Goal: Task Accomplishment & Management: Use online tool/utility

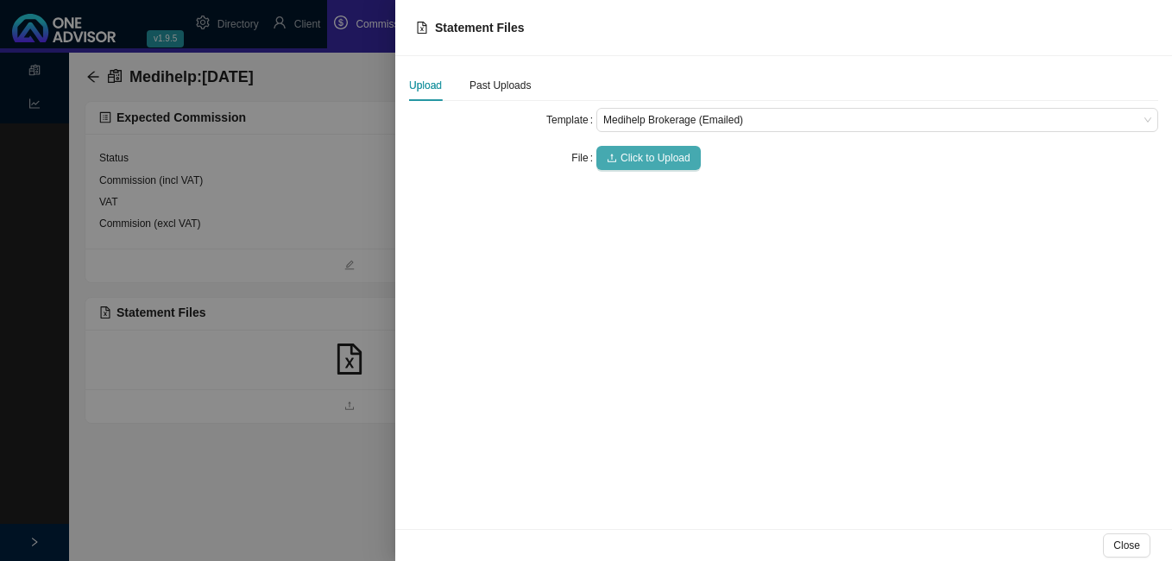
click at [630, 154] on span "Click to Upload" at bounding box center [655, 157] width 70 height 17
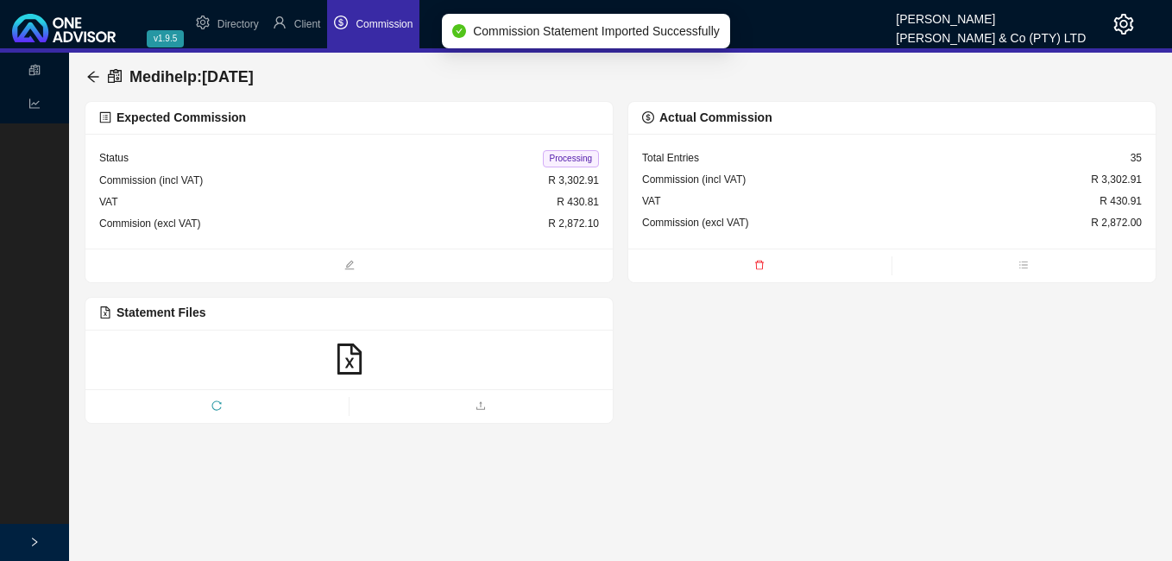
click at [561, 154] on span "Processing" at bounding box center [571, 158] width 56 height 17
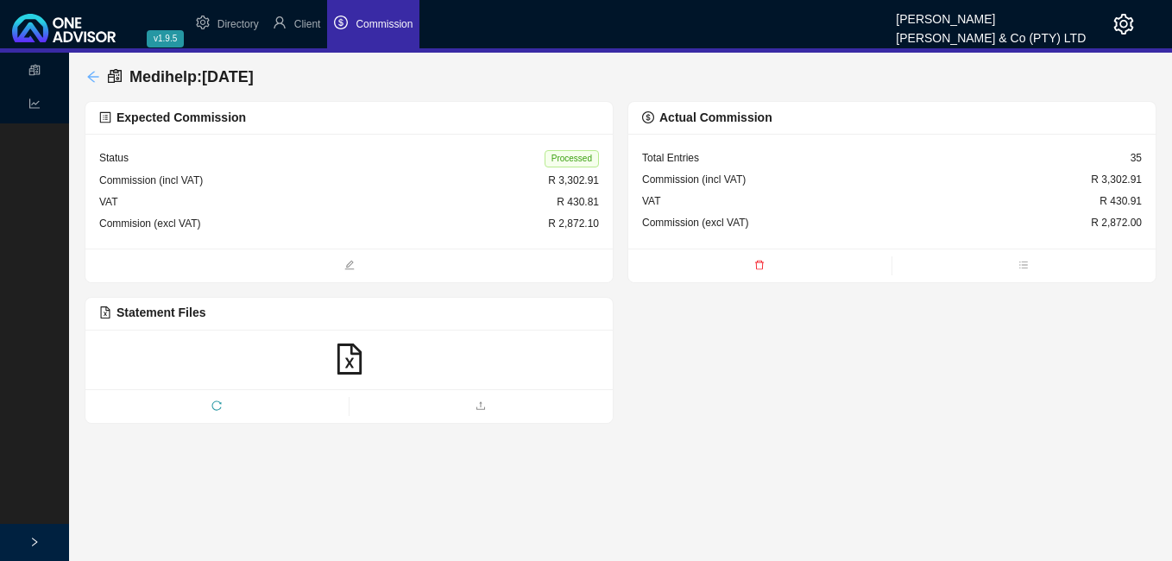
click at [89, 78] on icon "arrow-left" at bounding box center [92, 76] width 11 height 11
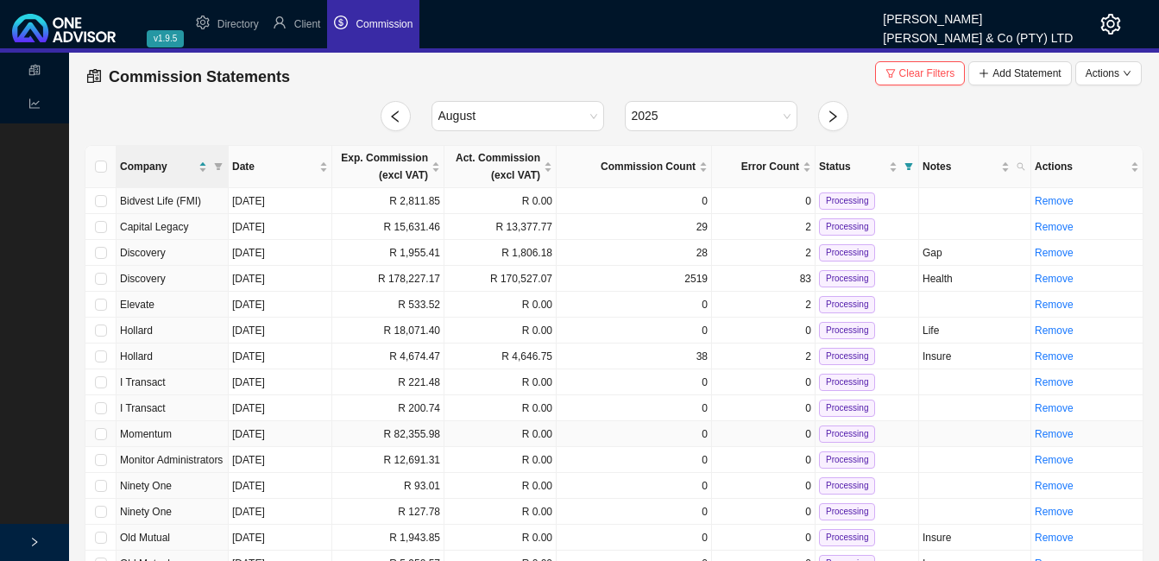
click at [393, 436] on td "R 82,355.98" at bounding box center [388, 434] width 112 height 26
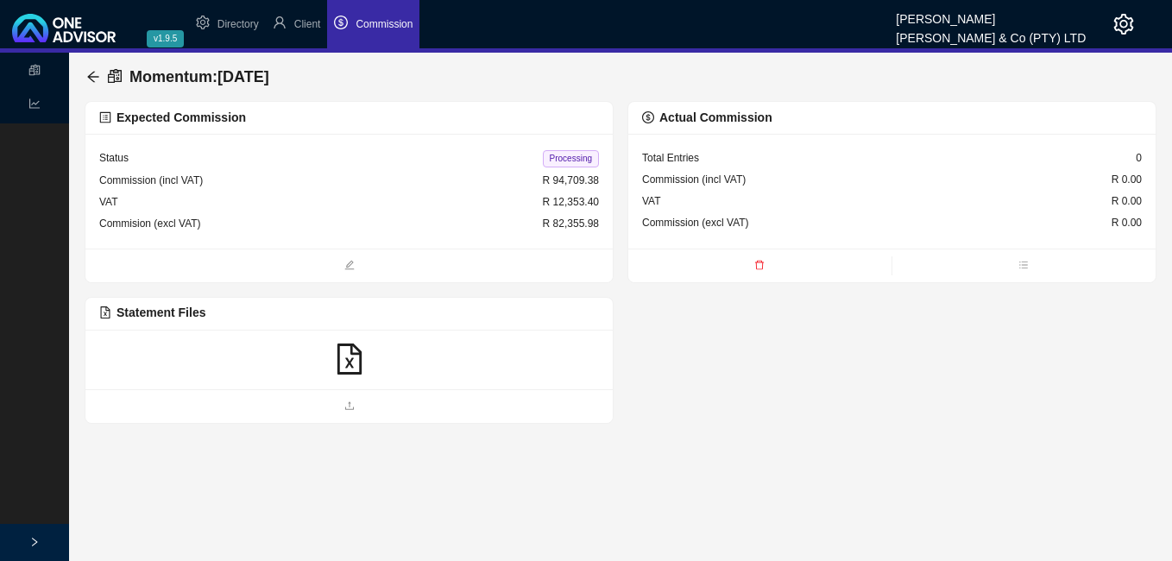
click at [347, 363] on icon "file-excel" at bounding box center [349, 358] width 31 height 31
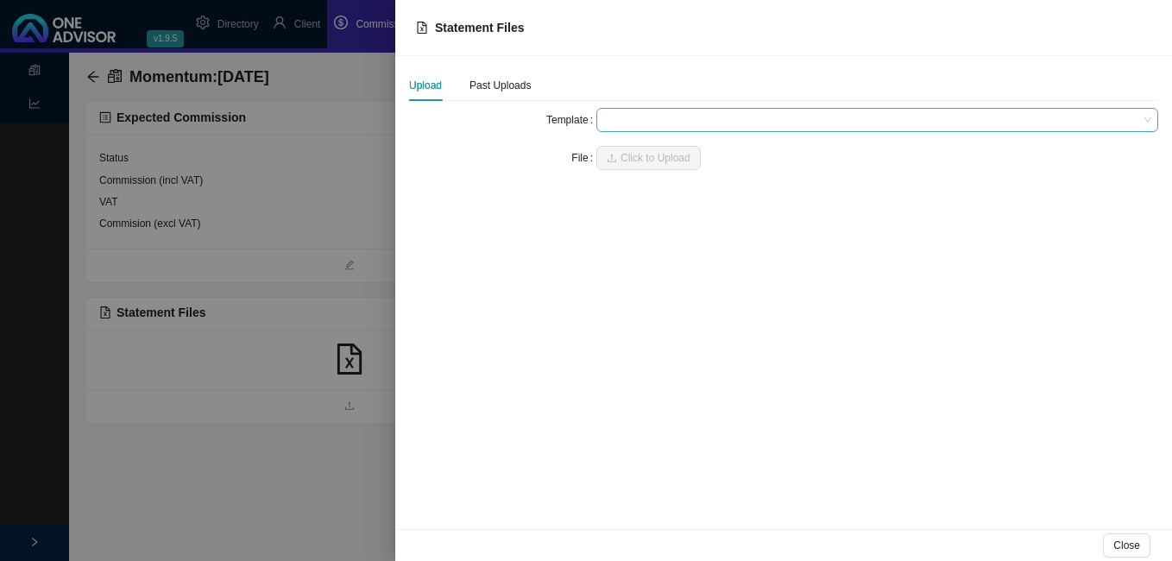
click at [635, 120] on span at bounding box center [877, 120] width 548 height 22
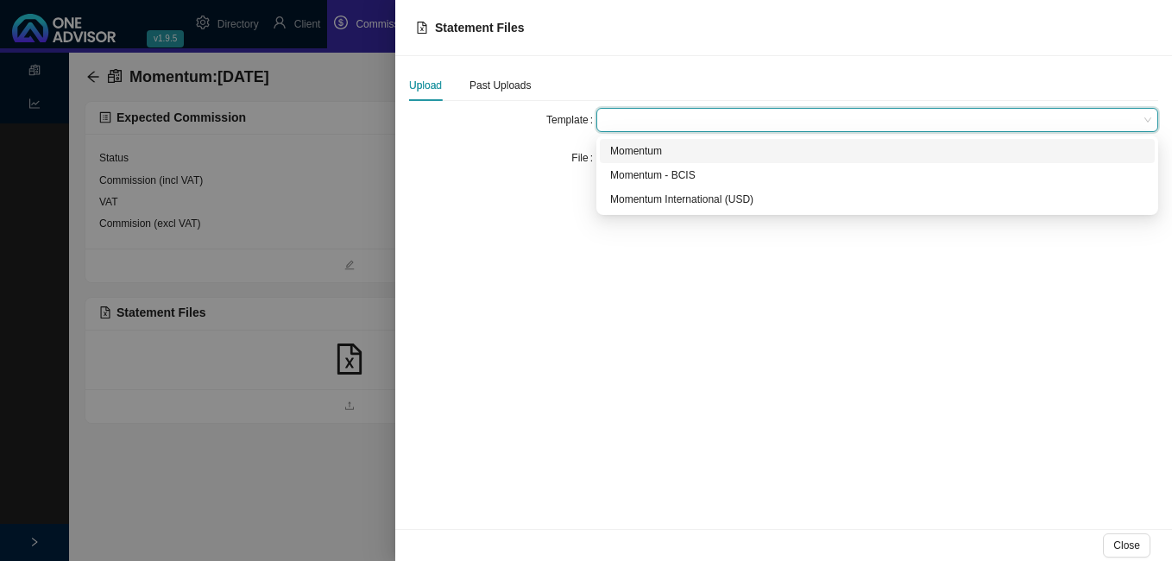
click at [634, 151] on div "Momentum" at bounding box center [877, 150] width 534 height 17
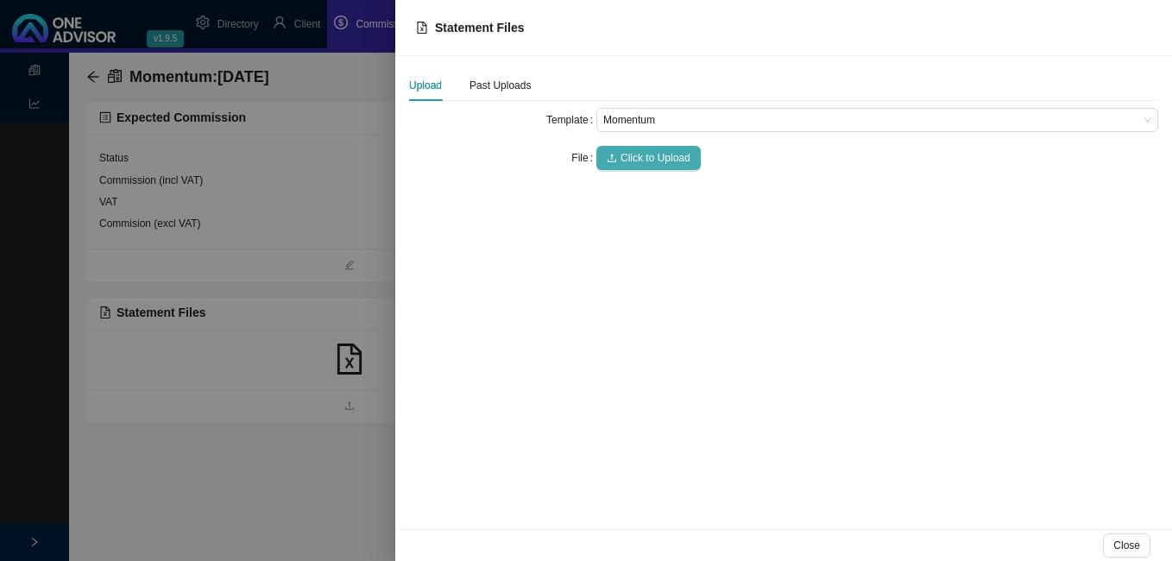
click at [637, 158] on span "Click to Upload" at bounding box center [655, 157] width 70 height 17
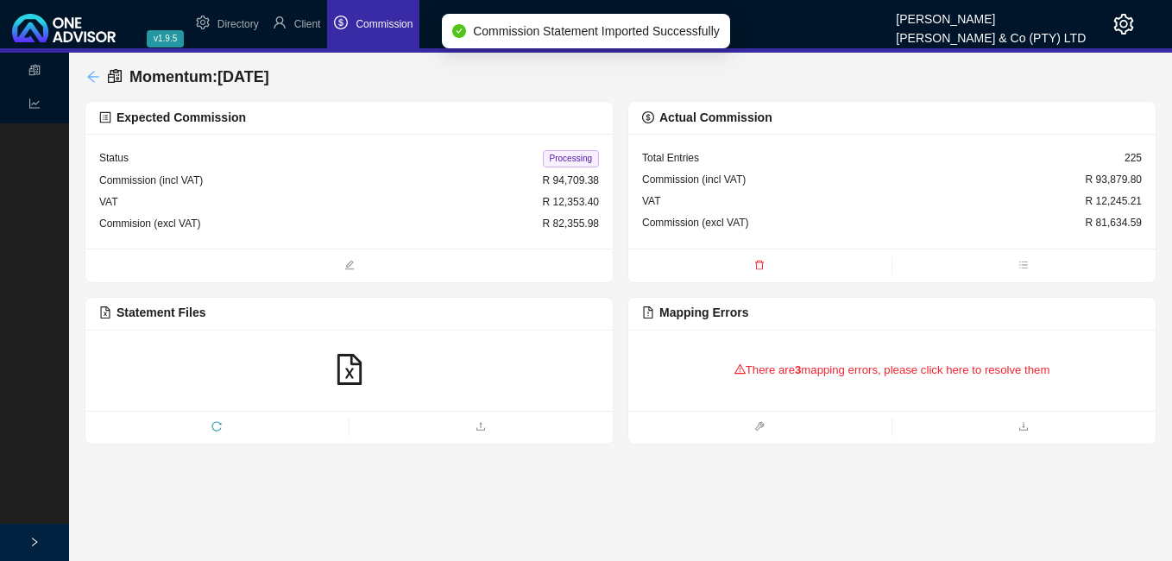
click at [97, 72] on icon "arrow-left" at bounding box center [93, 77] width 14 height 14
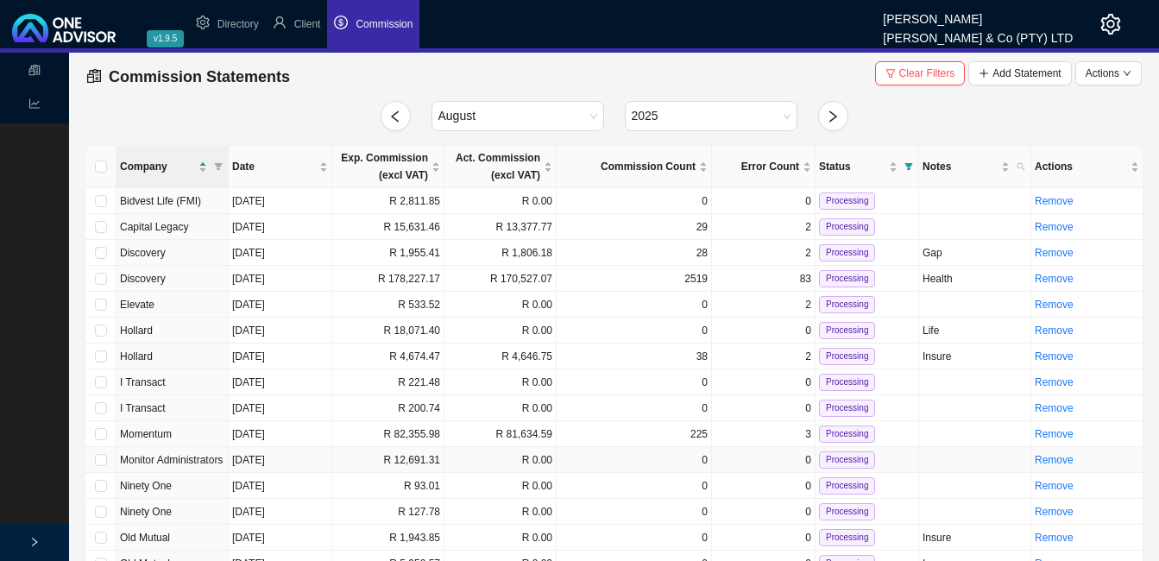
click at [496, 461] on td "R 0.00" at bounding box center [500, 460] width 112 height 26
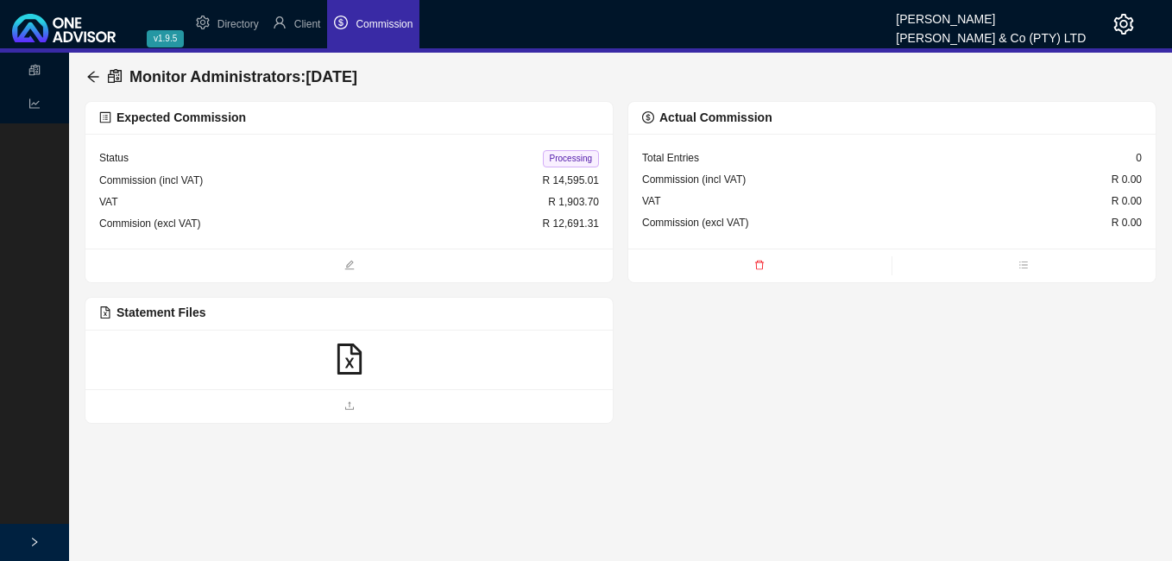
click at [352, 355] on icon "file-excel" at bounding box center [349, 358] width 31 height 31
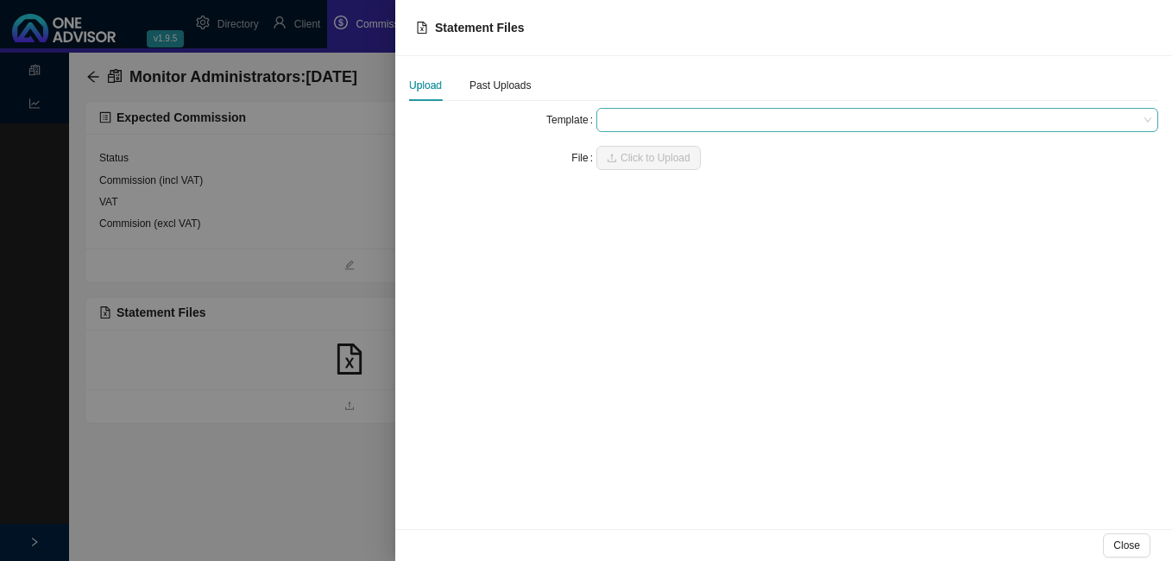
click at [639, 118] on span at bounding box center [877, 120] width 548 height 22
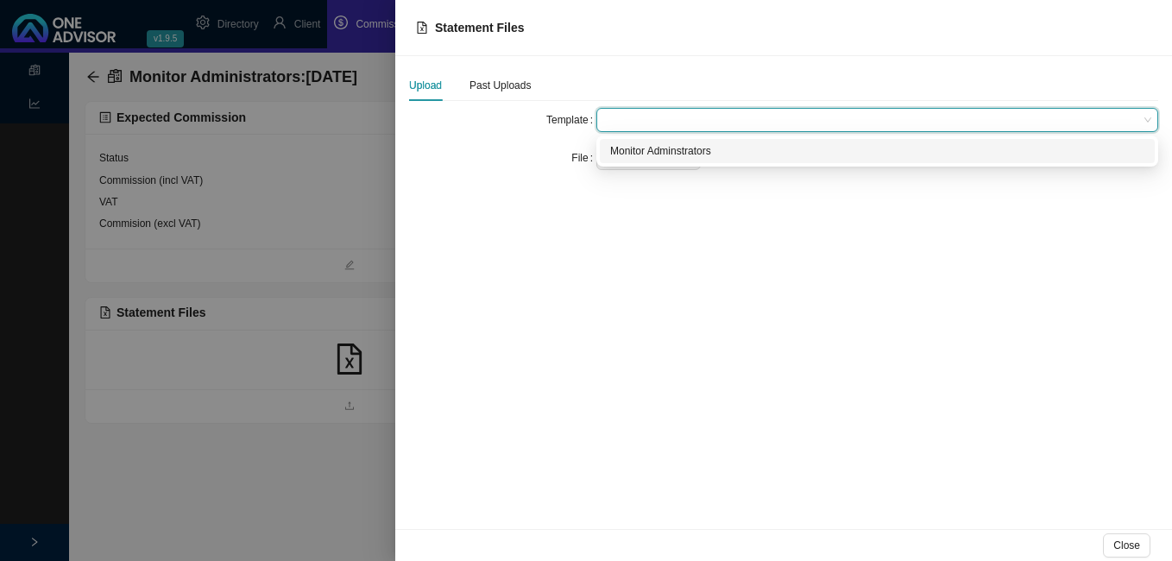
click at [638, 148] on div "Monitor Adminstrators" at bounding box center [877, 150] width 534 height 17
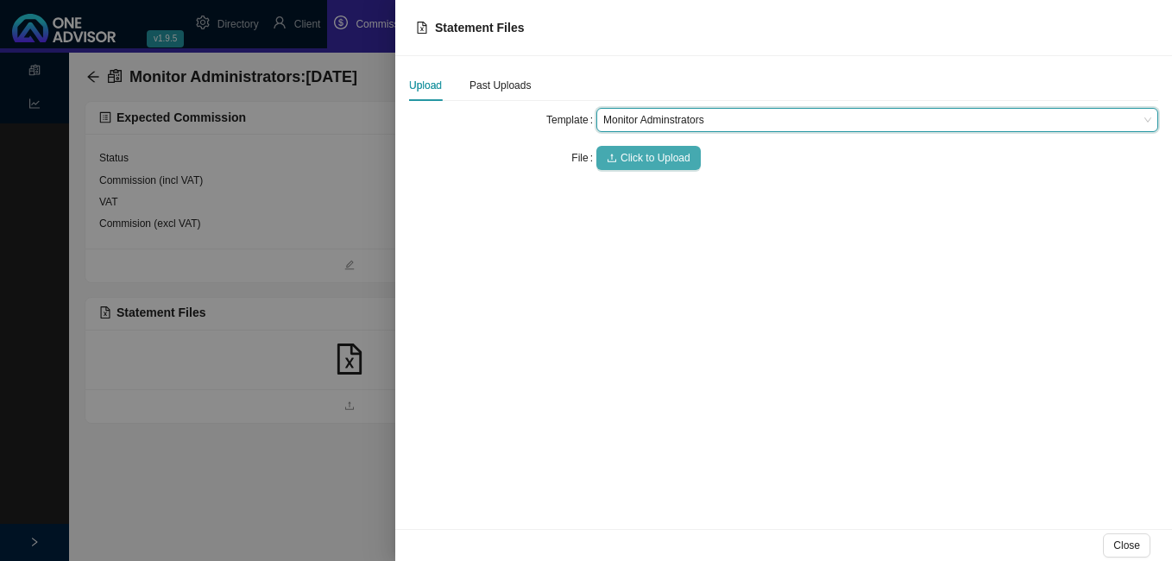
click at [638, 158] on span "Click to Upload" at bounding box center [655, 157] width 70 height 17
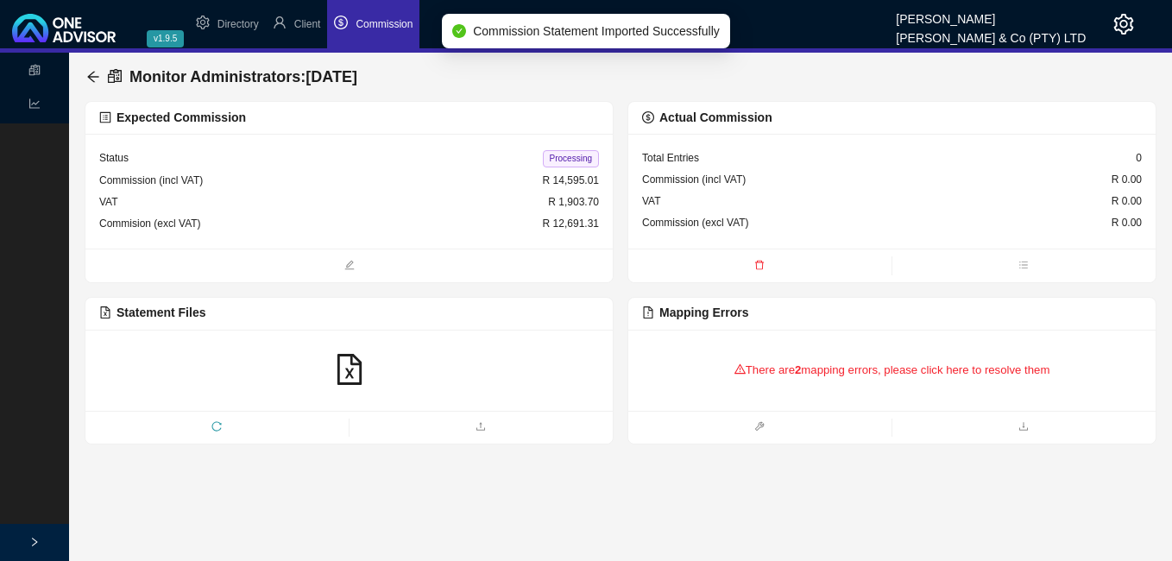
click at [798, 371] on b "2" at bounding box center [798, 369] width 6 height 13
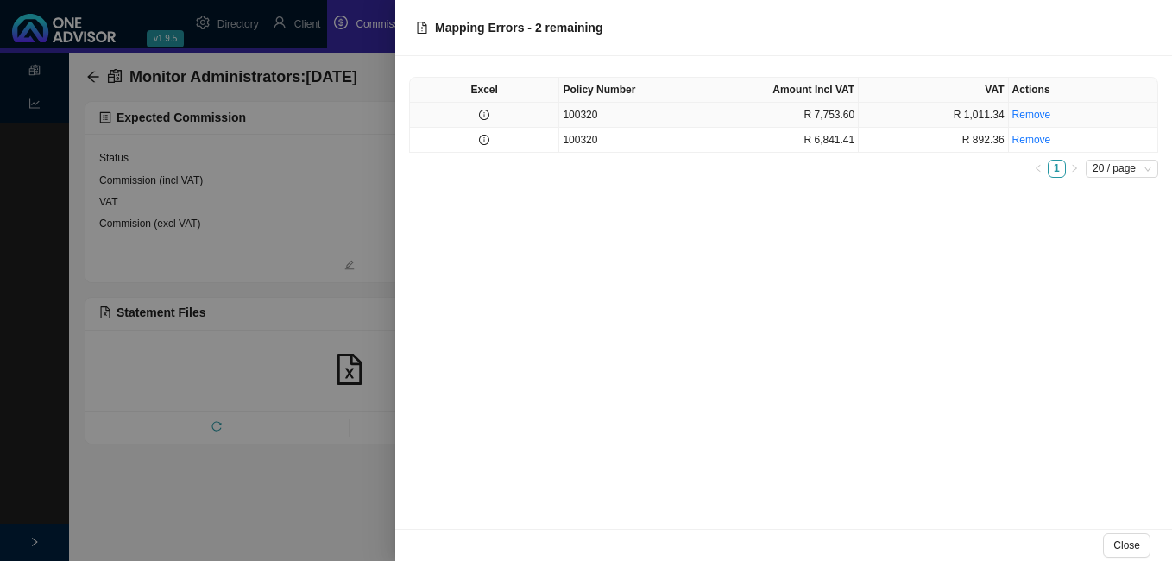
click at [484, 116] on icon "info-circle" at bounding box center [484, 114] width 1 height 5
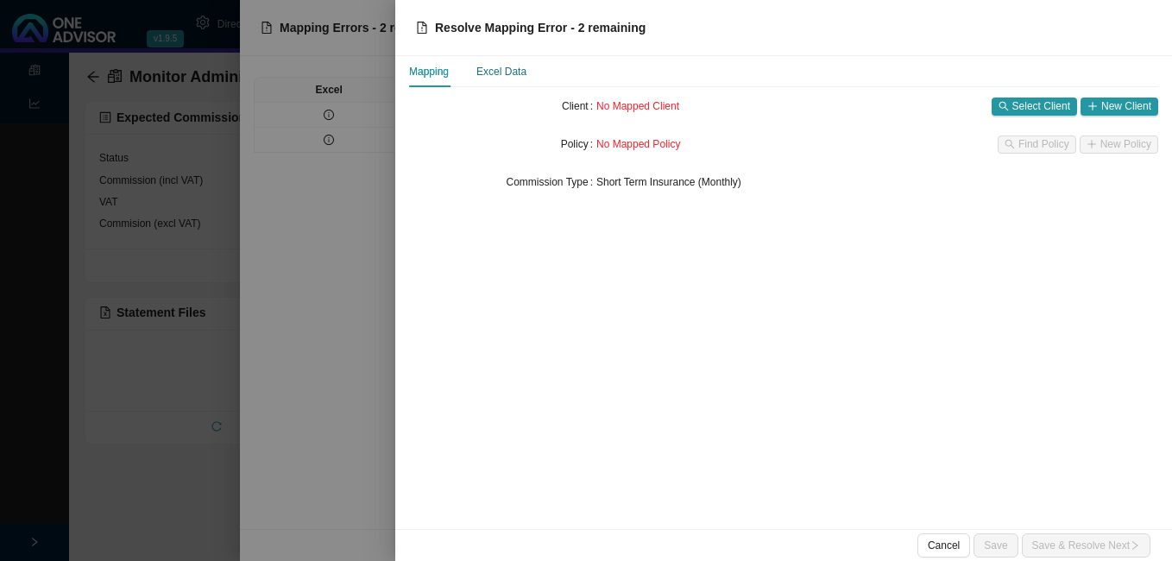
click at [506, 73] on div "Excel Data" at bounding box center [501, 71] width 50 height 17
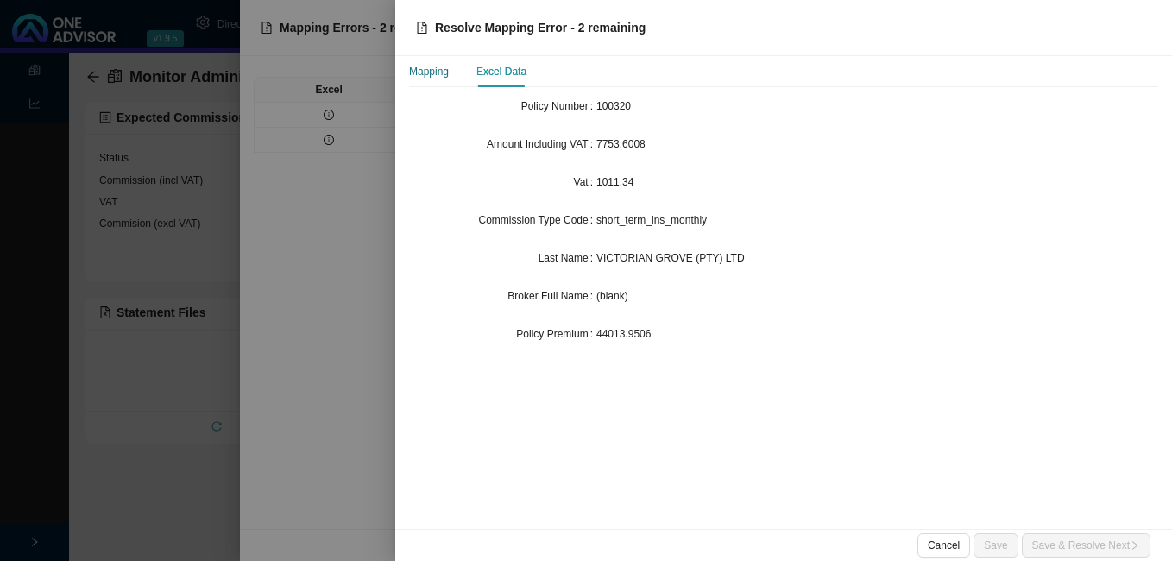
click at [431, 72] on div "Mapping" at bounding box center [429, 71] width 40 height 17
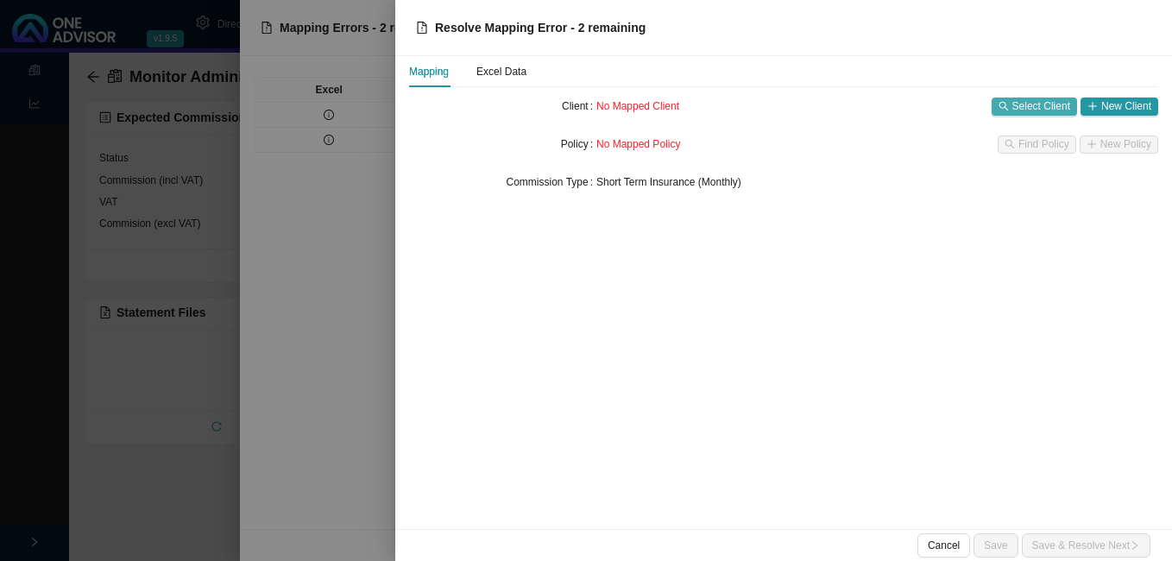
click at [1033, 105] on span "Select Client" at bounding box center [1041, 105] width 58 height 17
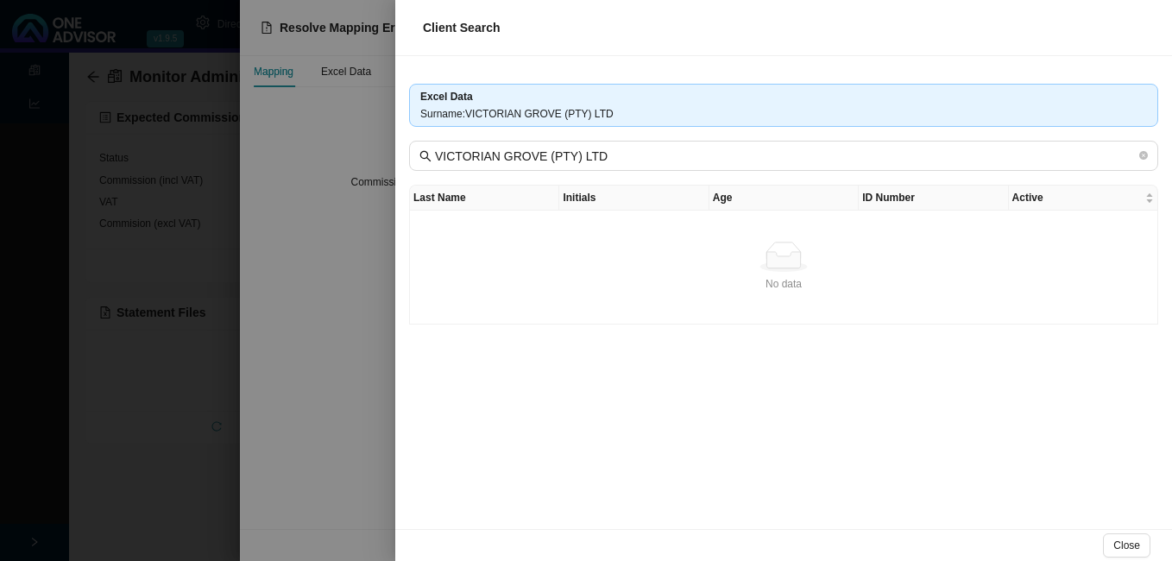
click at [362, 278] on div at bounding box center [586, 280] width 1172 height 561
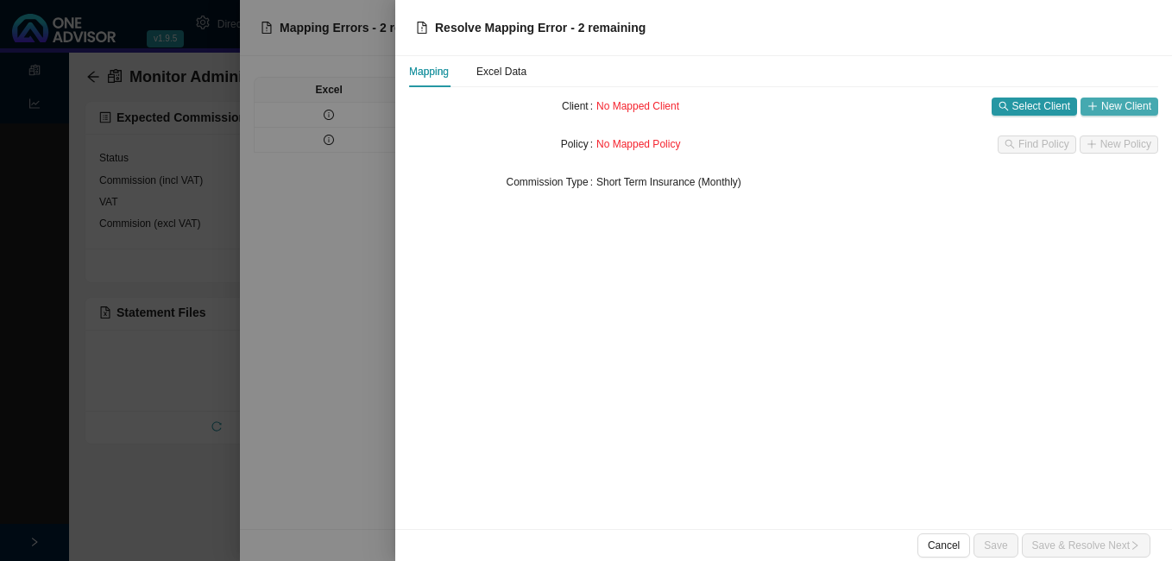
click at [1110, 110] on span "New Client" at bounding box center [1126, 105] width 50 height 17
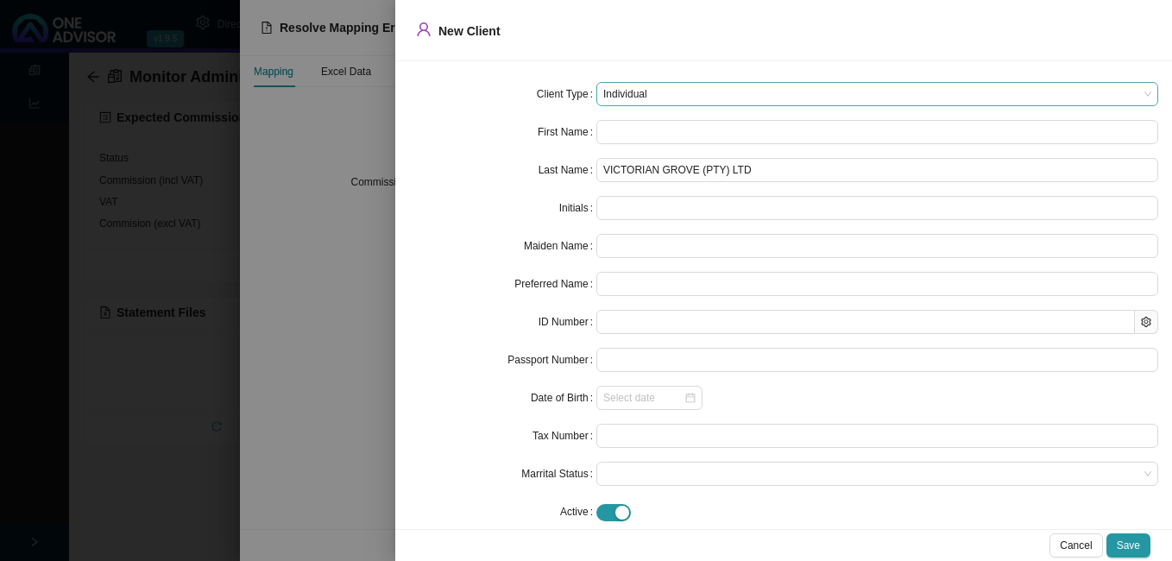
click at [703, 97] on span "Individual" at bounding box center [877, 94] width 548 height 22
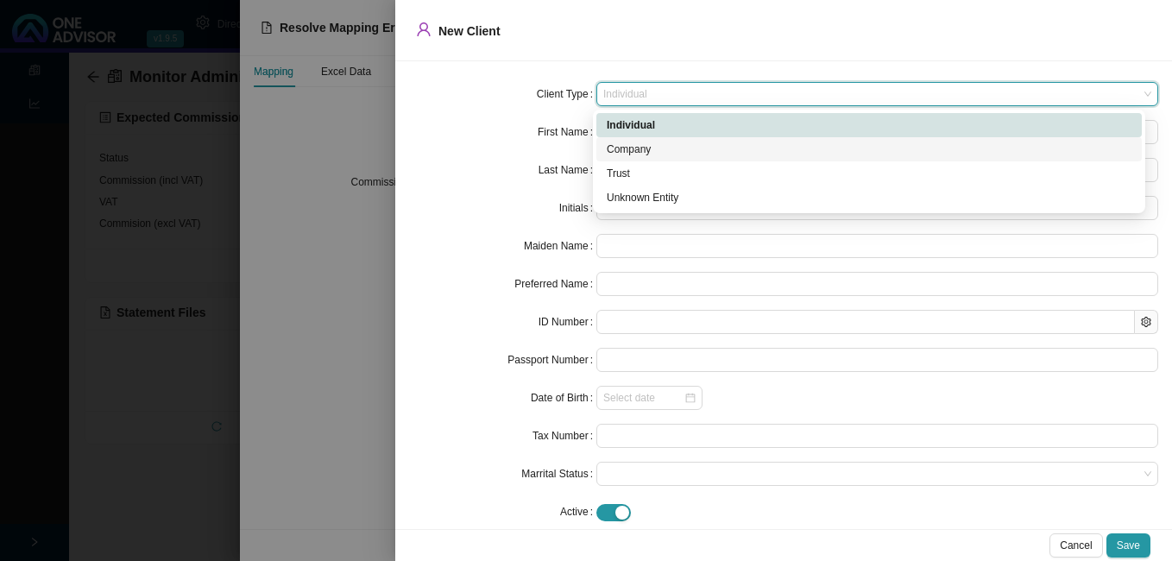
click at [676, 147] on div "Company" at bounding box center [869, 149] width 525 height 17
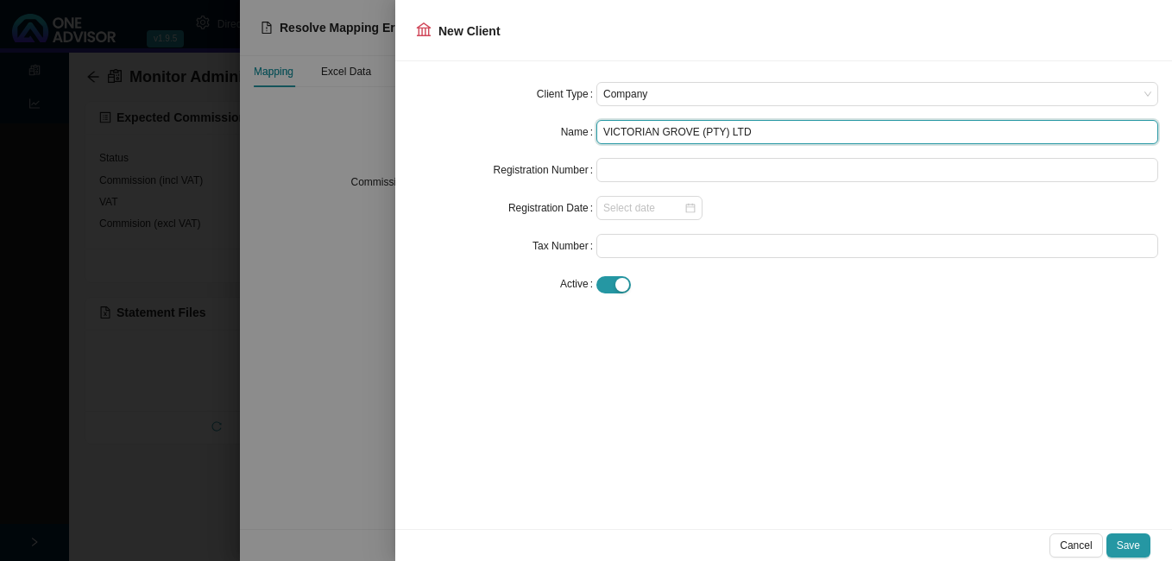
drag, startPoint x: 761, startPoint y: 133, endPoint x: 579, endPoint y: 135, distance: 182.1
click at [579, 135] on div "Name VICTORIAN GROVE (PTY) LTD" at bounding box center [783, 132] width 749 height 24
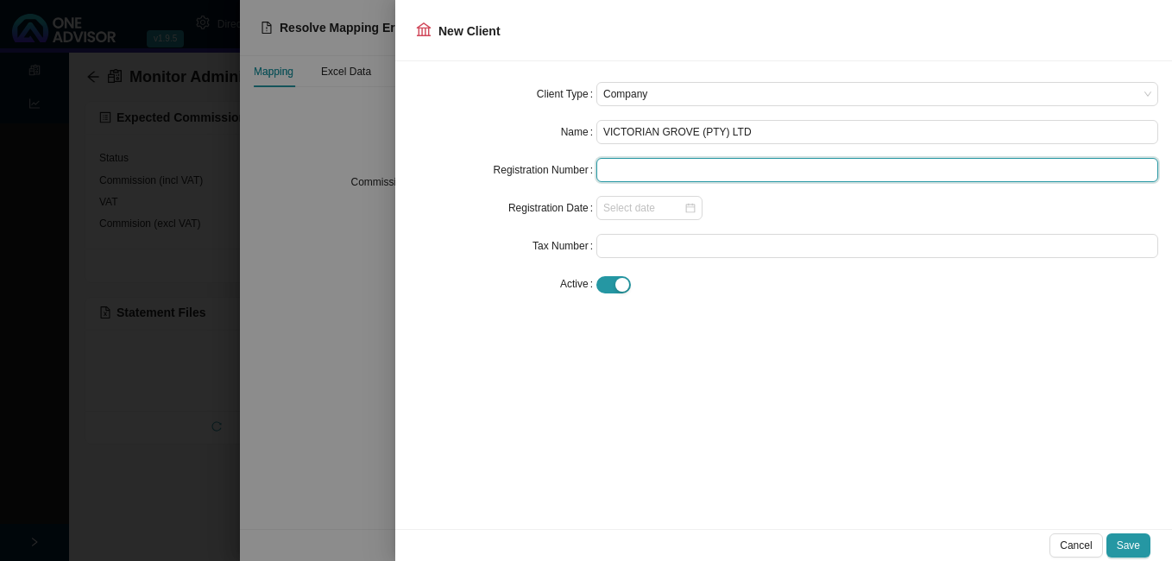
click at [634, 172] on input "text" at bounding box center [877, 170] width 562 height 24
paste input "VICTORIAN GROVE (PTY) LTD"
type input "VICTORIAN GROVE (PTY) LTD"
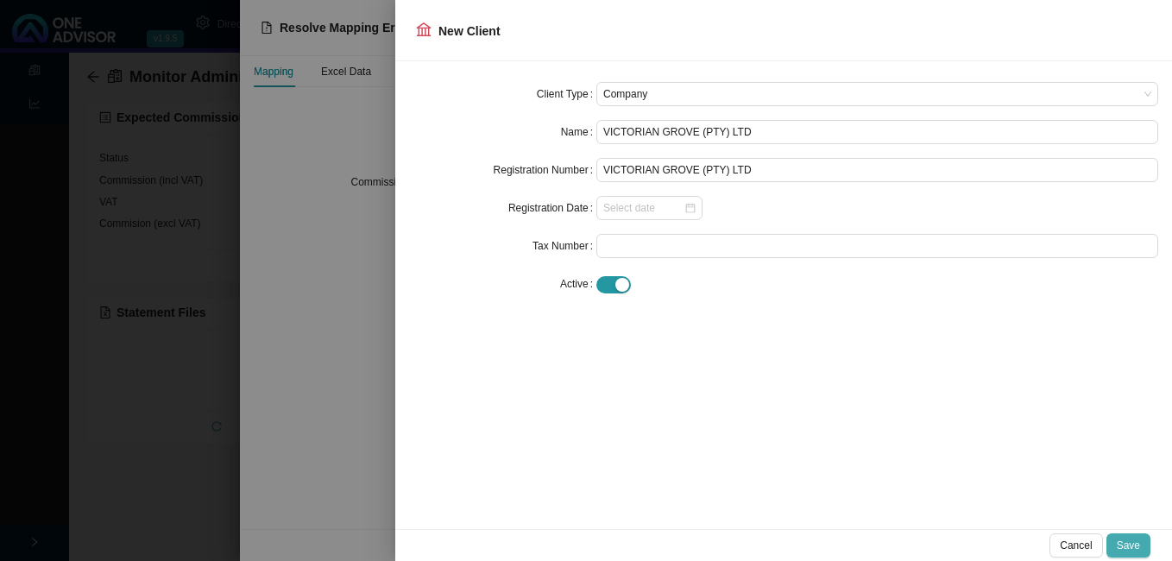
click at [1128, 541] on span "Save" at bounding box center [1127, 545] width 23 height 17
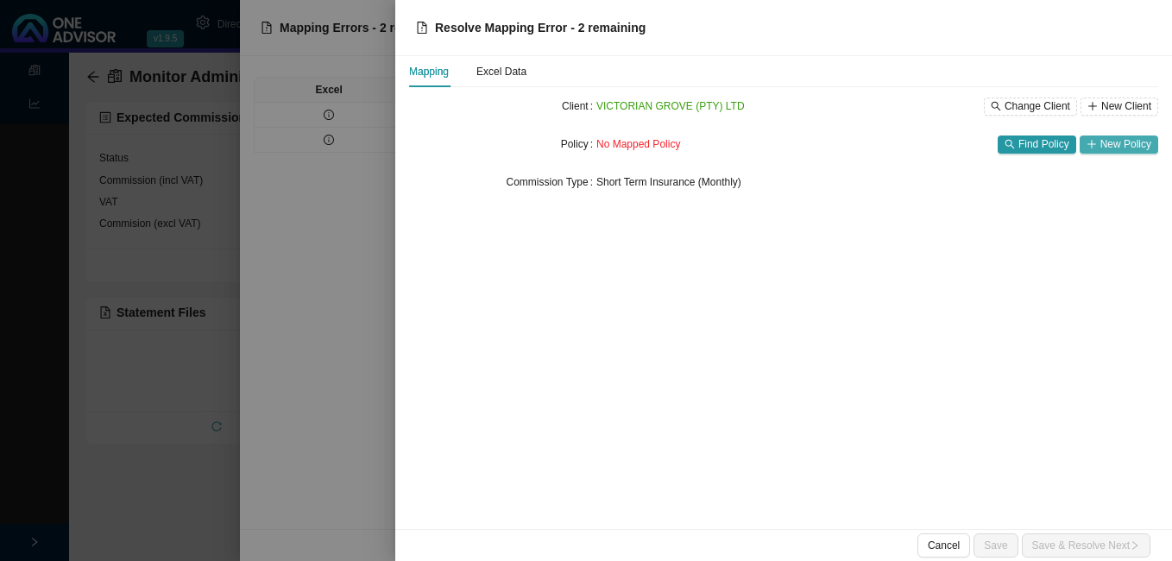
click at [1130, 137] on span "New Policy" at bounding box center [1125, 143] width 51 height 17
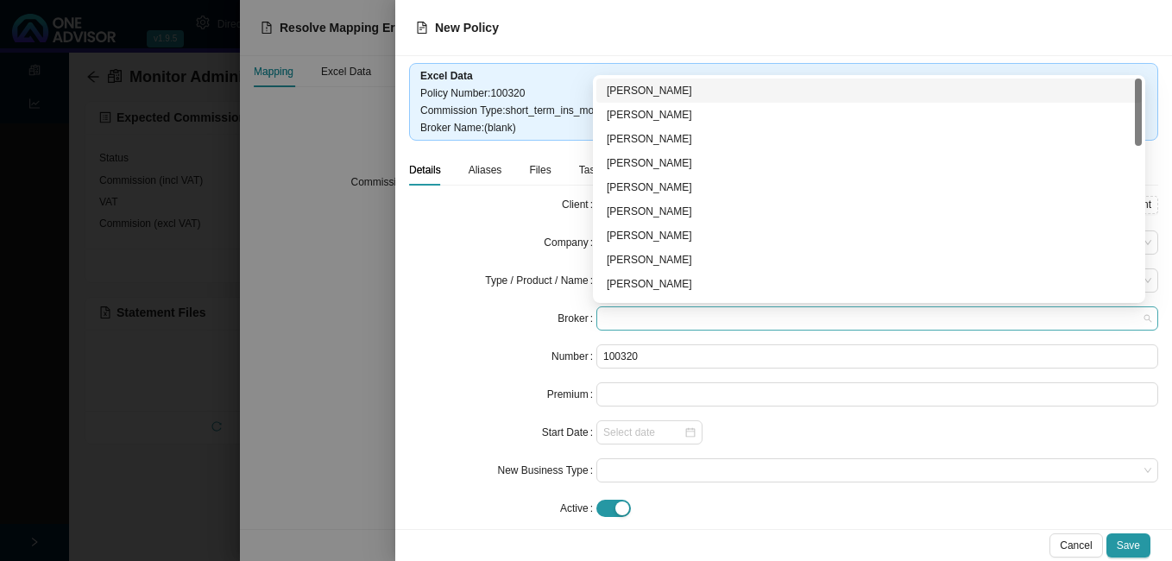
click at [672, 314] on span at bounding box center [877, 318] width 548 height 22
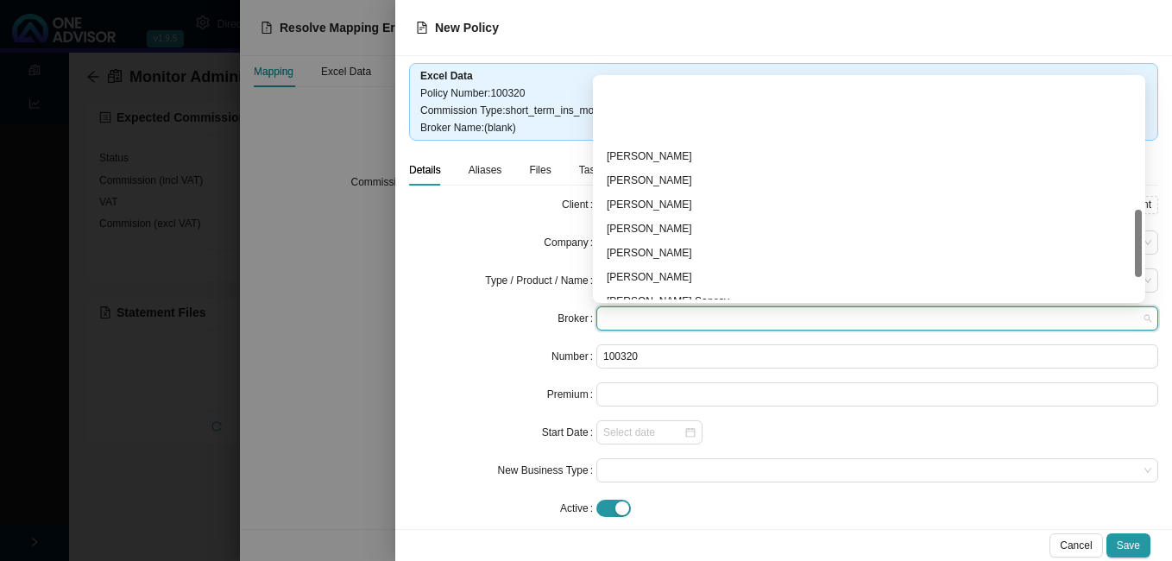
scroll to position [504, 0]
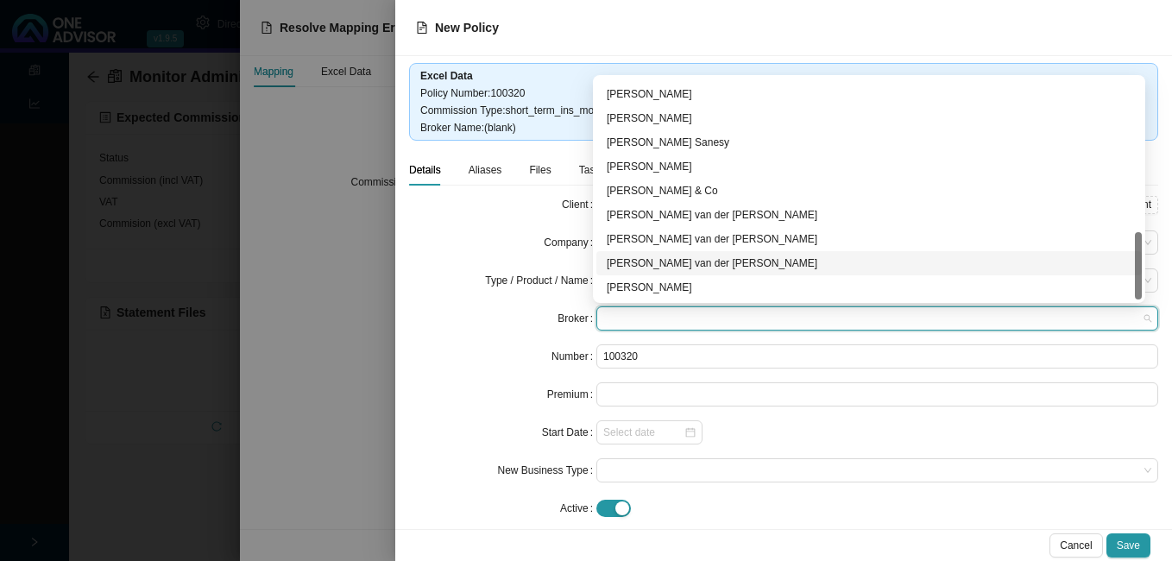
click at [704, 264] on div "[PERSON_NAME] van der [PERSON_NAME]" at bounding box center [869, 263] width 525 height 17
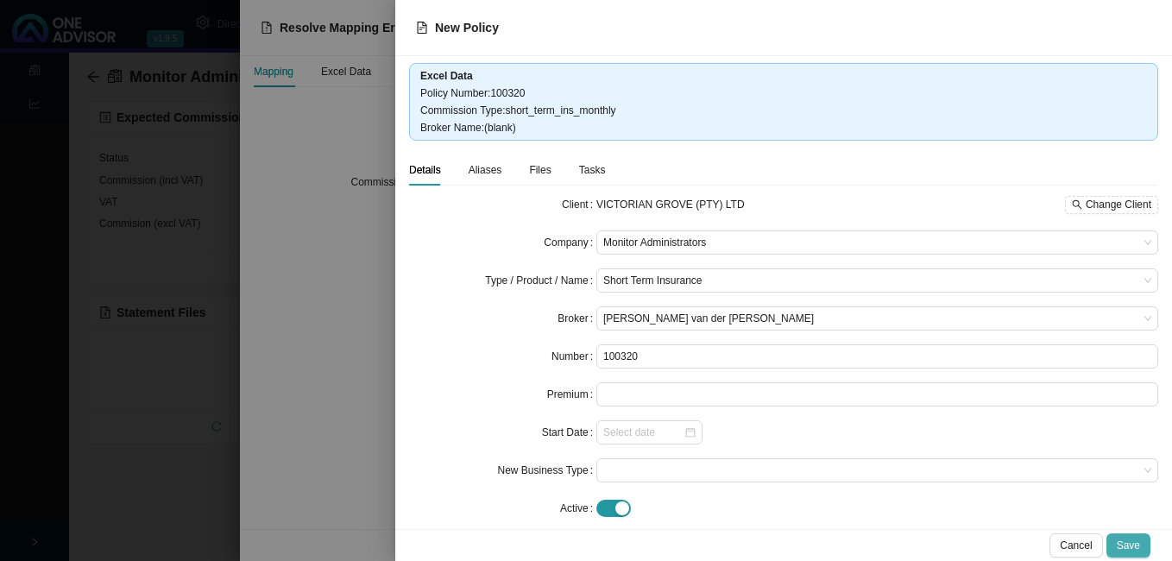
click at [1130, 548] on span "Save" at bounding box center [1127, 545] width 23 height 17
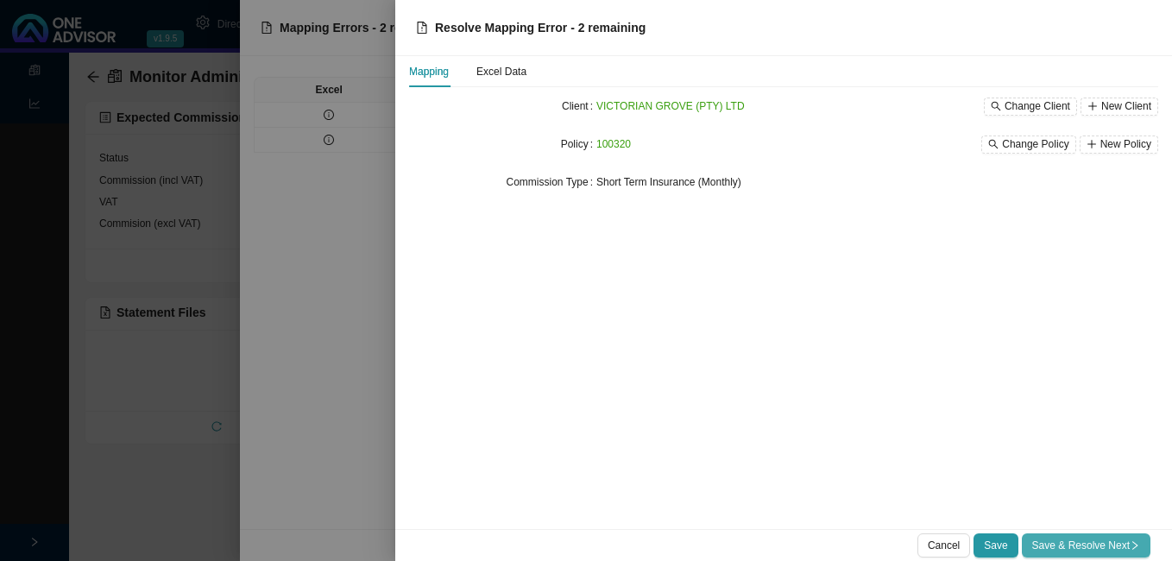
click at [1085, 544] on span "Save & Resolve Next" at bounding box center [1086, 545] width 108 height 17
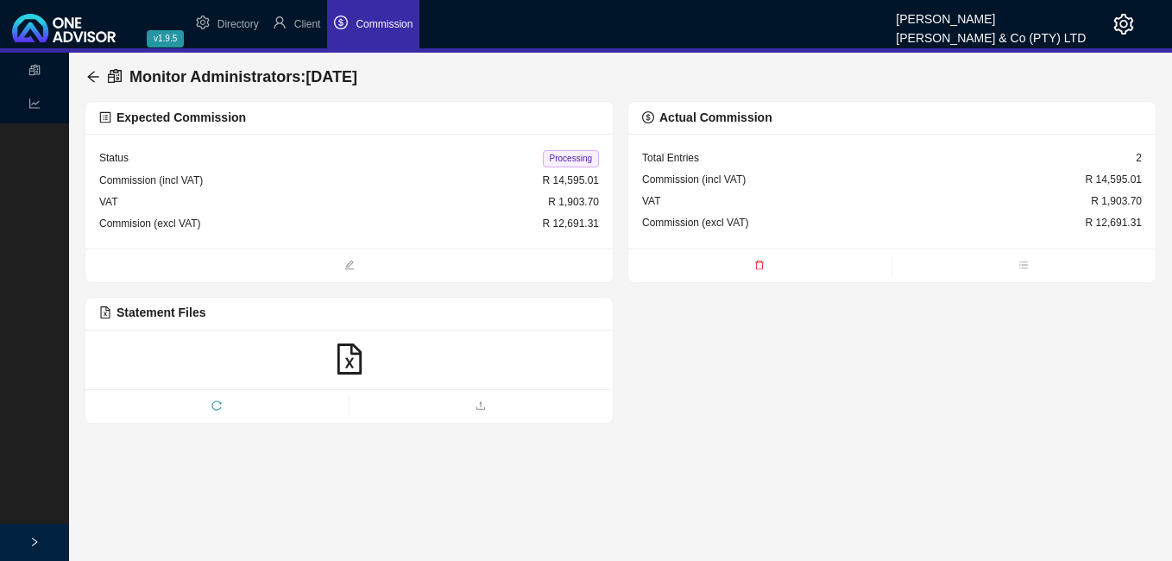
click at [556, 151] on span "Processing" at bounding box center [571, 158] width 56 height 17
click at [90, 70] on icon "arrow-left" at bounding box center [93, 77] width 14 height 14
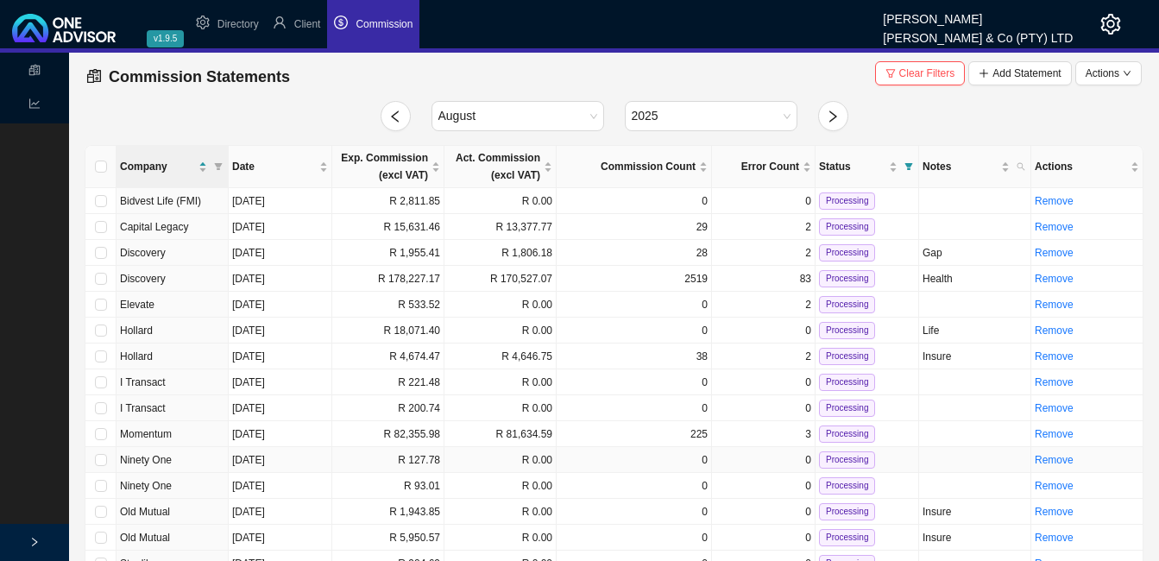
click at [402, 465] on td "R 127.78" at bounding box center [388, 460] width 112 height 26
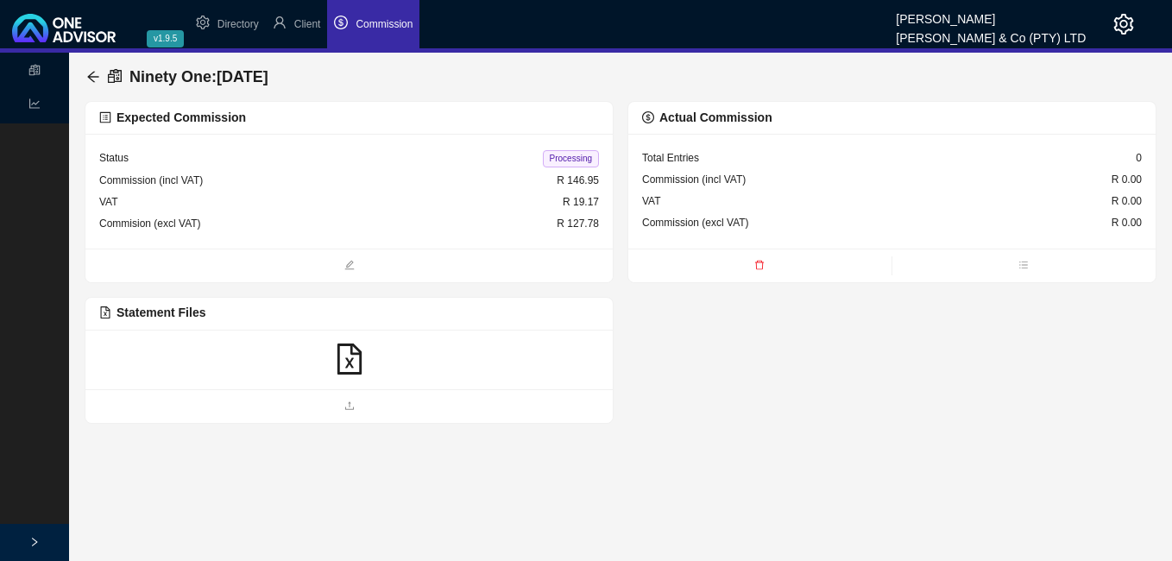
click at [349, 361] on icon "file-excel" at bounding box center [348, 358] width 24 height 31
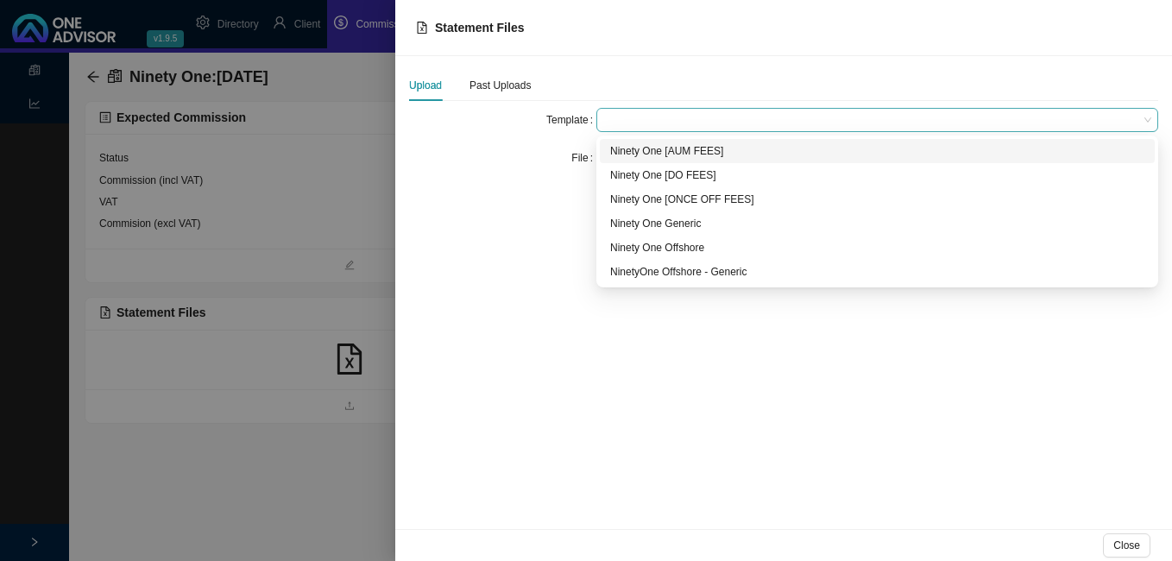
click at [626, 113] on div at bounding box center [877, 120] width 562 height 24
click at [648, 154] on div "Ninety One [AUM FEES]" at bounding box center [877, 150] width 534 height 17
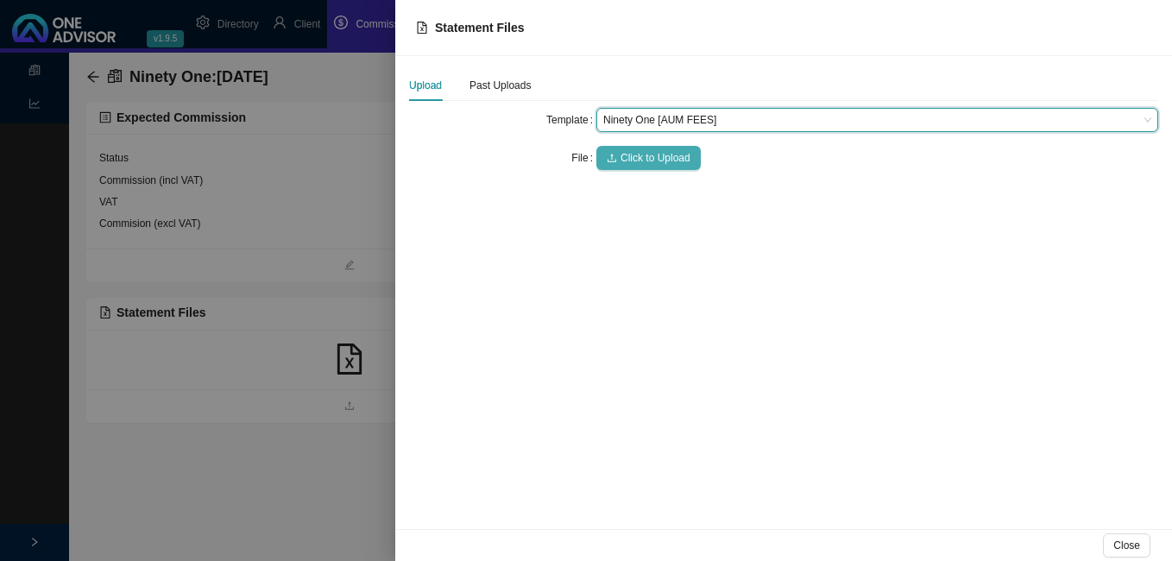
click at [648, 155] on span "Click to Upload" at bounding box center [655, 157] width 70 height 17
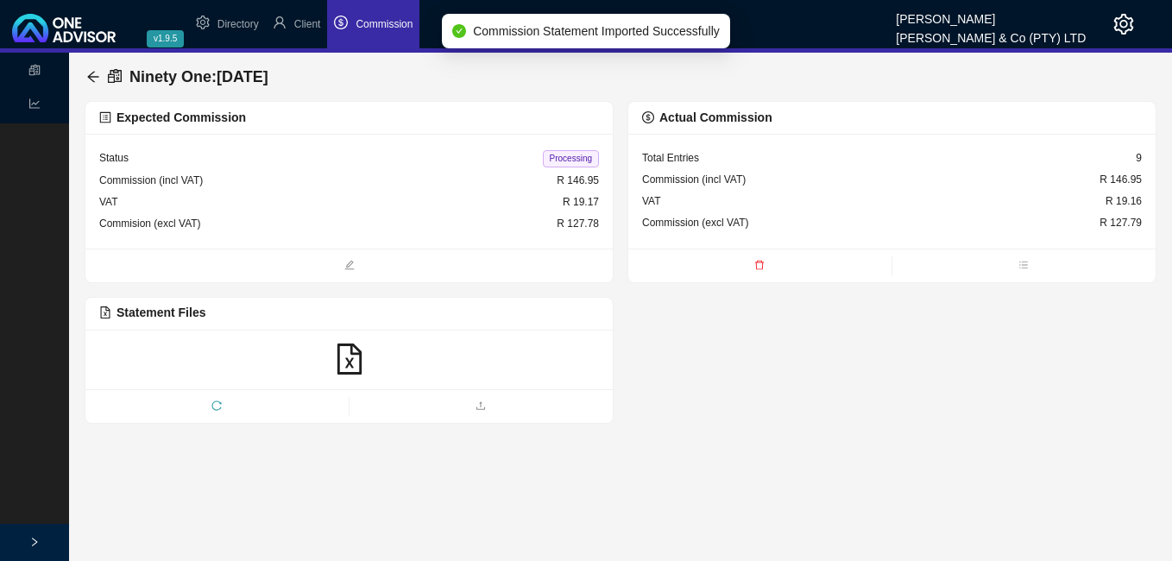
click at [557, 160] on span "Processing" at bounding box center [571, 158] width 56 height 17
click at [89, 72] on icon "arrow-left" at bounding box center [93, 77] width 14 height 14
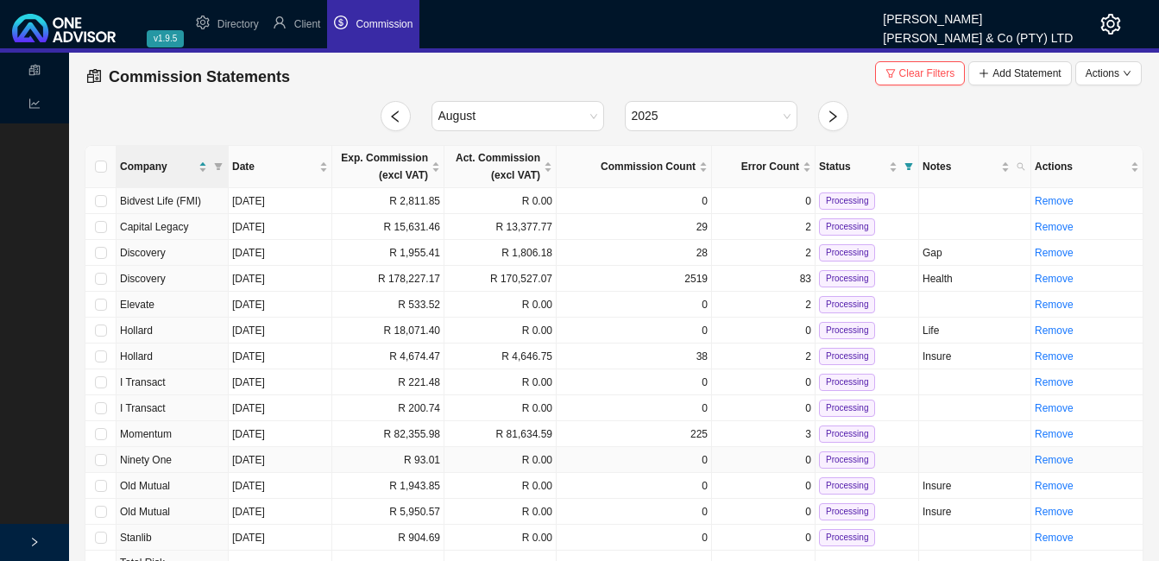
click at [342, 462] on td "R 93.01" at bounding box center [388, 460] width 112 height 26
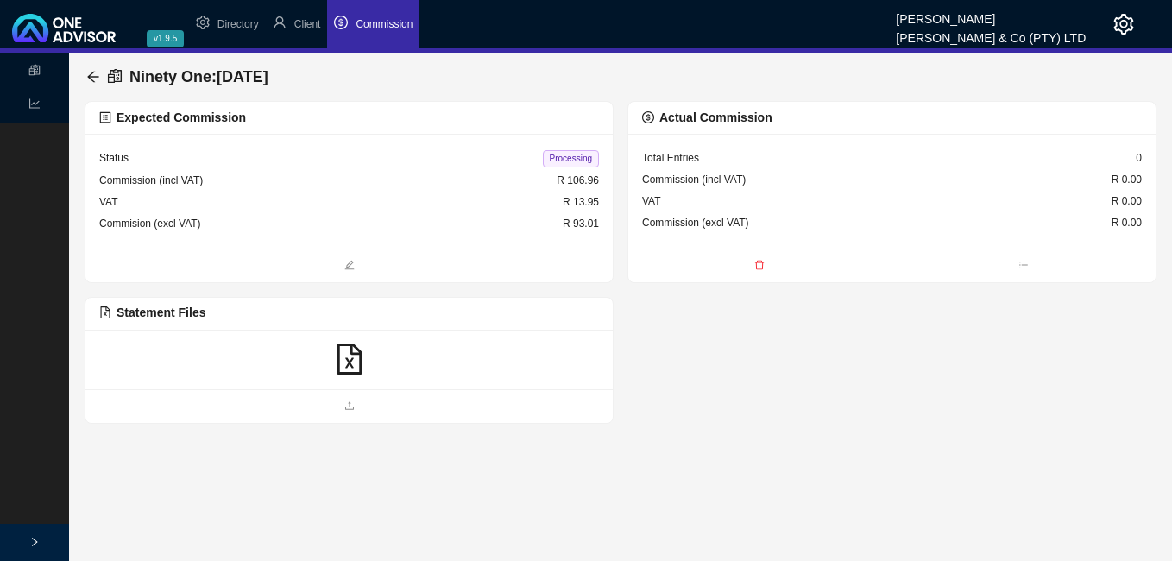
click at [351, 359] on icon "file-excel" at bounding box center [348, 358] width 24 height 31
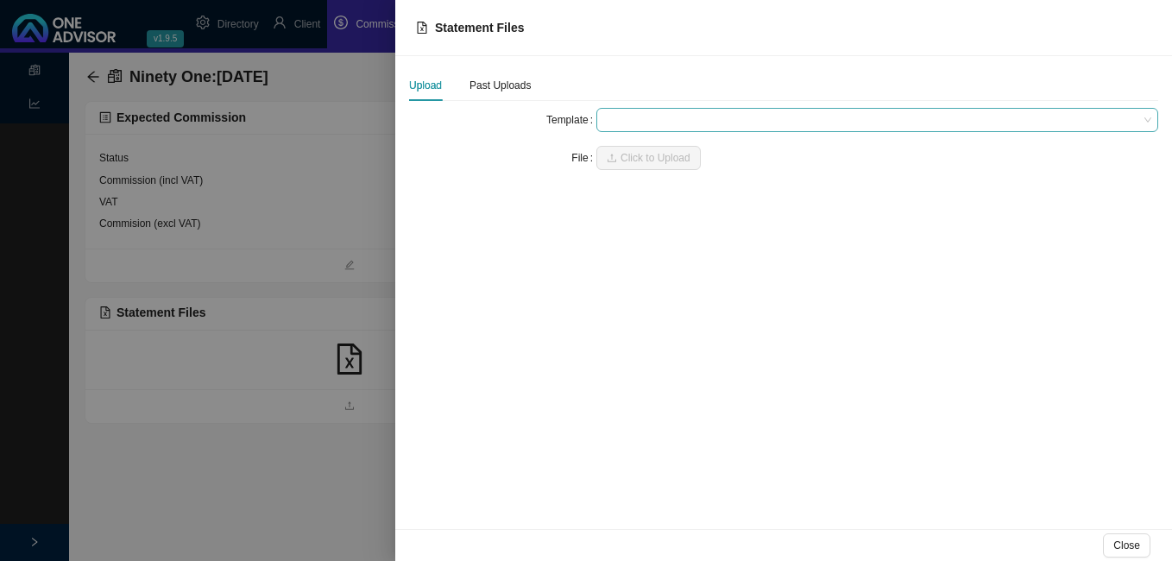
click at [624, 119] on span at bounding box center [877, 120] width 548 height 22
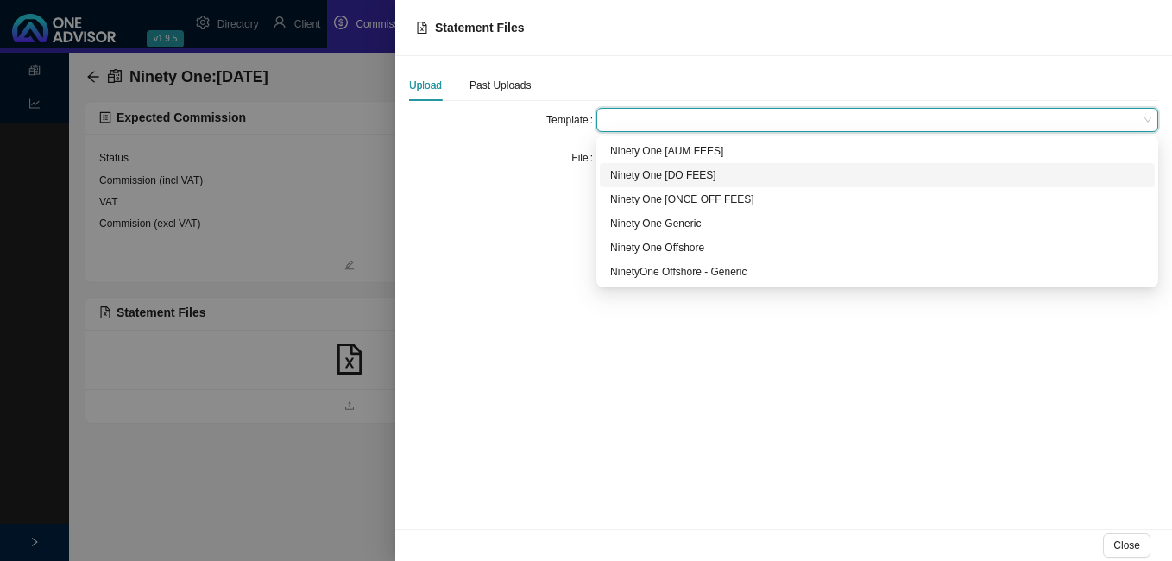
click at [624, 173] on div "Ninety One [DO FEES]" at bounding box center [877, 175] width 534 height 17
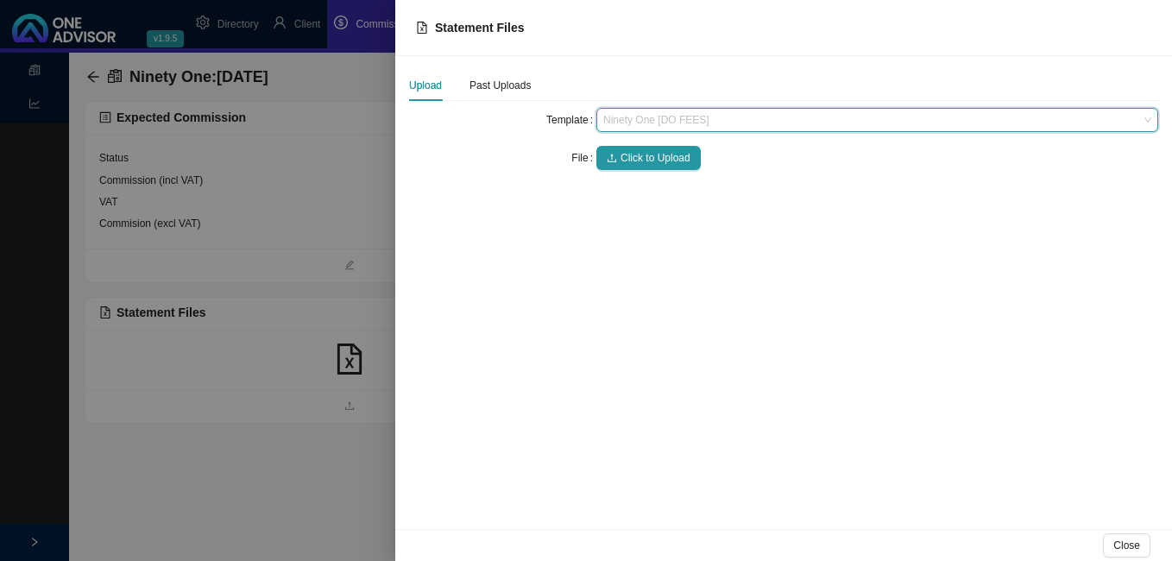
click at [651, 120] on span "Ninety One [DO FEES]" at bounding box center [877, 120] width 548 height 22
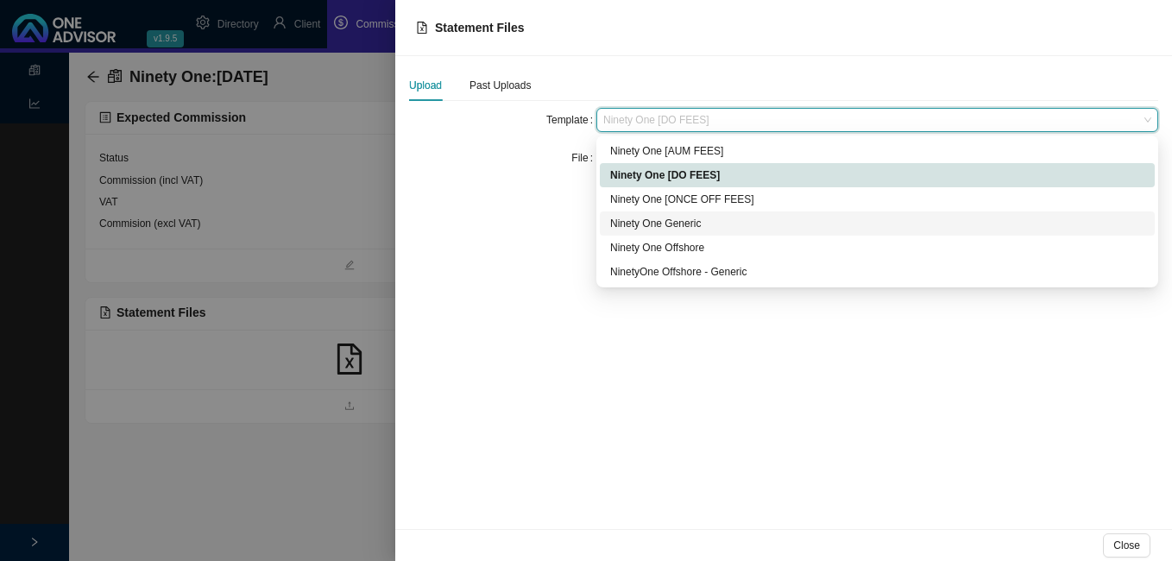
click at [651, 228] on div "Ninety One Generic" at bounding box center [877, 223] width 534 height 17
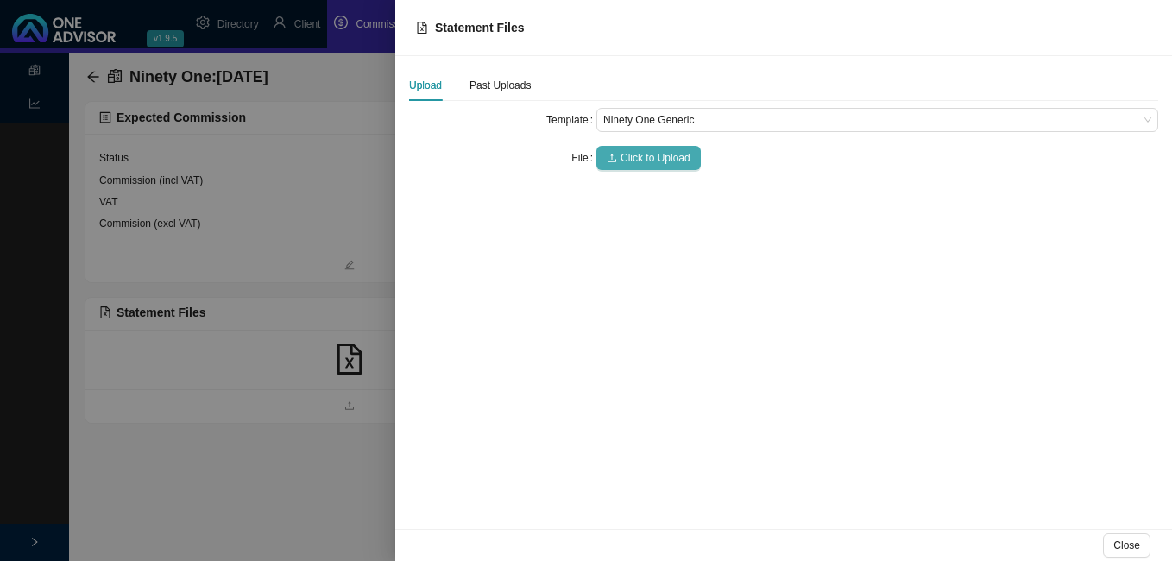
click at [647, 158] on span "Click to Upload" at bounding box center [655, 157] width 70 height 17
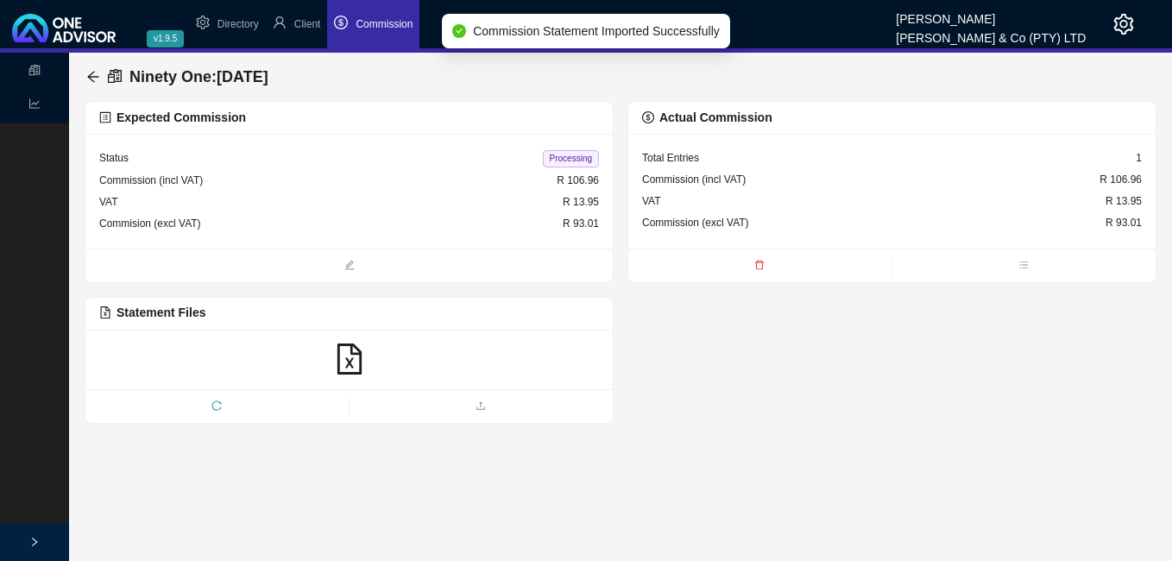
click at [557, 160] on span "Processing" at bounding box center [571, 158] width 56 height 17
click at [93, 73] on icon "arrow-left" at bounding box center [93, 77] width 14 height 14
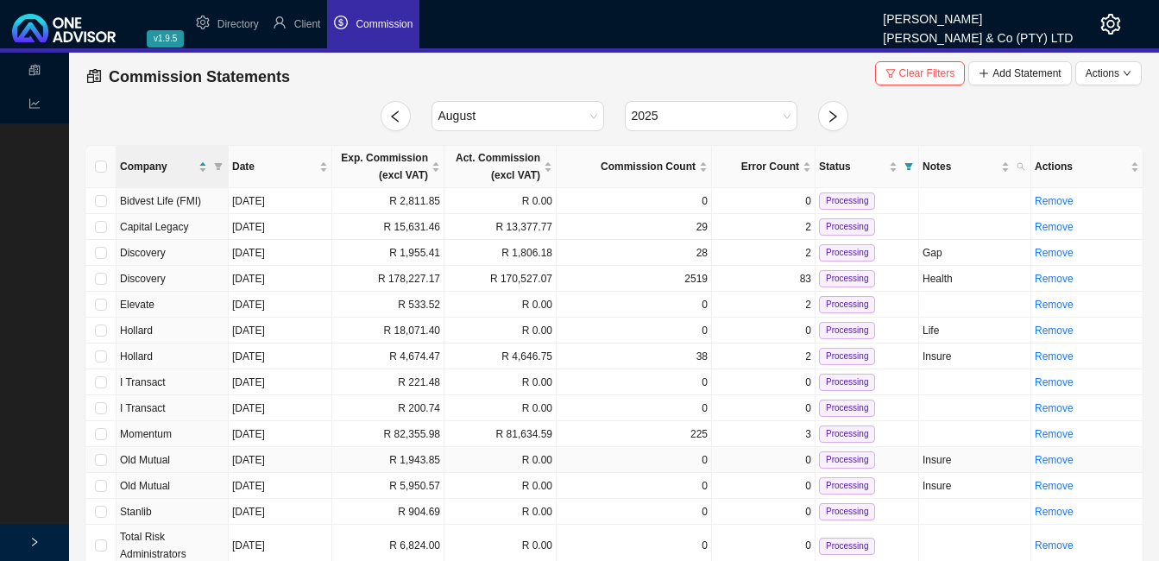
click at [428, 463] on td "R 1,943.85" at bounding box center [388, 460] width 112 height 26
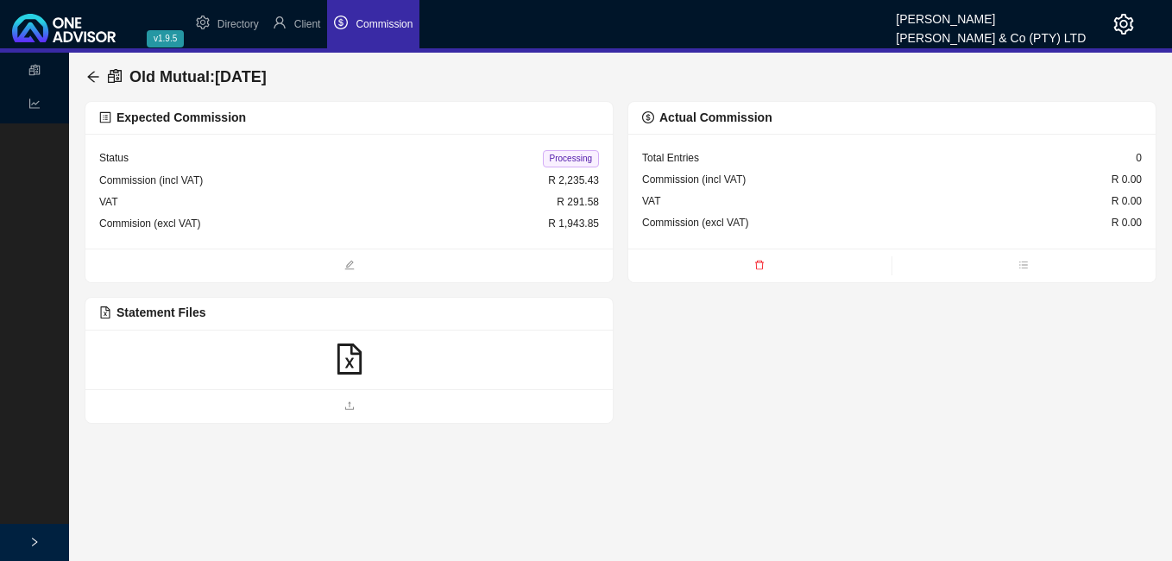
click at [349, 361] on icon "file-excel" at bounding box center [348, 358] width 24 height 31
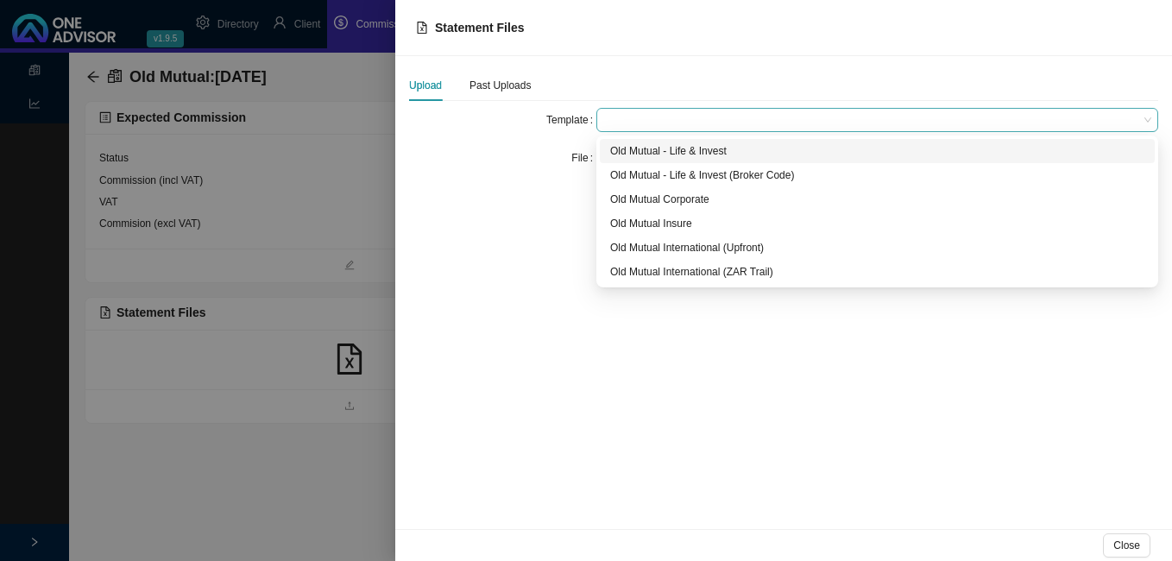
click at [624, 122] on span at bounding box center [877, 120] width 548 height 22
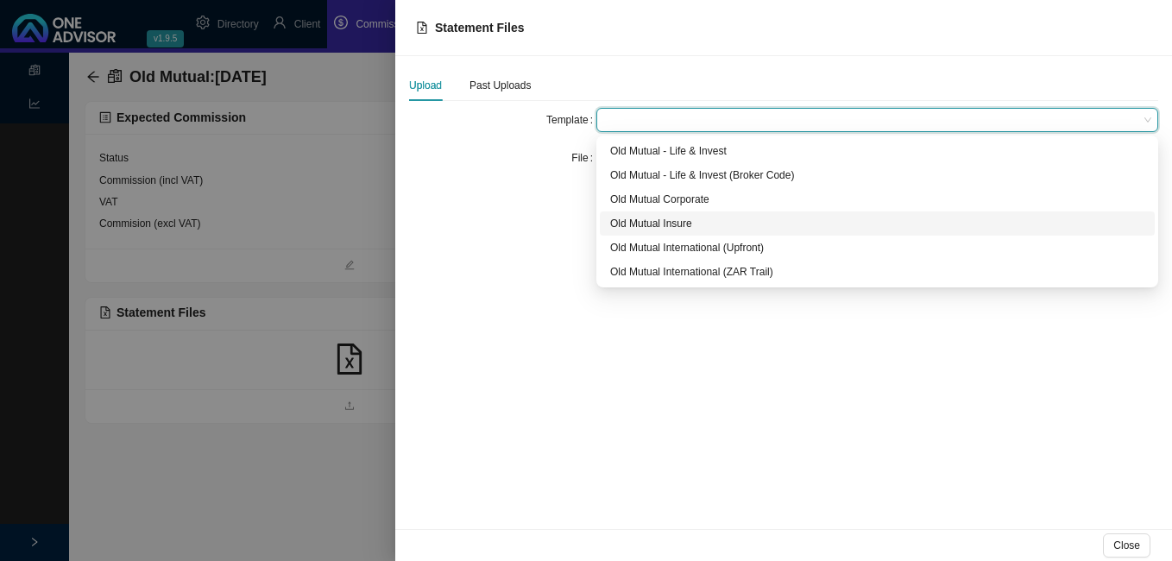
click at [636, 220] on div "Old Mutual Insure" at bounding box center [877, 223] width 534 height 17
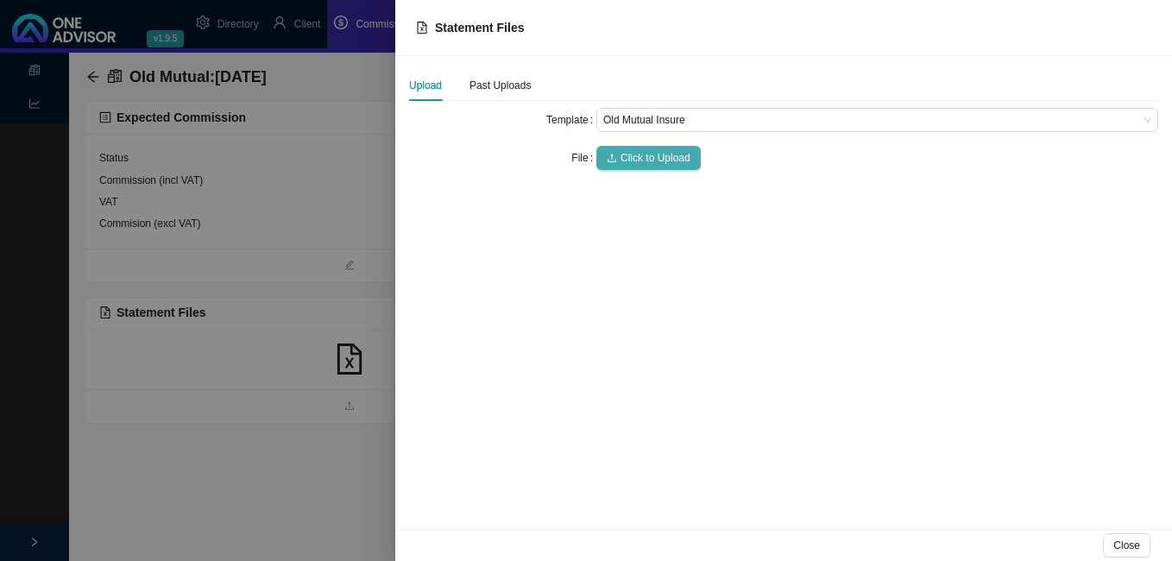
click at [641, 157] on span "Click to Upload" at bounding box center [655, 157] width 70 height 17
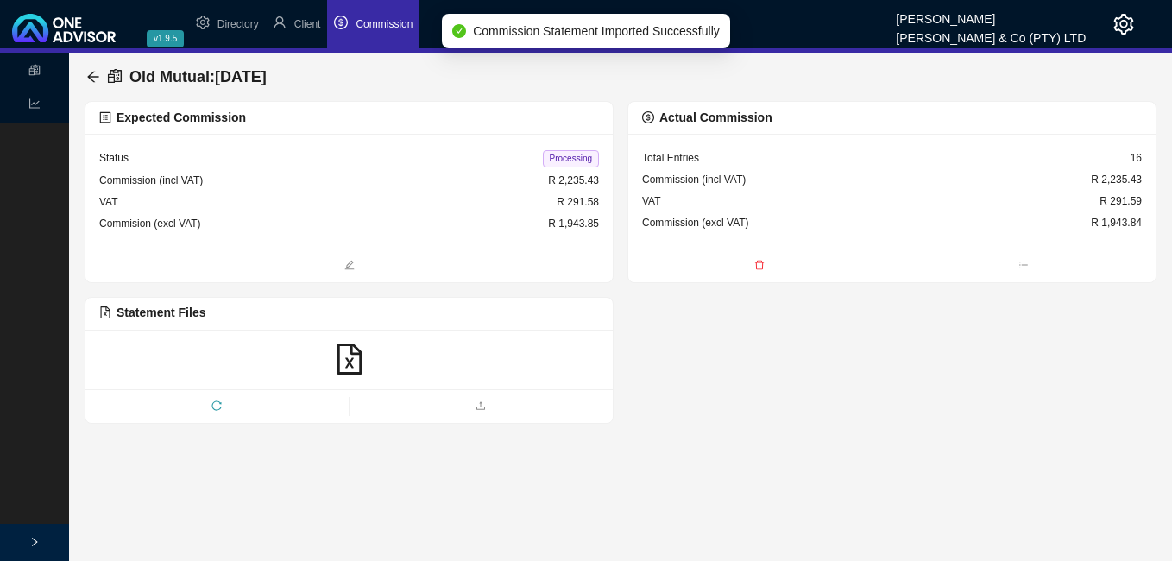
click at [584, 164] on span "Processing" at bounding box center [571, 158] width 56 height 17
click at [91, 73] on icon "arrow-left" at bounding box center [93, 77] width 14 height 14
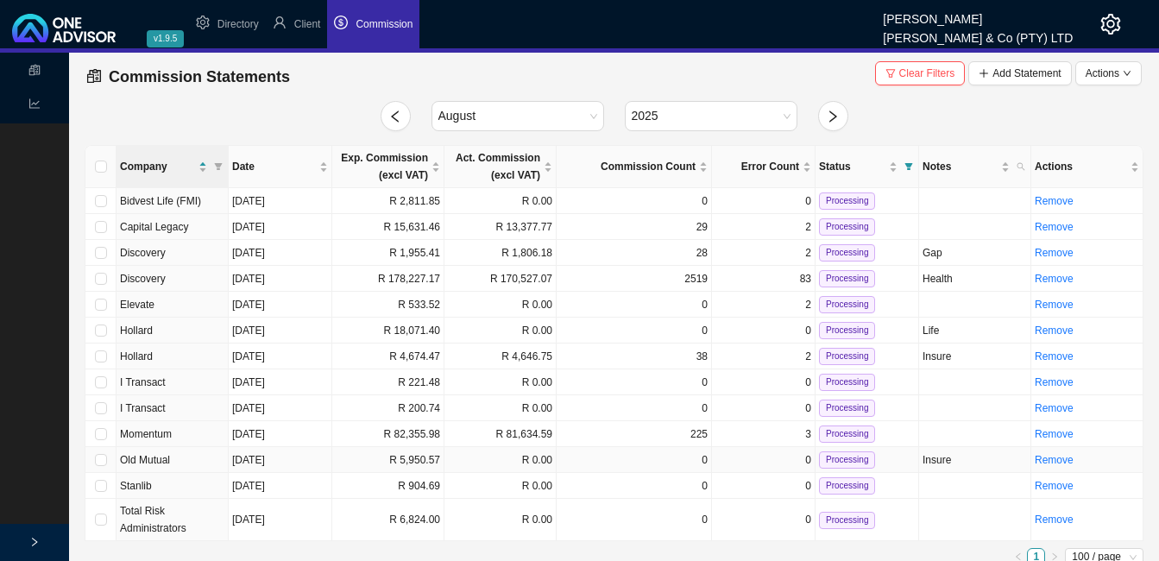
click at [437, 462] on td "R 5,950.57" at bounding box center [388, 460] width 112 height 26
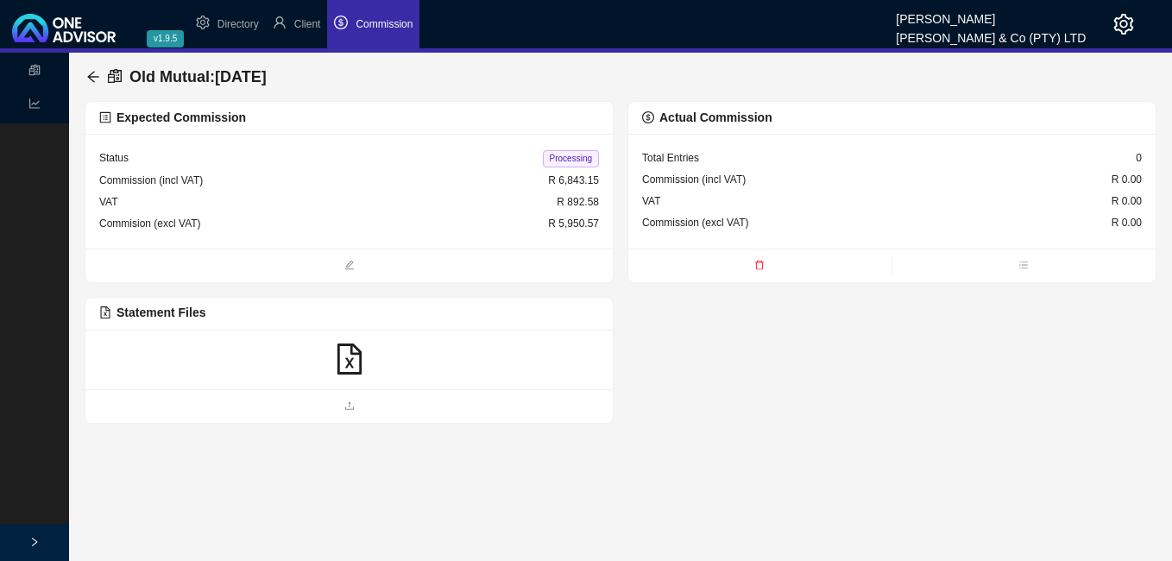
click at [347, 357] on icon "file-excel" at bounding box center [349, 358] width 31 height 31
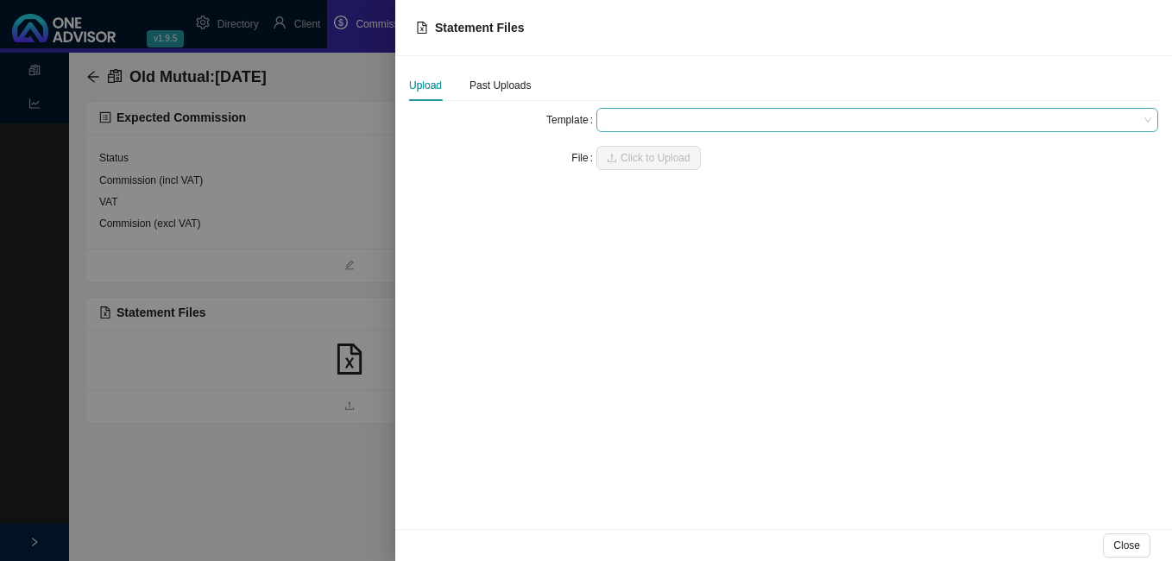
click at [640, 122] on span at bounding box center [877, 120] width 548 height 22
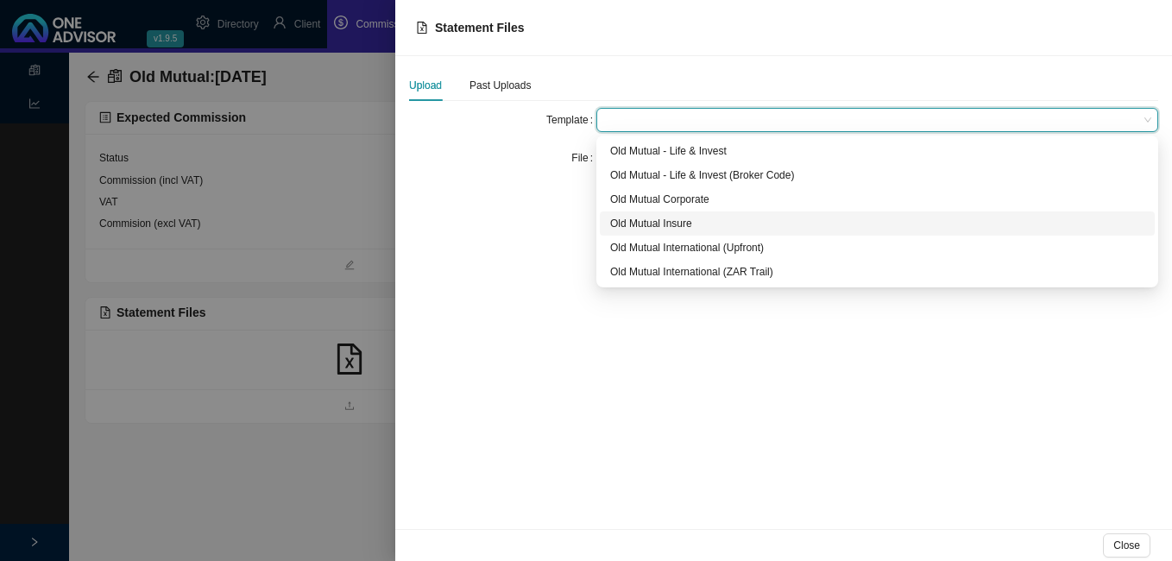
click at [636, 226] on div "Old Mutual Insure" at bounding box center [877, 223] width 534 height 17
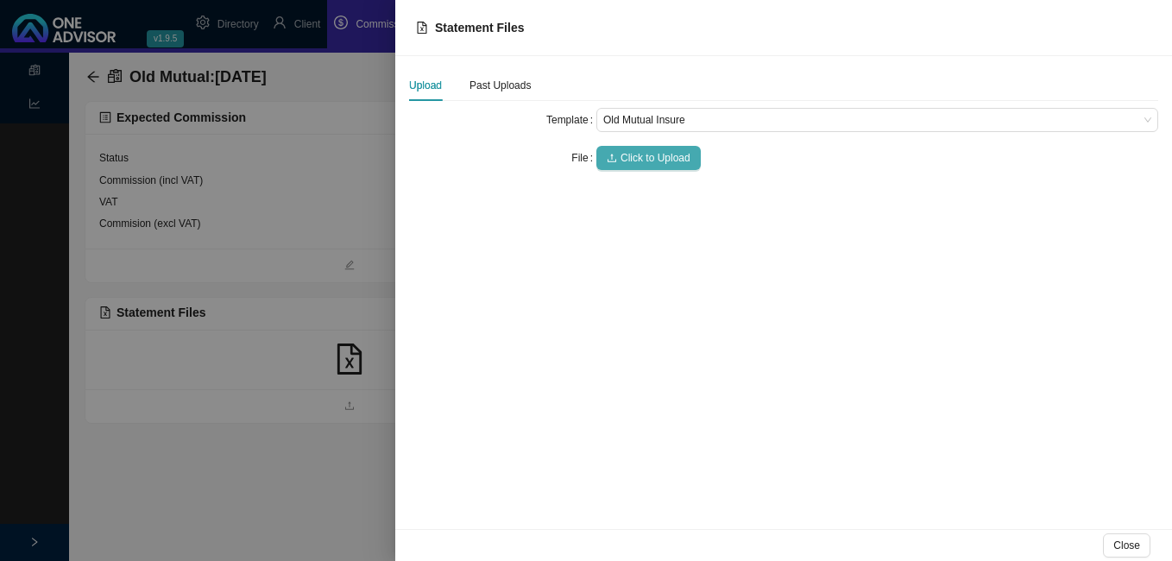
click at [638, 155] on span "Click to Upload" at bounding box center [655, 157] width 70 height 17
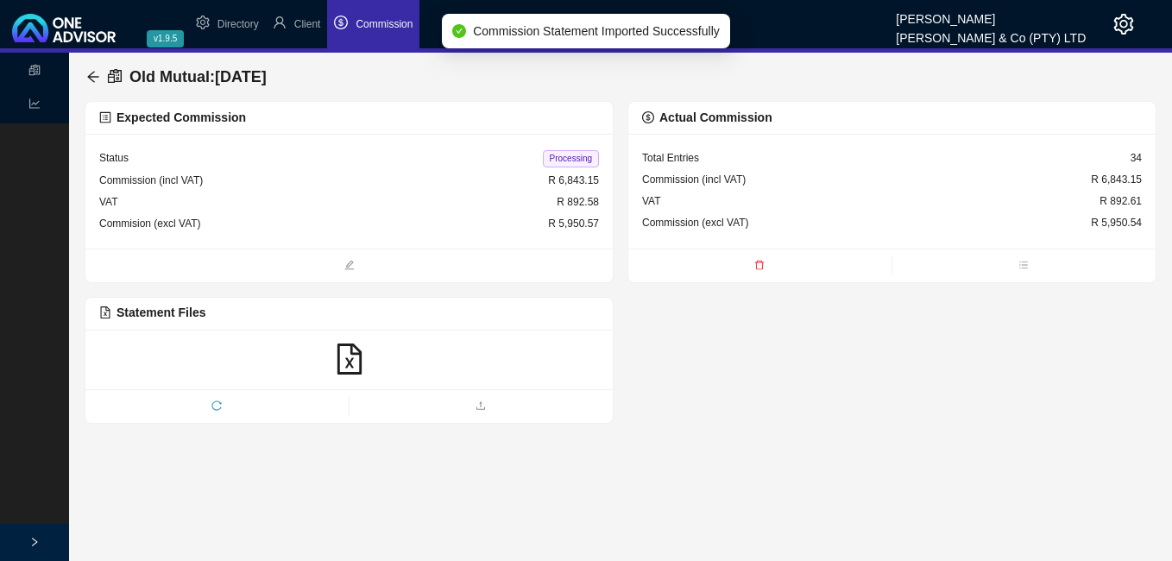
click at [565, 160] on span "Processing" at bounding box center [571, 158] width 56 height 17
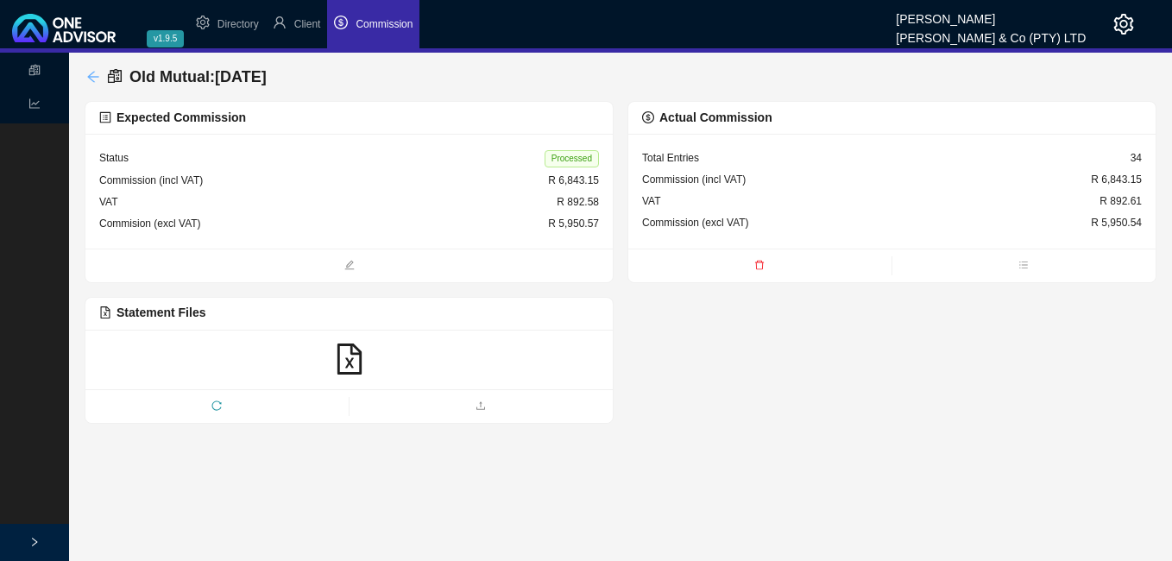
click at [92, 74] on icon "arrow-left" at bounding box center [93, 77] width 14 height 14
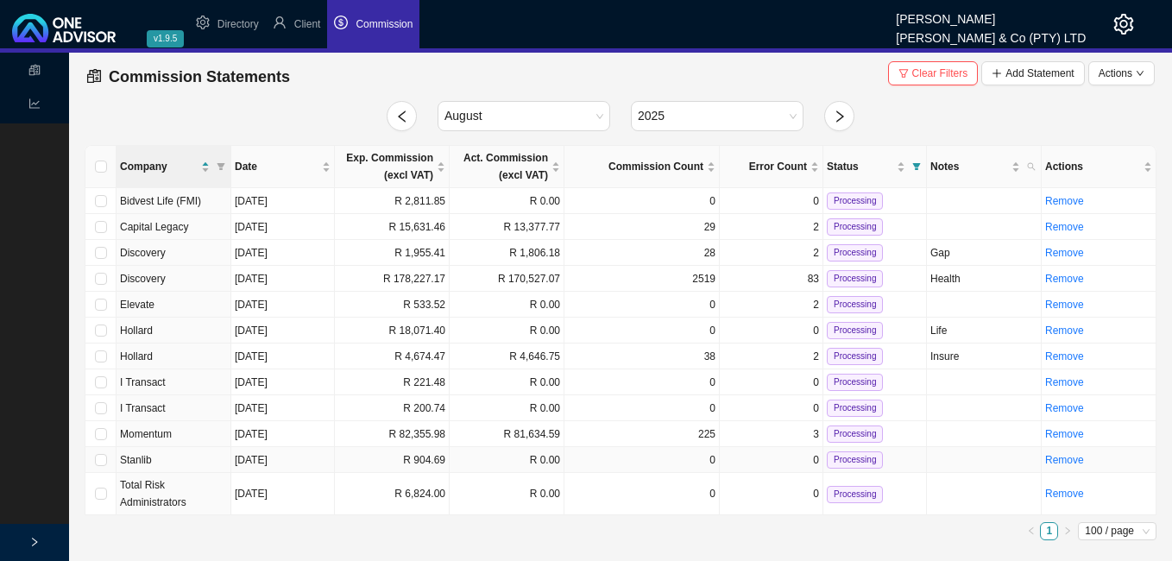
click at [437, 462] on td "R 904.69" at bounding box center [392, 460] width 115 height 26
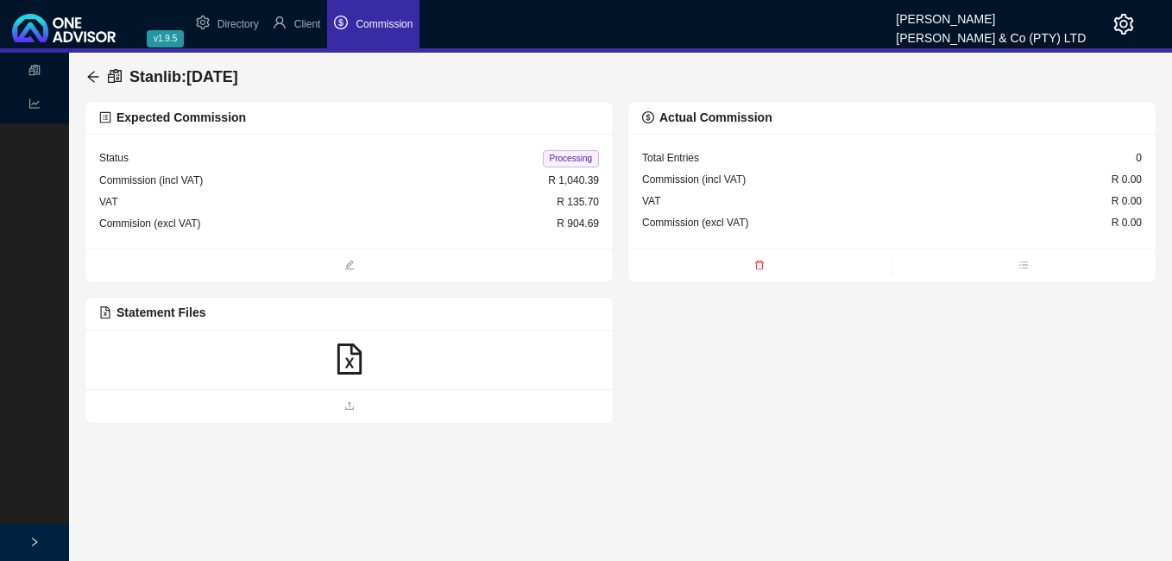
click at [346, 361] on icon "file-excel" at bounding box center [349, 358] width 31 height 31
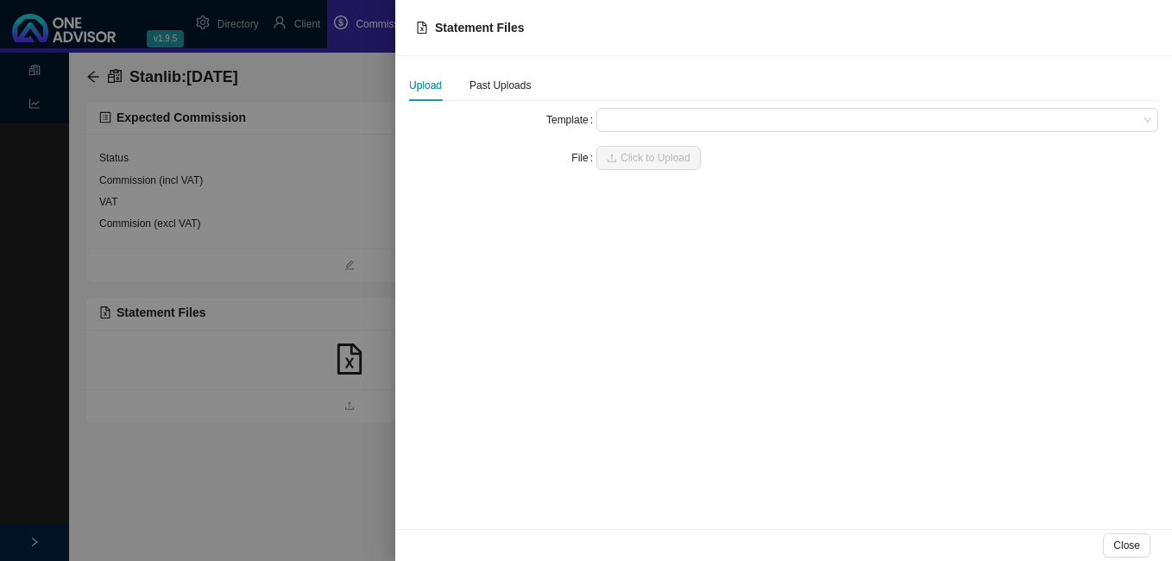
click at [649, 125] on span at bounding box center [877, 120] width 548 height 22
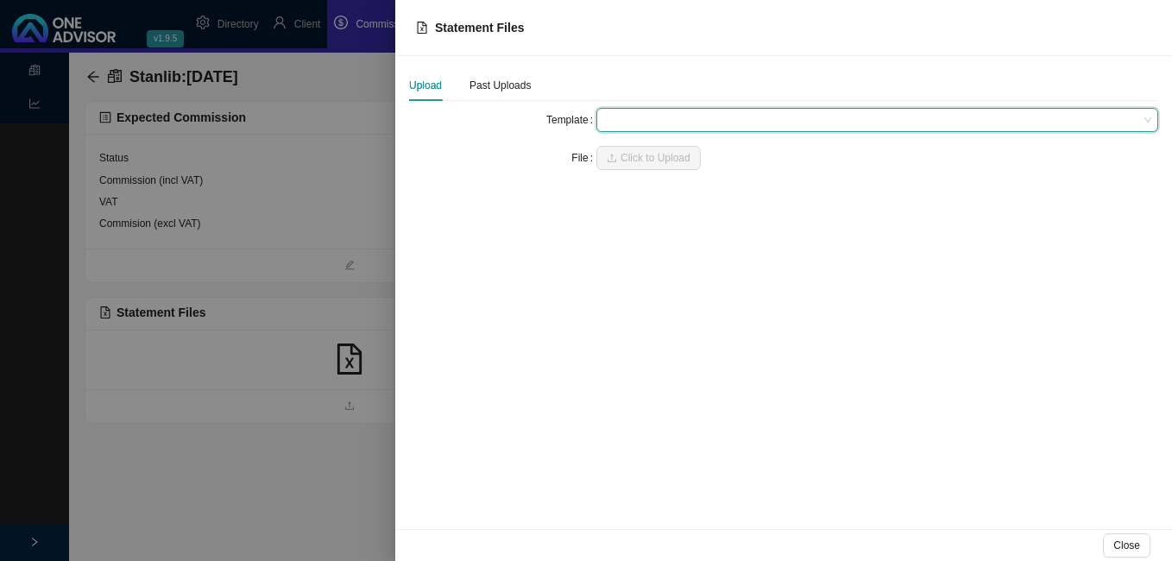
click at [635, 123] on span at bounding box center [877, 120] width 548 height 22
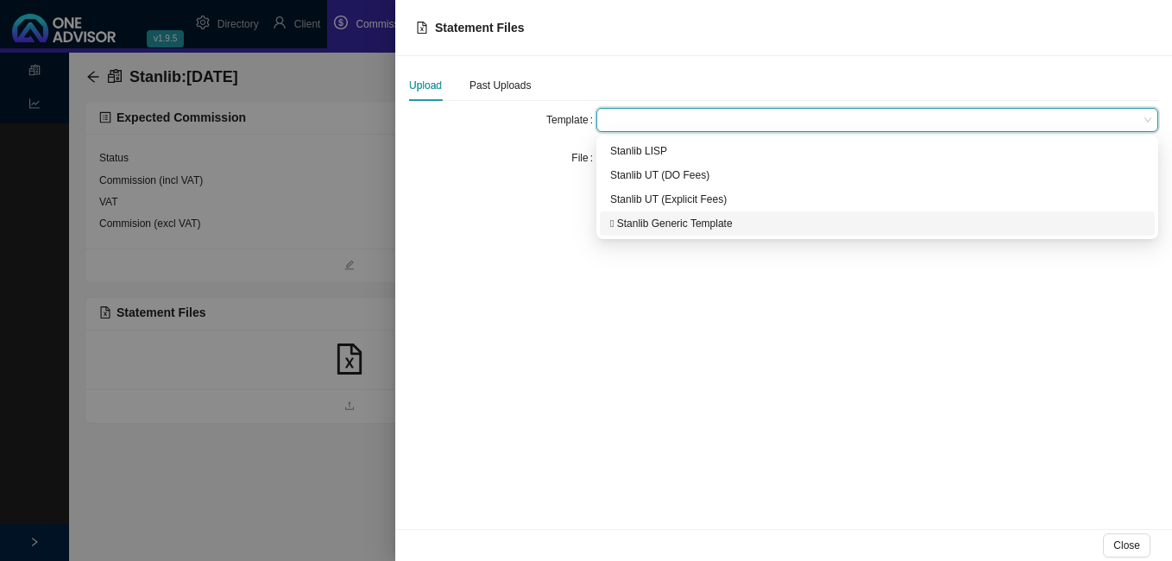
click at [638, 223] on div " Stanlib Generic Template" at bounding box center [877, 223] width 534 height 17
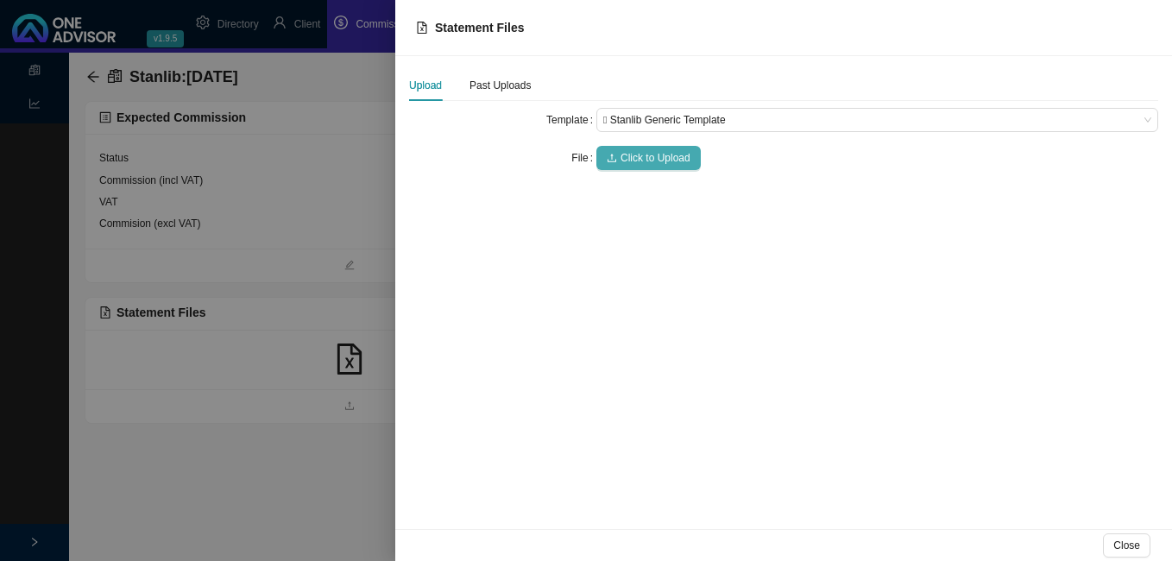
click at [644, 155] on span "Click to Upload" at bounding box center [655, 157] width 70 height 17
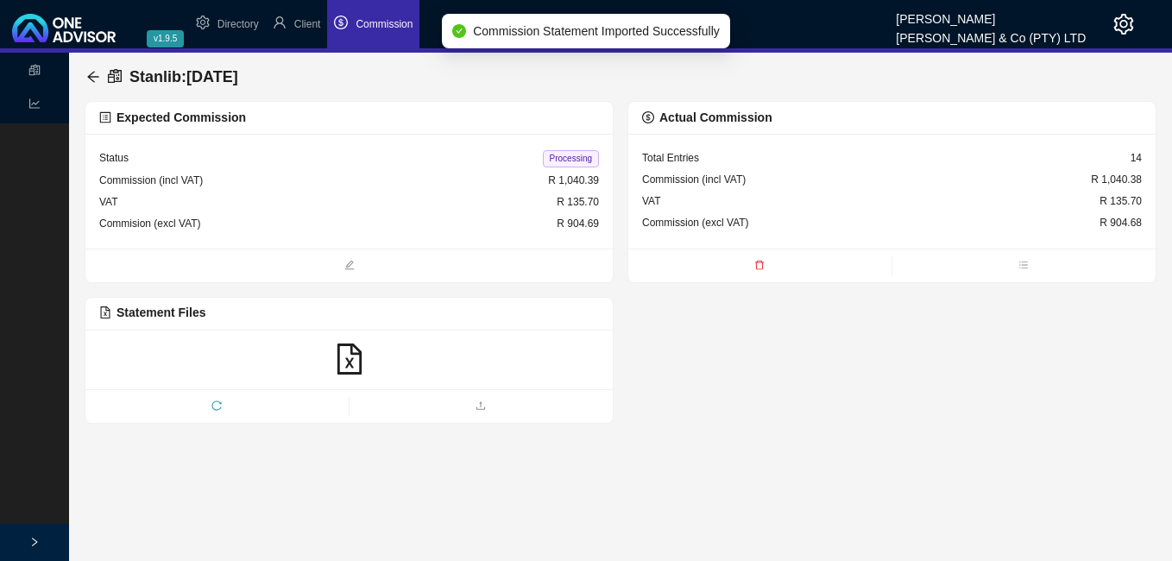
click at [576, 160] on span "Processing" at bounding box center [571, 158] width 56 height 17
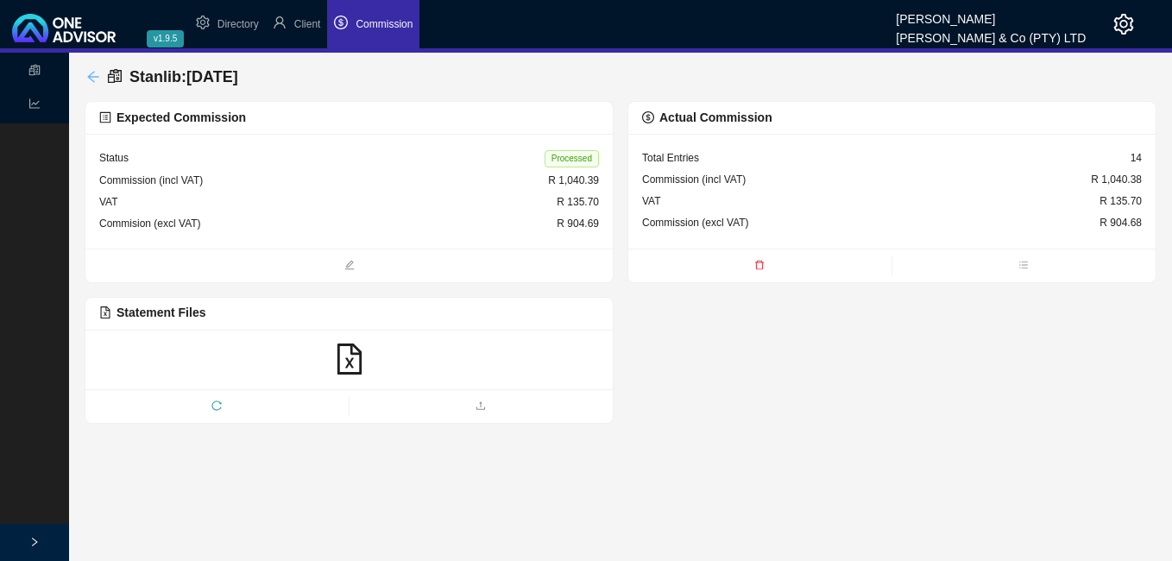
click at [96, 72] on icon "arrow-left" at bounding box center [93, 77] width 14 height 14
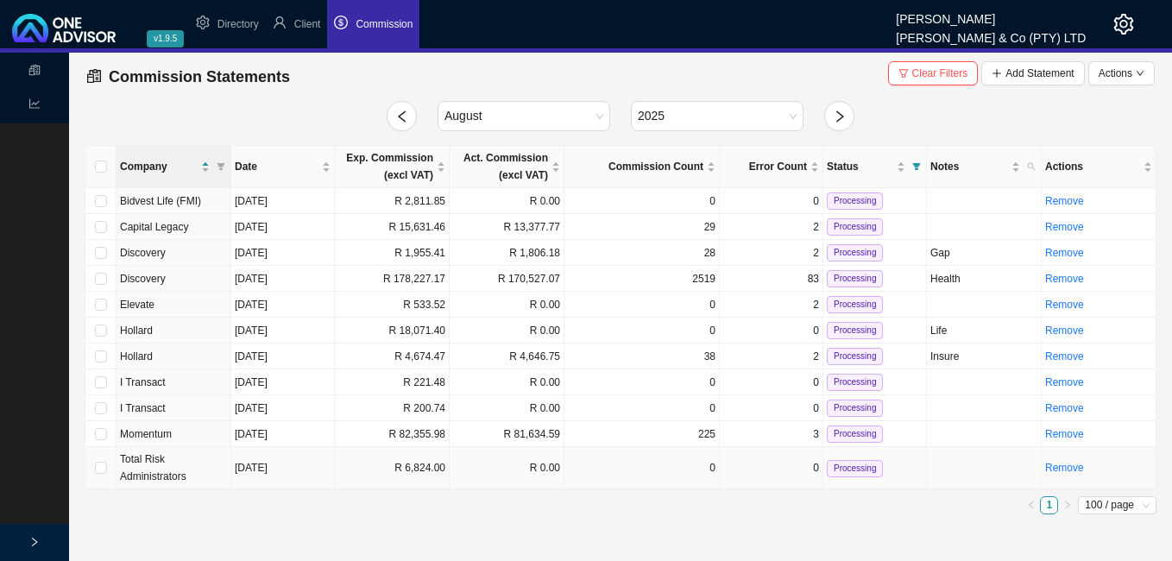
click at [406, 469] on td "R 6,824.00" at bounding box center [392, 468] width 115 height 42
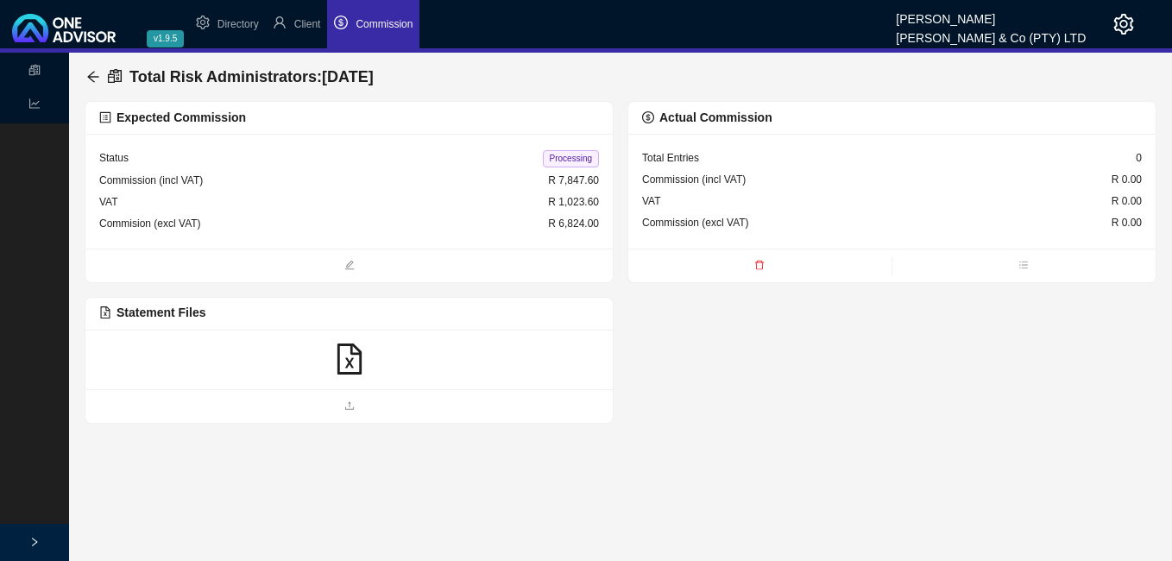
click at [350, 355] on icon "file-excel" at bounding box center [349, 358] width 31 height 31
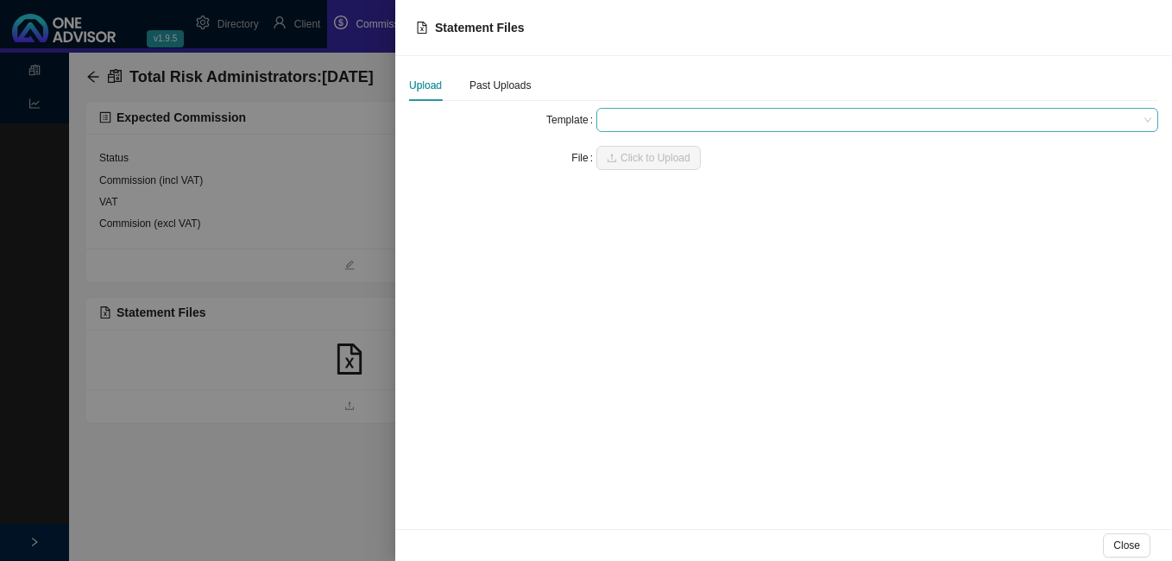
click at [640, 121] on span at bounding box center [877, 120] width 548 height 22
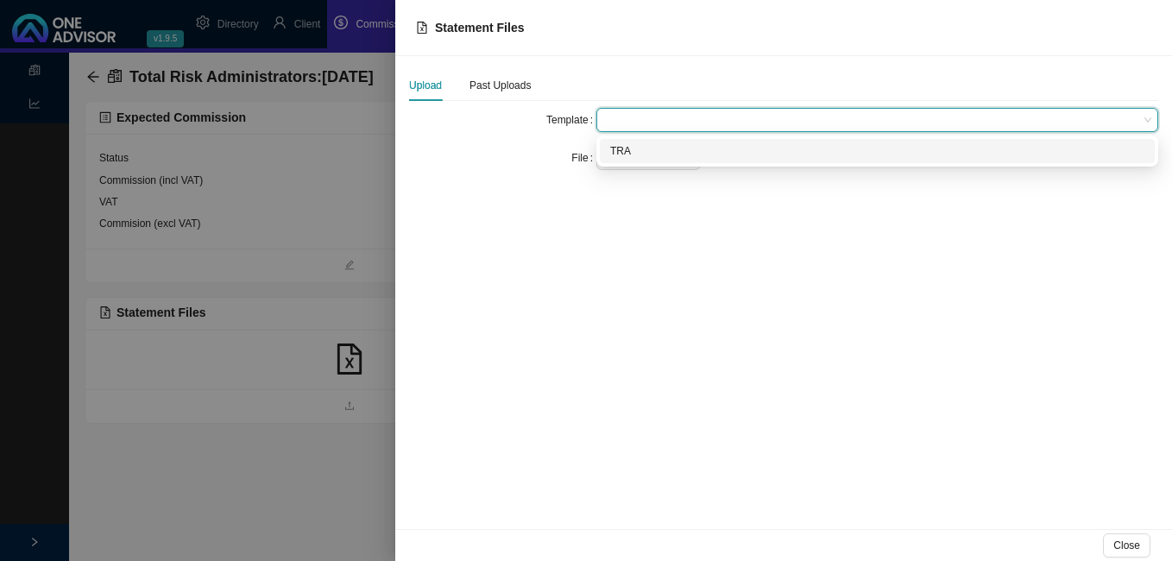
click at [645, 150] on div "TRA" at bounding box center [877, 150] width 534 height 17
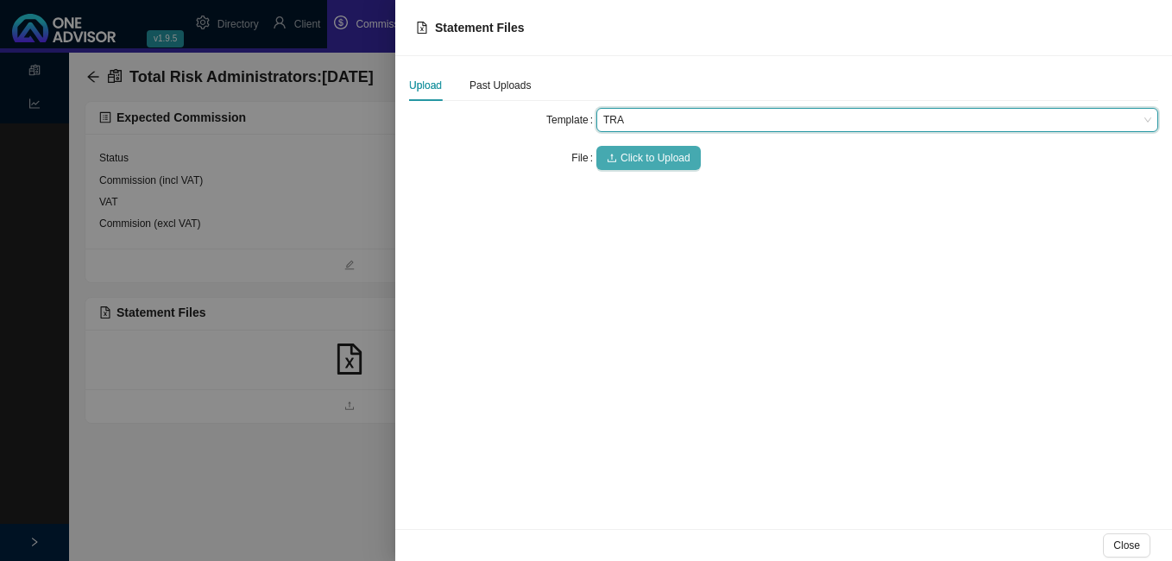
click at [645, 157] on span "Click to Upload" at bounding box center [655, 157] width 70 height 17
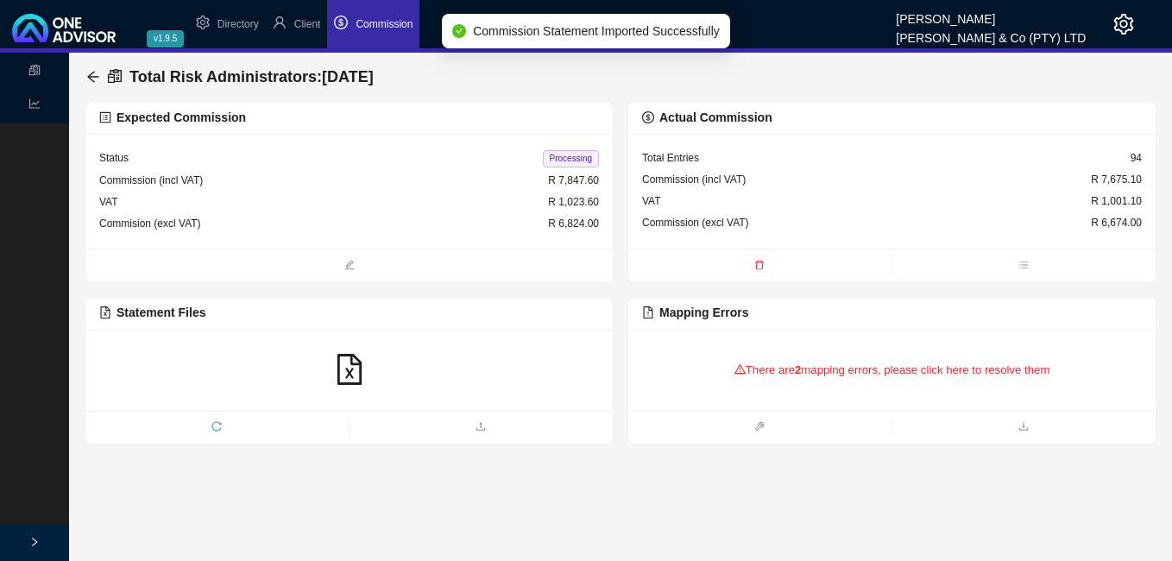
click at [779, 374] on div "There are 2 mapping errors, please click here to resolve them" at bounding box center [892, 369] width 500 height 53
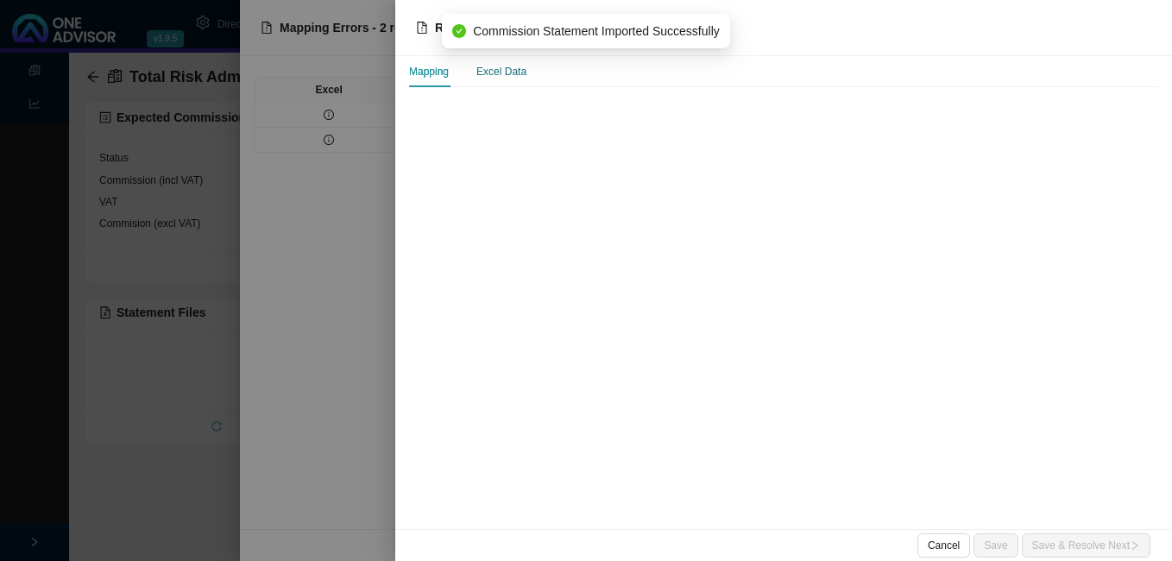
click at [500, 70] on div "Excel Data" at bounding box center [501, 71] width 50 height 17
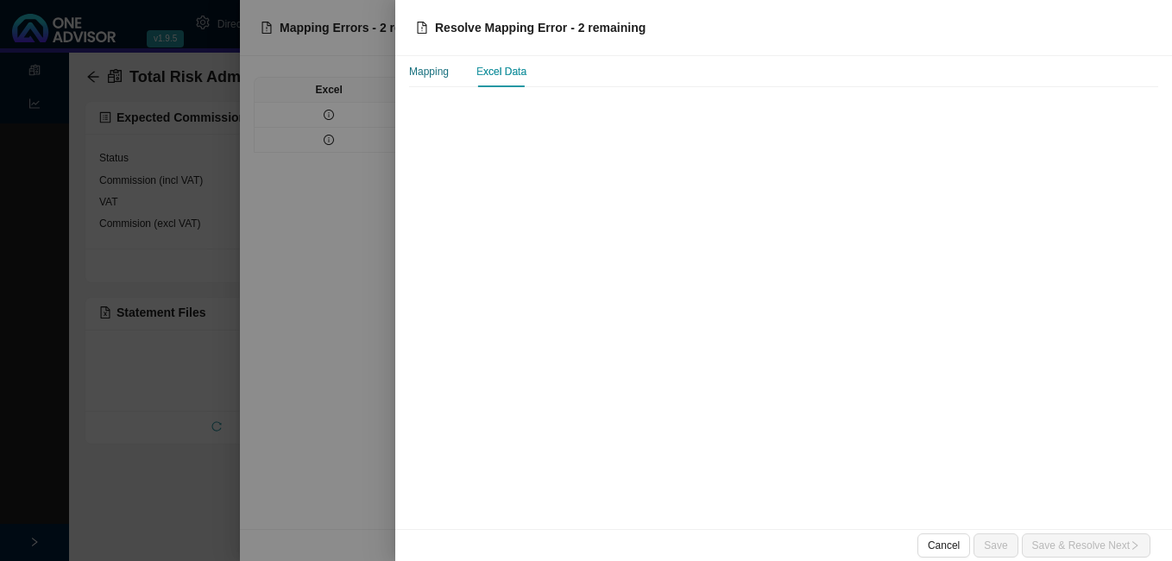
click at [434, 73] on div "Mapping" at bounding box center [429, 71] width 40 height 17
click at [370, 100] on div at bounding box center [586, 280] width 1172 height 561
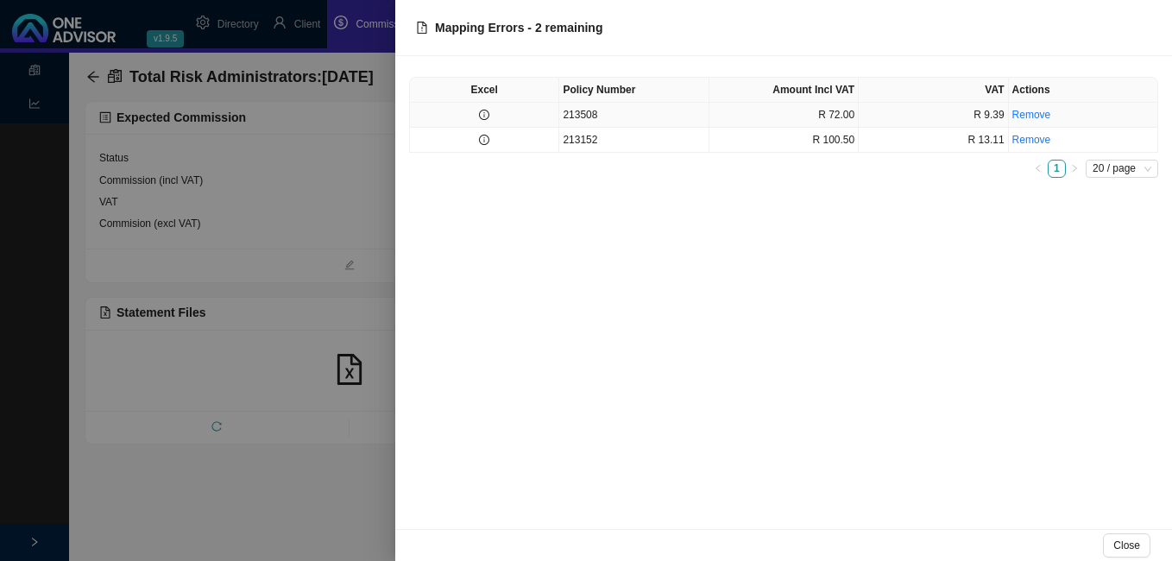
click at [475, 116] on td at bounding box center [484, 115] width 149 height 25
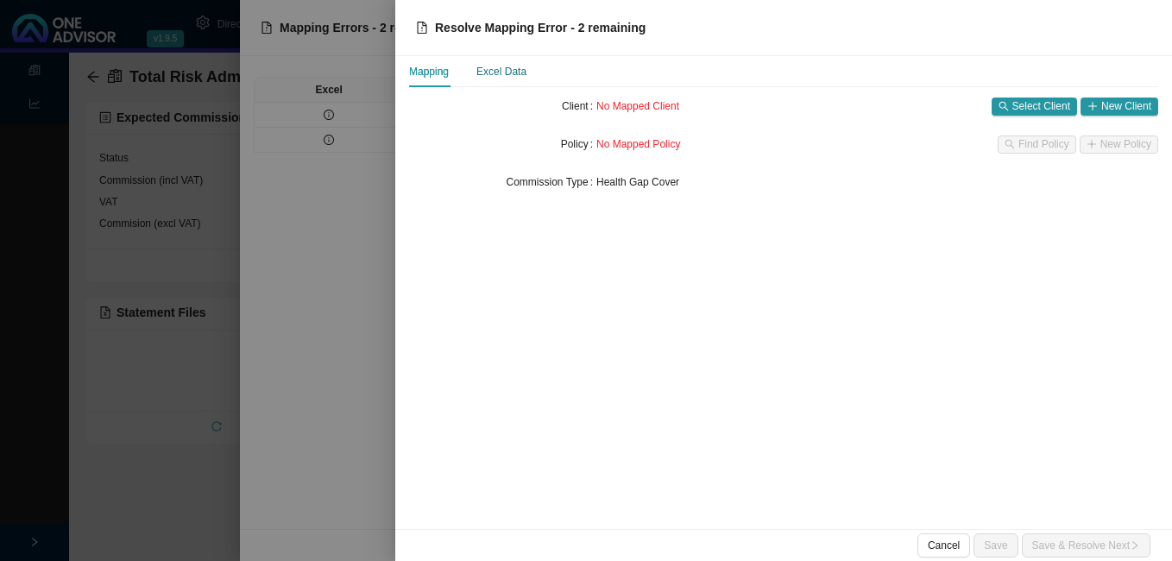
click at [485, 70] on div "Excel Data" at bounding box center [501, 71] width 50 height 17
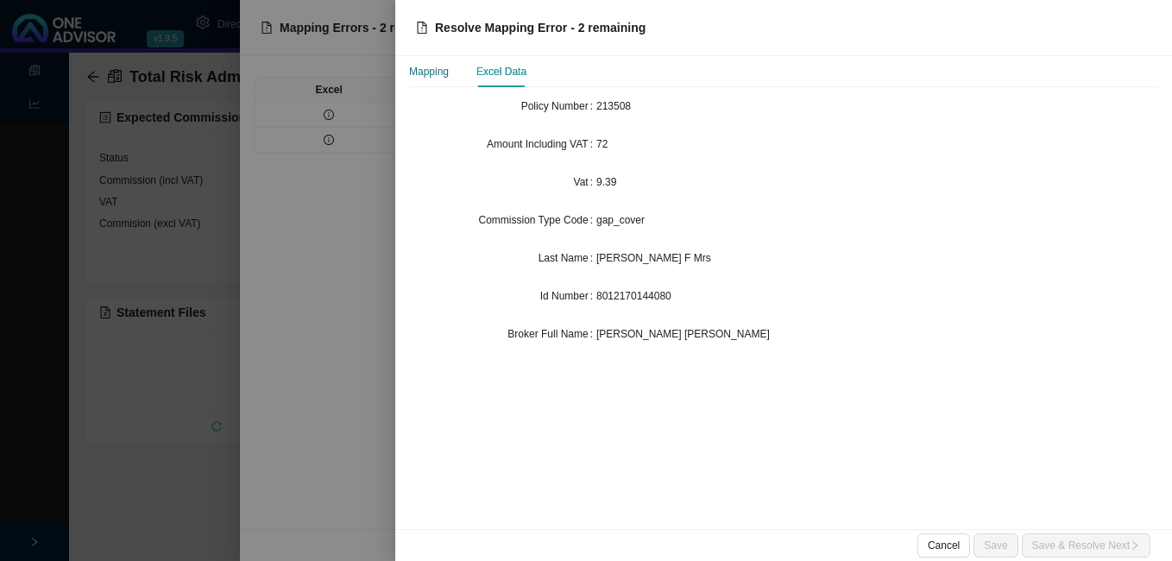
click at [420, 72] on div "Mapping" at bounding box center [429, 71] width 40 height 17
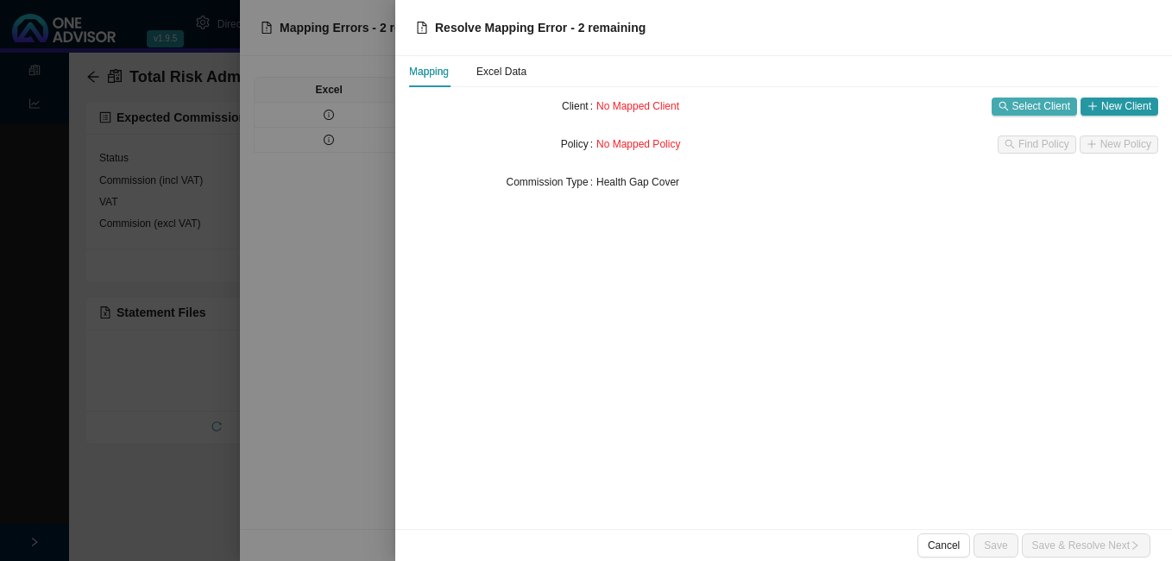
click at [1026, 104] on span "Select Client" at bounding box center [1041, 105] width 58 height 17
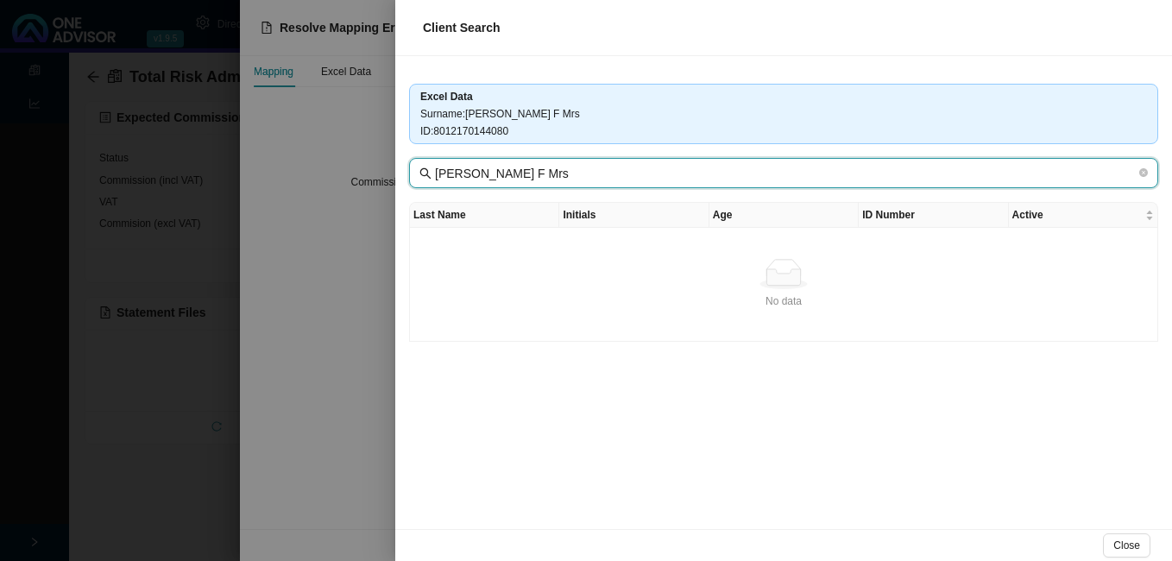
drag, startPoint x: 464, startPoint y: 174, endPoint x: 624, endPoint y: 175, distance: 159.6
click at [619, 176] on input "[PERSON_NAME] F Mrs" at bounding box center [785, 173] width 701 height 19
type input "[PERSON_NAME]"
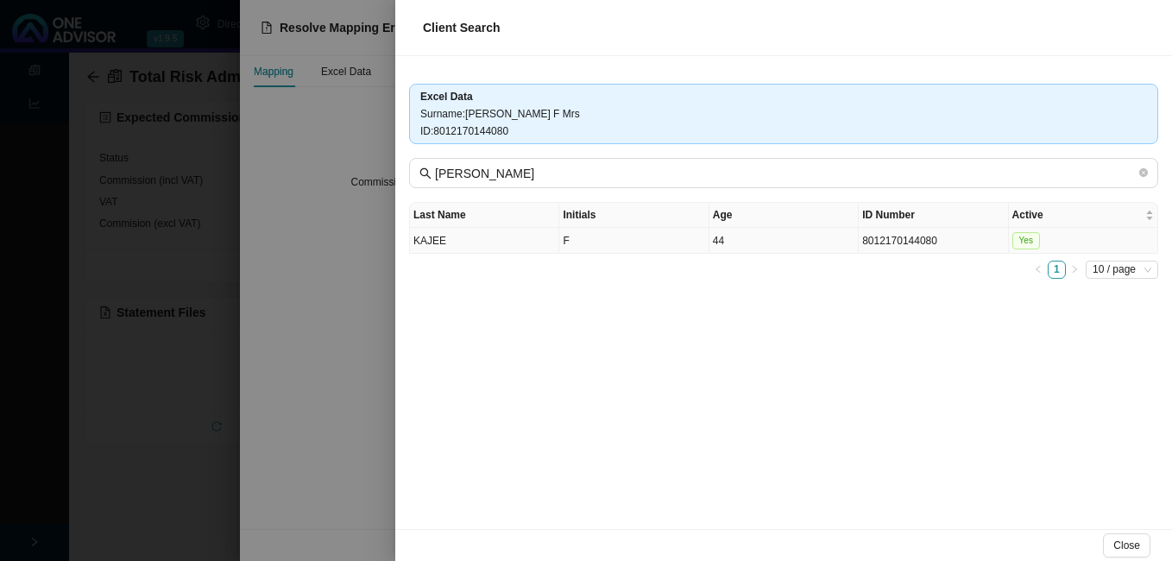
click at [708, 246] on td "F" at bounding box center [633, 241] width 149 height 26
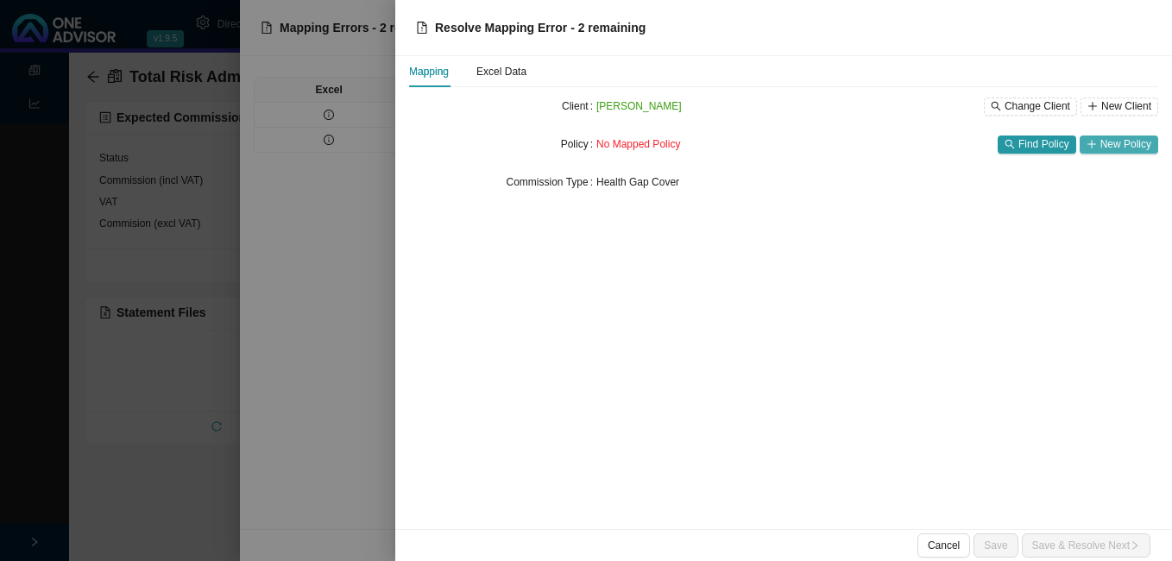
click at [1111, 144] on span "New Policy" at bounding box center [1125, 143] width 51 height 17
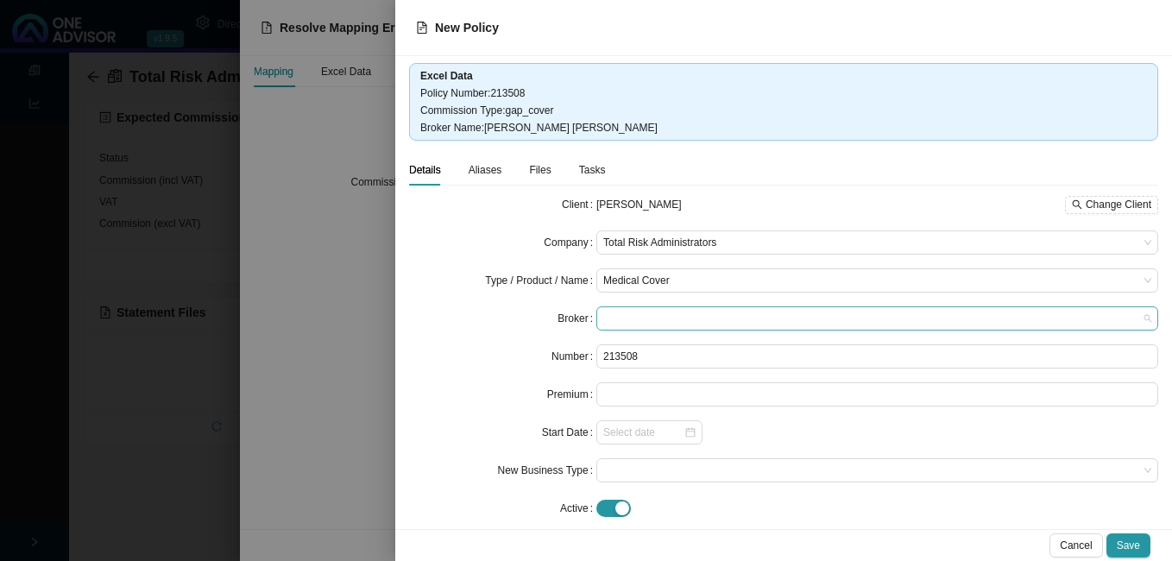
click at [693, 320] on span at bounding box center [877, 318] width 548 height 22
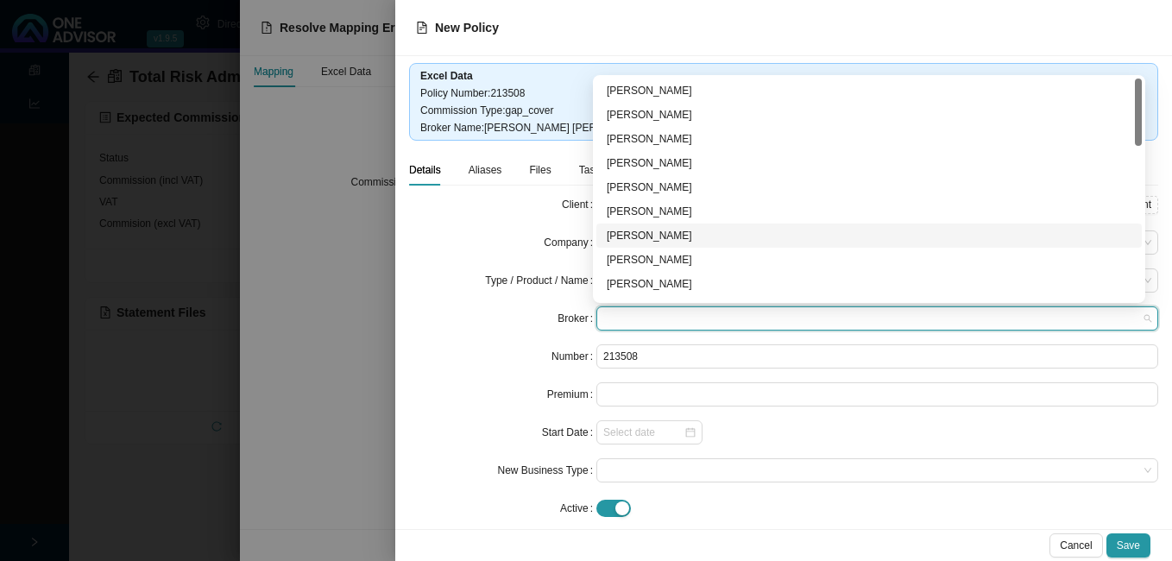
click at [738, 239] on div "[PERSON_NAME]" at bounding box center [869, 235] width 525 height 17
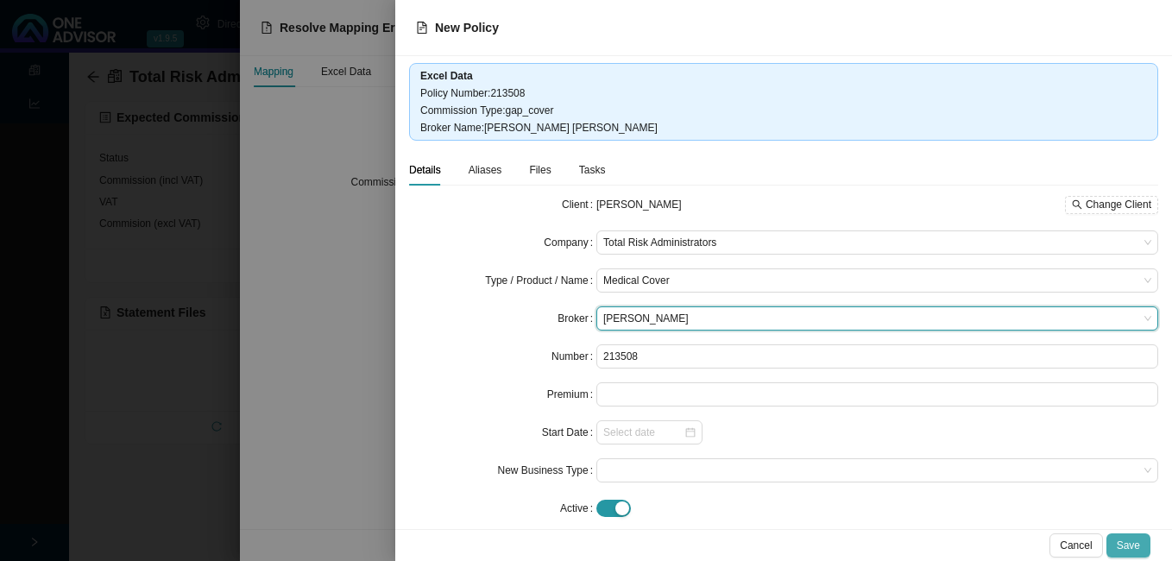
click at [1134, 547] on span "Save" at bounding box center [1127, 545] width 23 height 17
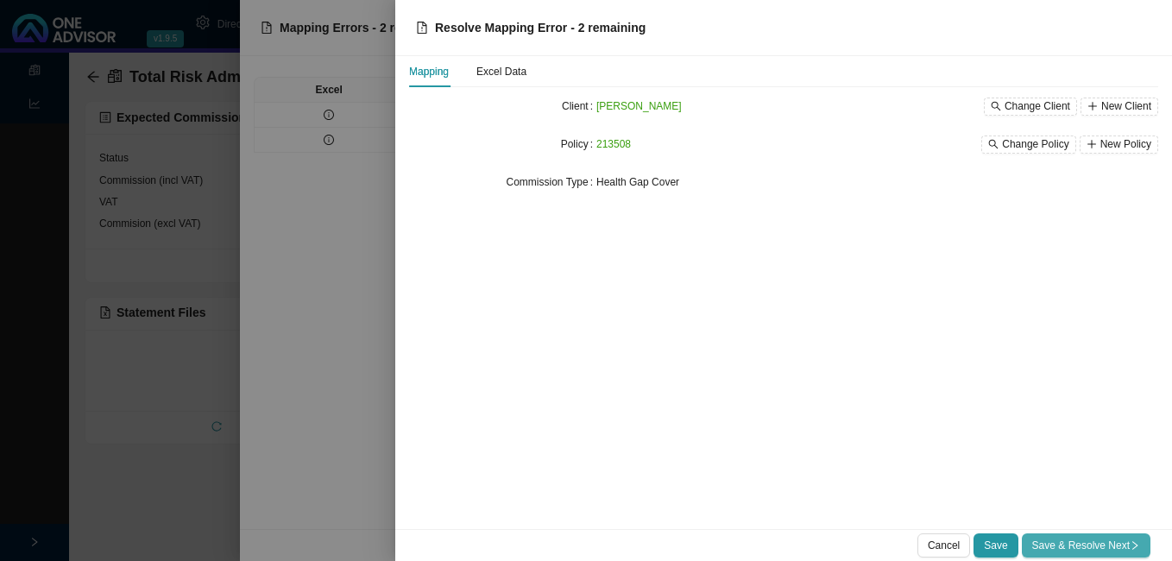
click at [1089, 542] on span "Save & Resolve Next" at bounding box center [1086, 545] width 108 height 17
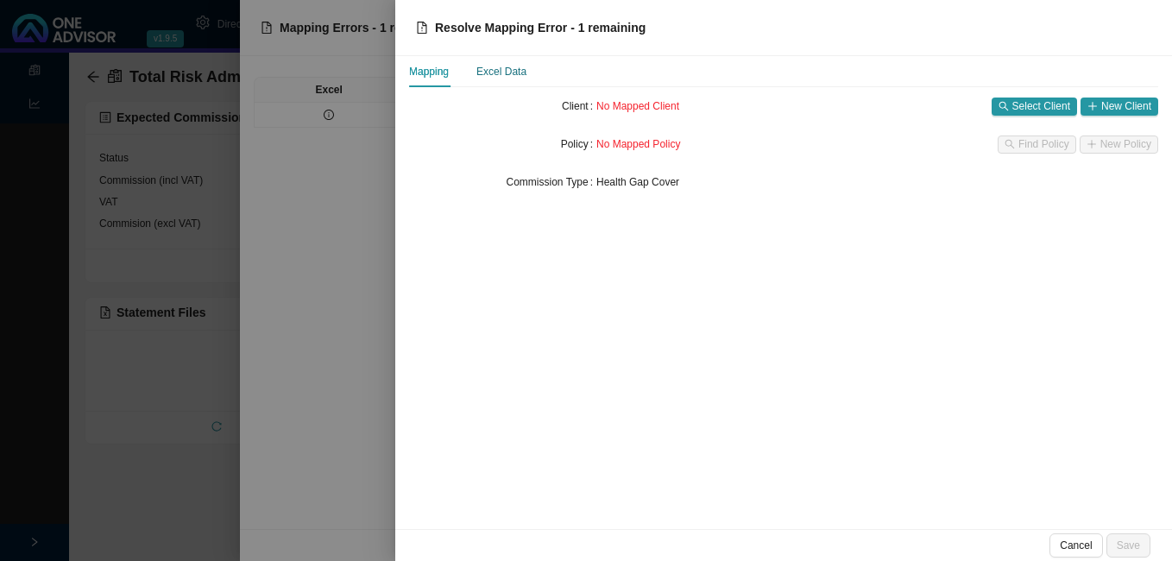
click at [520, 75] on div "Excel Data" at bounding box center [501, 71] width 50 height 17
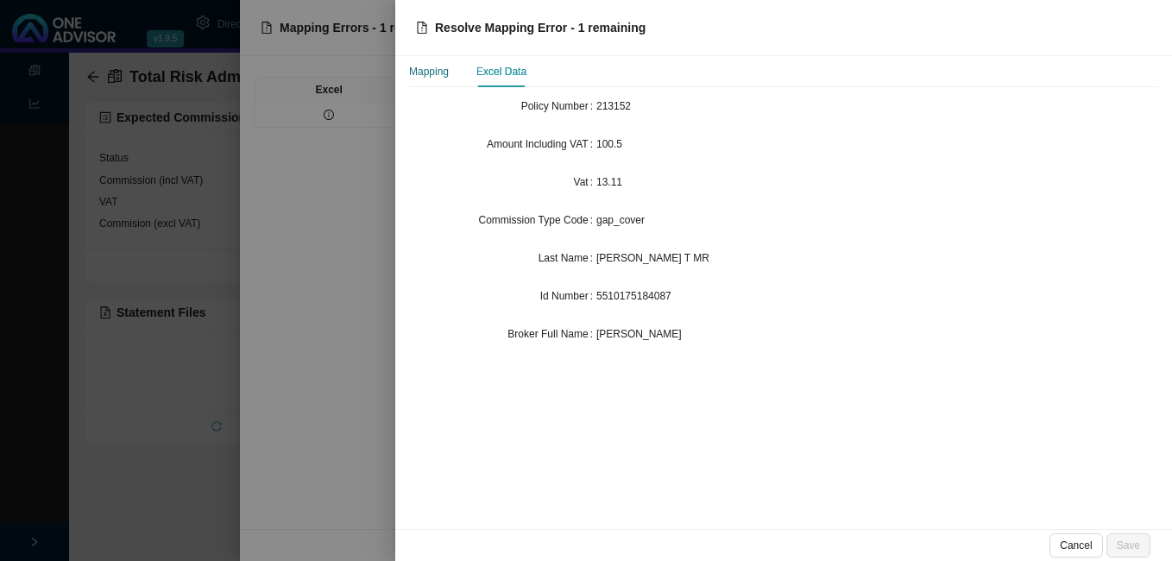
click at [443, 71] on div "Mapping" at bounding box center [429, 71] width 40 height 17
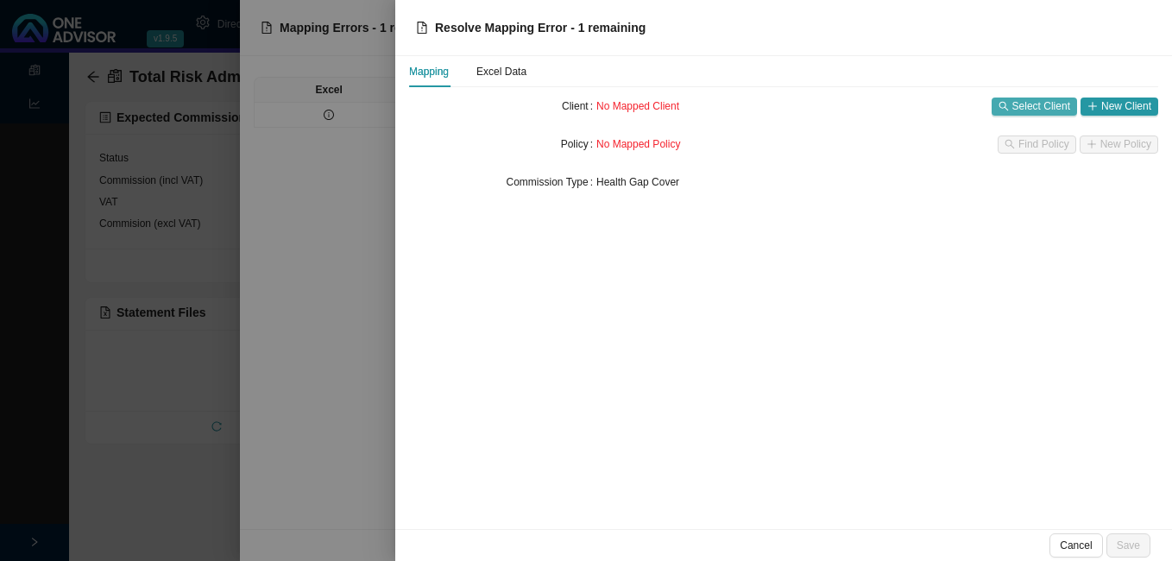
click at [1011, 103] on button "Select Client" at bounding box center [1033, 106] width 85 height 18
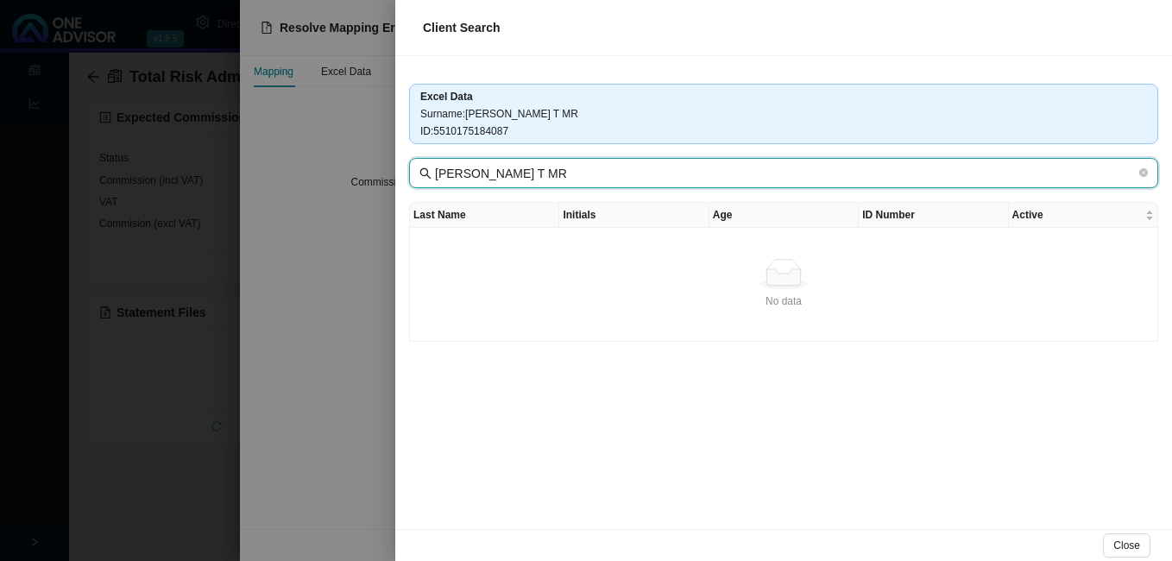
drag, startPoint x: 494, startPoint y: 174, endPoint x: 613, endPoint y: 181, distance: 119.3
click at [613, 181] on input "[PERSON_NAME] T MR" at bounding box center [785, 173] width 701 height 19
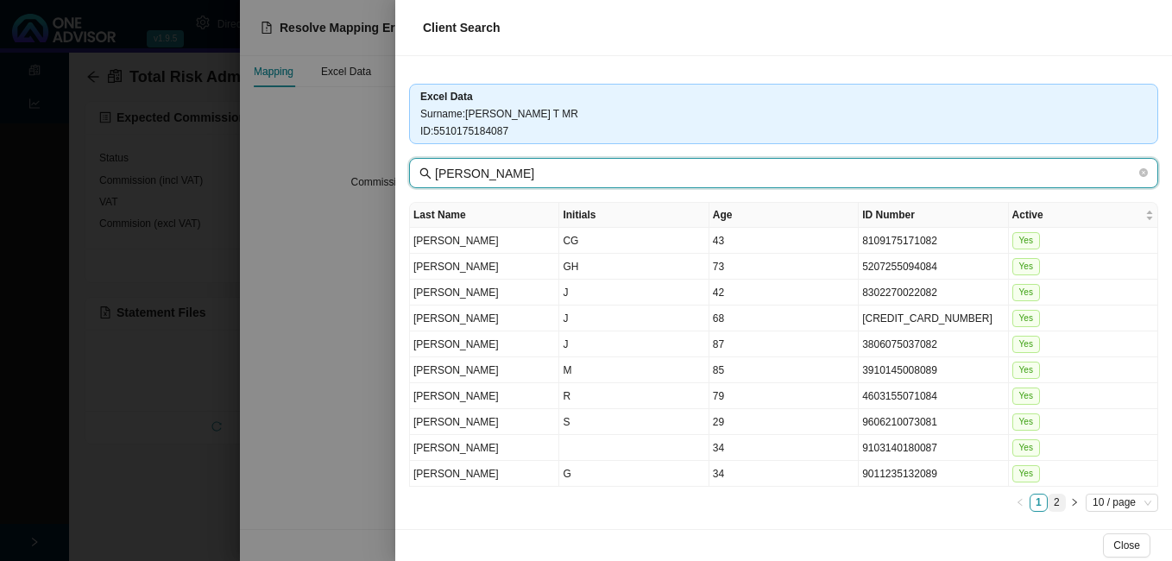
type input "[PERSON_NAME]"
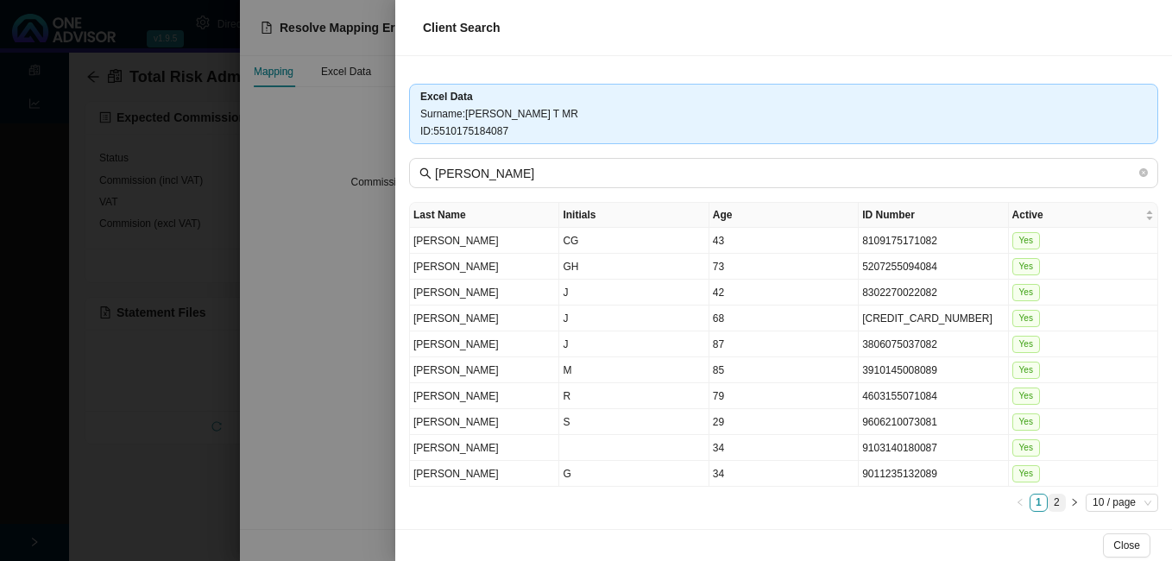
click at [1048, 501] on link "2" at bounding box center [1056, 502] width 16 height 16
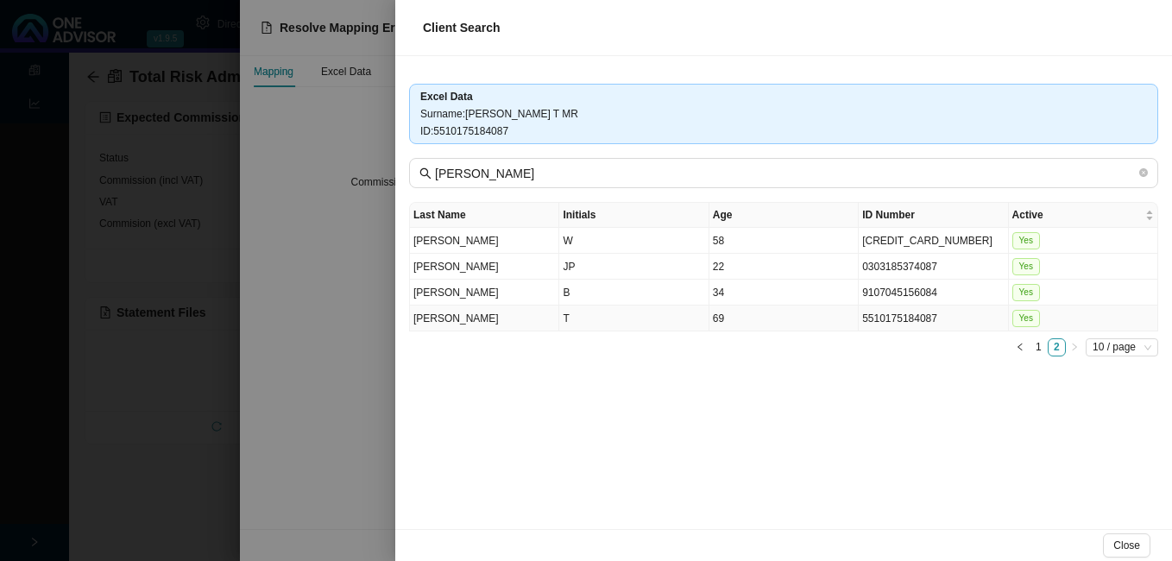
click at [901, 322] on td "5510175184087" at bounding box center [932, 318] width 149 height 26
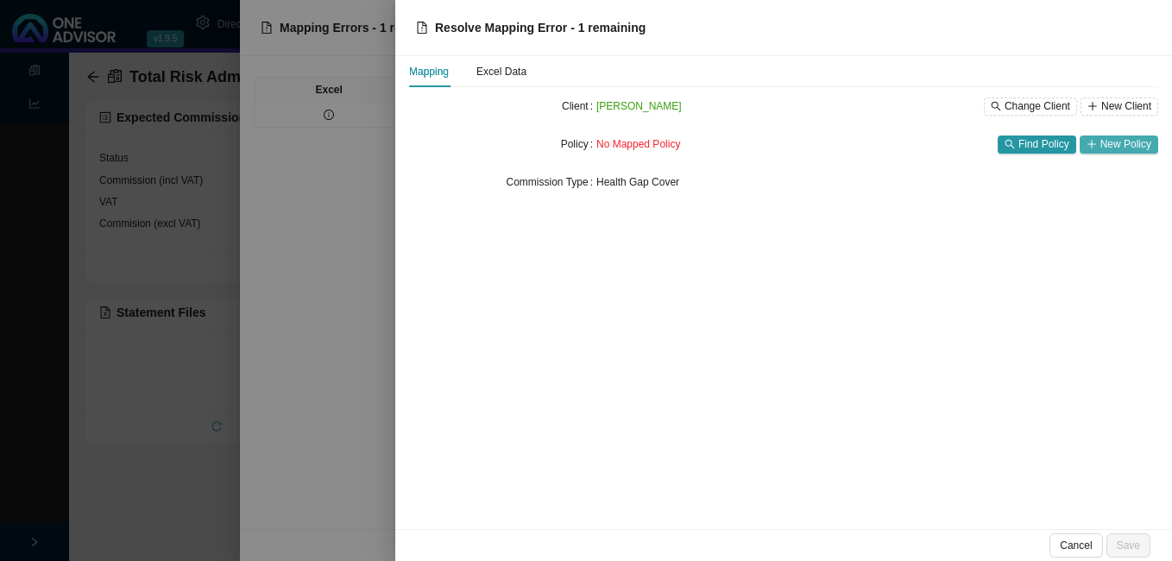
click at [1113, 137] on span "New Policy" at bounding box center [1125, 143] width 51 height 17
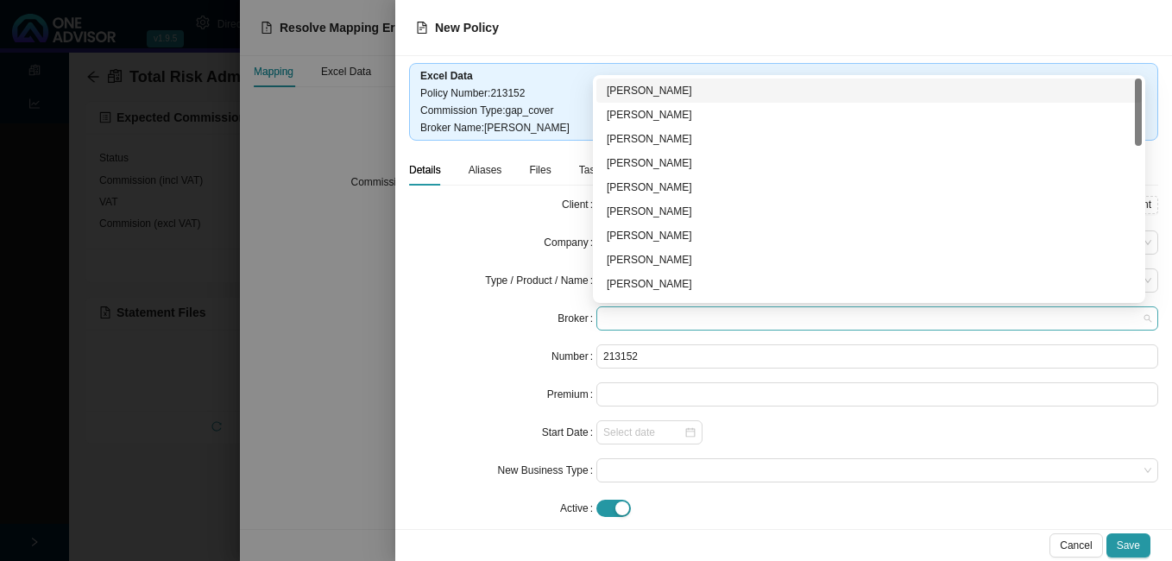
click at [679, 319] on span at bounding box center [877, 318] width 548 height 22
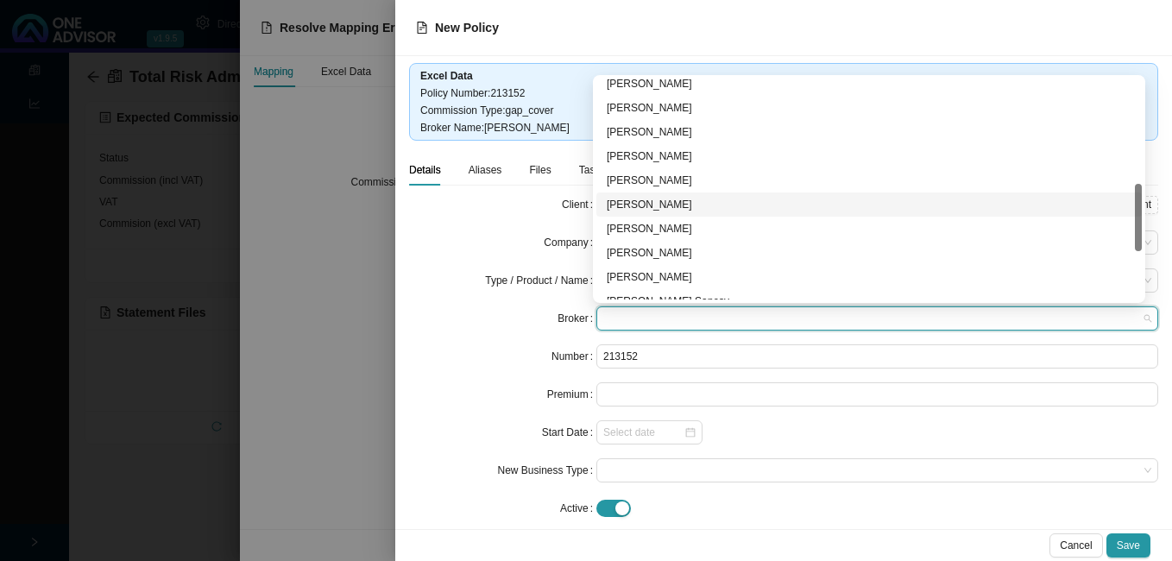
scroll to position [504, 0]
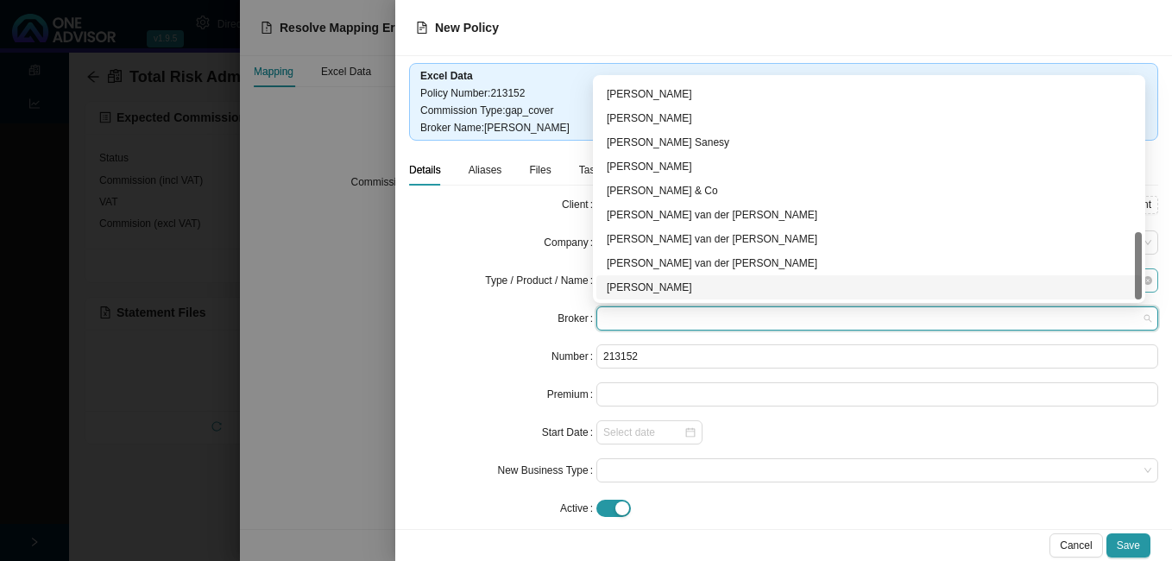
click at [713, 286] on div "[PERSON_NAME]" at bounding box center [869, 287] width 525 height 17
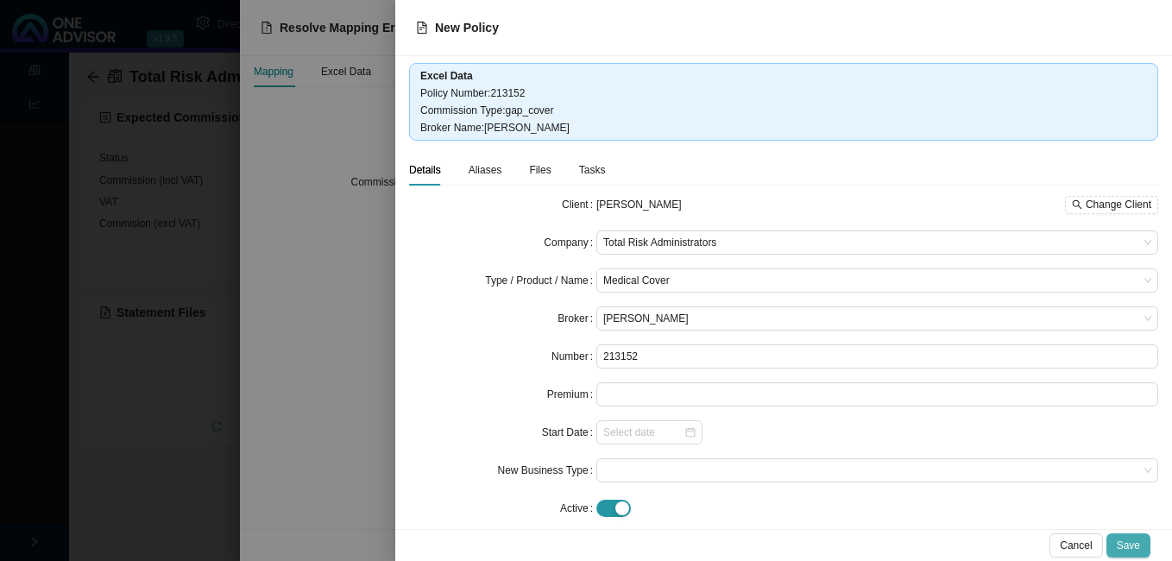
click at [1133, 544] on span "Save" at bounding box center [1127, 545] width 23 height 17
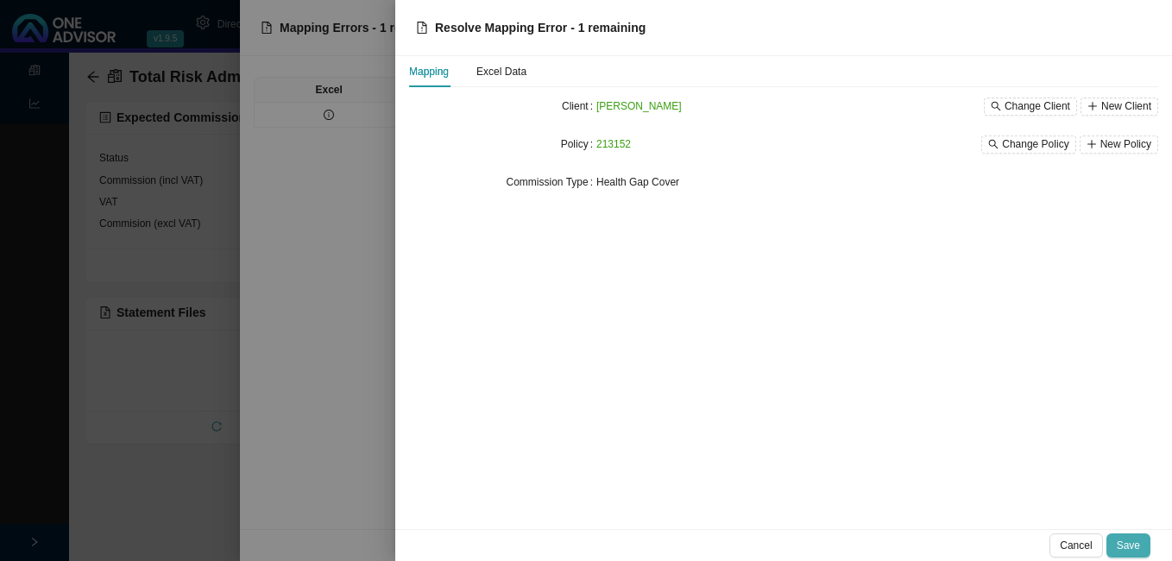
click at [1126, 544] on span "Save" at bounding box center [1127, 545] width 23 height 17
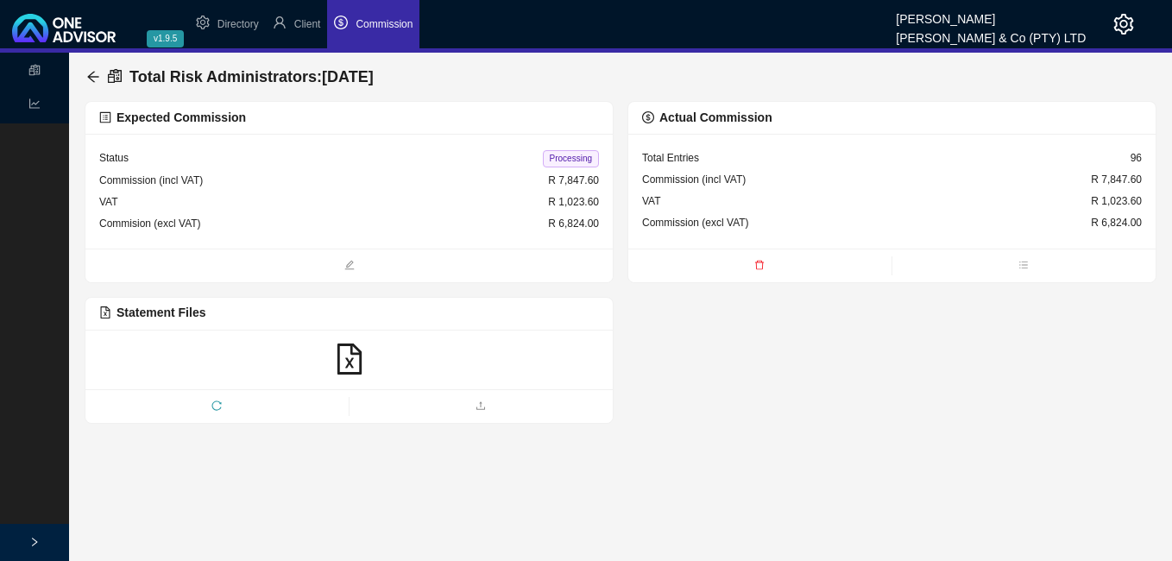
click at [568, 156] on span "Processing" at bounding box center [571, 158] width 56 height 17
click at [88, 72] on icon "arrow-left" at bounding box center [93, 77] width 14 height 14
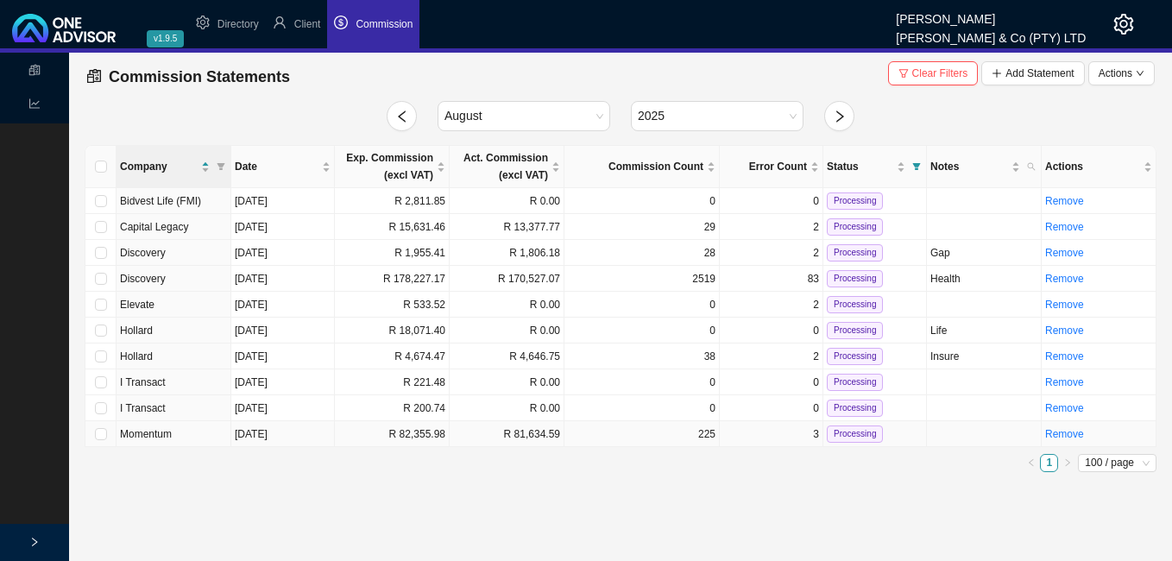
click at [647, 434] on td "225" at bounding box center [641, 434] width 155 height 26
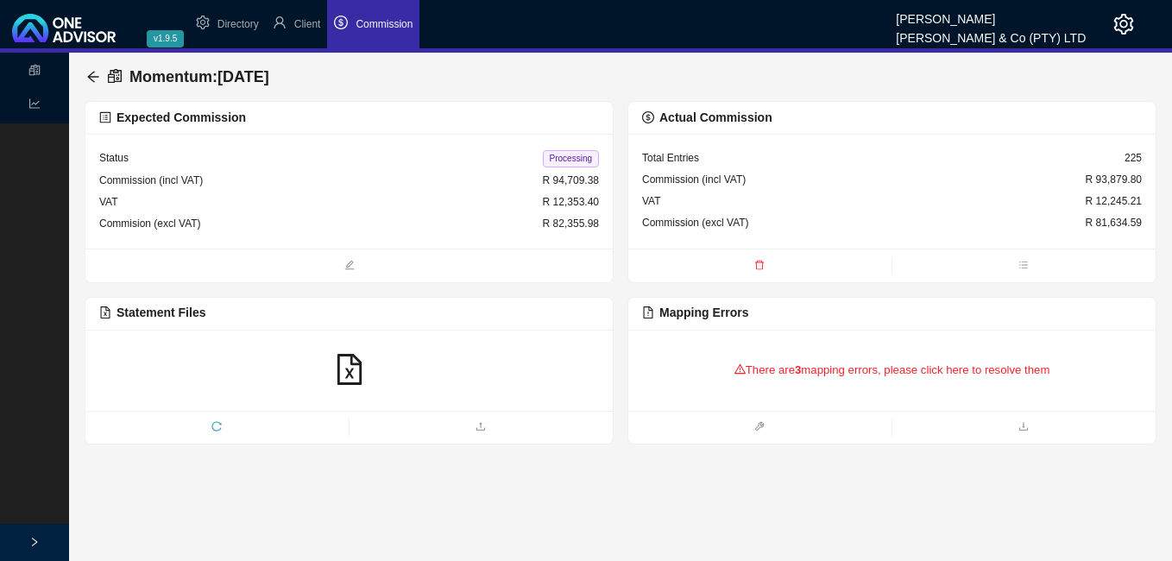
click at [841, 368] on div "There are 3 mapping errors, please click here to resolve them" at bounding box center [892, 369] width 500 height 53
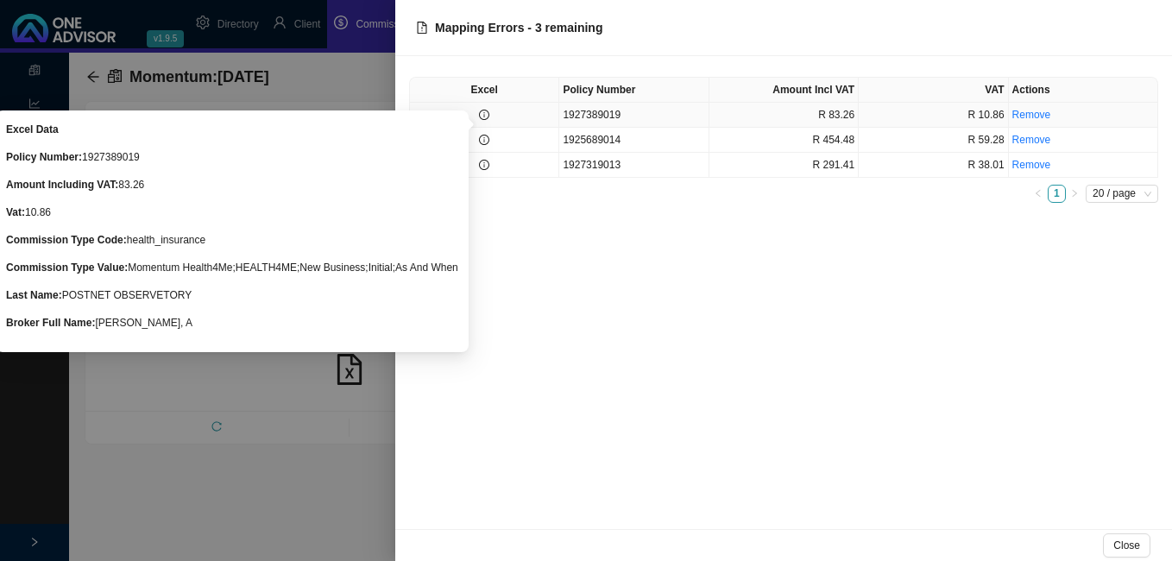
click at [487, 116] on icon "info-circle" at bounding box center [484, 115] width 10 height 10
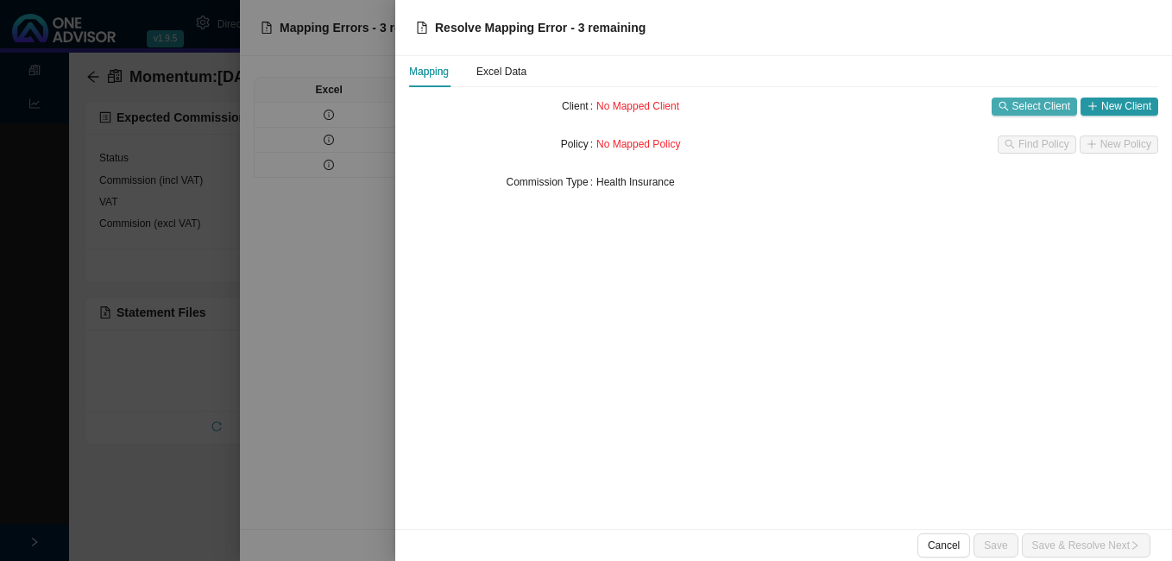
click at [1039, 101] on span "Select Client" at bounding box center [1041, 105] width 58 height 17
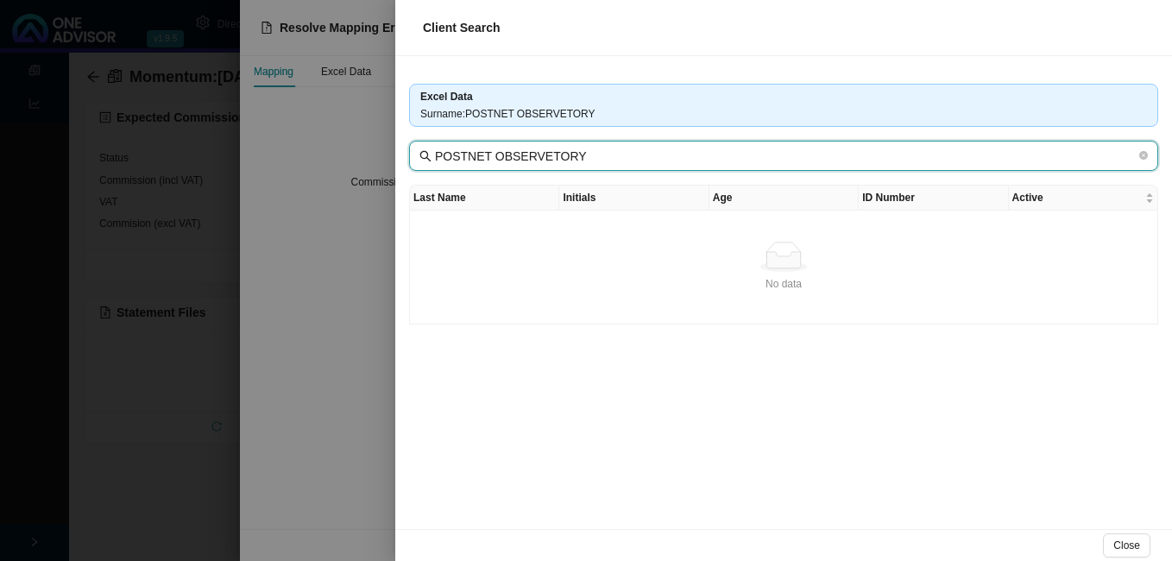
drag, startPoint x: 484, startPoint y: 157, endPoint x: 688, endPoint y: 160, distance: 203.7
click at [688, 160] on input "POSTNET OBSERVETORY" at bounding box center [785, 156] width 701 height 19
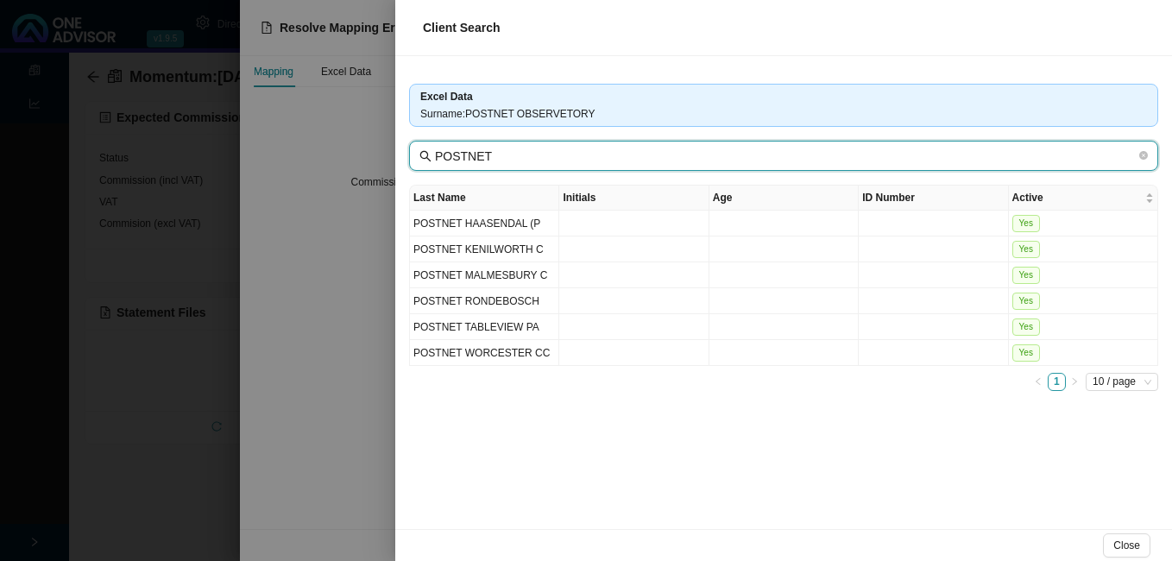
type input "POSTNET"
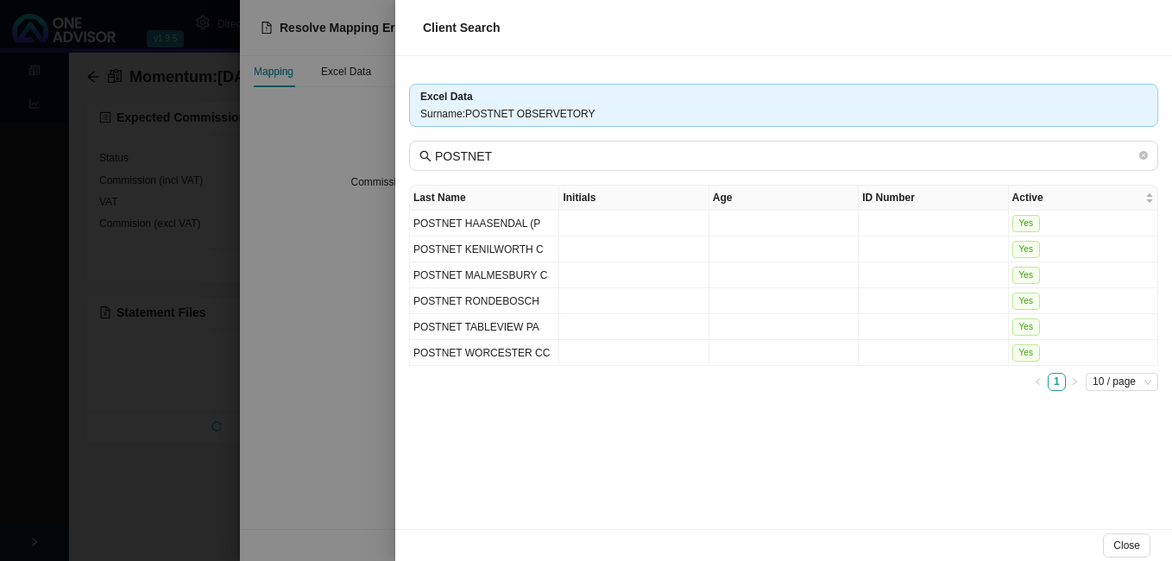
click at [303, 369] on div at bounding box center [586, 280] width 1172 height 561
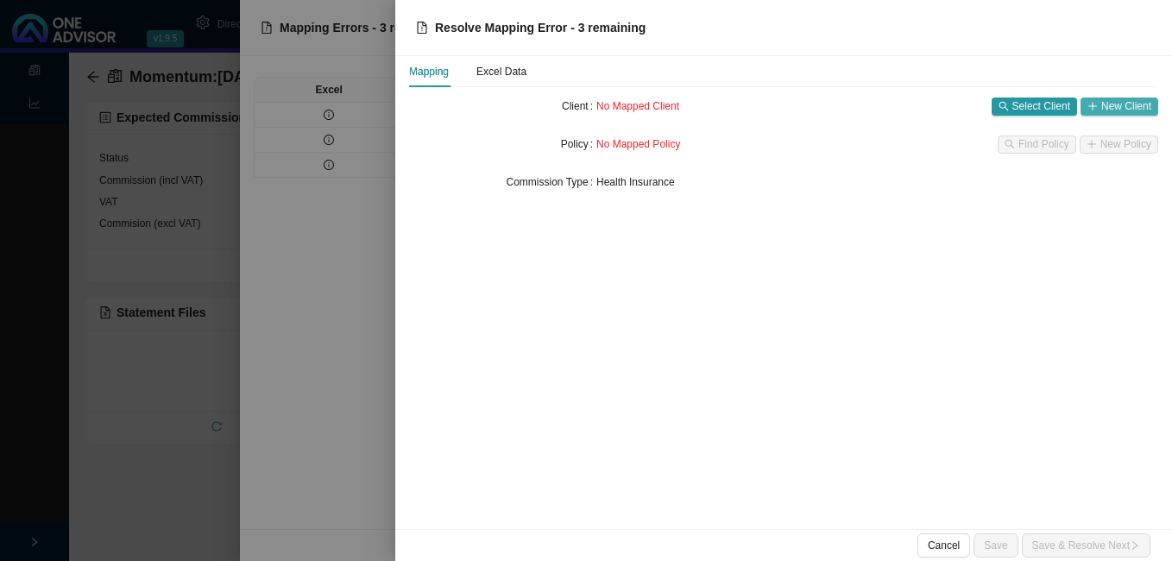
click at [1127, 106] on span "New Client" at bounding box center [1126, 105] width 50 height 17
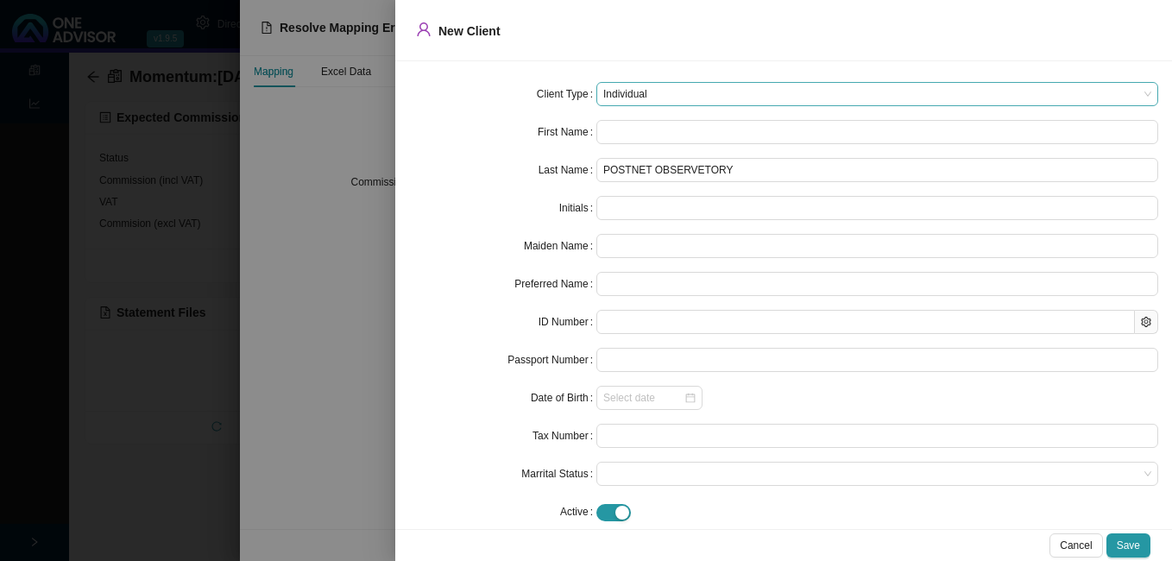
click at [713, 93] on span "Individual" at bounding box center [877, 94] width 548 height 22
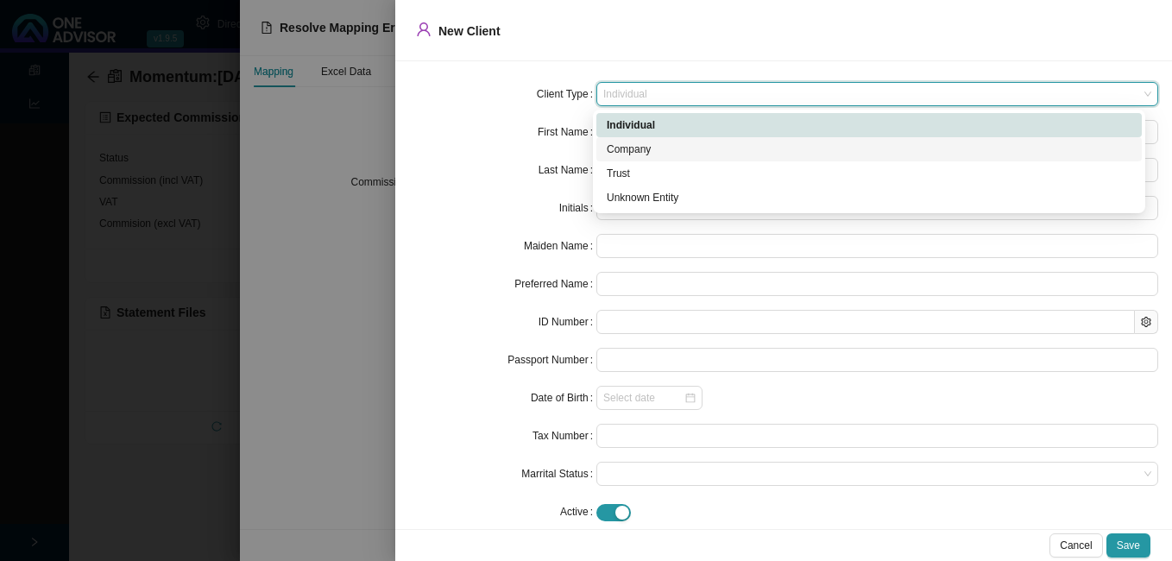
click at [692, 148] on div "Company" at bounding box center [869, 149] width 525 height 17
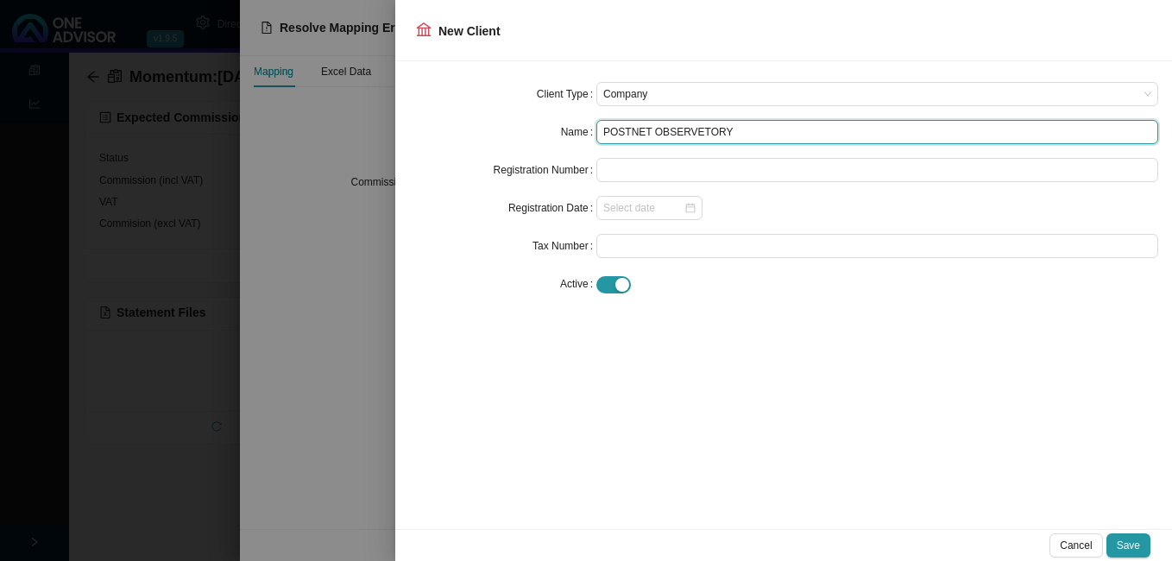
drag, startPoint x: 738, startPoint y: 129, endPoint x: 576, endPoint y: 141, distance: 161.8
click at [576, 141] on div "Name POSTNET OBSERVETORY" at bounding box center [783, 132] width 749 height 24
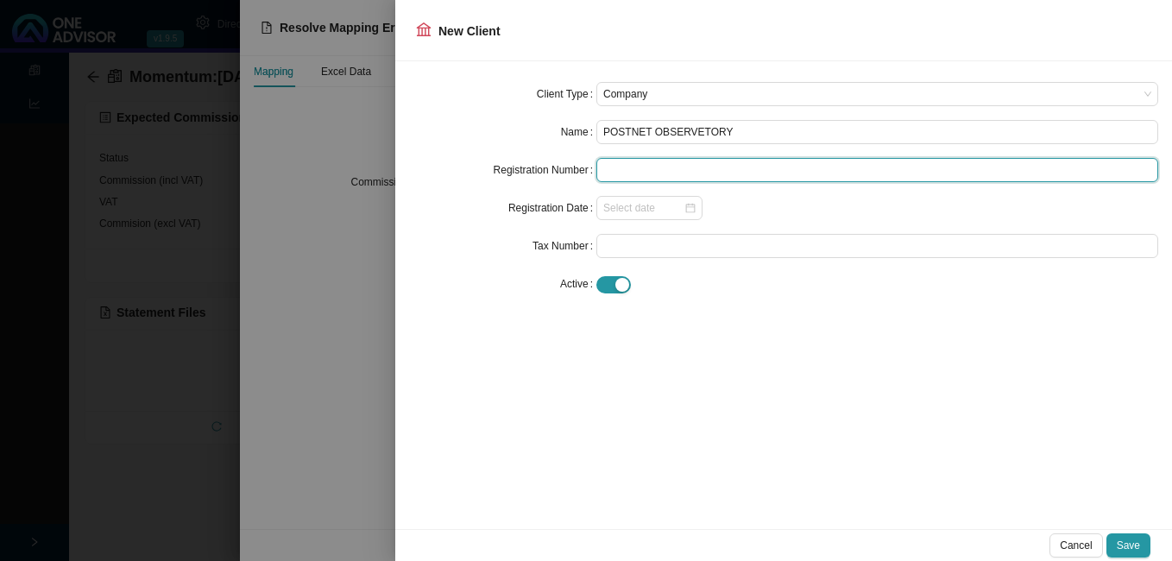
click at [646, 167] on input "text" at bounding box center [877, 170] width 562 height 24
paste input "POSTNET OBSERVETORY"
type input "POSTNET OBSERVETORY"
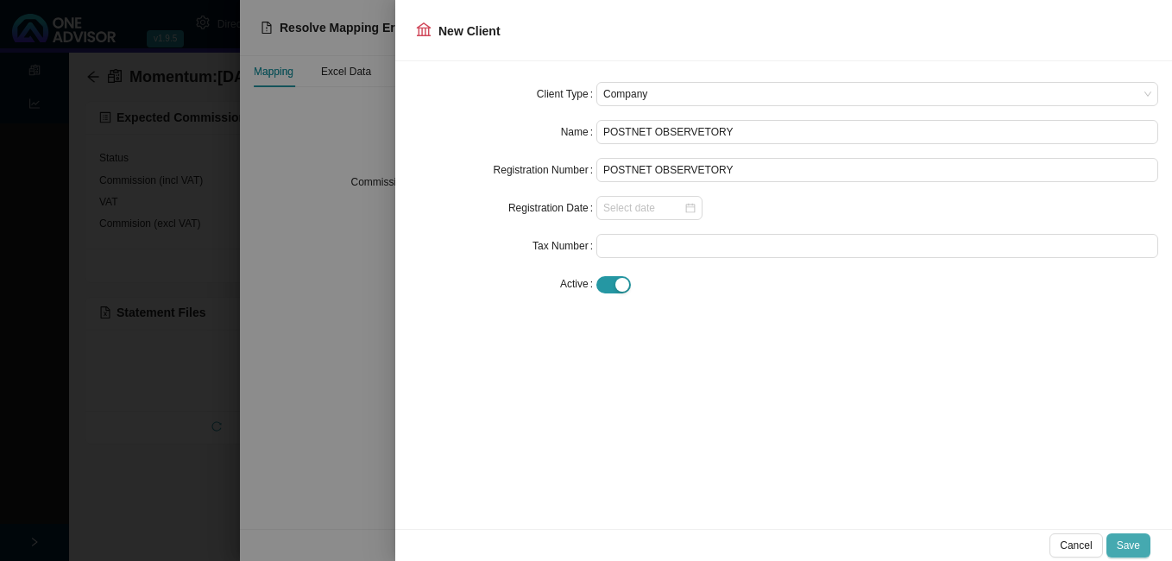
click at [1126, 539] on span "Save" at bounding box center [1127, 545] width 23 height 17
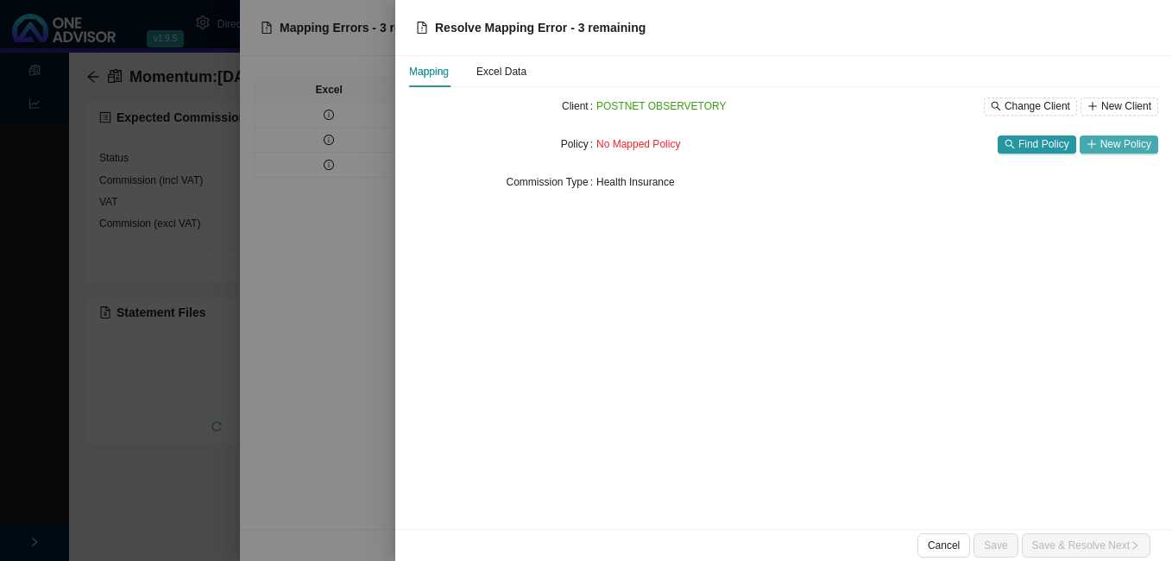
click at [1117, 142] on span "New Policy" at bounding box center [1125, 143] width 51 height 17
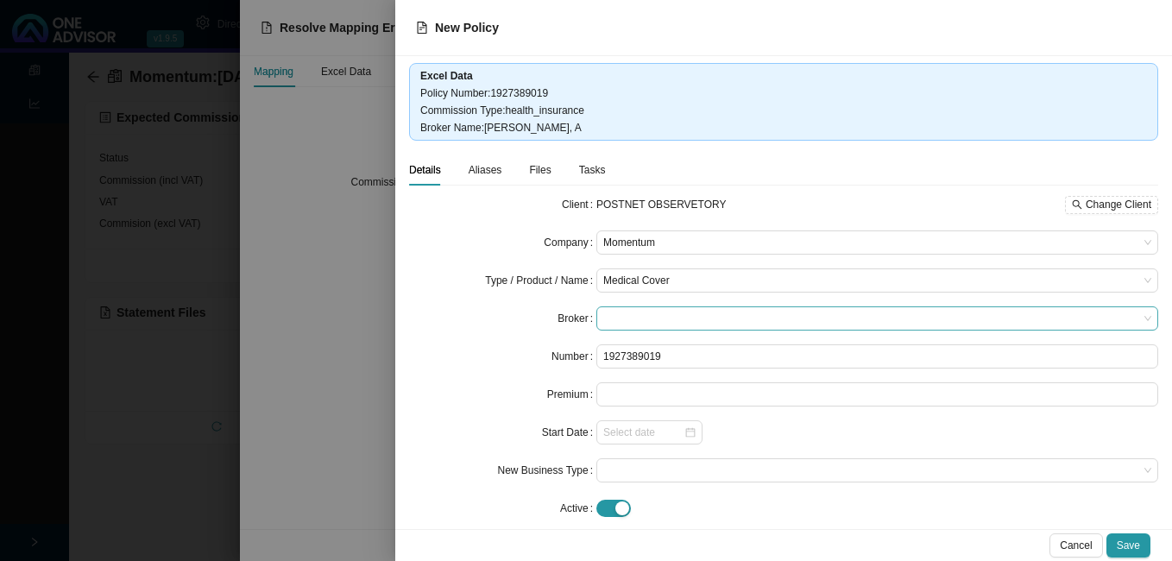
click at [717, 318] on span at bounding box center [877, 318] width 548 height 22
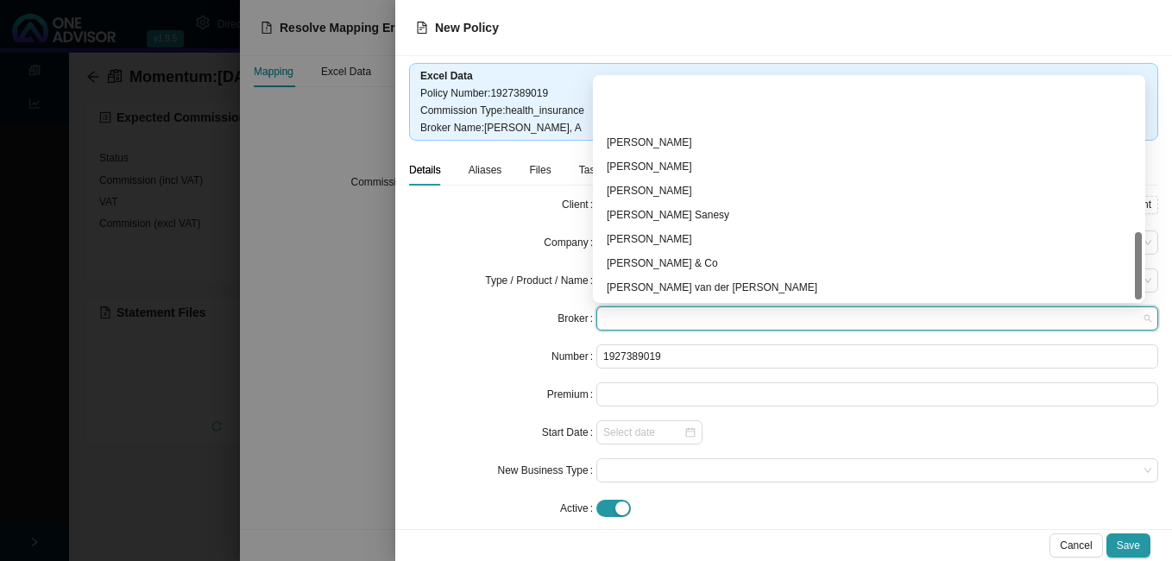
scroll to position [504, 0]
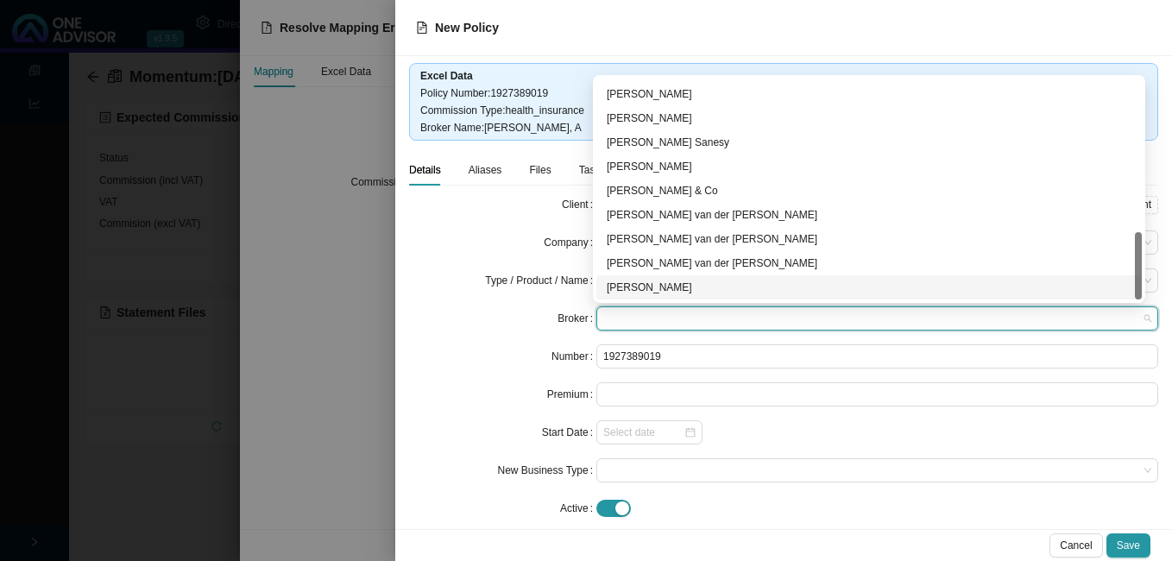
click at [721, 287] on div "[PERSON_NAME]" at bounding box center [869, 287] width 525 height 17
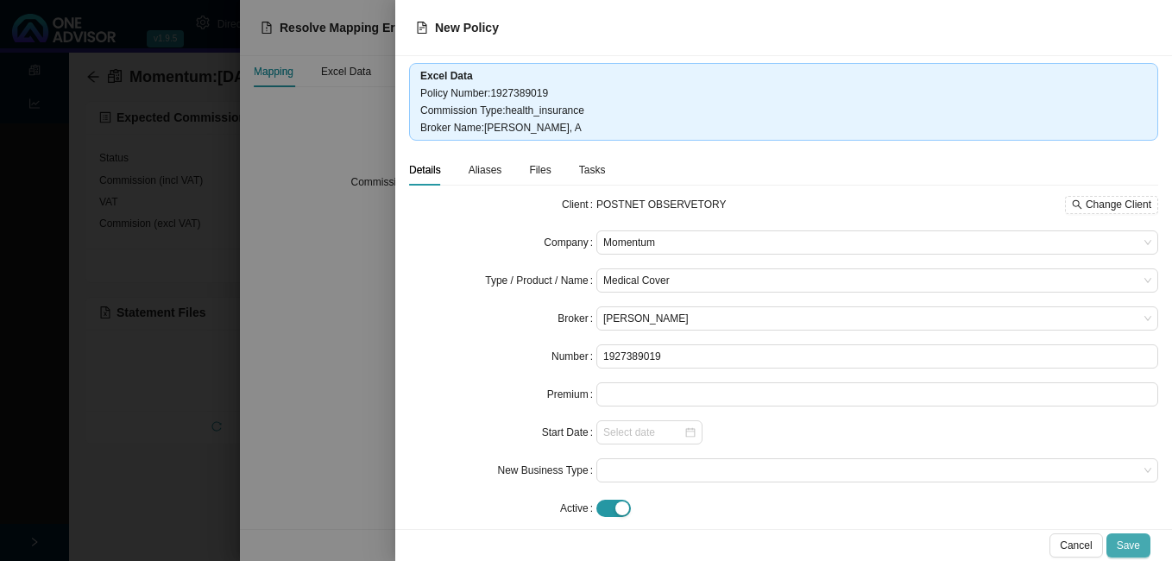
click at [1127, 546] on span "Save" at bounding box center [1127, 545] width 23 height 17
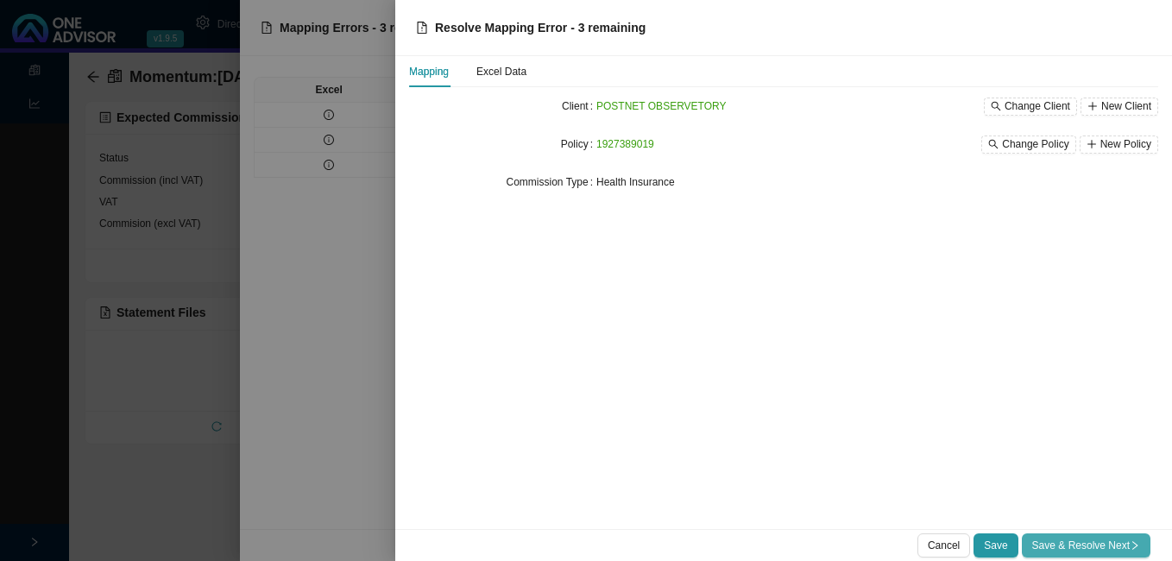
click at [1119, 543] on span "Save & Resolve Next" at bounding box center [1086, 545] width 108 height 17
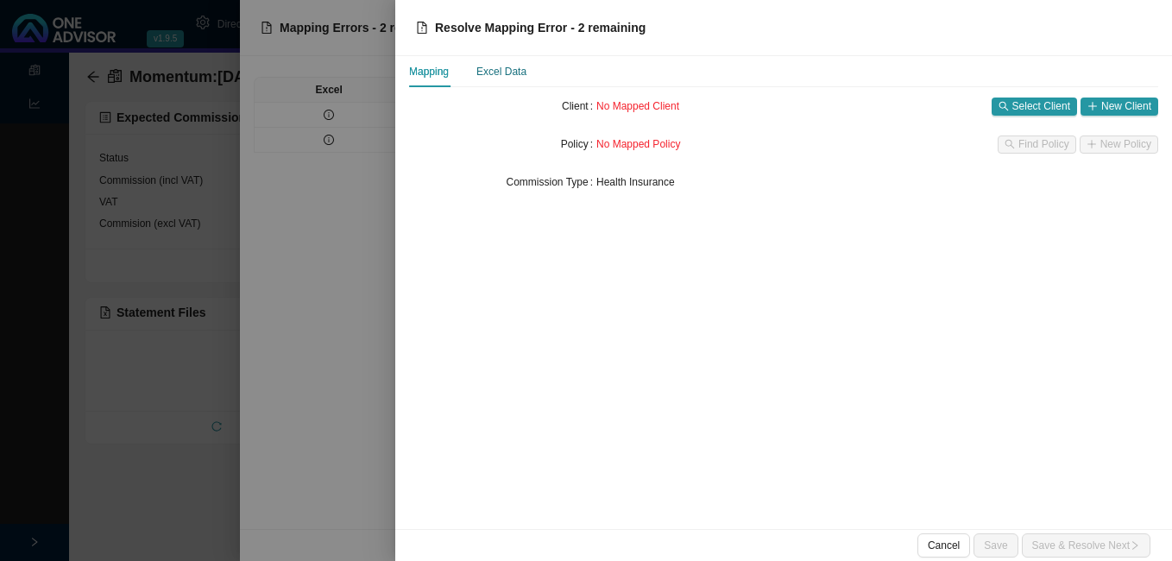
click at [501, 77] on div "Excel Data" at bounding box center [501, 71] width 50 height 17
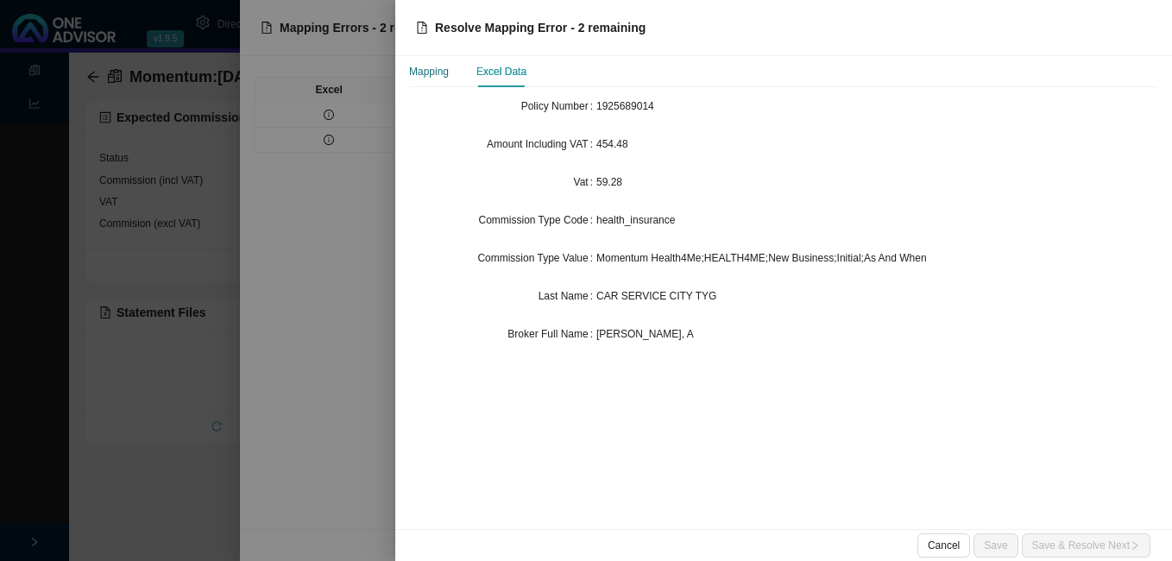
click at [441, 70] on div "Mapping" at bounding box center [429, 71] width 40 height 17
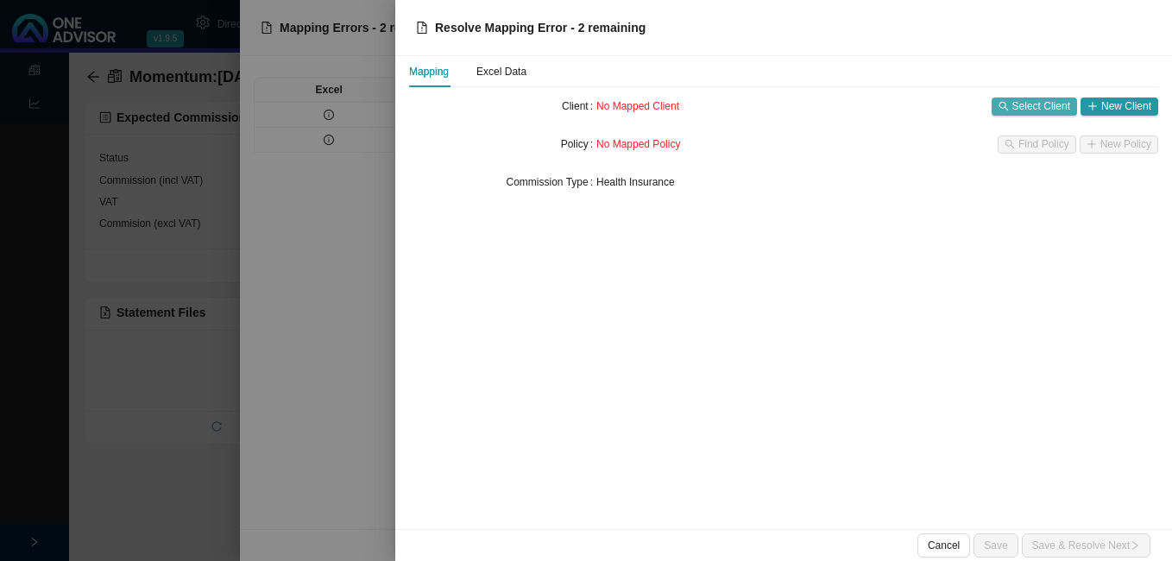
click at [1027, 104] on span "Select Client" at bounding box center [1041, 105] width 58 height 17
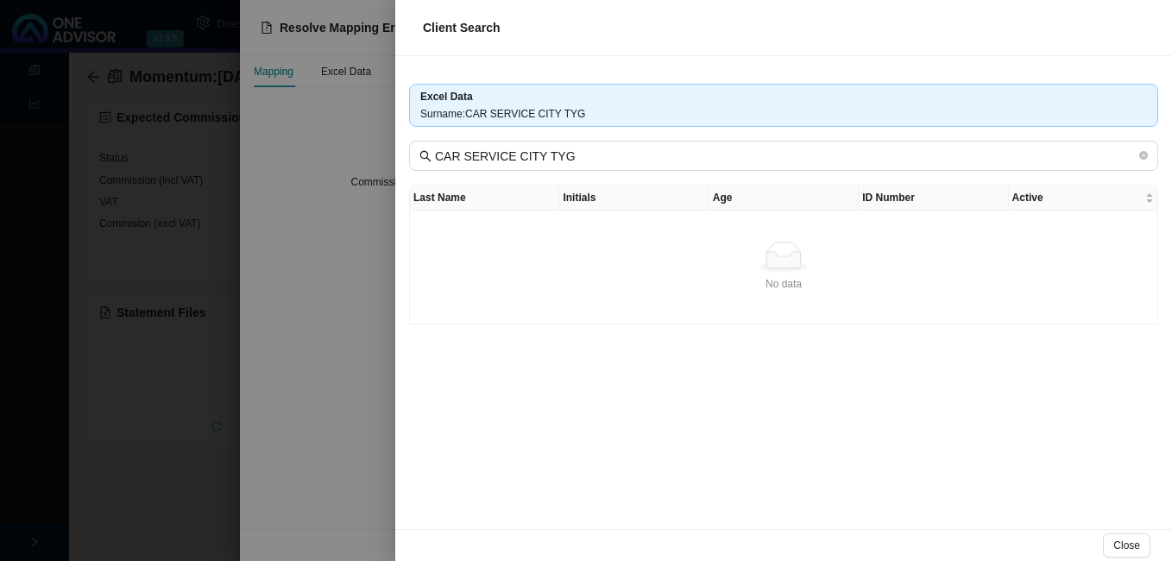
click at [318, 210] on div at bounding box center [586, 280] width 1172 height 561
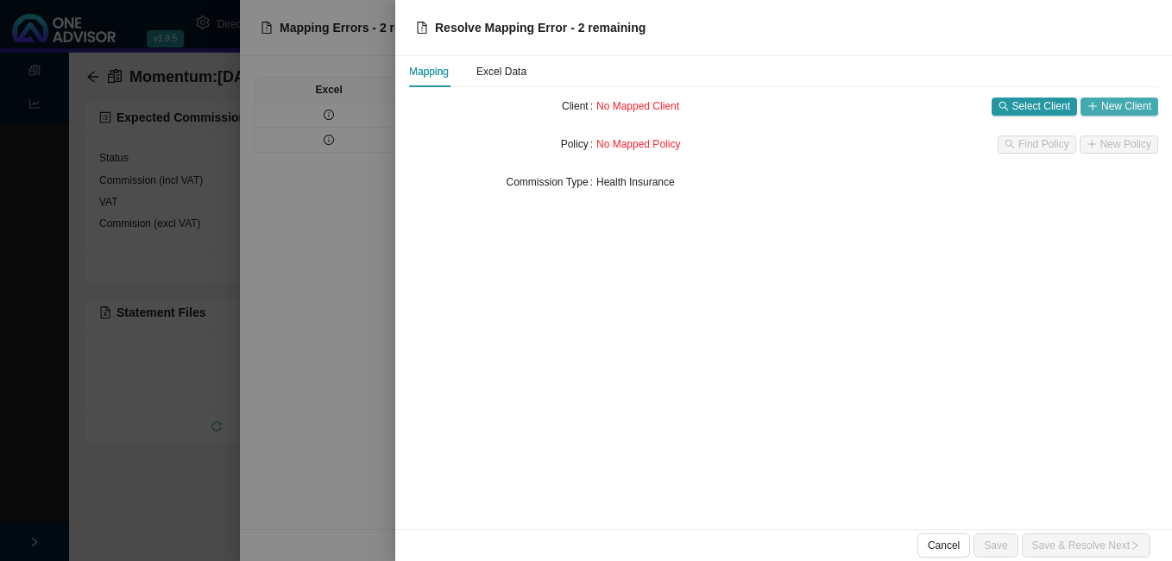
click at [1095, 104] on icon "plus" at bounding box center [1092, 106] width 10 height 10
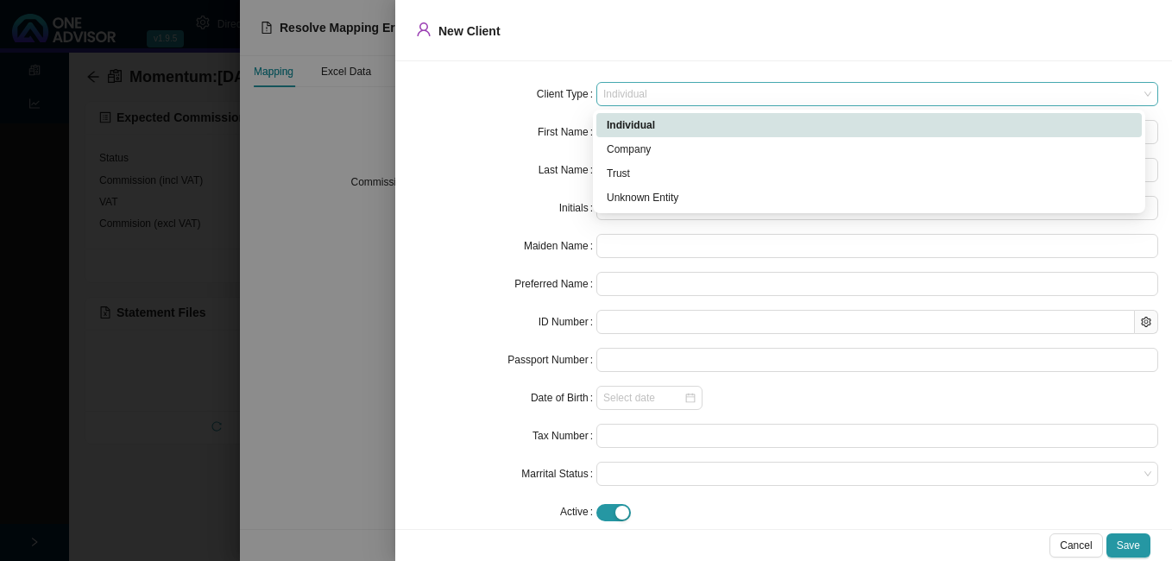
drag, startPoint x: 665, startPoint y: 92, endPoint x: 663, endPoint y: 101, distance: 9.0
click at [665, 93] on span "Individual" at bounding box center [877, 94] width 548 height 22
click at [657, 146] on div "Company" at bounding box center [869, 149] width 525 height 17
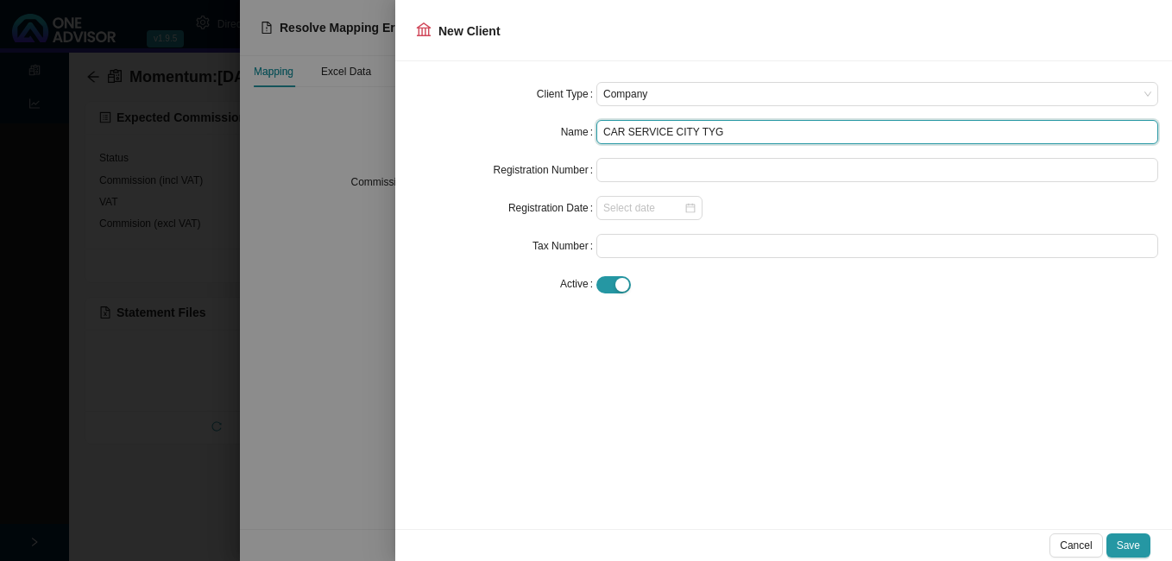
drag, startPoint x: 711, startPoint y: 129, endPoint x: 531, endPoint y: 135, distance: 180.4
click at [520, 135] on div "Name CAR SERVICE CITY TYG" at bounding box center [783, 132] width 749 height 24
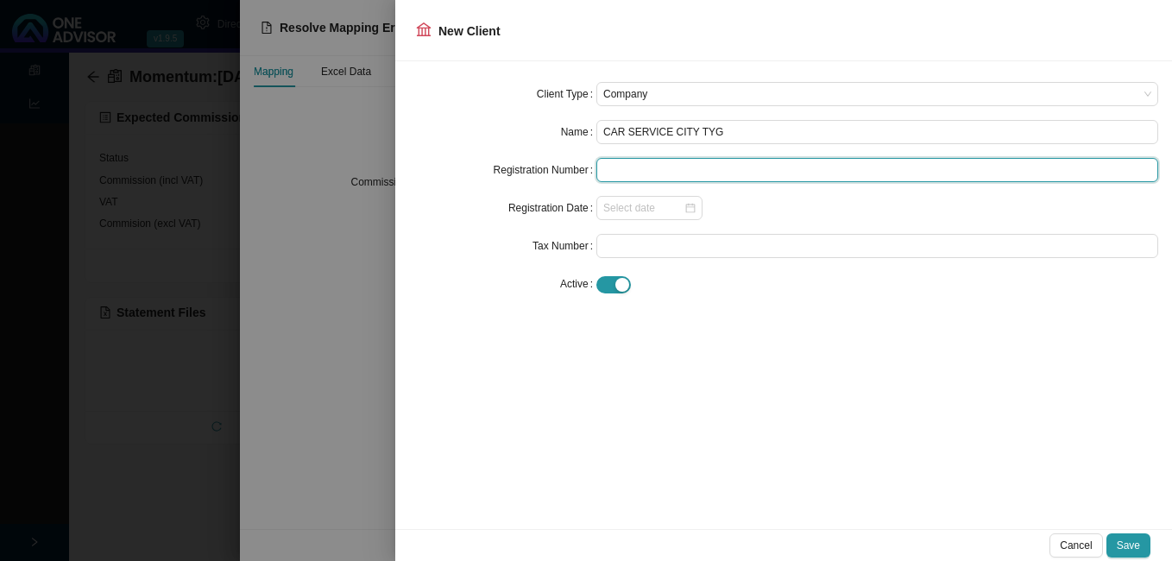
click at [640, 170] on input "text" at bounding box center [877, 170] width 562 height 24
paste input "CAR SERVICE CITY TYG"
type input "CAR SERVICE CITY TYG"
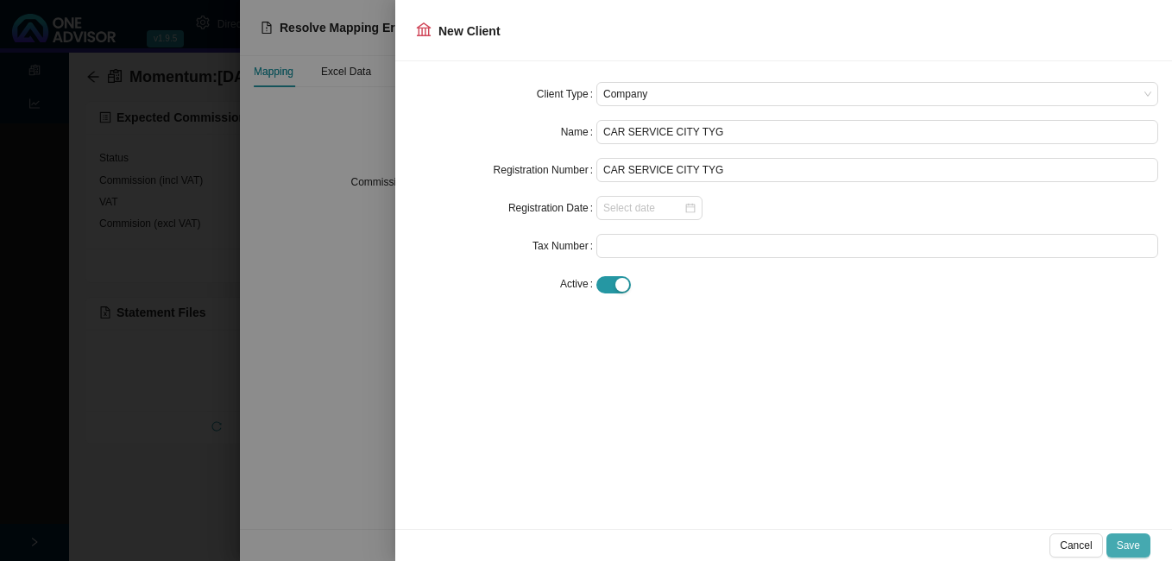
click at [1130, 538] on span "Save" at bounding box center [1127, 545] width 23 height 17
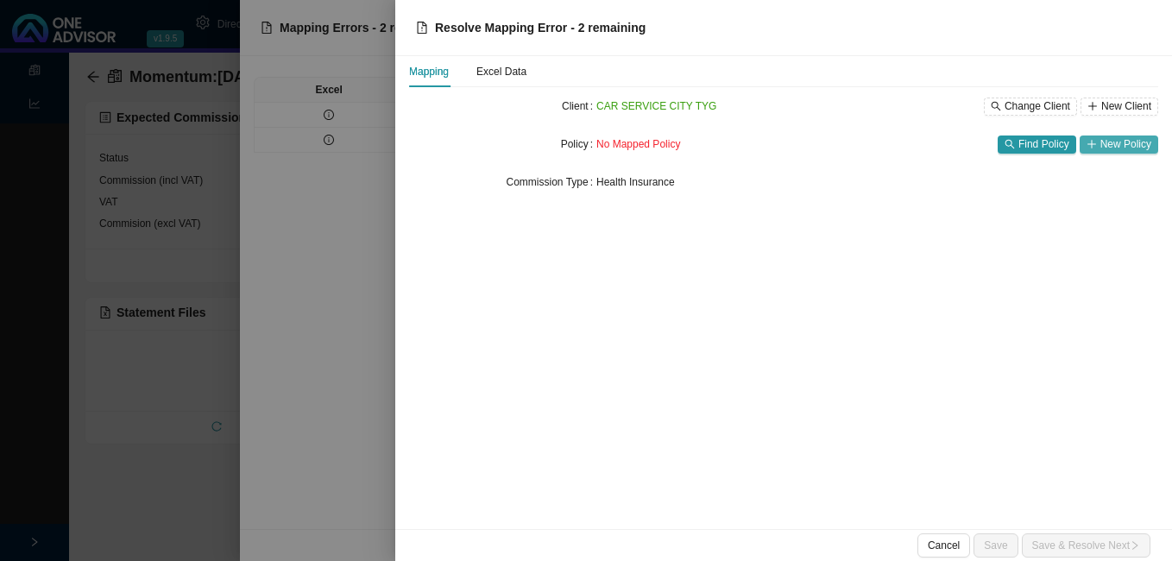
click at [1112, 145] on span "New Policy" at bounding box center [1125, 143] width 51 height 17
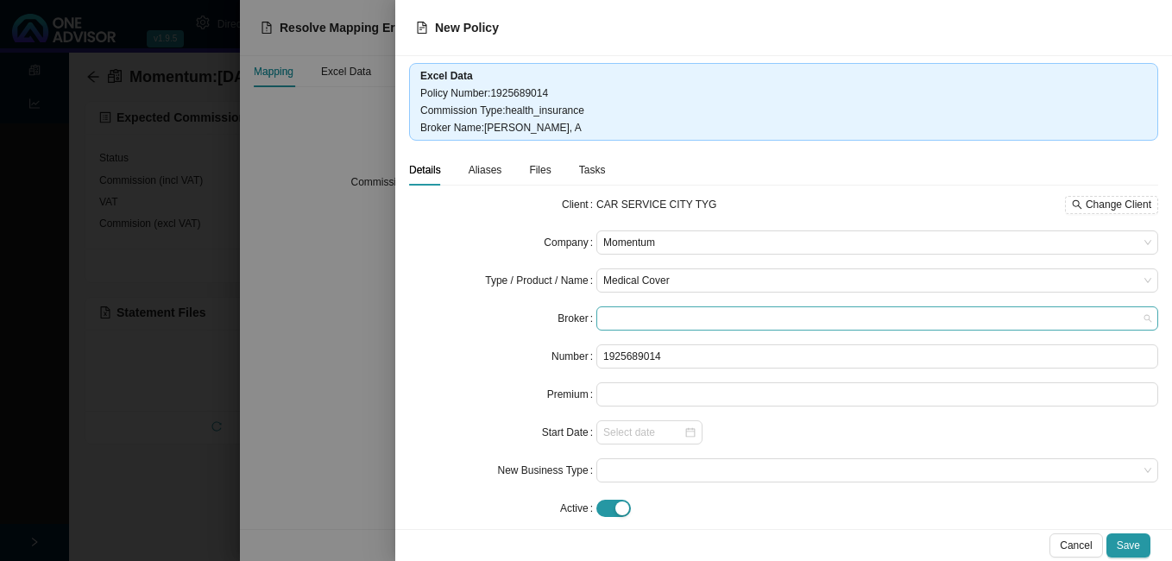
click at [639, 311] on span at bounding box center [877, 318] width 548 height 22
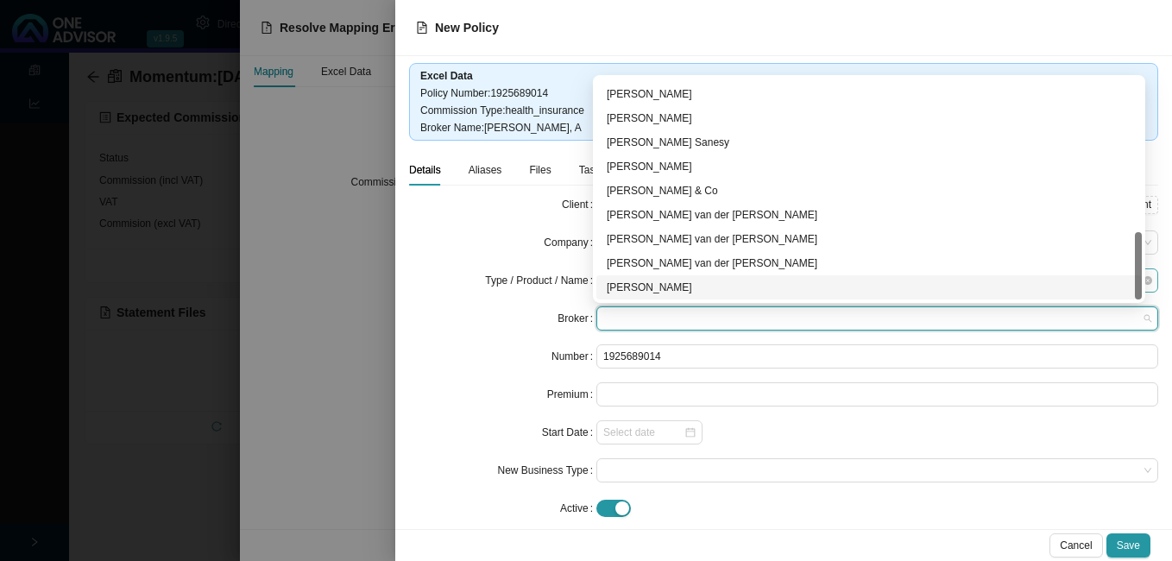
click at [720, 286] on div "[PERSON_NAME]" at bounding box center [869, 287] width 525 height 17
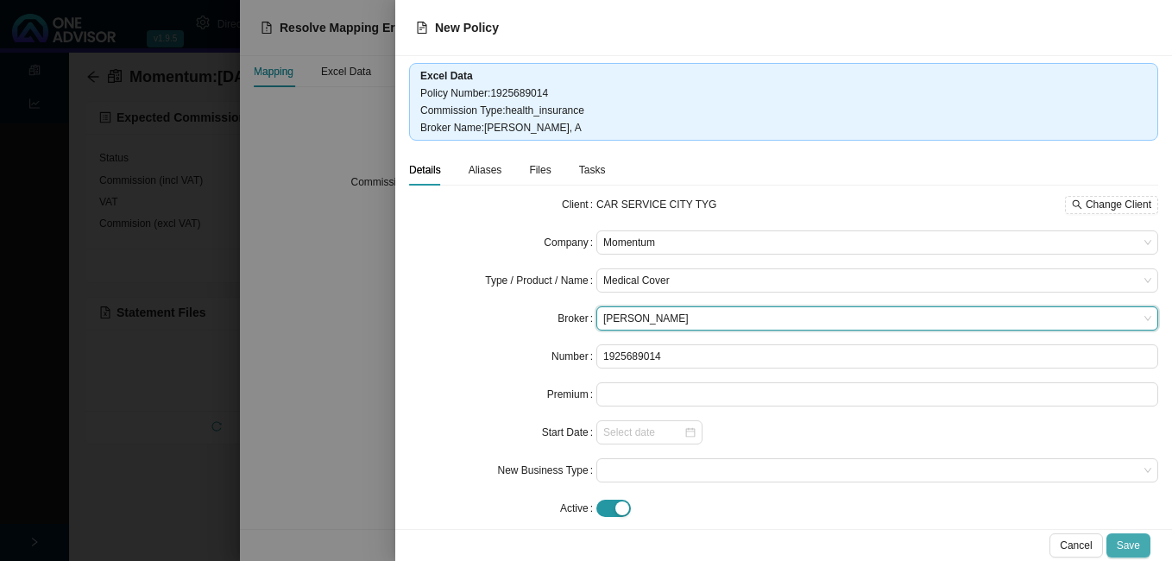
click at [1126, 536] on button "Save" at bounding box center [1128, 545] width 44 height 24
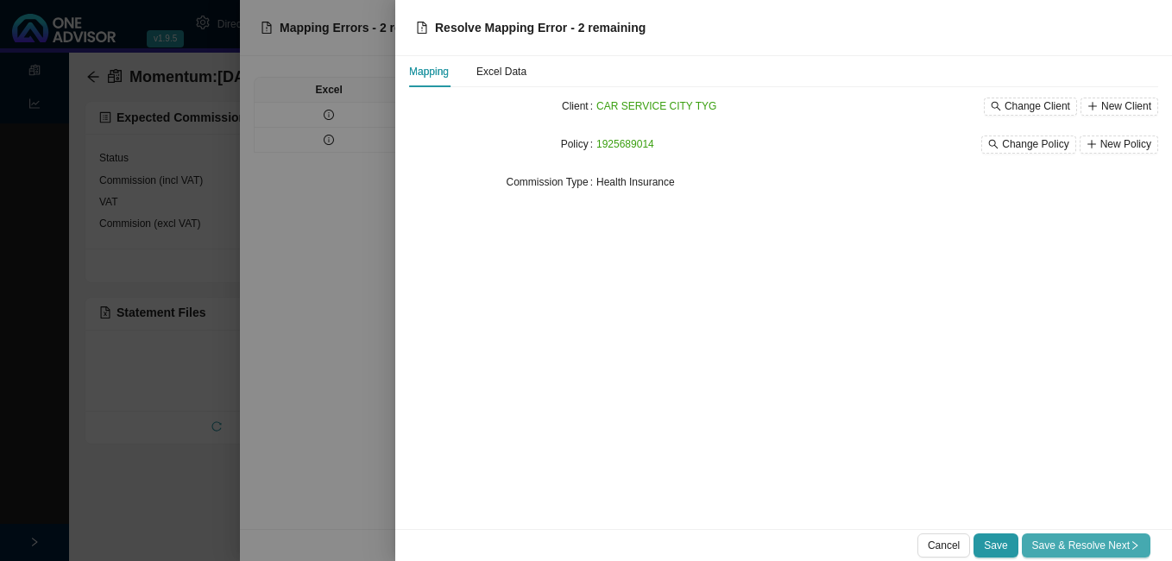
click at [1094, 538] on span "Save & Resolve Next" at bounding box center [1086, 545] width 108 height 17
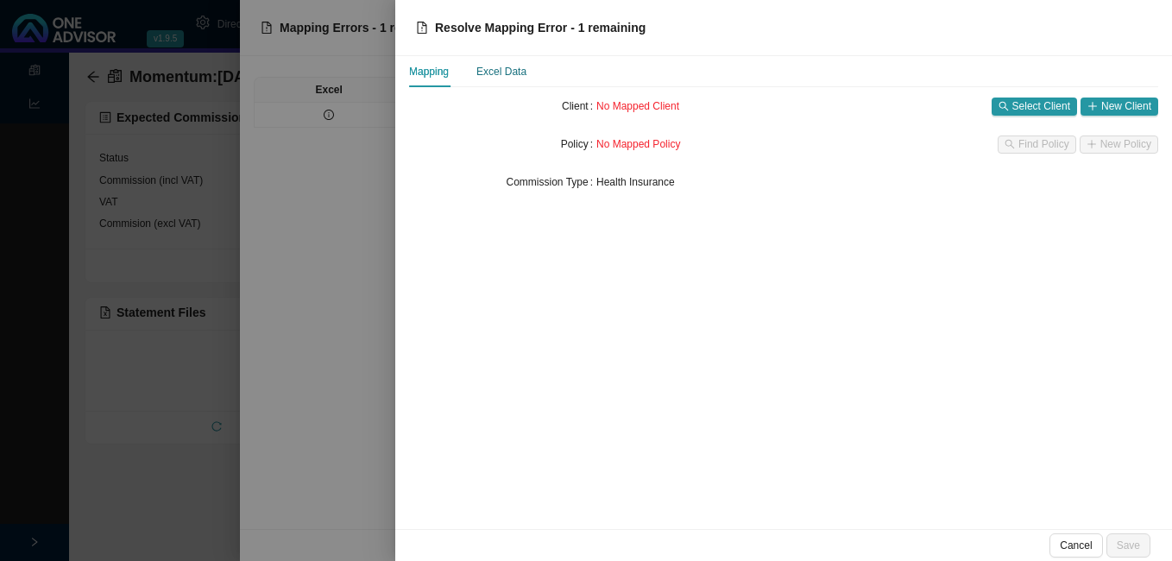
click at [511, 71] on div "Excel Data" at bounding box center [501, 71] width 50 height 17
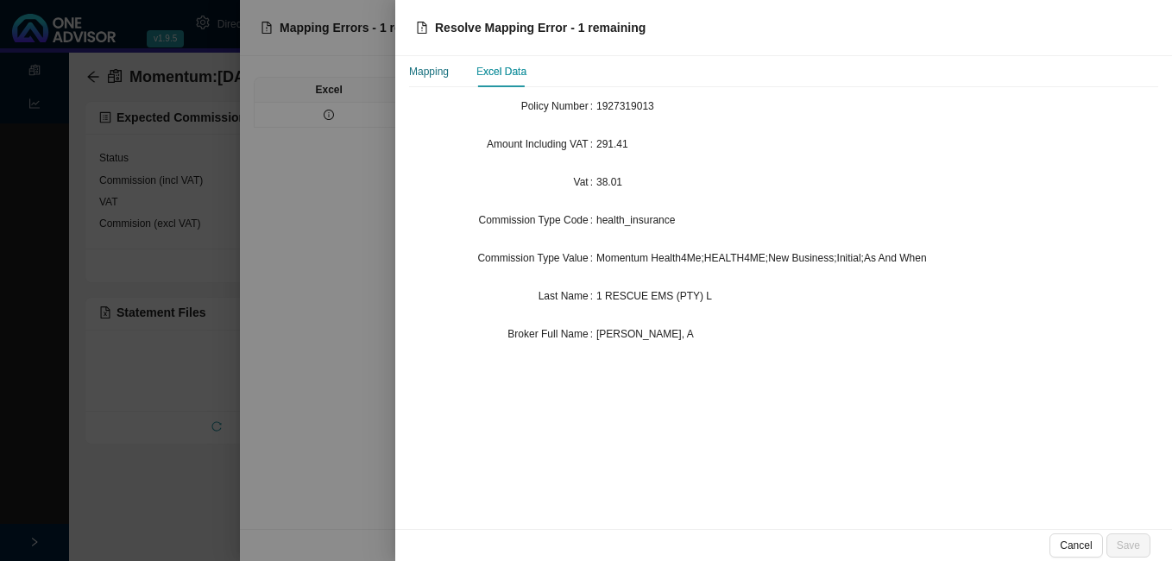
click at [437, 72] on div "Mapping" at bounding box center [429, 71] width 40 height 17
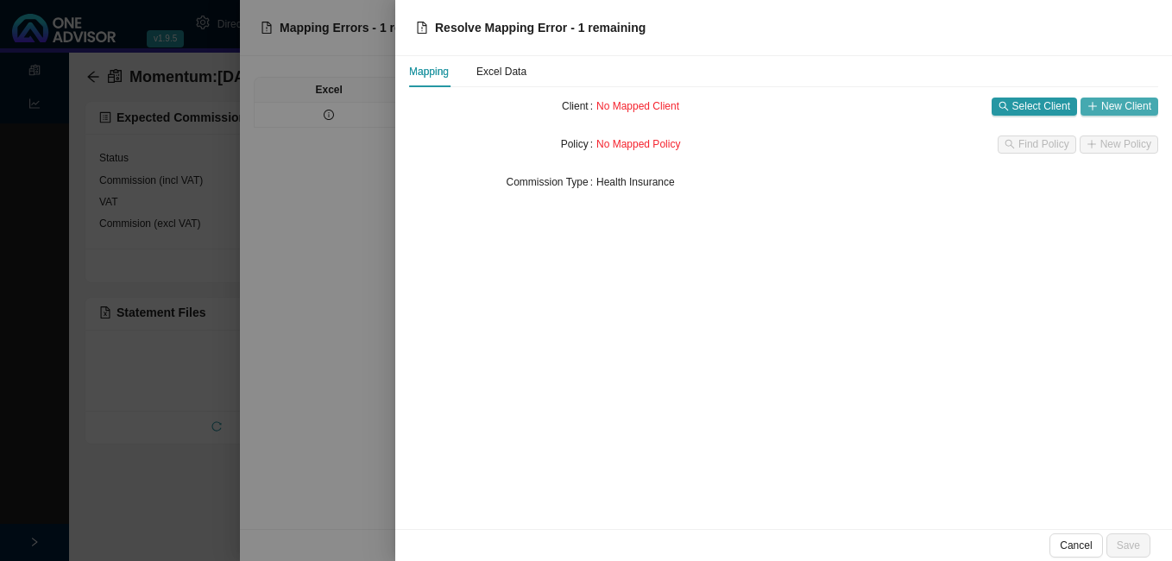
click at [1112, 104] on span "New Client" at bounding box center [1126, 105] width 50 height 17
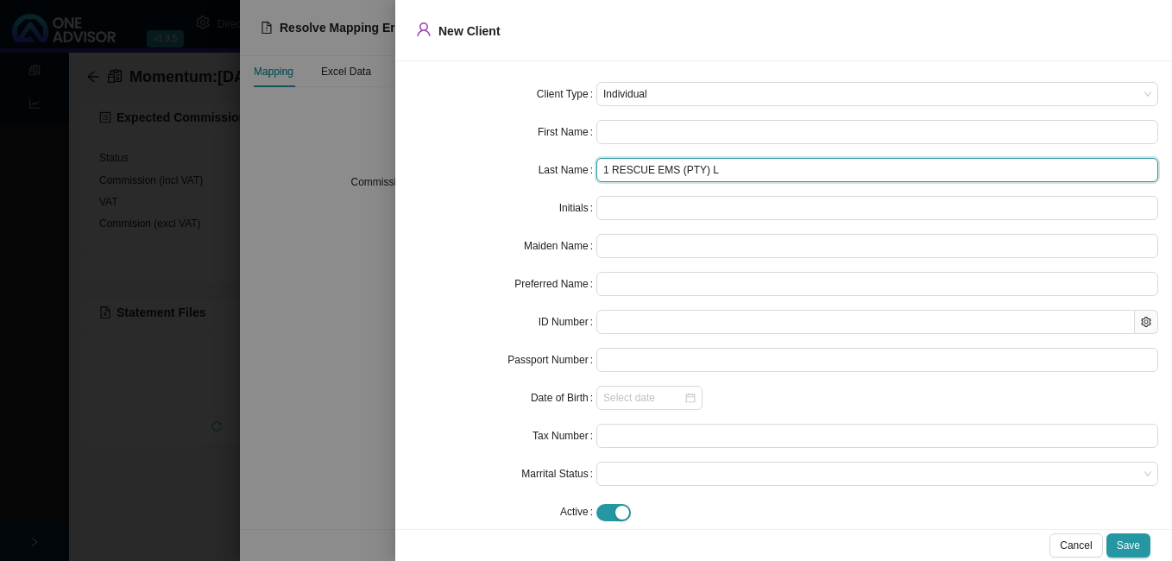
drag, startPoint x: 709, startPoint y: 167, endPoint x: 566, endPoint y: 168, distance: 143.2
click at [566, 168] on div "Last Name 1 RESCUE EMS (PTY) L" at bounding box center [783, 170] width 749 height 24
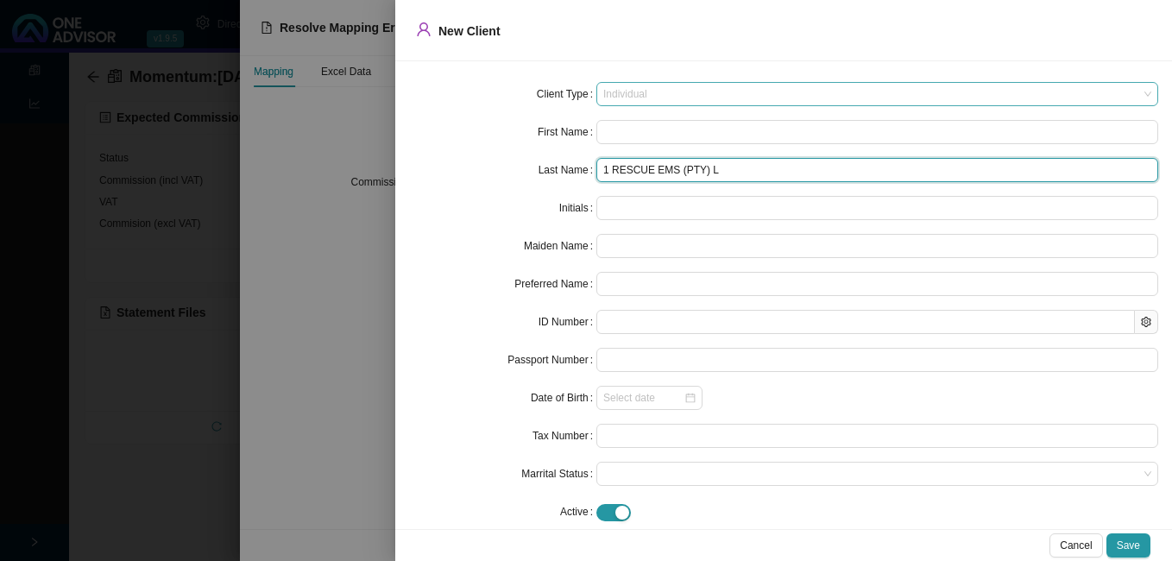
click at [667, 99] on span "Individual" at bounding box center [877, 94] width 548 height 22
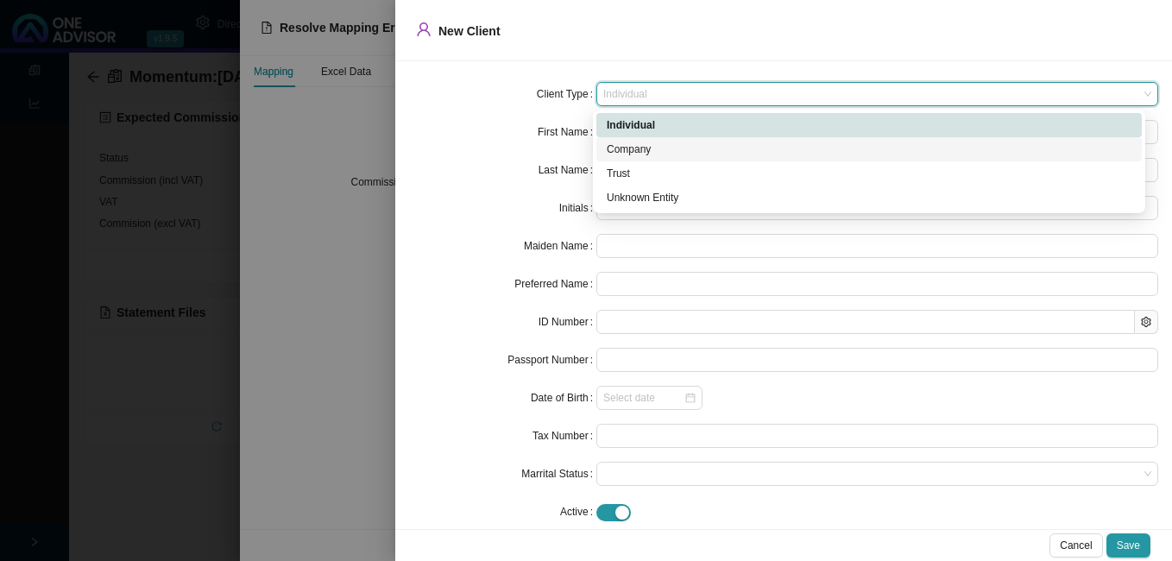
click at [660, 148] on div "Company" at bounding box center [869, 149] width 525 height 17
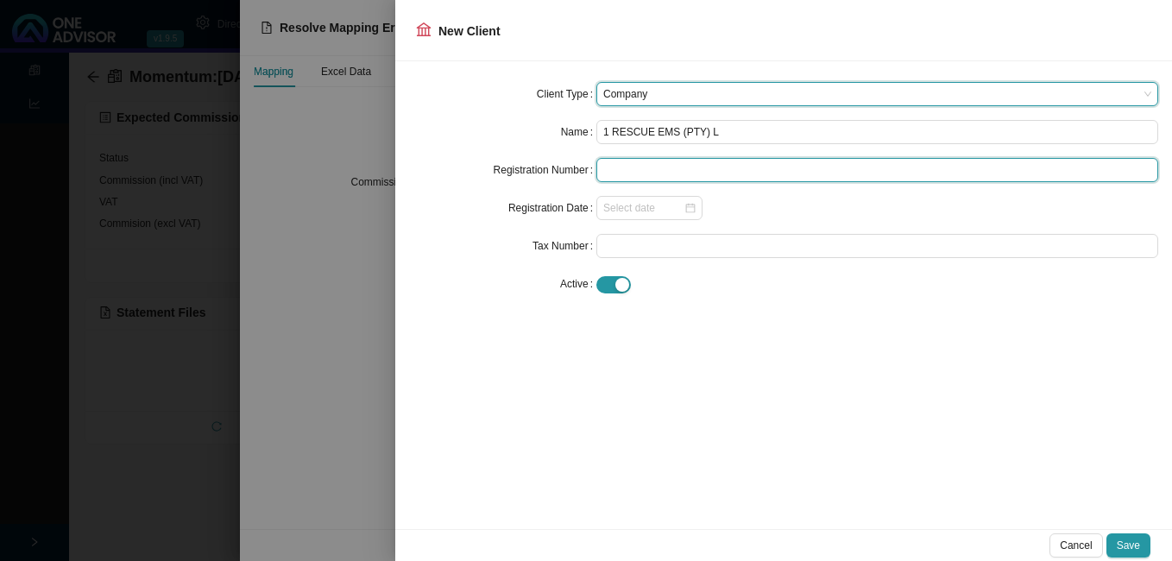
click at [648, 170] on input "text" at bounding box center [877, 170] width 562 height 24
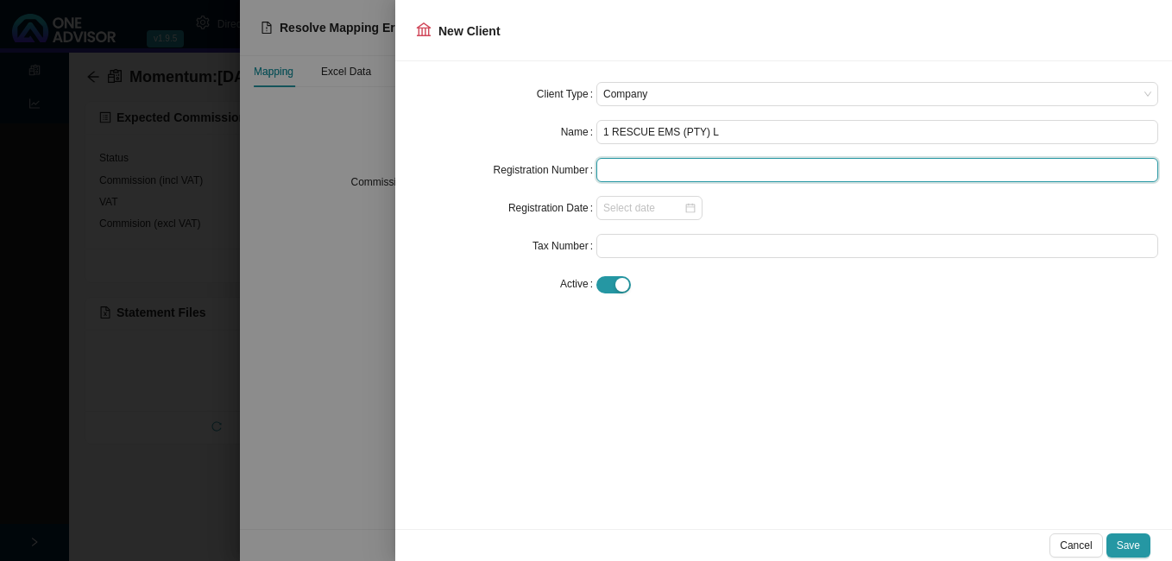
paste input "1 RESCUE EMS (PTY) L"
type input "1 RESCUE EMS (PTY) L"
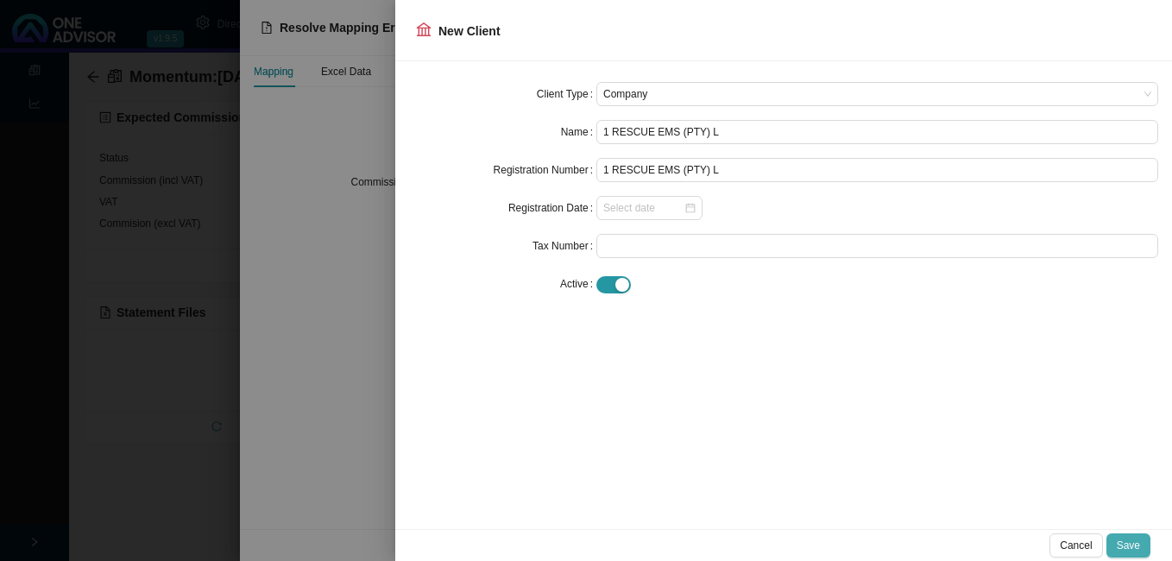
click at [1123, 550] on span "Save" at bounding box center [1127, 545] width 23 height 17
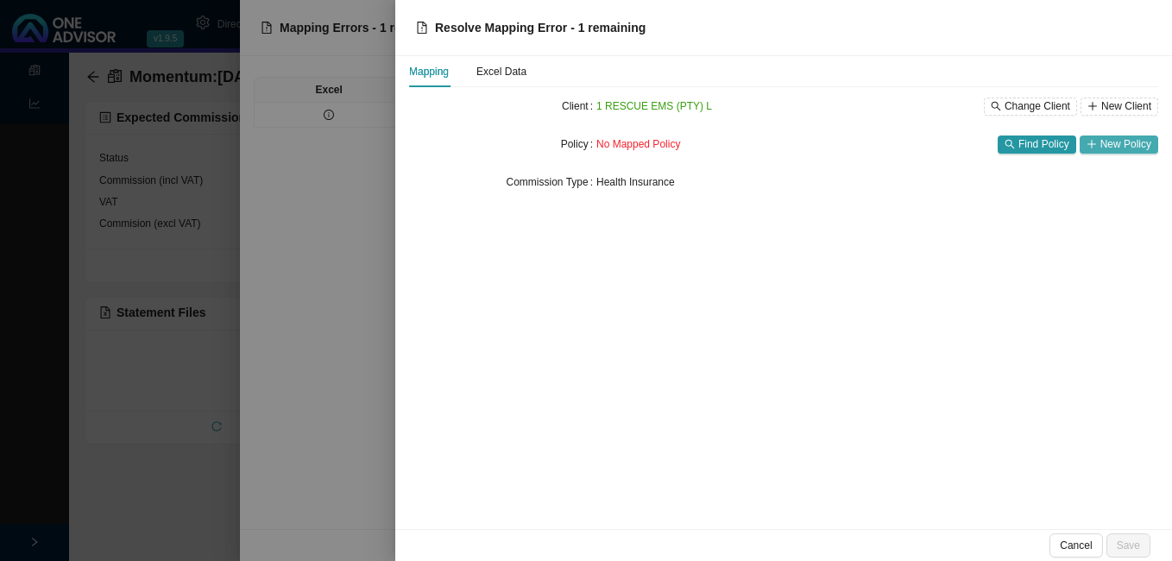
click at [1097, 153] on button "New Policy" at bounding box center [1118, 144] width 79 height 18
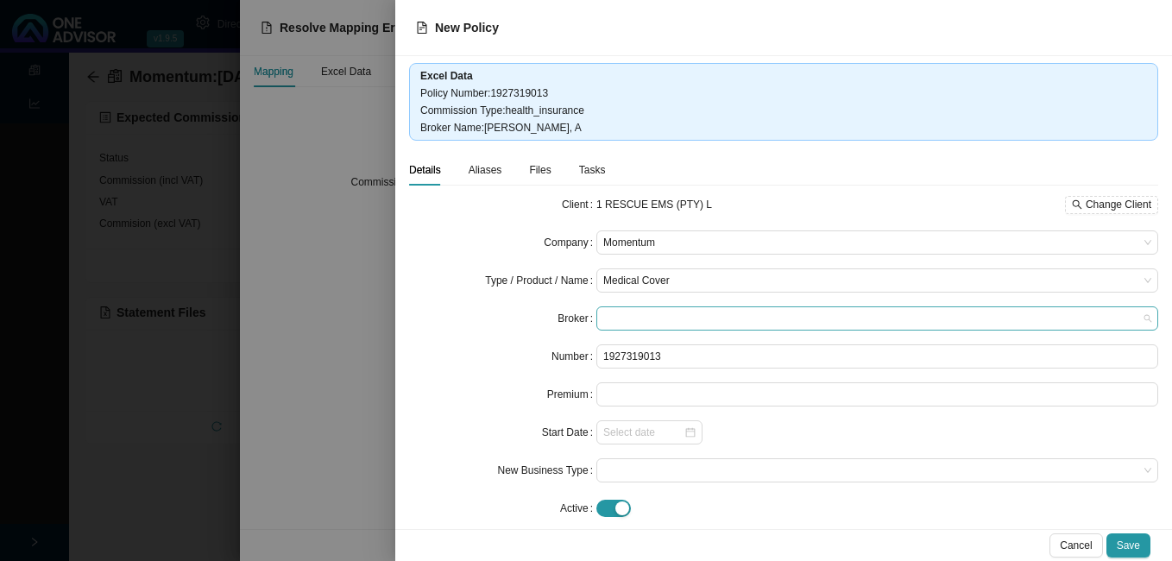
click at [720, 314] on span at bounding box center [877, 318] width 548 height 22
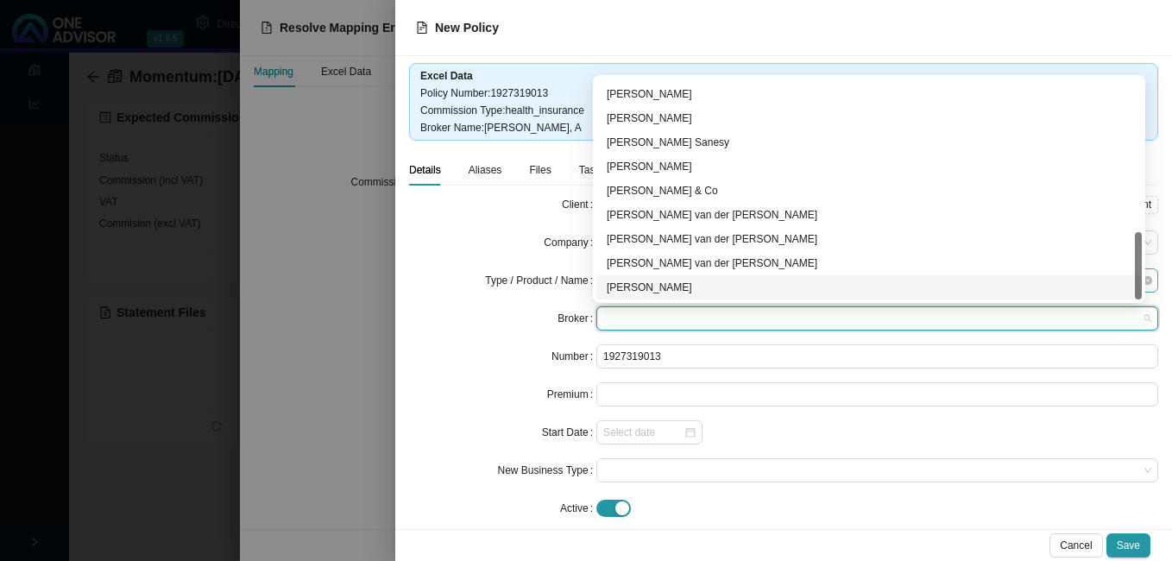
click at [698, 286] on div "[PERSON_NAME]" at bounding box center [869, 287] width 525 height 17
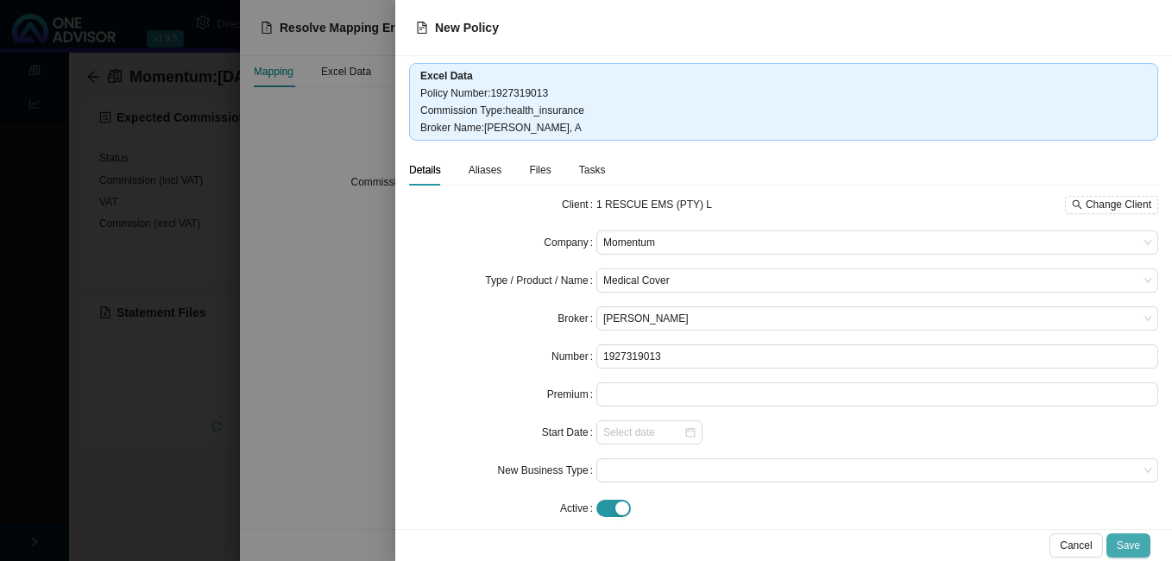
click at [1128, 539] on span "Save" at bounding box center [1127, 545] width 23 height 17
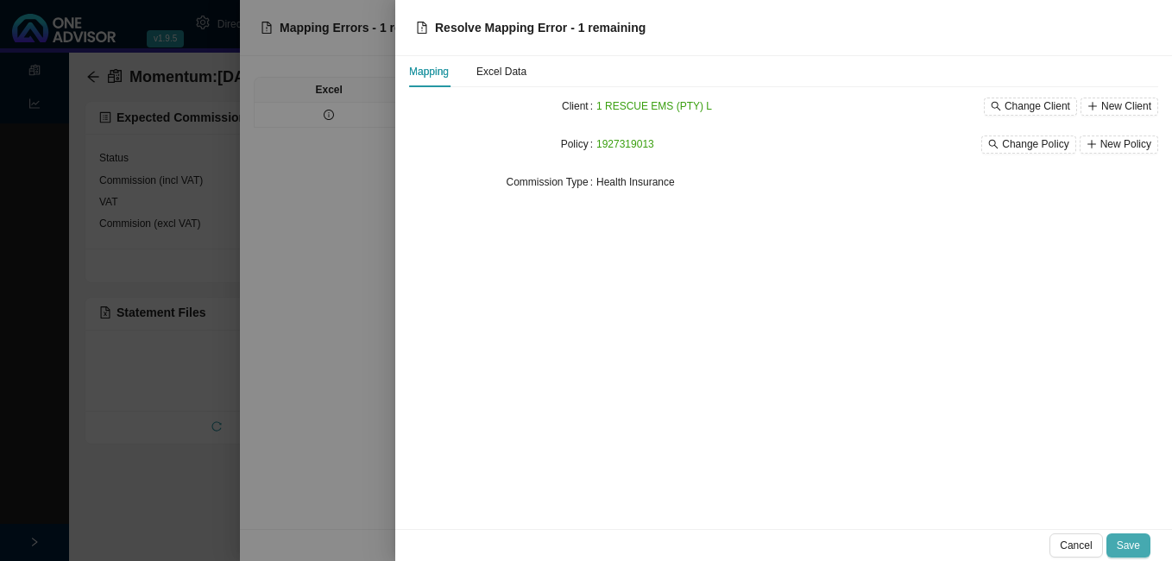
click at [1117, 533] on div "Cancel Save" at bounding box center [783, 545] width 777 height 32
click at [1122, 537] on span "Save" at bounding box center [1127, 545] width 23 height 17
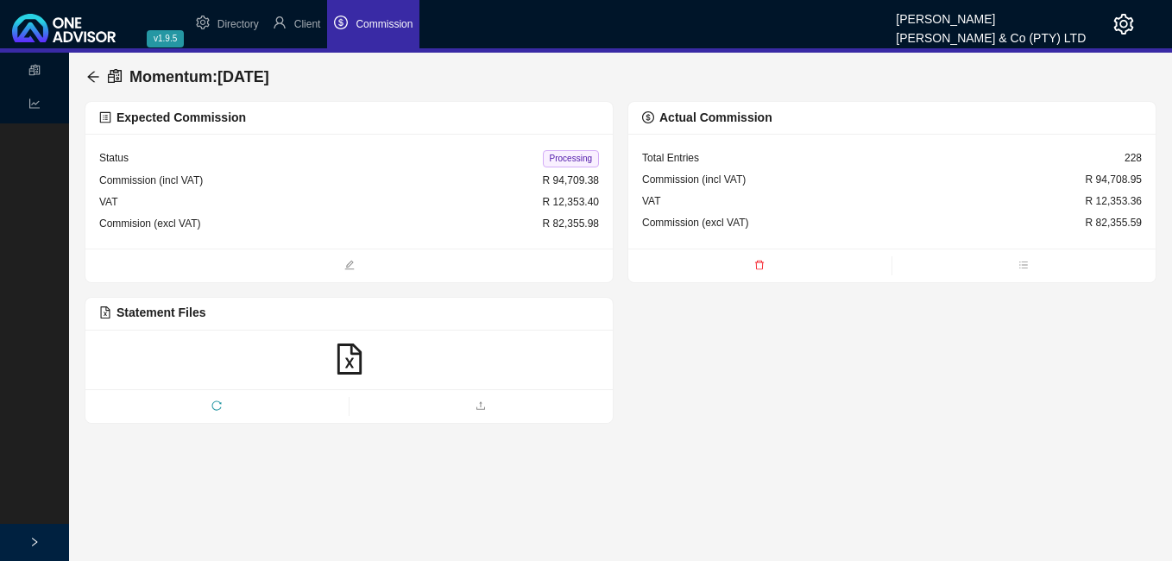
click at [576, 154] on span "Processing" at bounding box center [571, 158] width 56 height 17
click at [92, 70] on icon "arrow-left" at bounding box center [93, 77] width 14 height 14
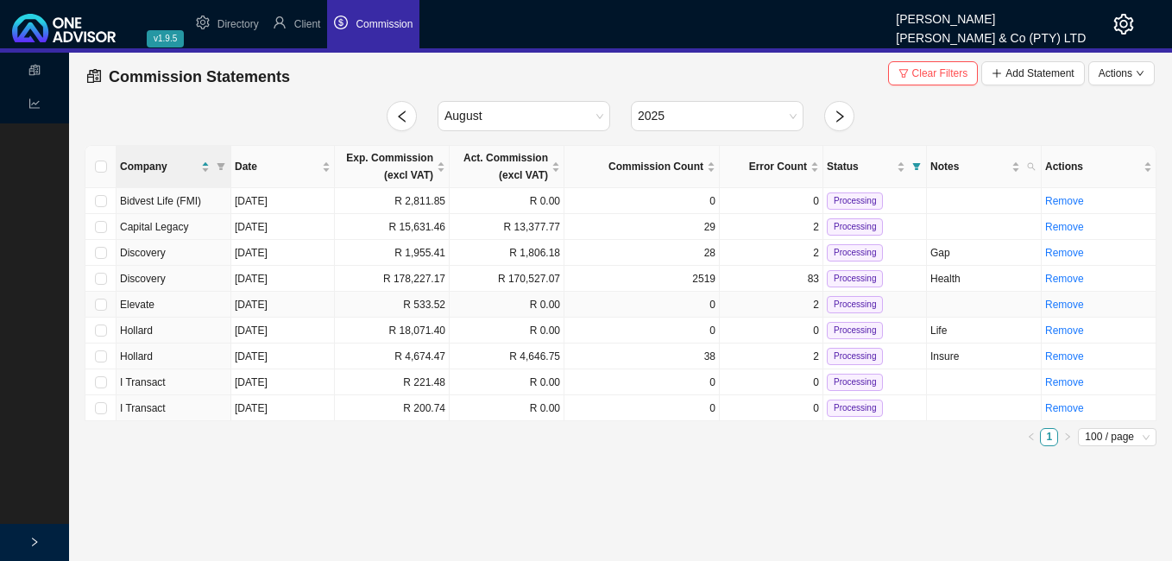
click at [429, 302] on td "R 533.52" at bounding box center [392, 305] width 115 height 26
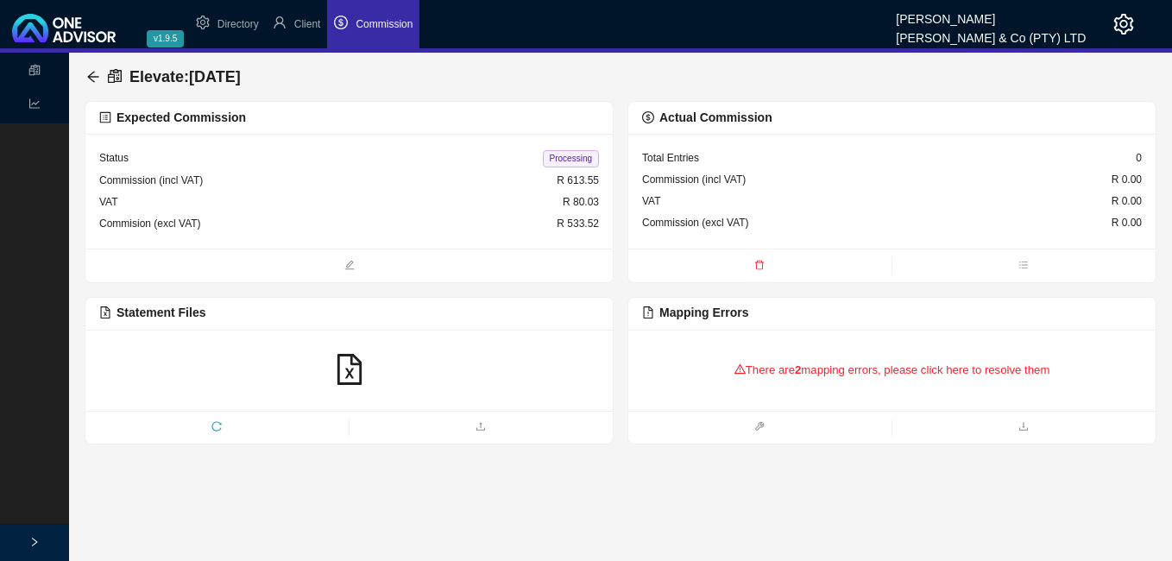
click at [835, 368] on div "There are 2 mapping errors, please click here to resolve them" at bounding box center [892, 369] width 500 height 53
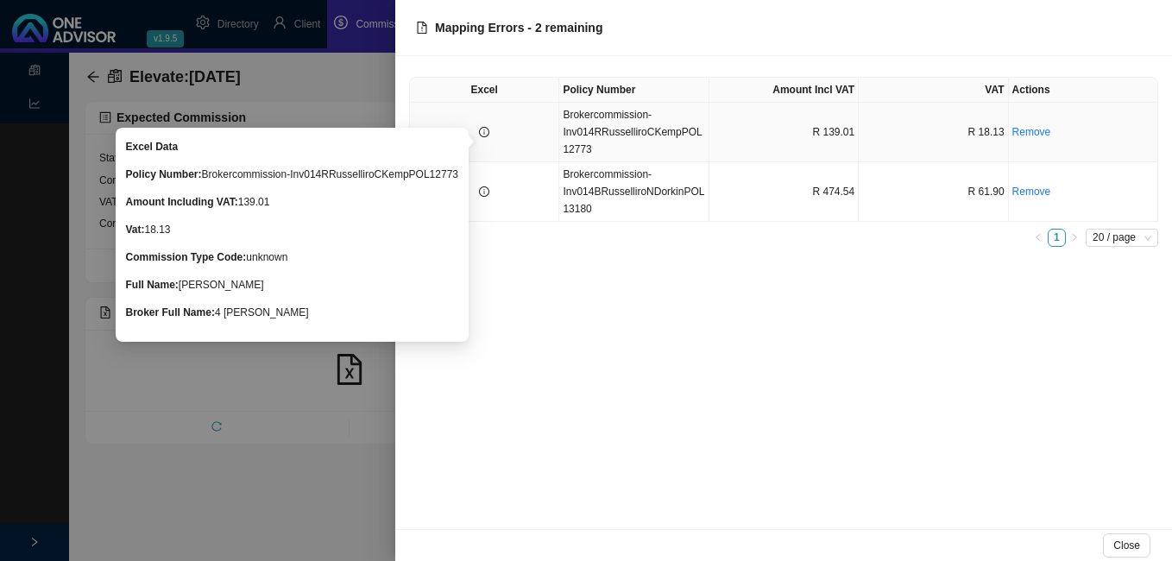
click at [488, 134] on icon "info-circle" at bounding box center [484, 132] width 10 height 10
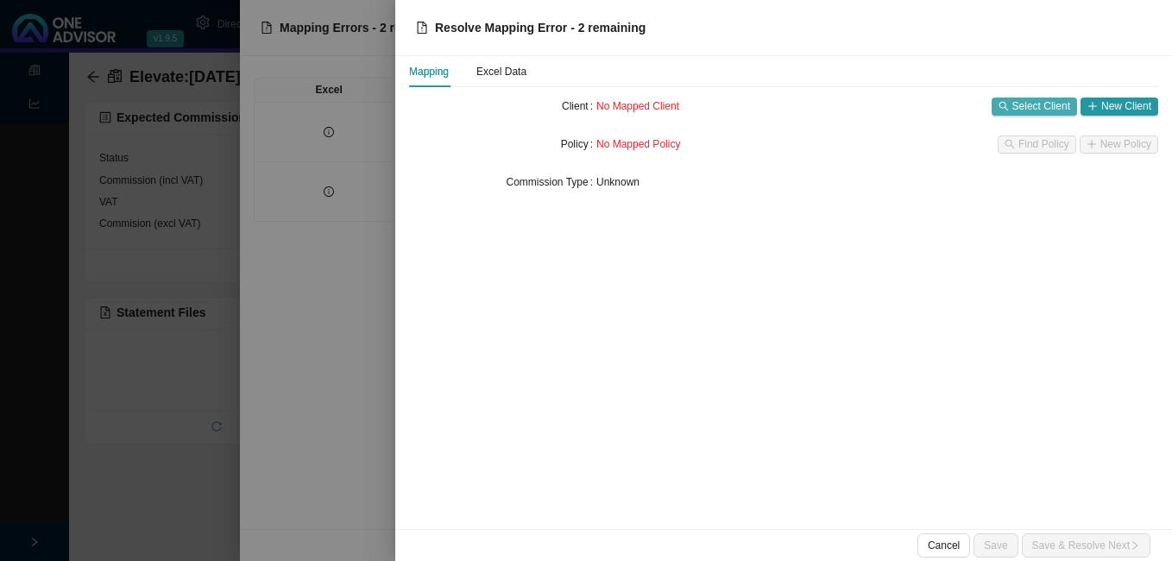
click at [1020, 102] on span "Select Client" at bounding box center [1041, 105] width 58 height 17
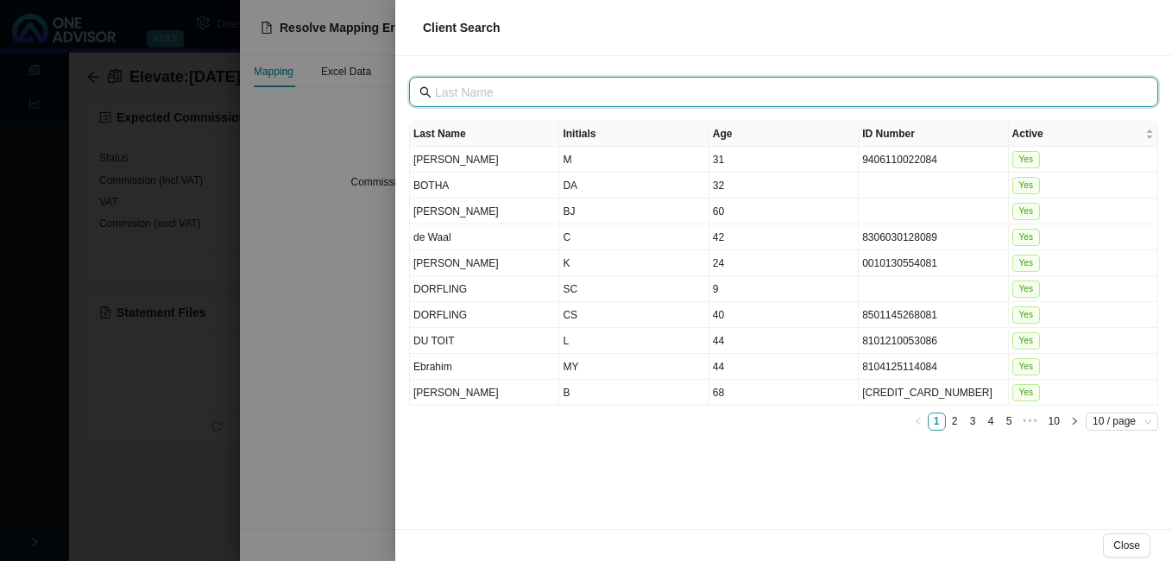
click at [483, 101] on input "text" at bounding box center [785, 92] width 701 height 19
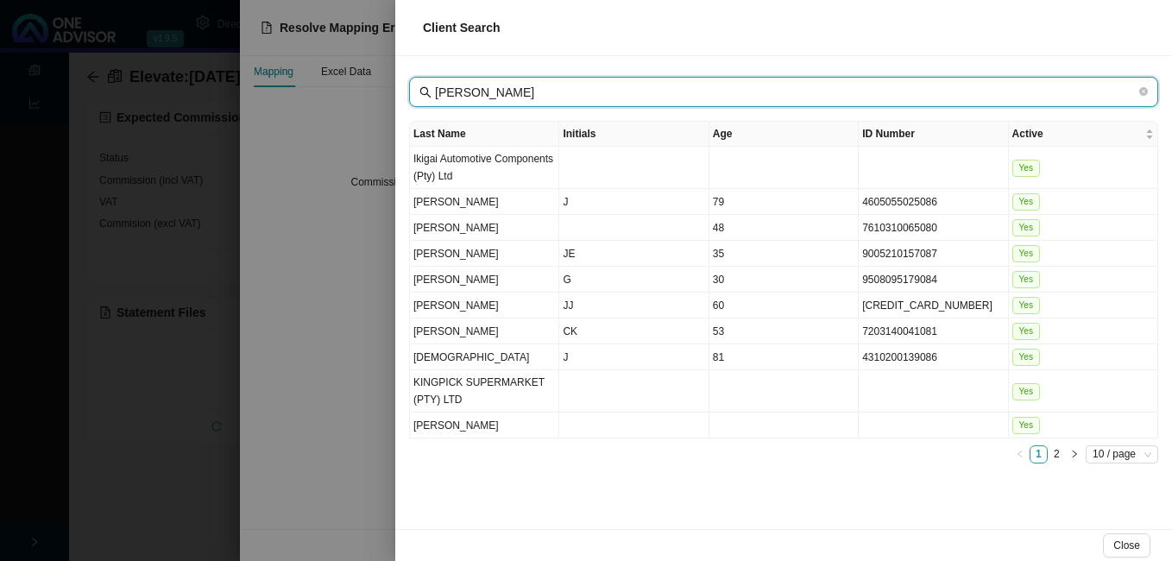
type input "[PERSON_NAME]"
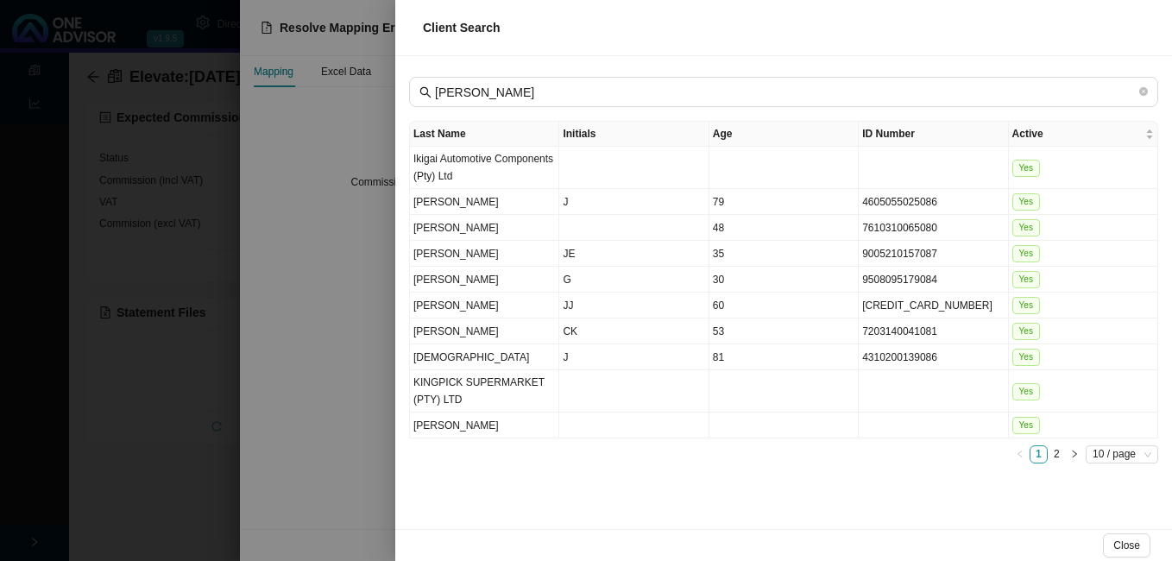
click at [343, 291] on div at bounding box center [586, 280] width 1172 height 561
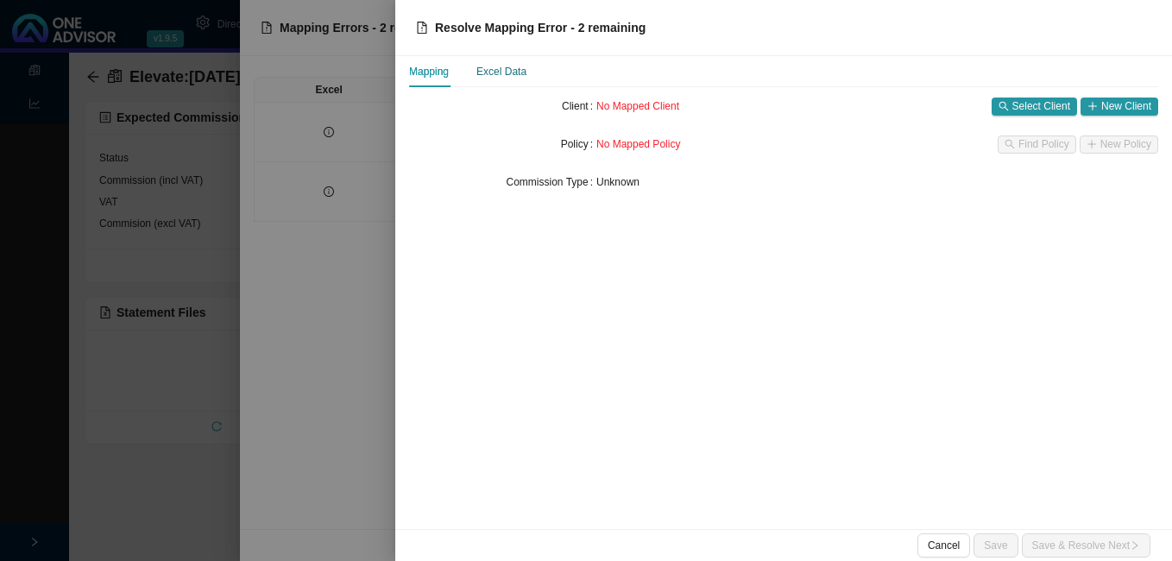
click at [515, 65] on div "Excel Data" at bounding box center [501, 71] width 50 height 17
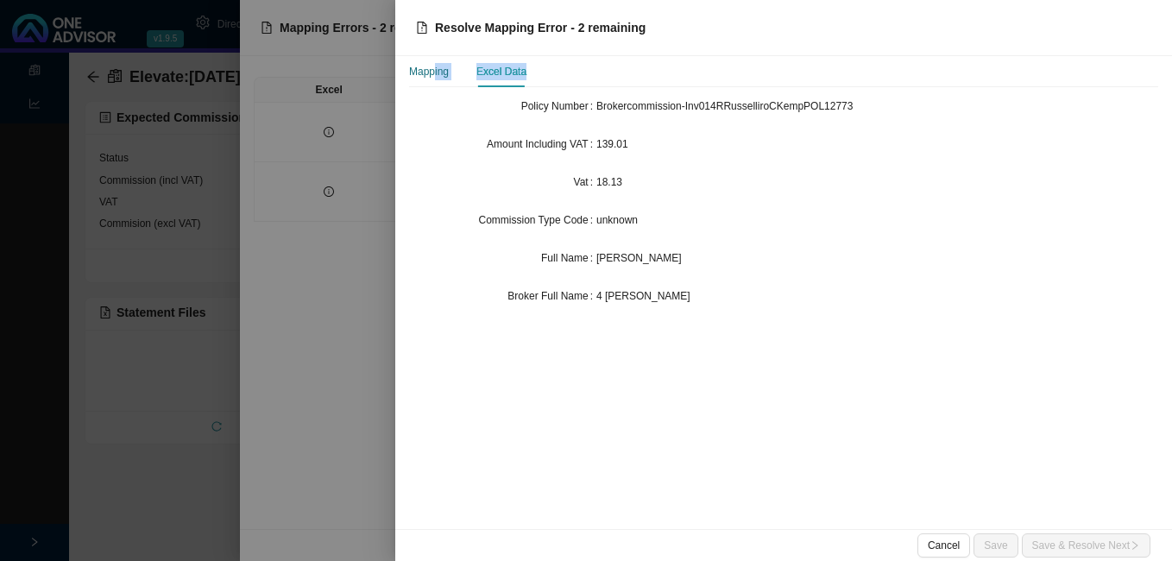
drag, startPoint x: 434, startPoint y: 74, endPoint x: 408, endPoint y: 116, distance: 49.6
click at [408, 116] on div "Mapping Excel Data Policy Number Brokercommission-Inv014RRusselliroCKempPOL1277…" at bounding box center [783, 292] width 777 height 473
drag, startPoint x: 408, startPoint y: 116, endPoint x: 385, endPoint y: 148, distance: 38.8
click at [385, 148] on div at bounding box center [586, 280] width 1172 height 561
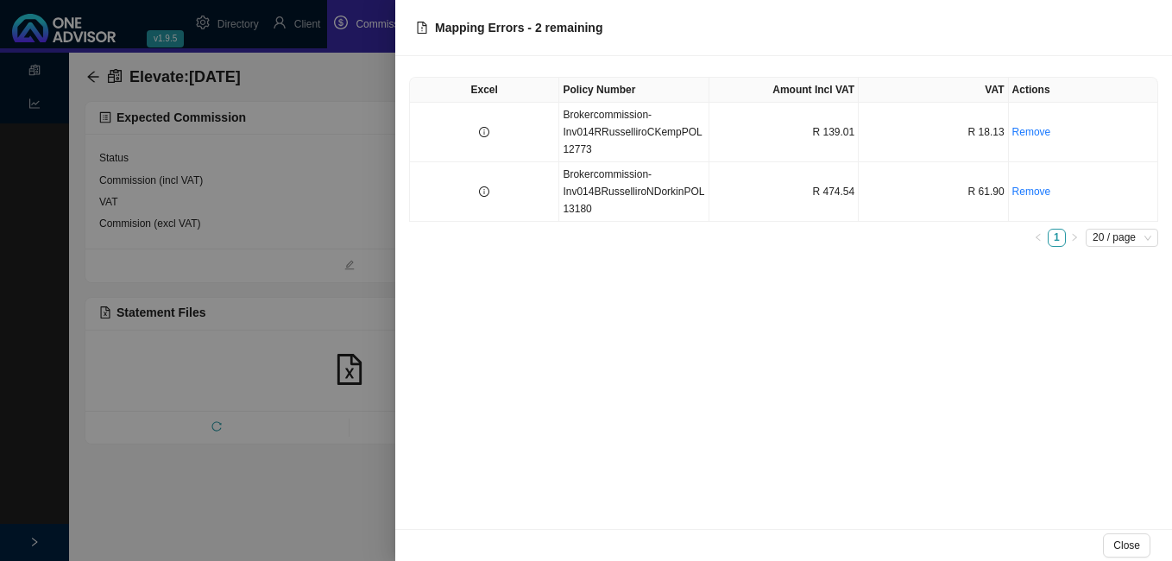
click at [281, 376] on div at bounding box center [586, 280] width 1172 height 561
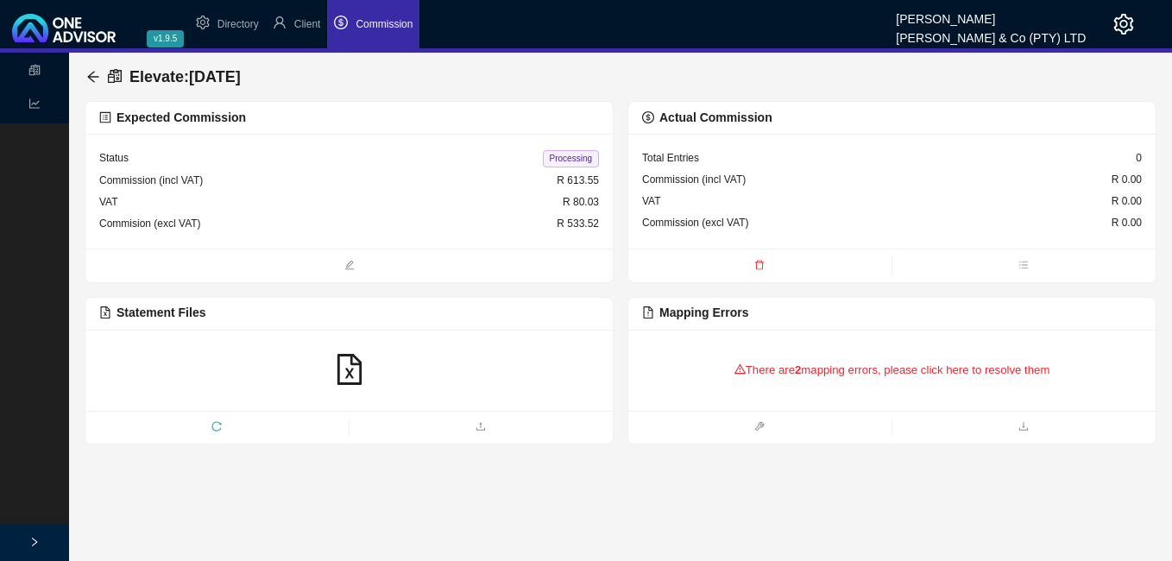
click at [837, 372] on div "There are 2 mapping errors, please click here to resolve them" at bounding box center [892, 369] width 500 height 53
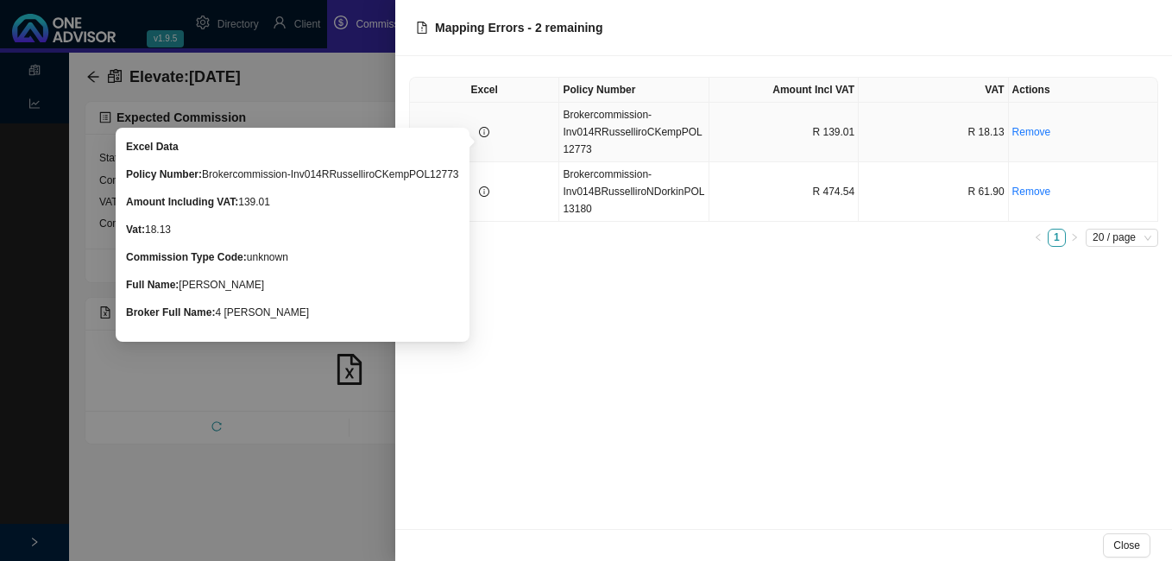
click at [479, 128] on icon "info-circle" at bounding box center [484, 132] width 10 height 10
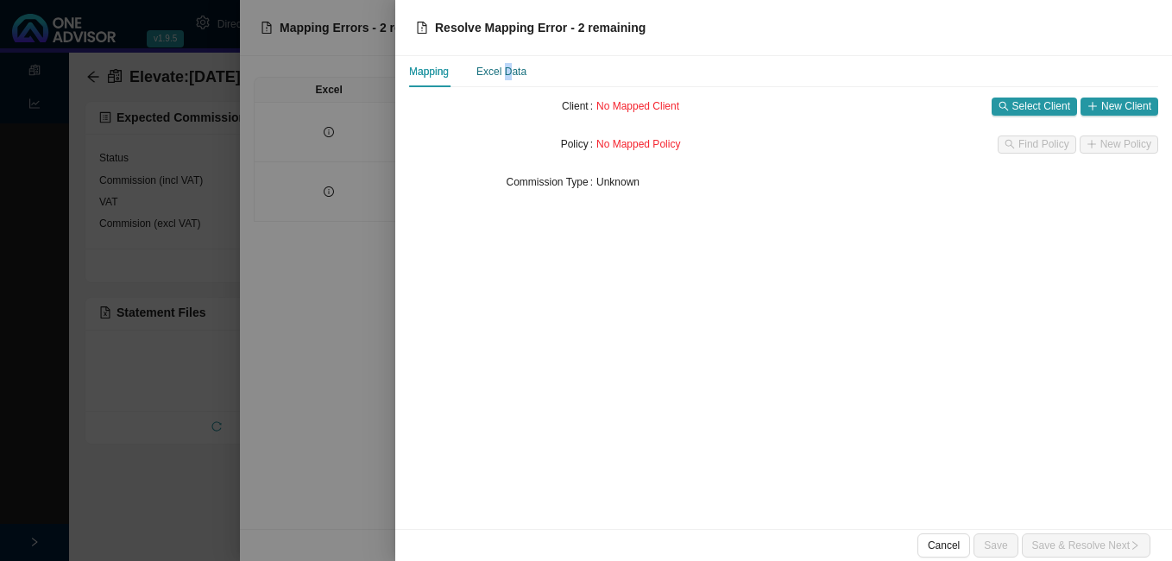
click at [506, 69] on div "Excel Data" at bounding box center [501, 71] width 50 height 17
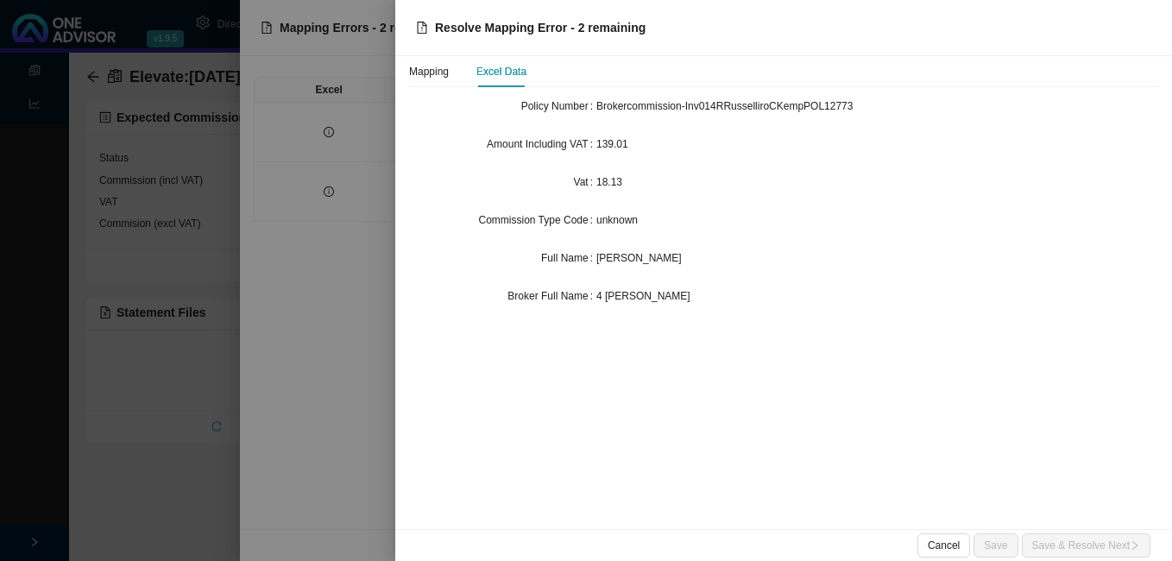
click at [355, 315] on div at bounding box center [586, 280] width 1172 height 561
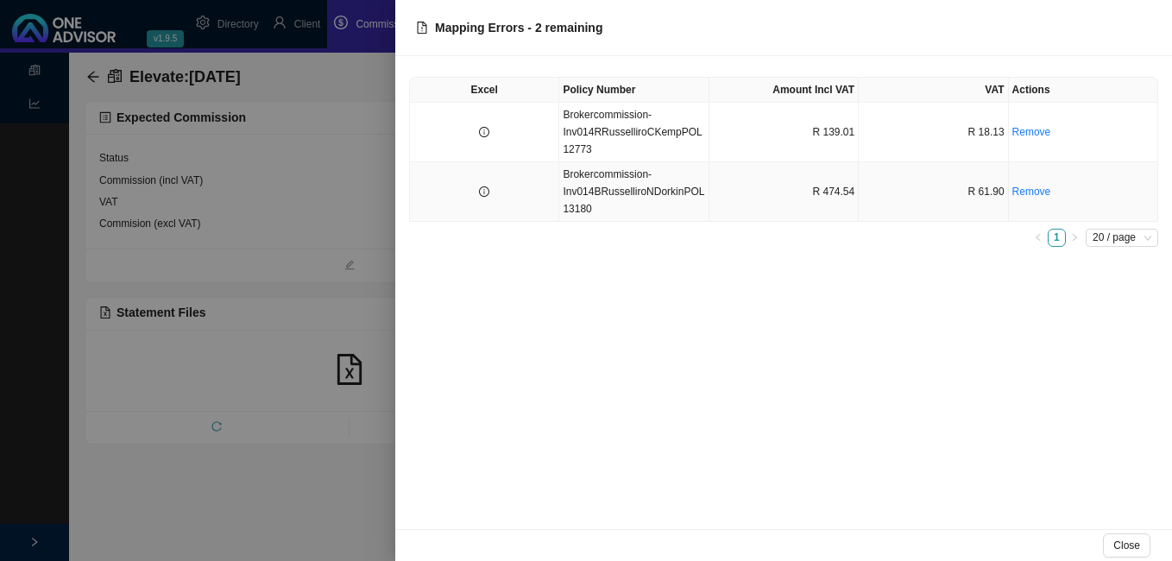
click at [607, 208] on td "Brokercommission-Inv014BRusselliroNDorkinPOL13180" at bounding box center [633, 192] width 149 height 60
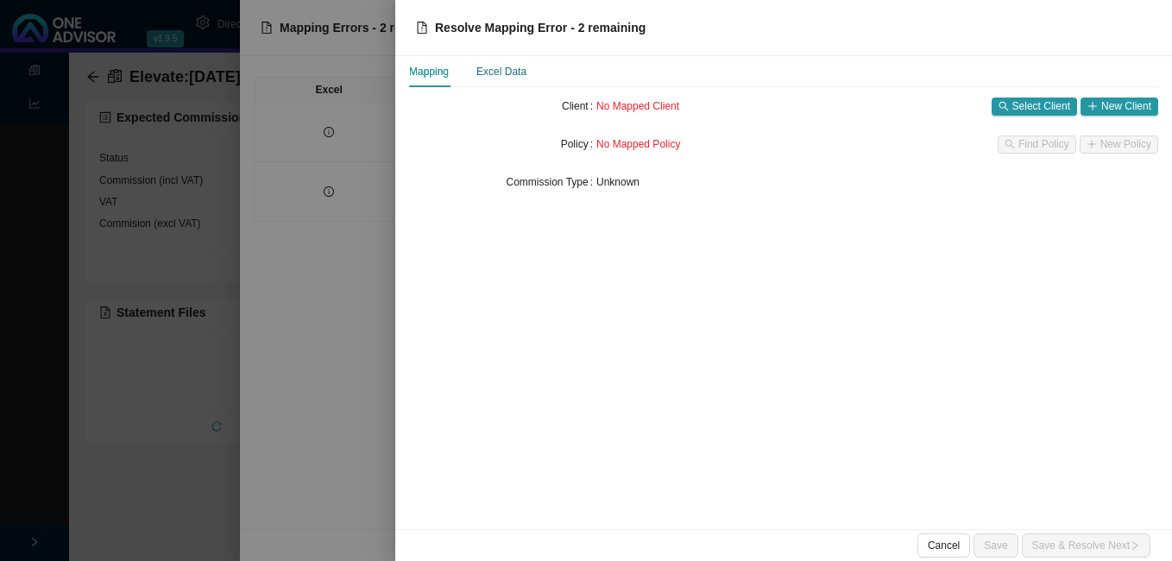
click at [505, 71] on div "Excel Data" at bounding box center [501, 71] width 50 height 17
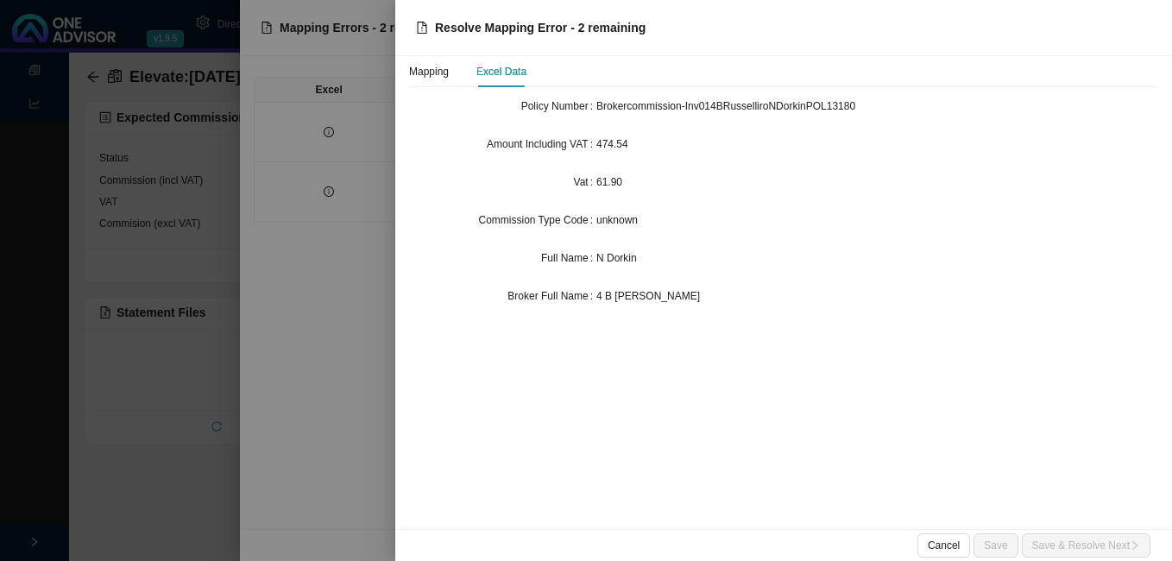
click at [341, 132] on div at bounding box center [586, 280] width 1172 height 561
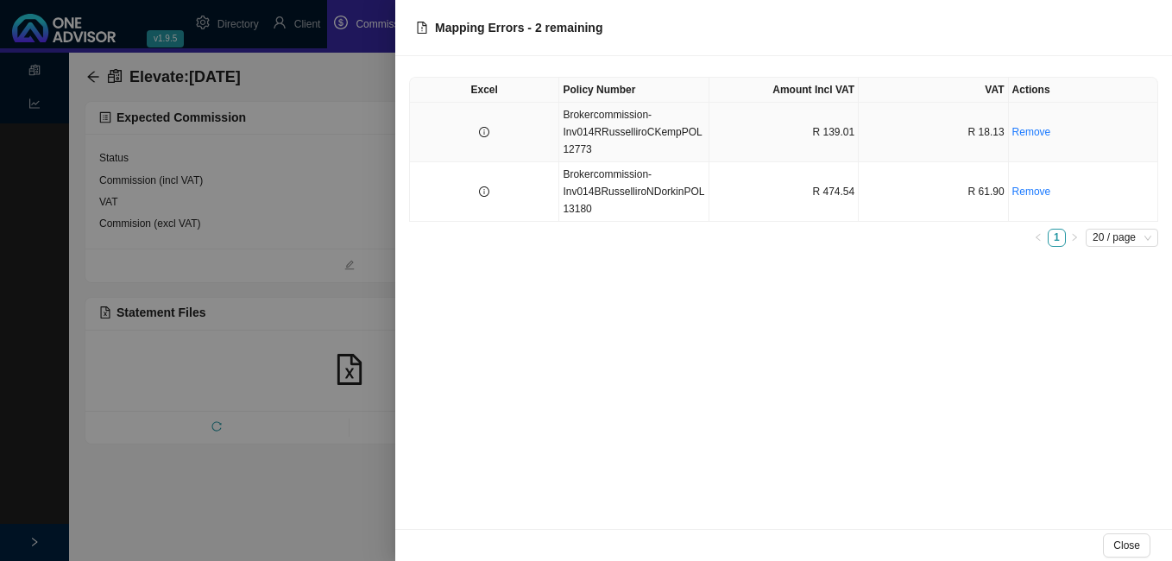
click at [479, 135] on icon "info-circle" at bounding box center [484, 132] width 10 height 10
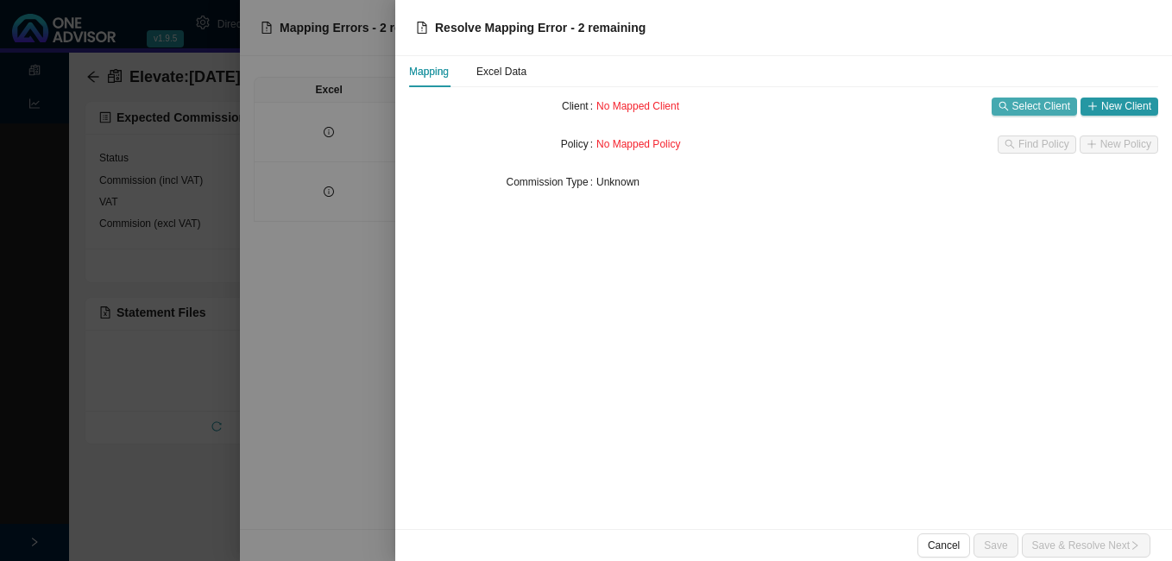
click at [1038, 106] on span "Select Client" at bounding box center [1041, 105] width 58 height 17
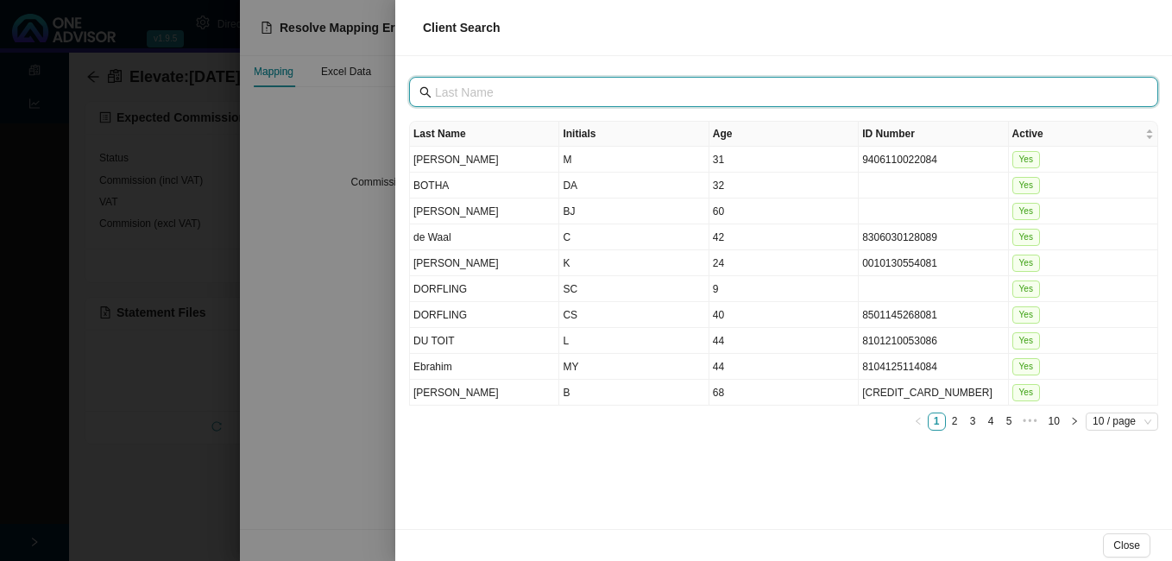
click at [531, 96] on input "text" at bounding box center [785, 92] width 701 height 19
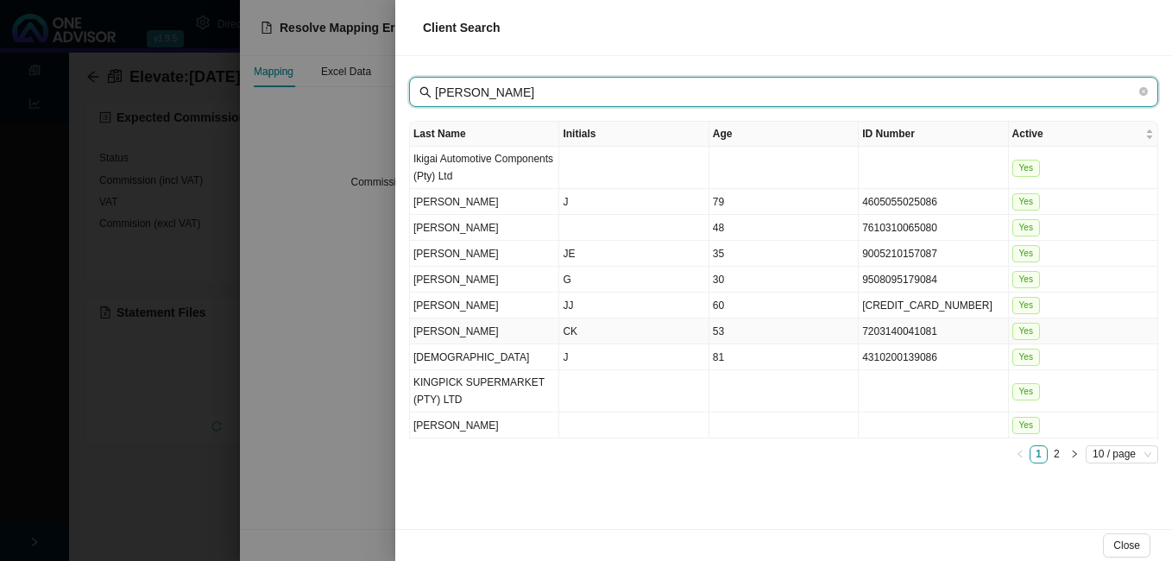
type input "[PERSON_NAME]"
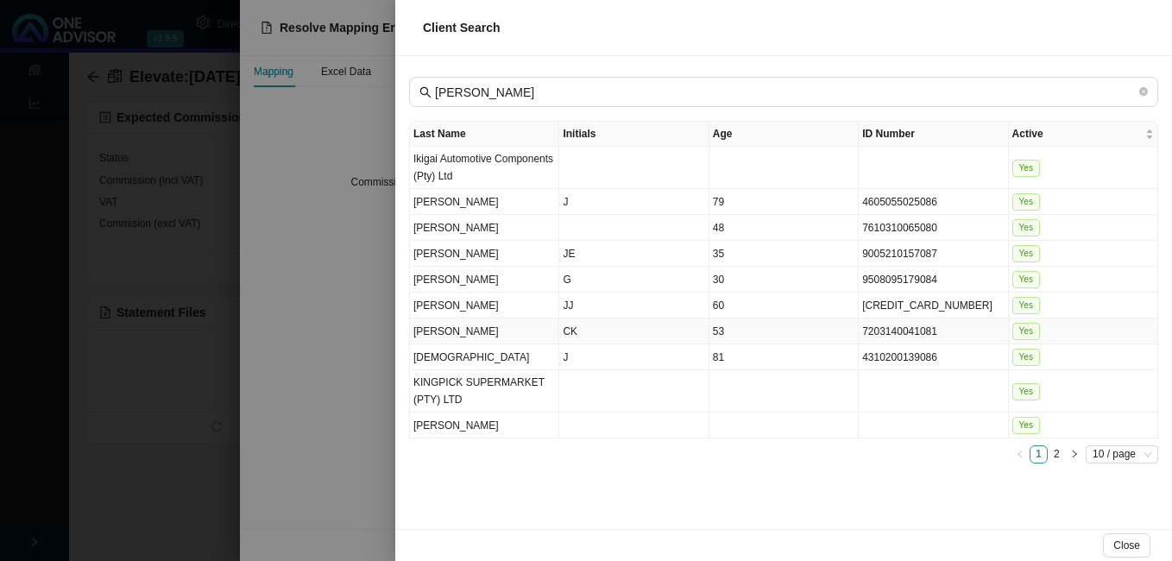
click at [591, 332] on td "CK" at bounding box center [633, 331] width 149 height 26
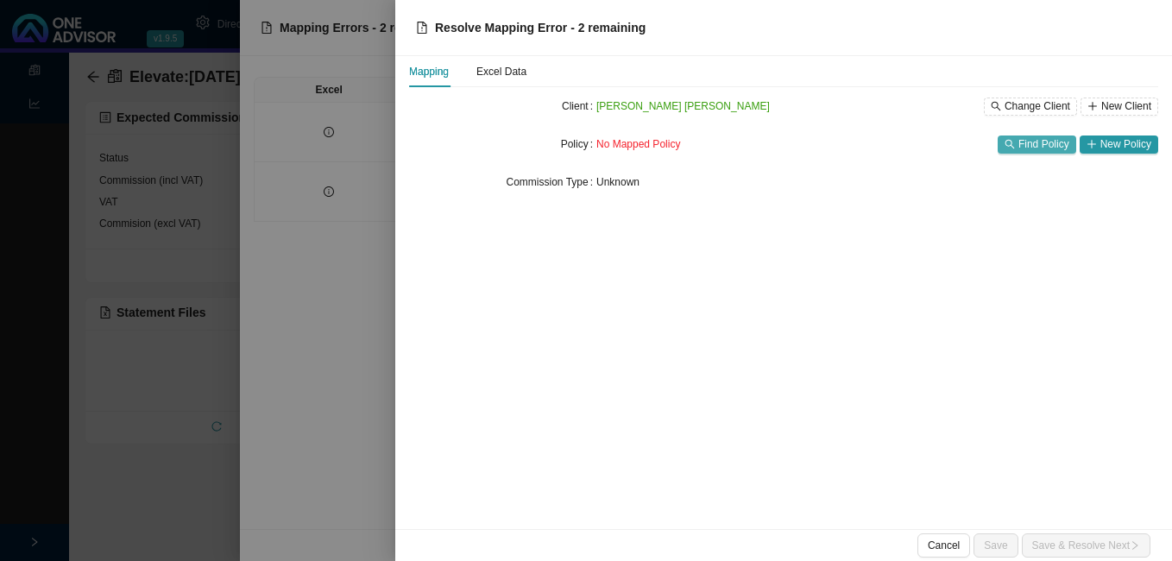
click at [1052, 142] on span "Find Policy" at bounding box center [1043, 143] width 51 height 17
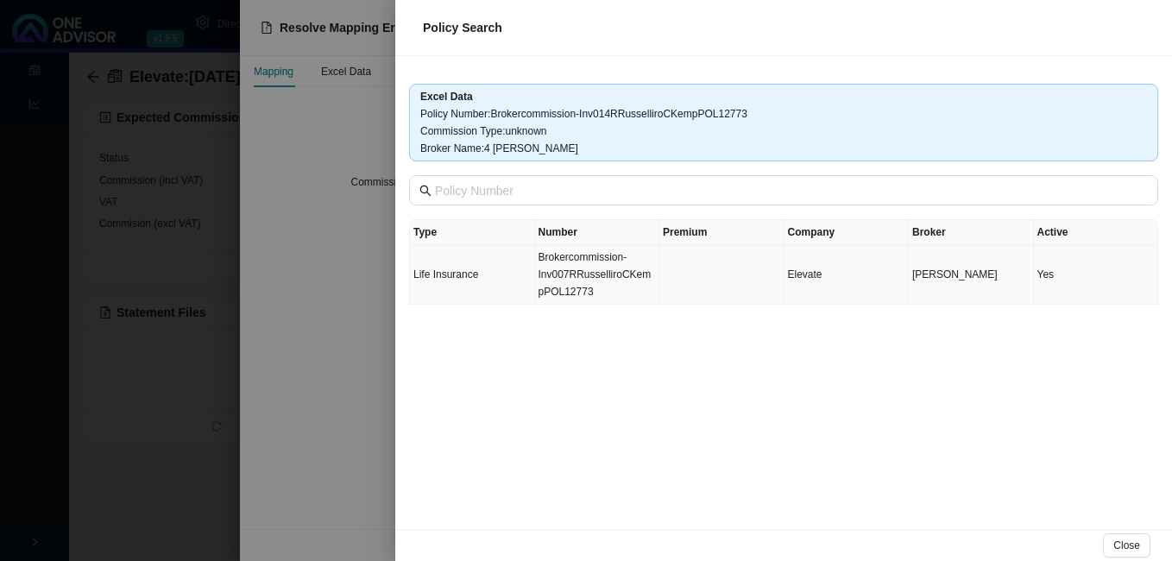
click at [577, 284] on td "Brokercommission-Inv007RRusselliroCKempPOL12773" at bounding box center [597, 275] width 125 height 60
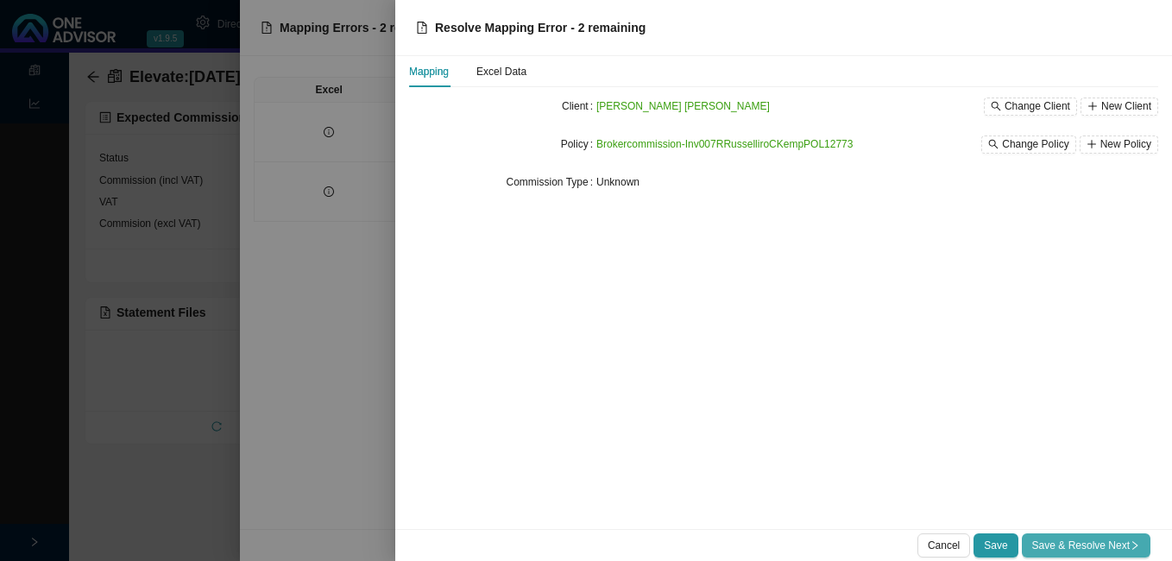
click at [1066, 544] on span "Save & Resolve Next" at bounding box center [1086, 545] width 108 height 17
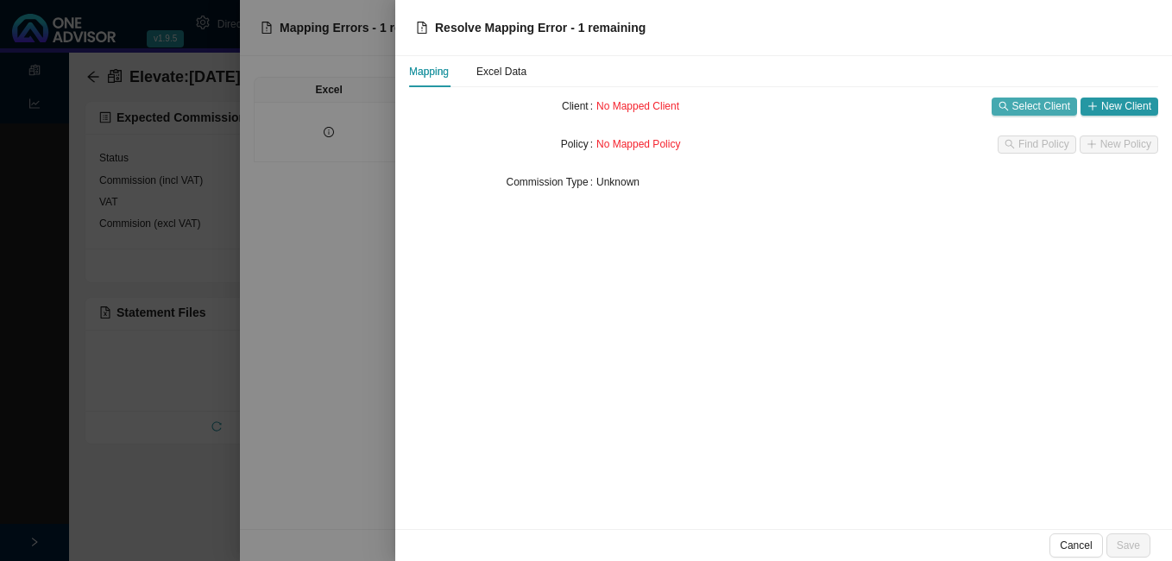
click at [1027, 108] on span "Select Client" at bounding box center [1041, 105] width 58 height 17
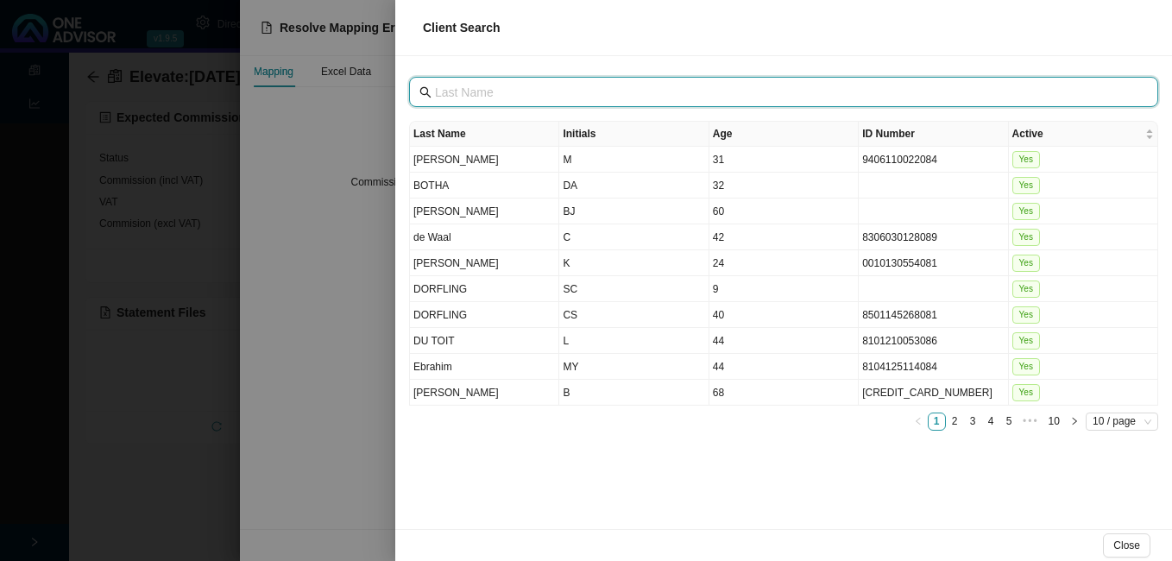
click at [514, 90] on input "text" at bounding box center [785, 92] width 701 height 19
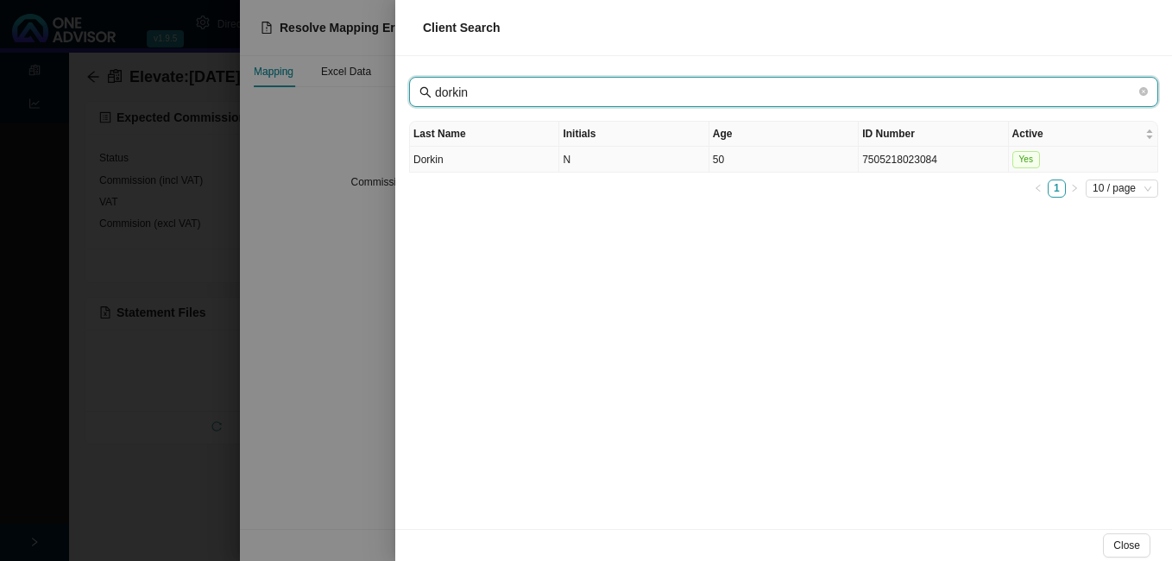
type input "dorkin"
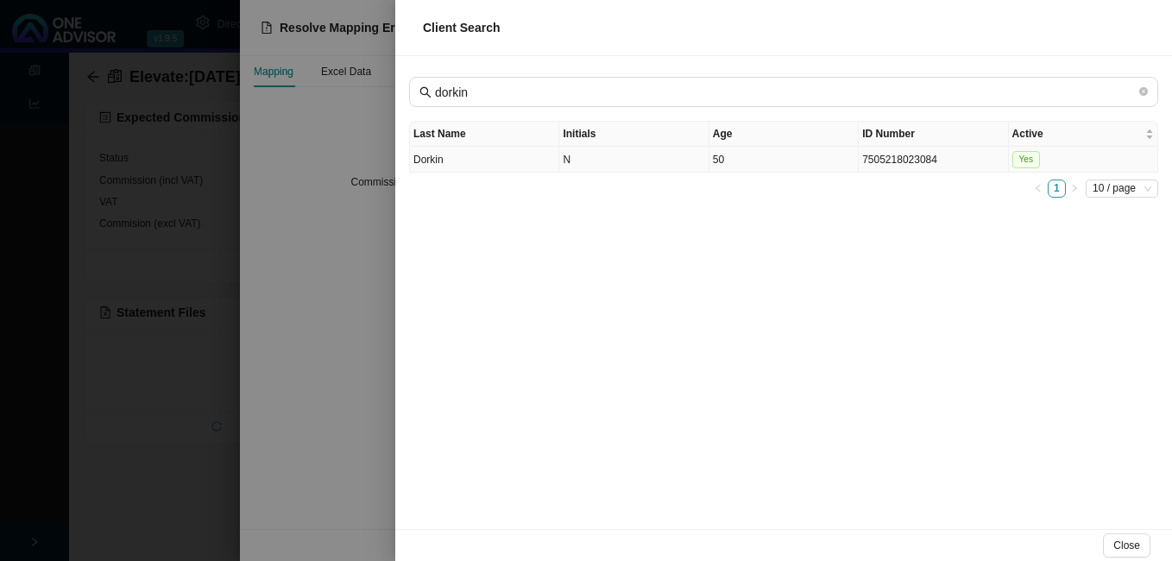
click at [655, 163] on td "N" at bounding box center [633, 160] width 149 height 26
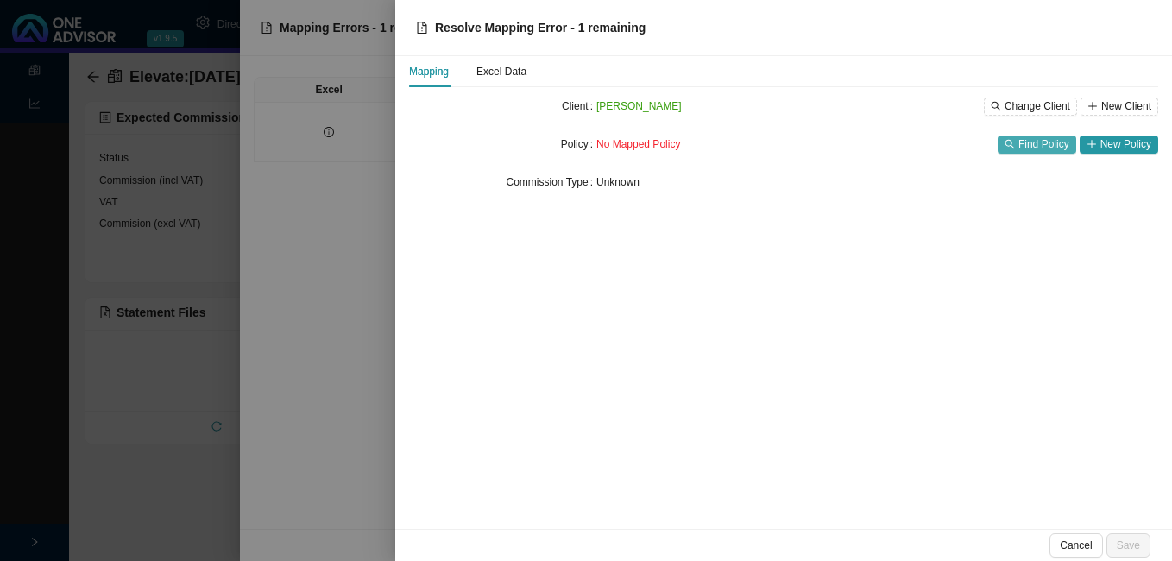
click at [1034, 145] on span "Find Policy" at bounding box center [1043, 143] width 51 height 17
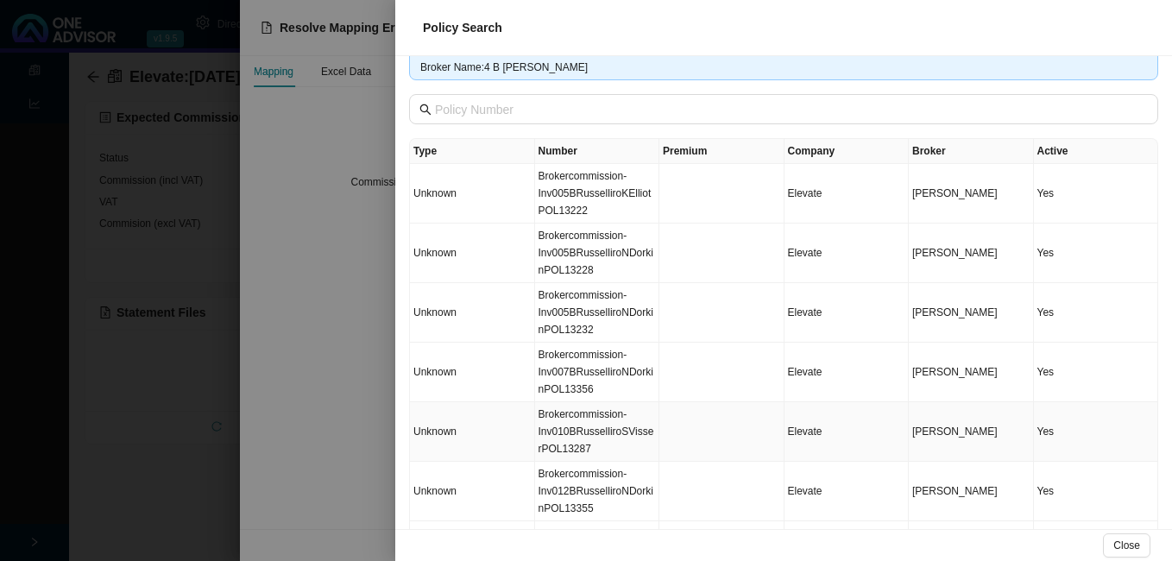
scroll to position [222, 0]
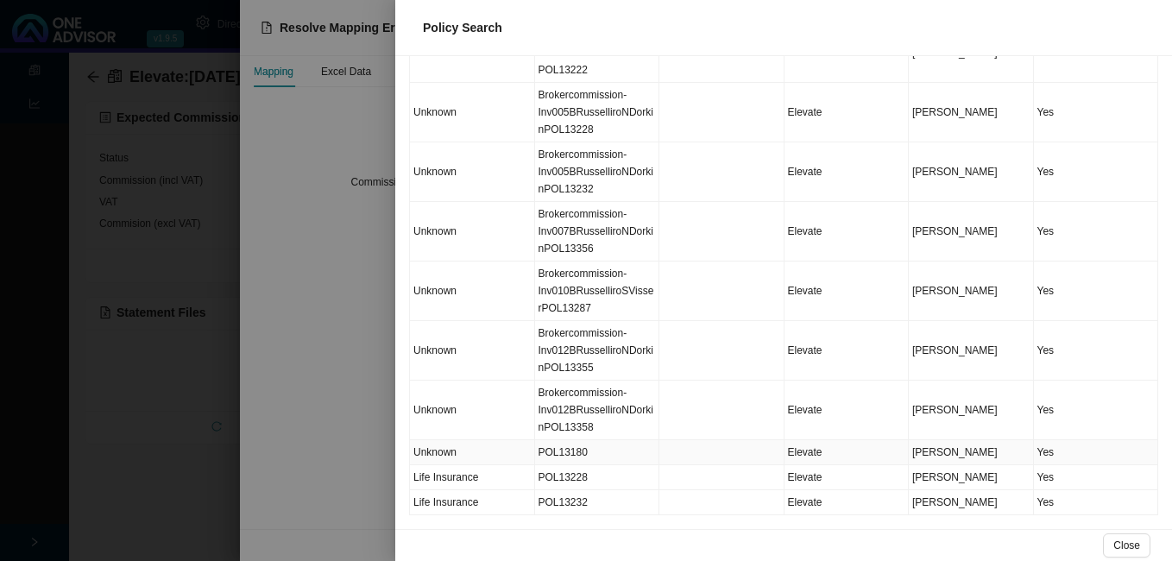
click at [693, 453] on td at bounding box center [721, 452] width 125 height 25
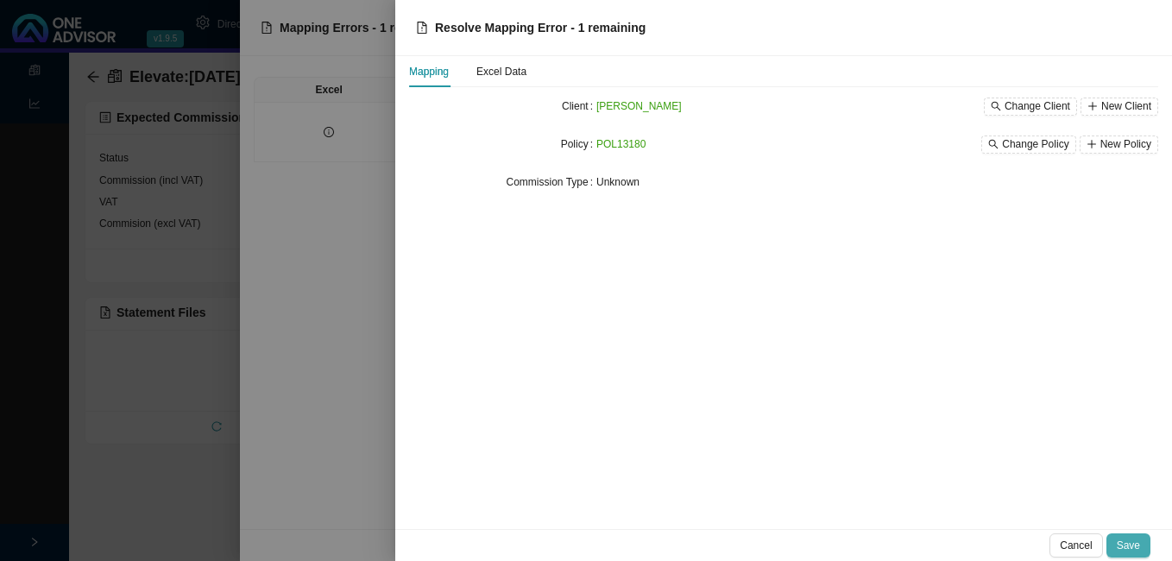
click at [1131, 541] on span "Save" at bounding box center [1127, 545] width 23 height 17
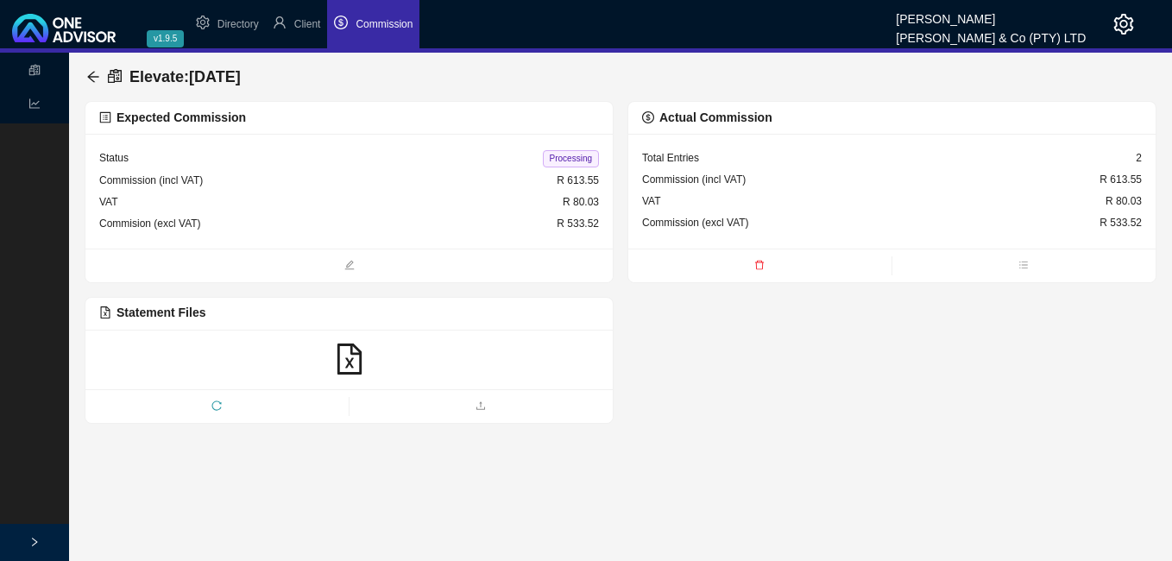
click at [573, 167] on div "Status Processing" at bounding box center [349, 159] width 500 height 22
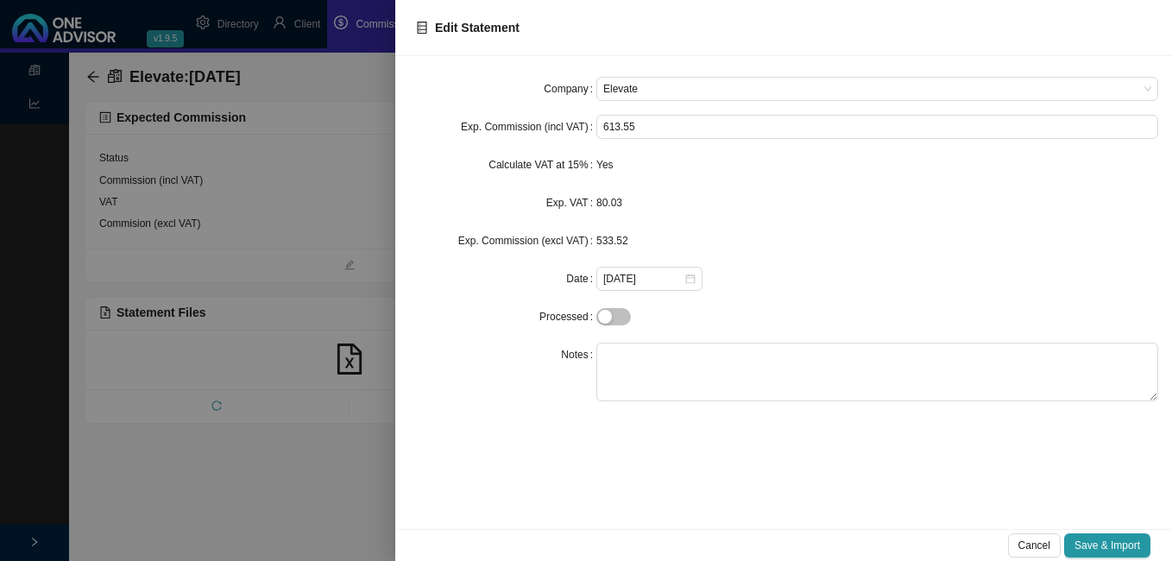
drag, startPoint x: 306, startPoint y: 168, endPoint x: 291, endPoint y: 159, distance: 18.2
click at [306, 167] on div at bounding box center [586, 280] width 1172 height 561
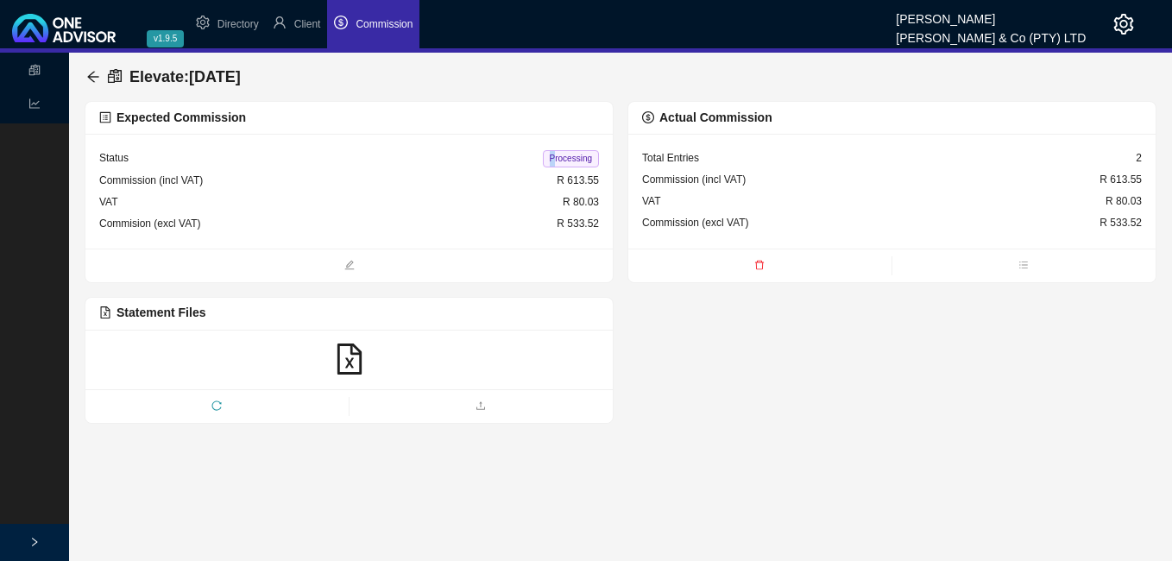
click at [554, 157] on span "Processing" at bounding box center [571, 158] width 56 height 17
click at [91, 69] on div "Elevate : [DATE]" at bounding box center [166, 76] width 161 height 31
click at [95, 77] on icon "arrow-left" at bounding box center [93, 77] width 14 height 14
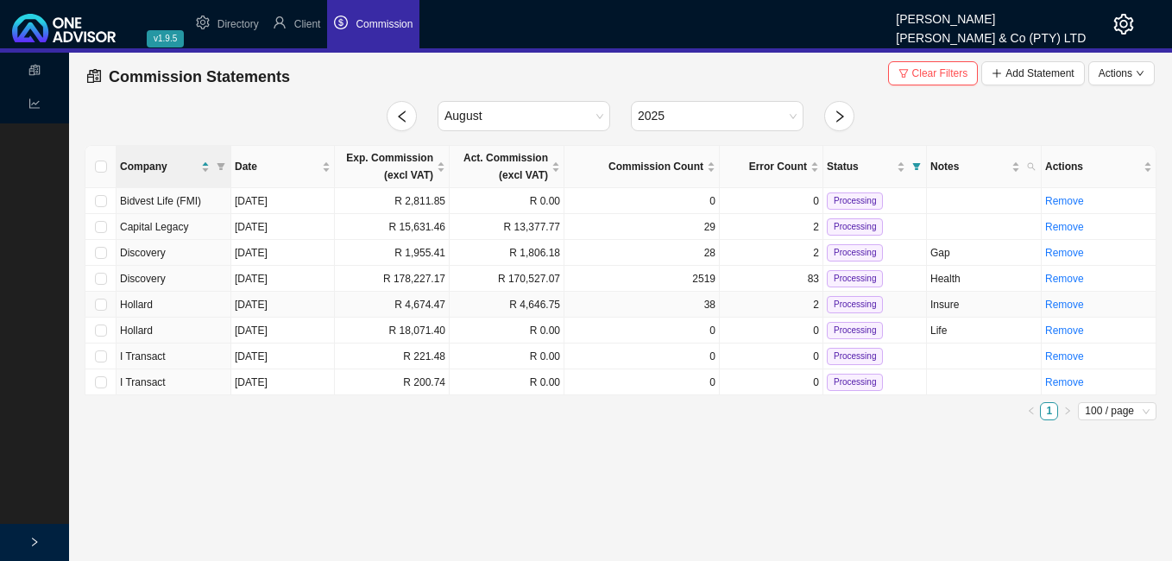
click at [422, 302] on td "R 4,674.47" at bounding box center [392, 305] width 115 height 26
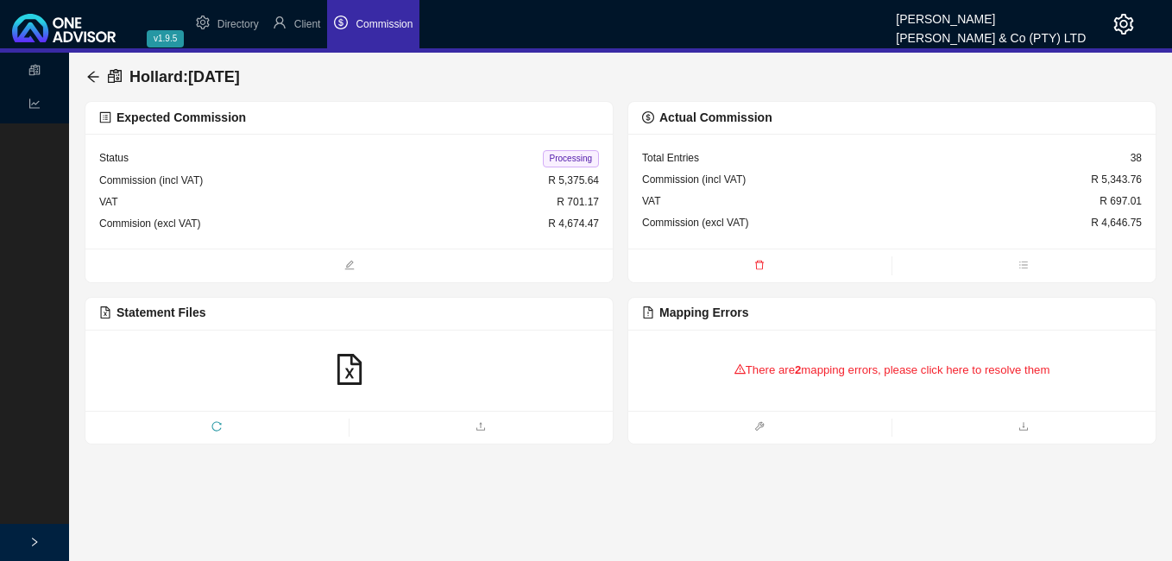
click at [765, 369] on div "There are 2 mapping errors, please click here to resolve them" at bounding box center [892, 369] width 500 height 53
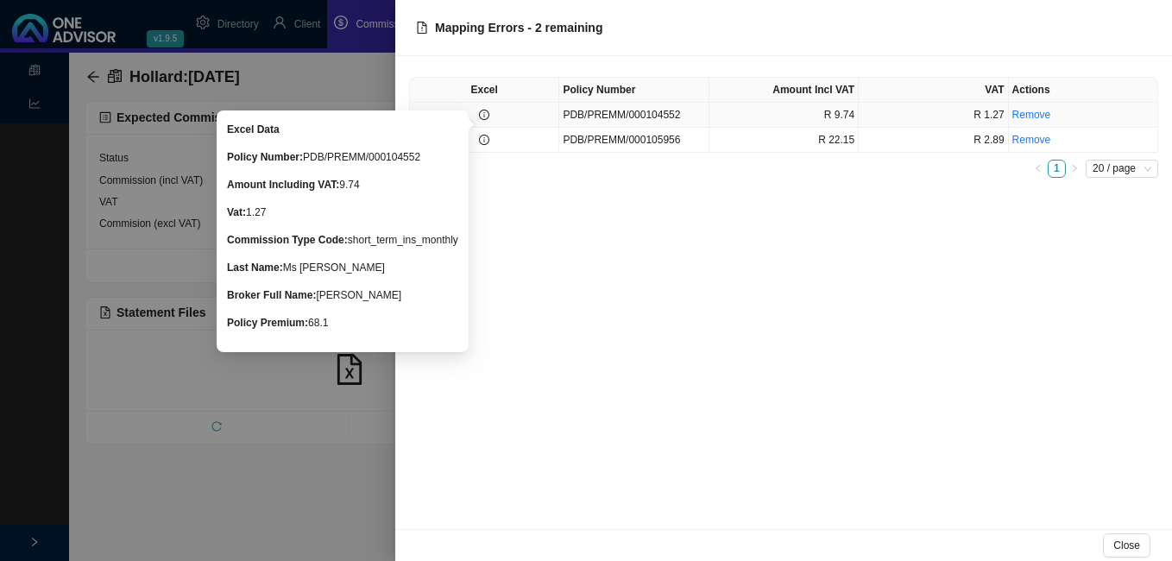
click at [488, 116] on icon "info-circle" at bounding box center [484, 115] width 10 height 10
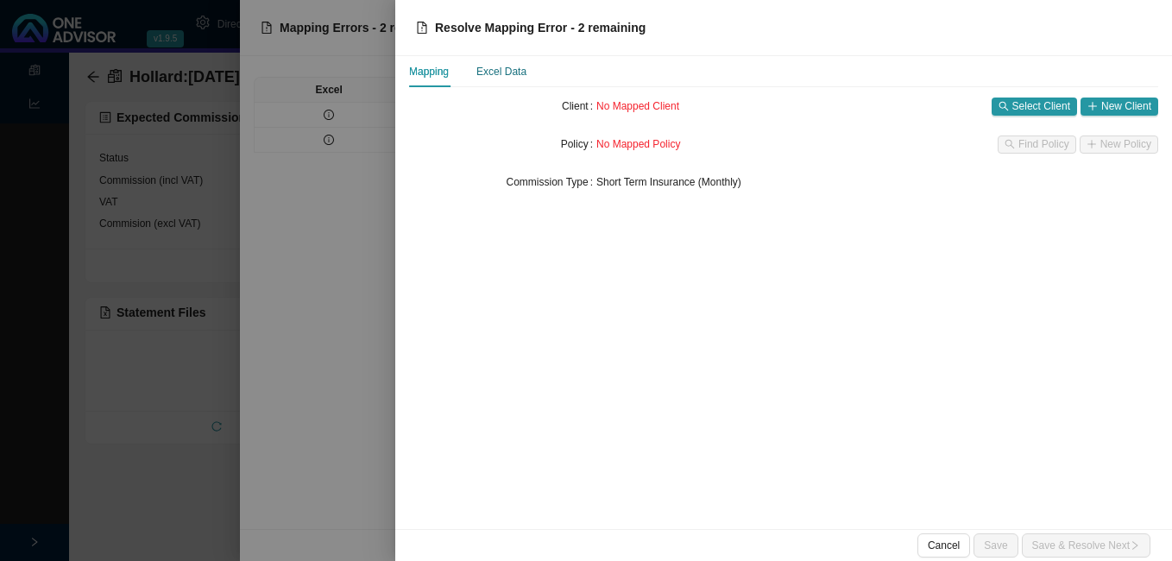
click at [494, 72] on div "Excel Data" at bounding box center [501, 71] width 50 height 17
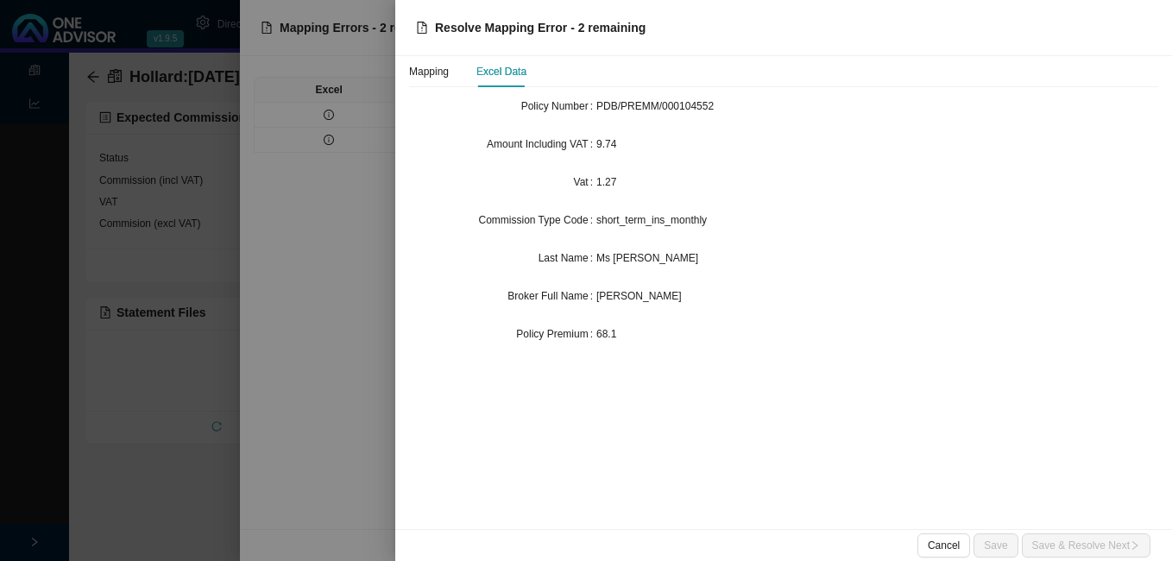
click at [319, 425] on div at bounding box center [586, 280] width 1172 height 561
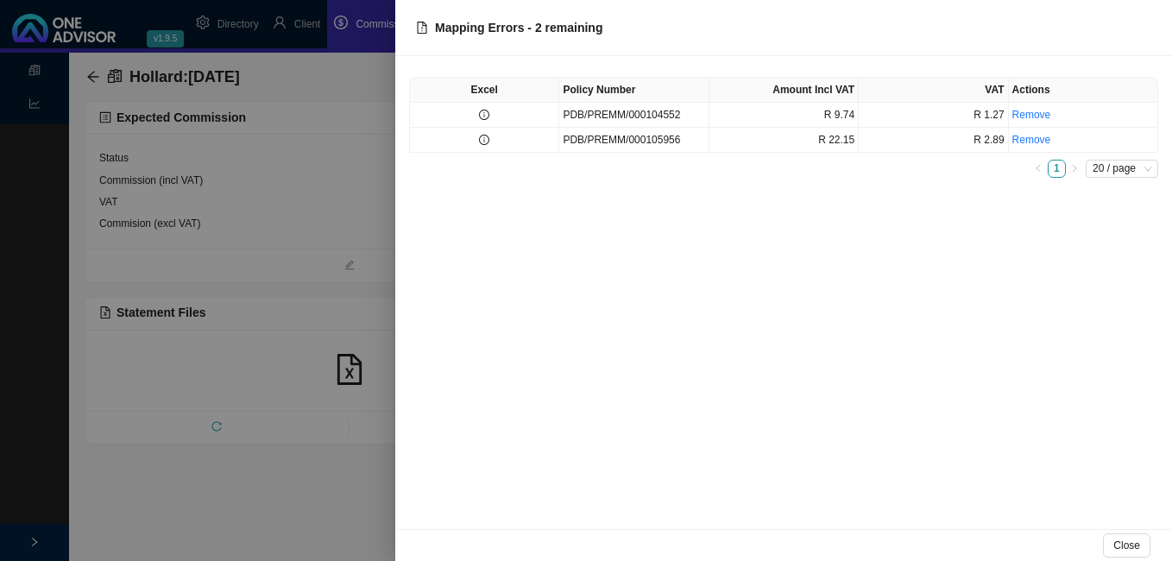
click at [350, 497] on div at bounding box center [586, 280] width 1172 height 561
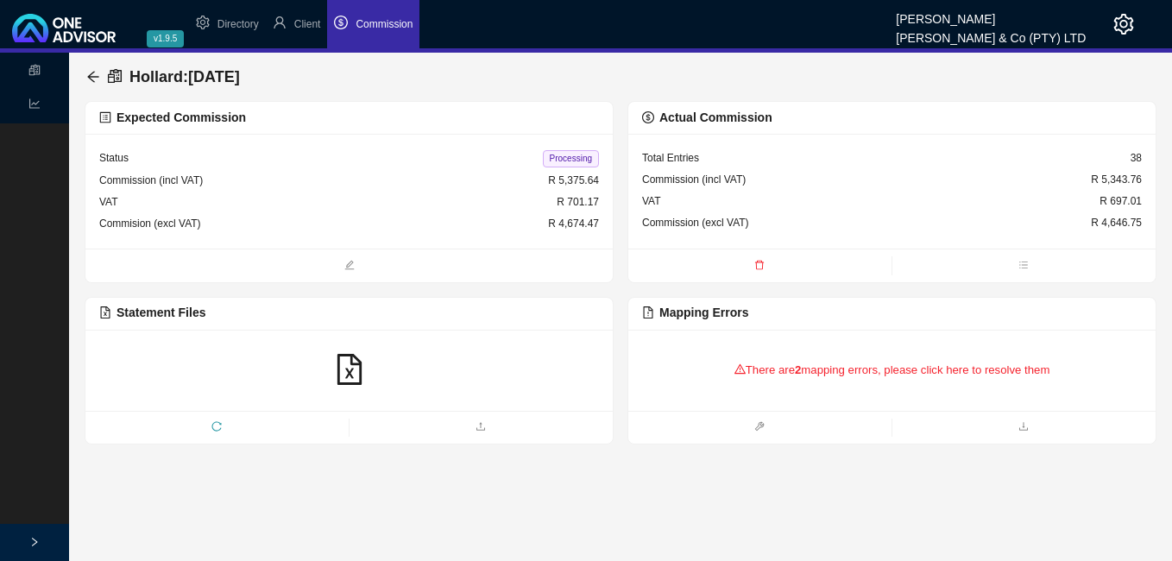
drag, startPoint x: 348, startPoint y: 492, endPoint x: 322, endPoint y: 481, distance: 28.2
click at [347, 492] on main "Statements Reports Hollard : [DATE] Expected Commission Status Processing Commi…" at bounding box center [586, 307] width 1172 height 508
click at [96, 76] on icon "arrow-left" at bounding box center [93, 77] width 14 height 14
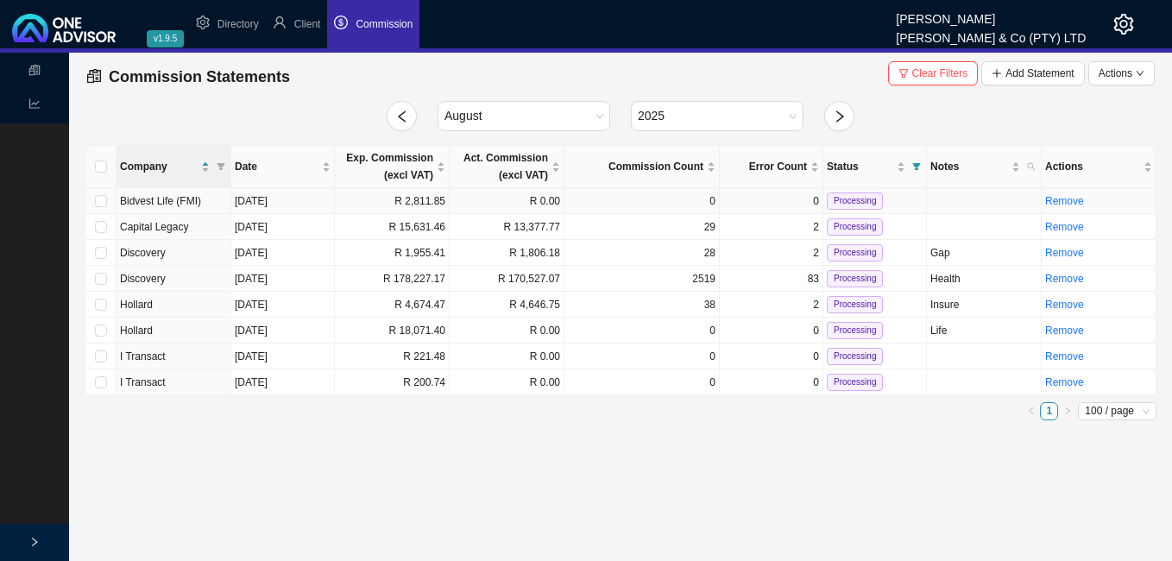
click at [412, 199] on td "R 2,811.85" at bounding box center [392, 201] width 115 height 26
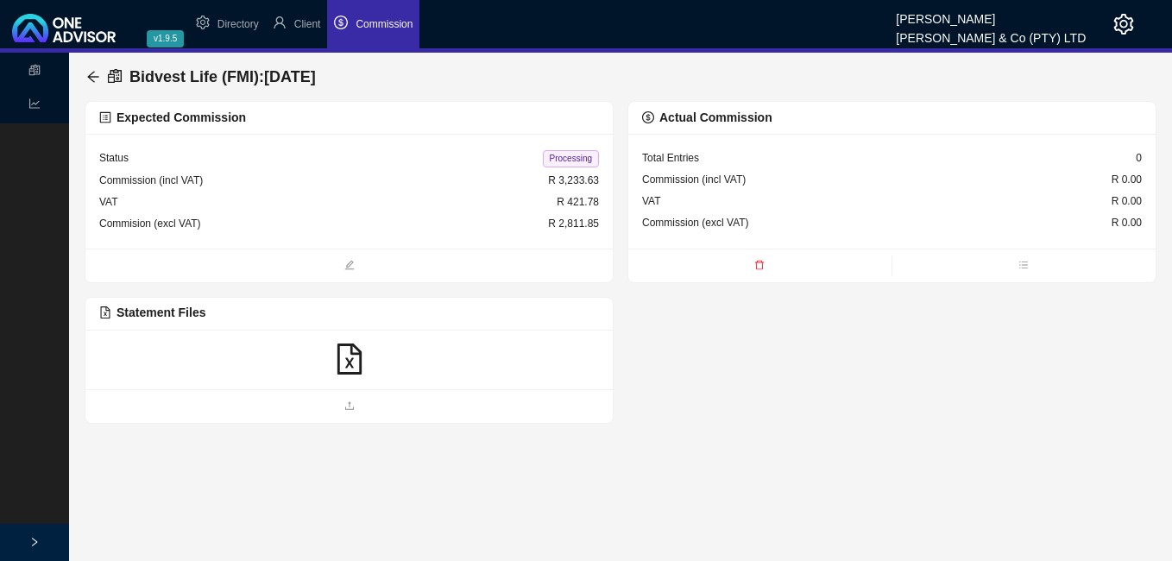
click at [349, 356] on icon "file-excel" at bounding box center [349, 358] width 31 height 31
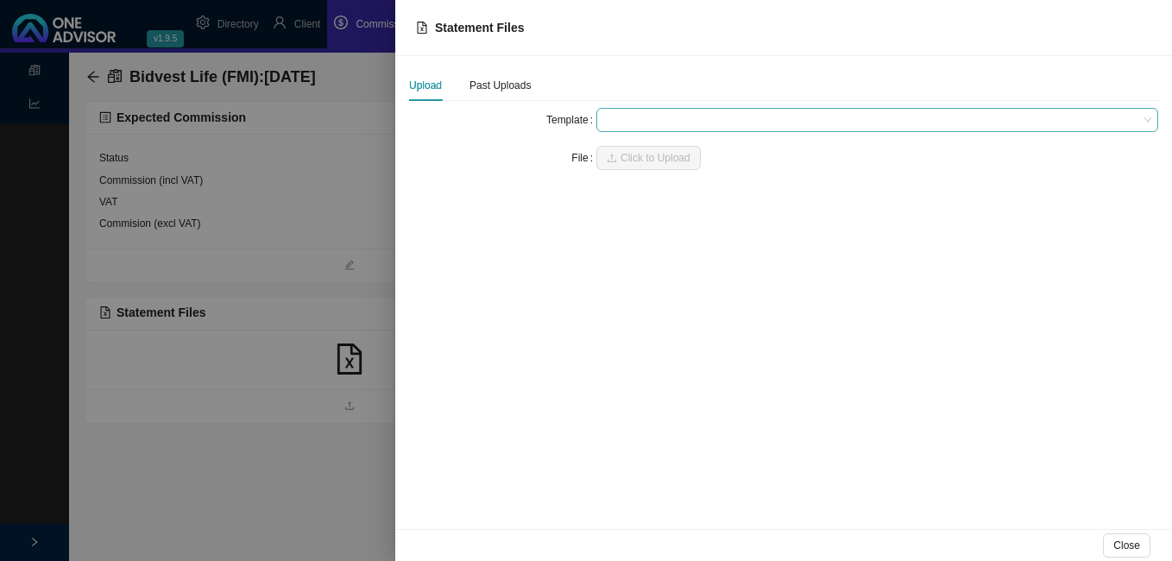
click at [652, 122] on span at bounding box center [877, 120] width 548 height 22
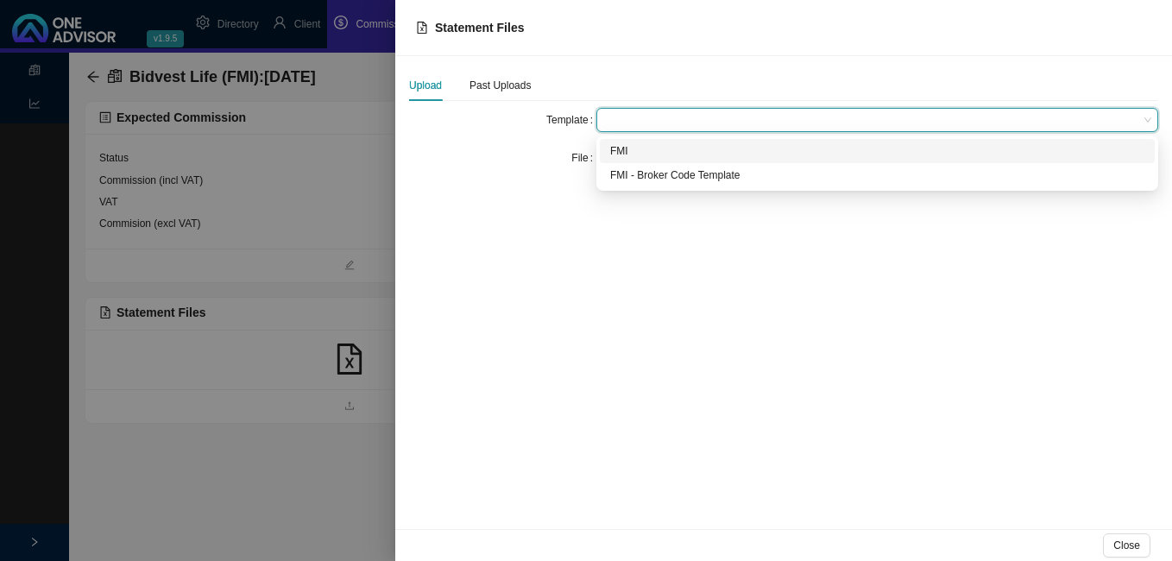
click at [645, 149] on div "FMI" at bounding box center [877, 150] width 534 height 17
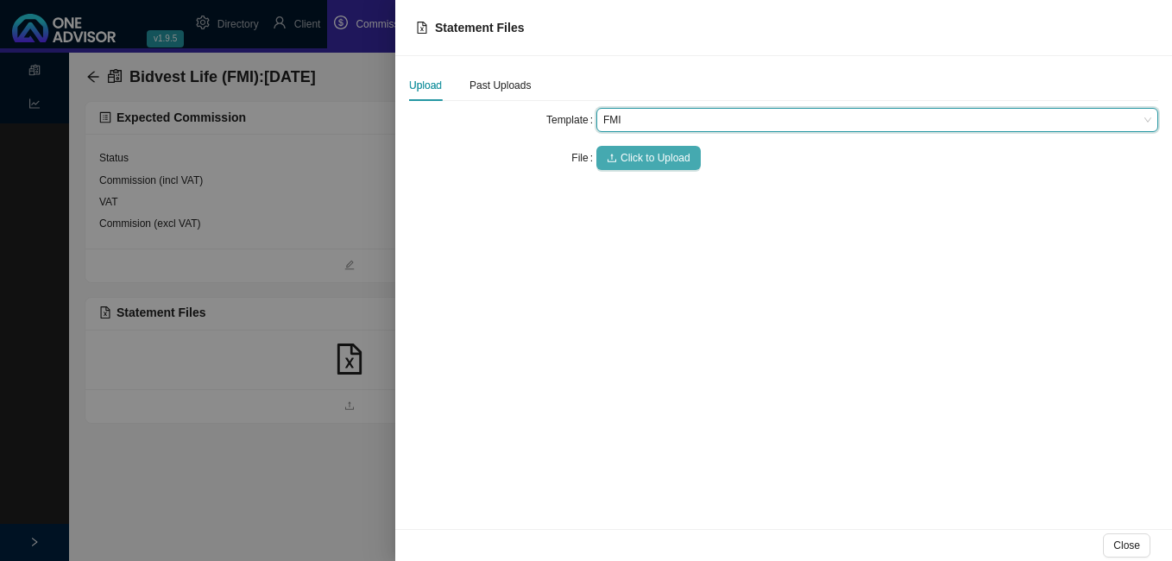
click at [645, 154] on span "Click to Upload" at bounding box center [655, 157] width 70 height 17
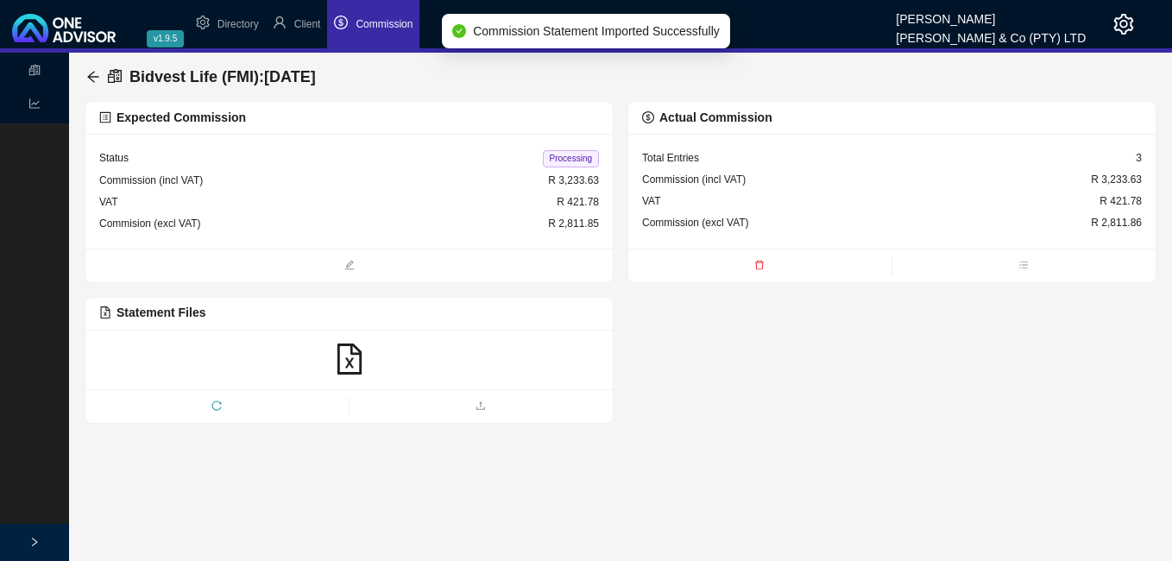
click at [566, 153] on span "Processing" at bounding box center [571, 158] width 56 height 17
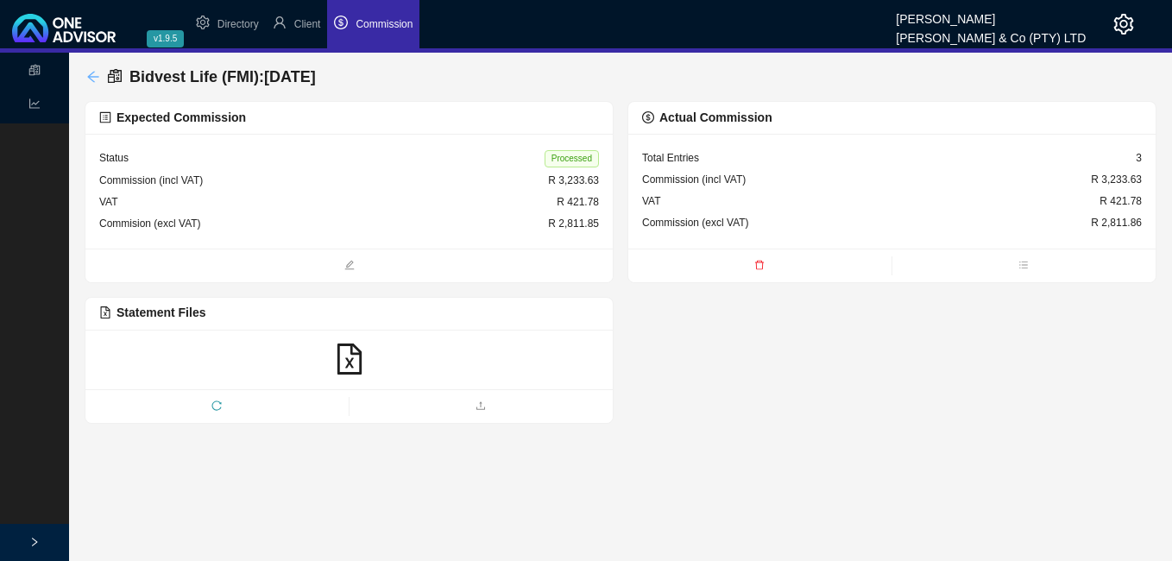
click at [89, 72] on icon "arrow-left" at bounding box center [93, 77] width 14 height 14
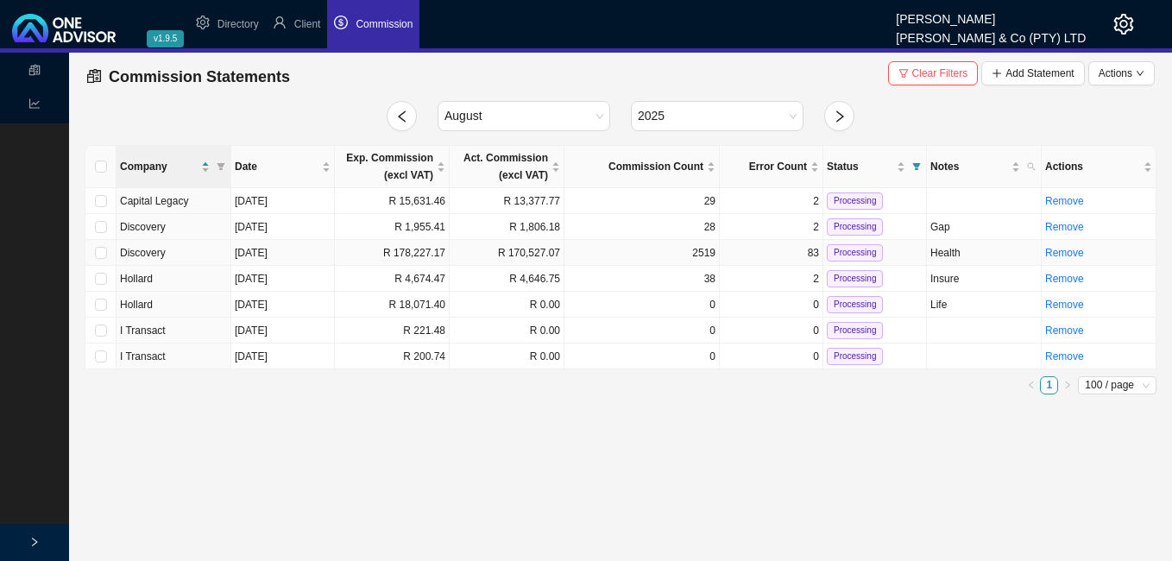
click at [414, 259] on td "R 178,227.17" at bounding box center [392, 253] width 115 height 26
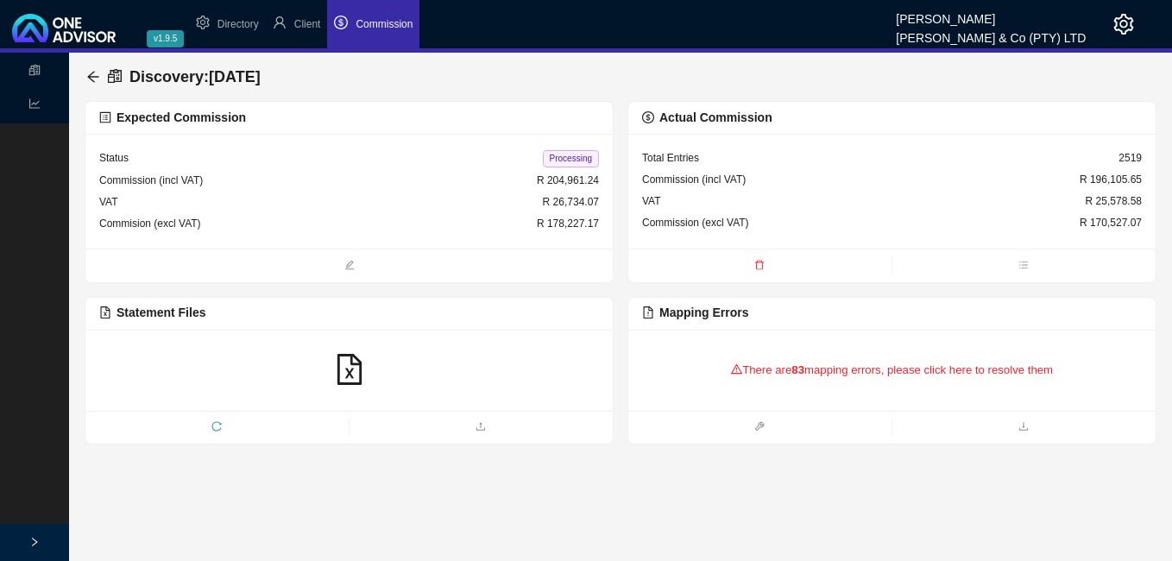
click at [804, 373] on b "83" at bounding box center [797, 369] width 13 height 13
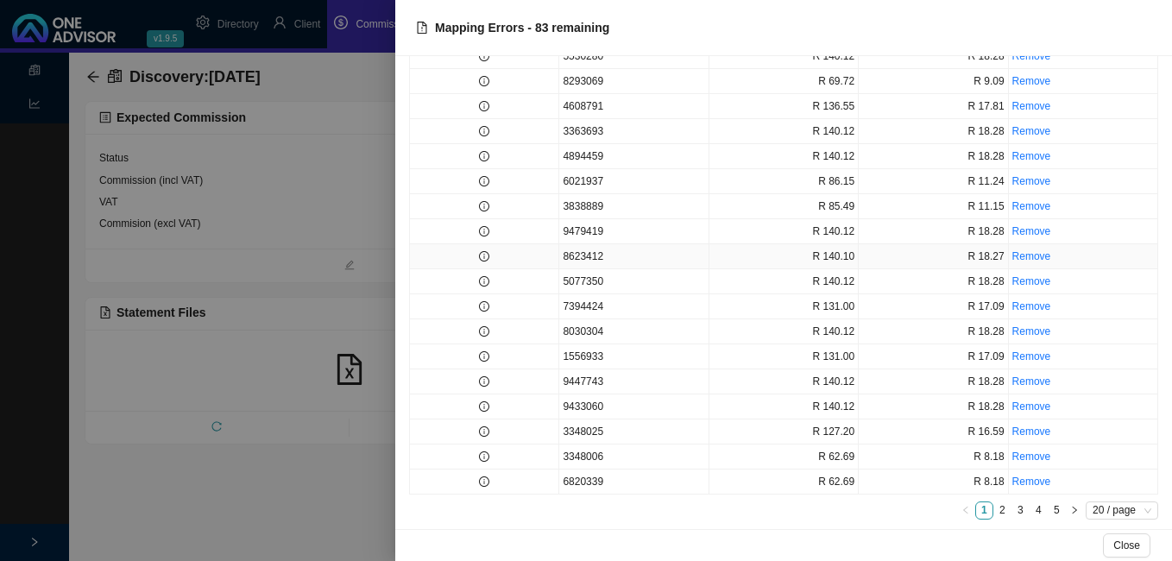
scroll to position [120, 0]
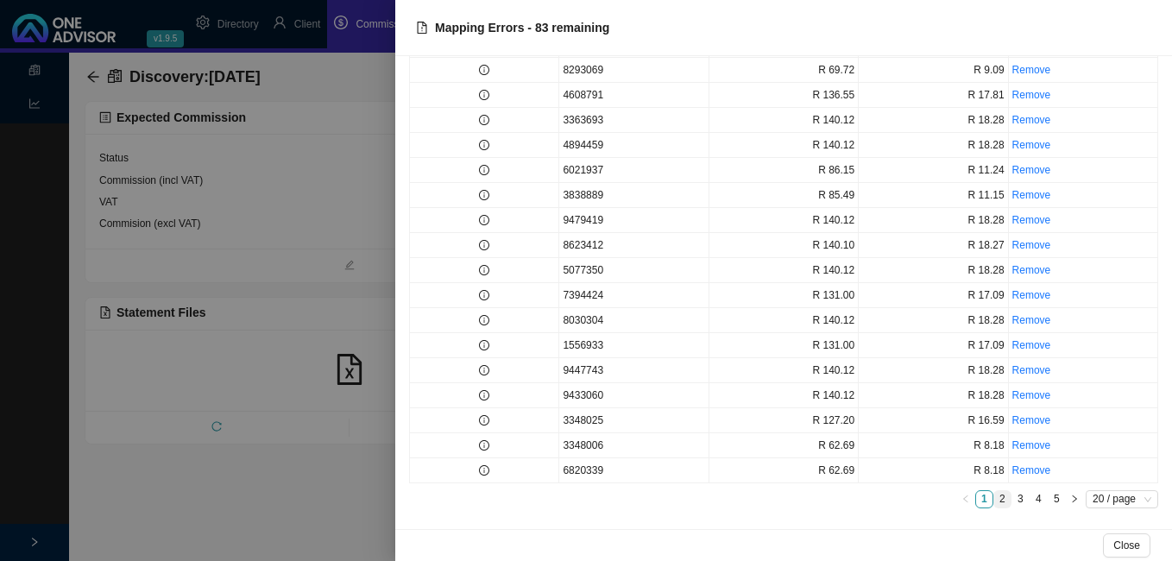
click at [994, 500] on link "2" at bounding box center [1002, 499] width 16 height 16
click at [330, 462] on div at bounding box center [586, 280] width 1172 height 561
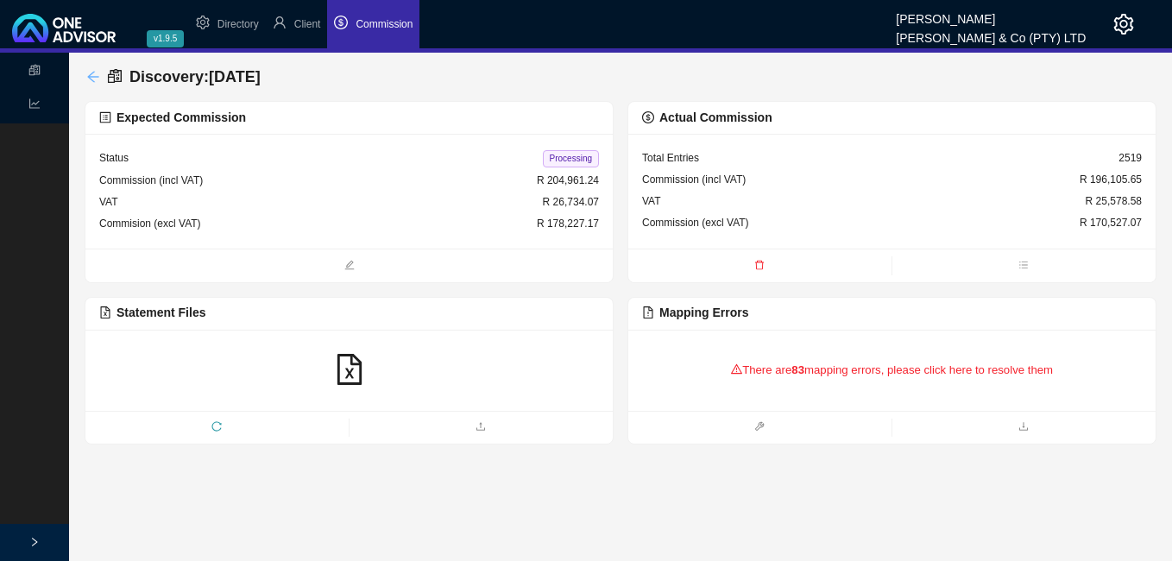
click at [94, 77] on icon "arrow-left" at bounding box center [92, 76] width 11 height 11
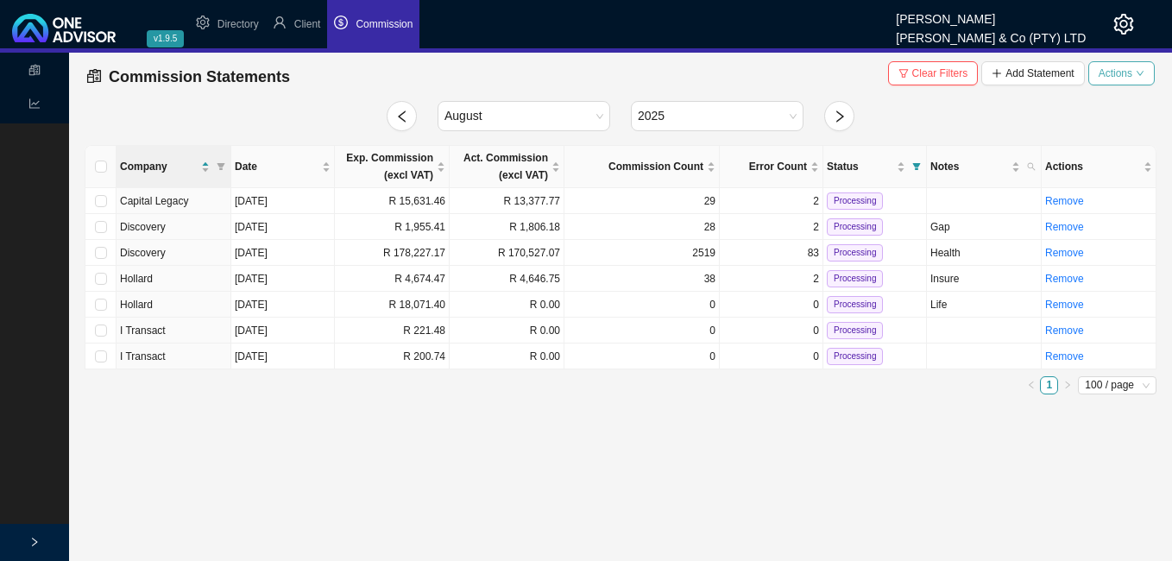
click at [1136, 73] on icon "down" at bounding box center [1139, 73] width 9 height 9
click at [1114, 103] on span "Download Mapping Errors" at bounding box center [1075, 104] width 130 height 17
click at [385, 491] on main "Statements Reports Commission Statements Clear Filters Add Statement Actions [D…" at bounding box center [586, 307] width 1172 height 508
